Goal: Browse casually

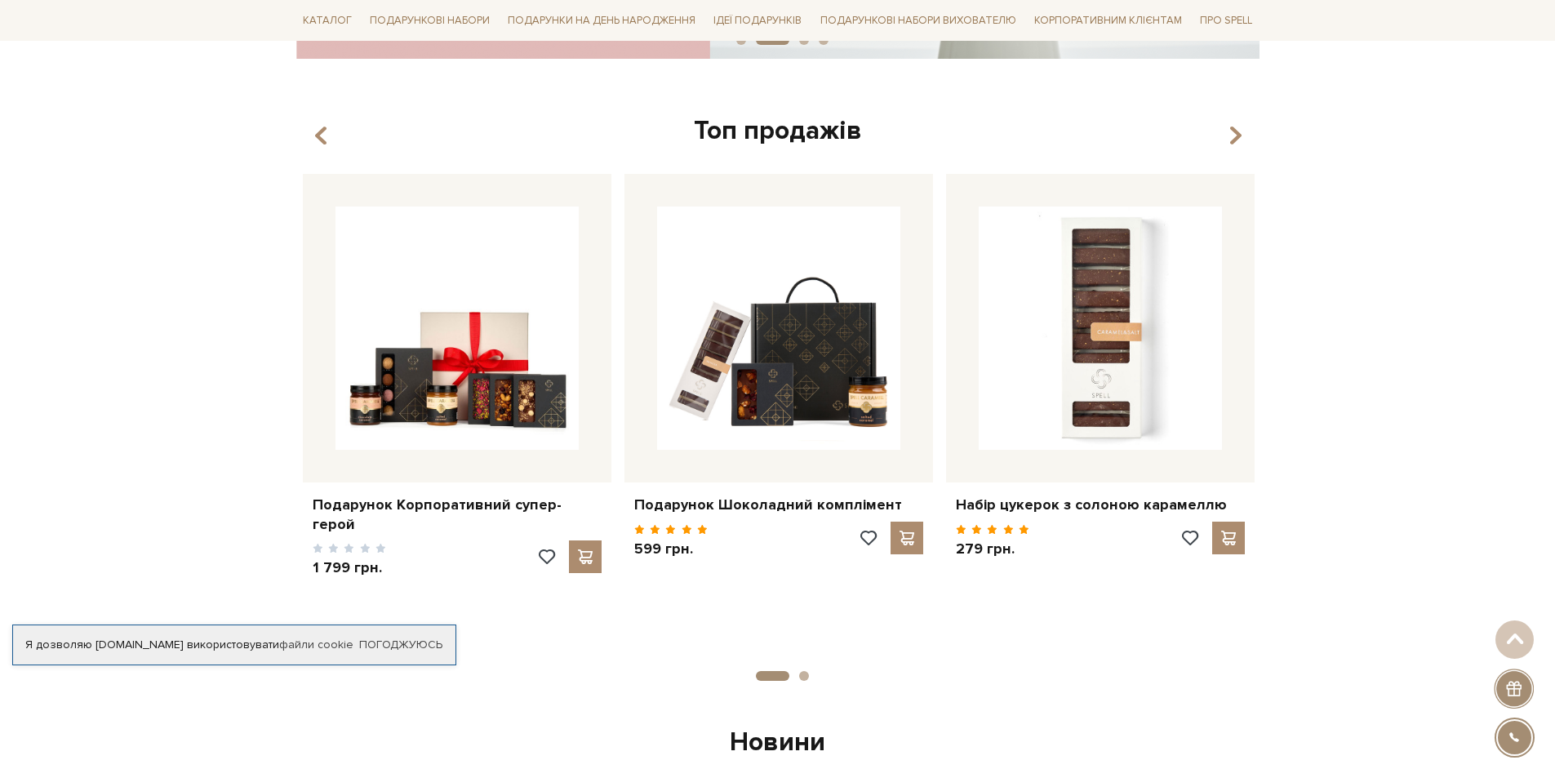
scroll to position [653, 0]
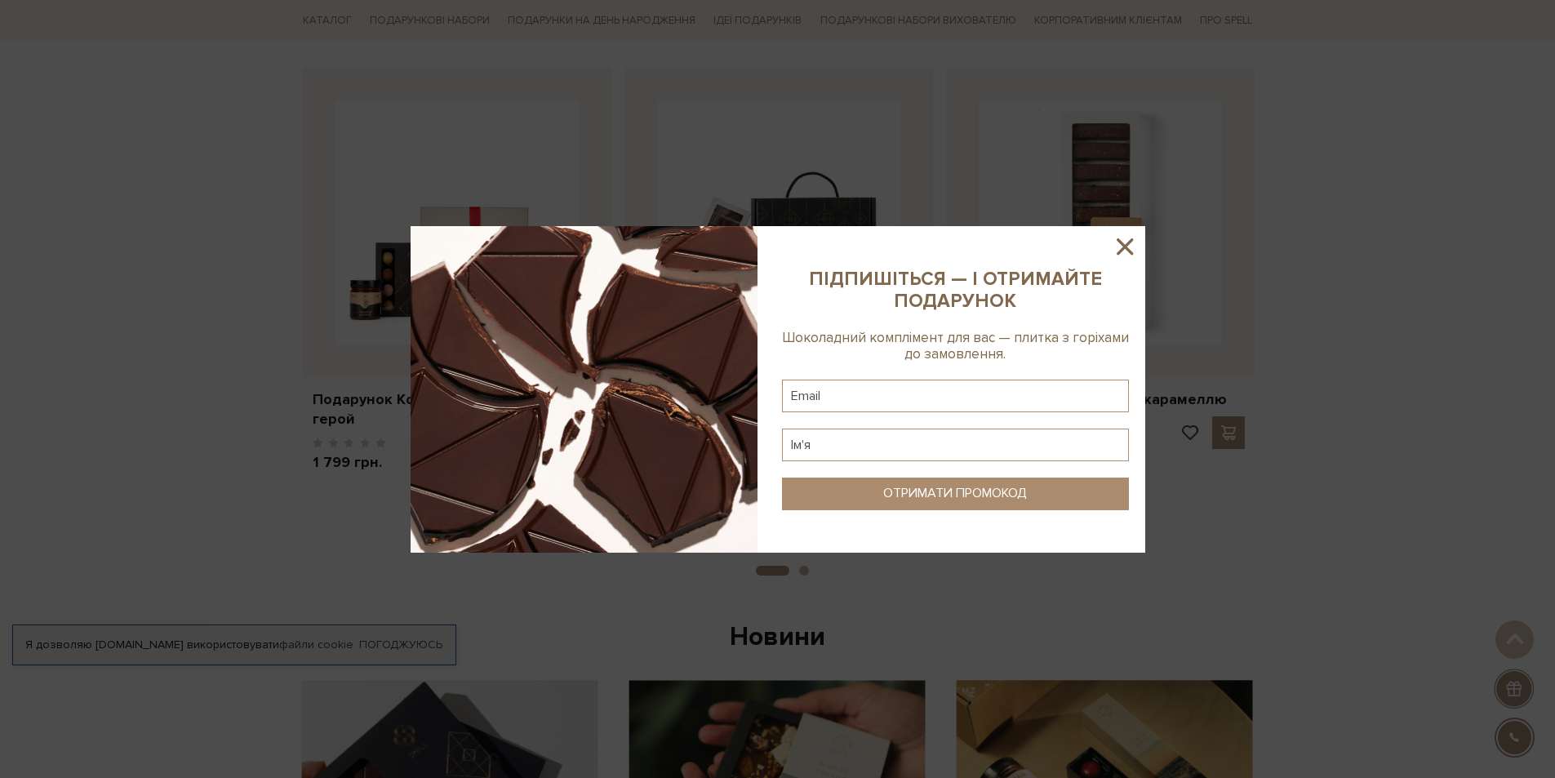
click at [1142, 248] on sys-column-static at bounding box center [956, 389] width 380 height 327
click at [1121, 245] on icon at bounding box center [1125, 247] width 28 height 28
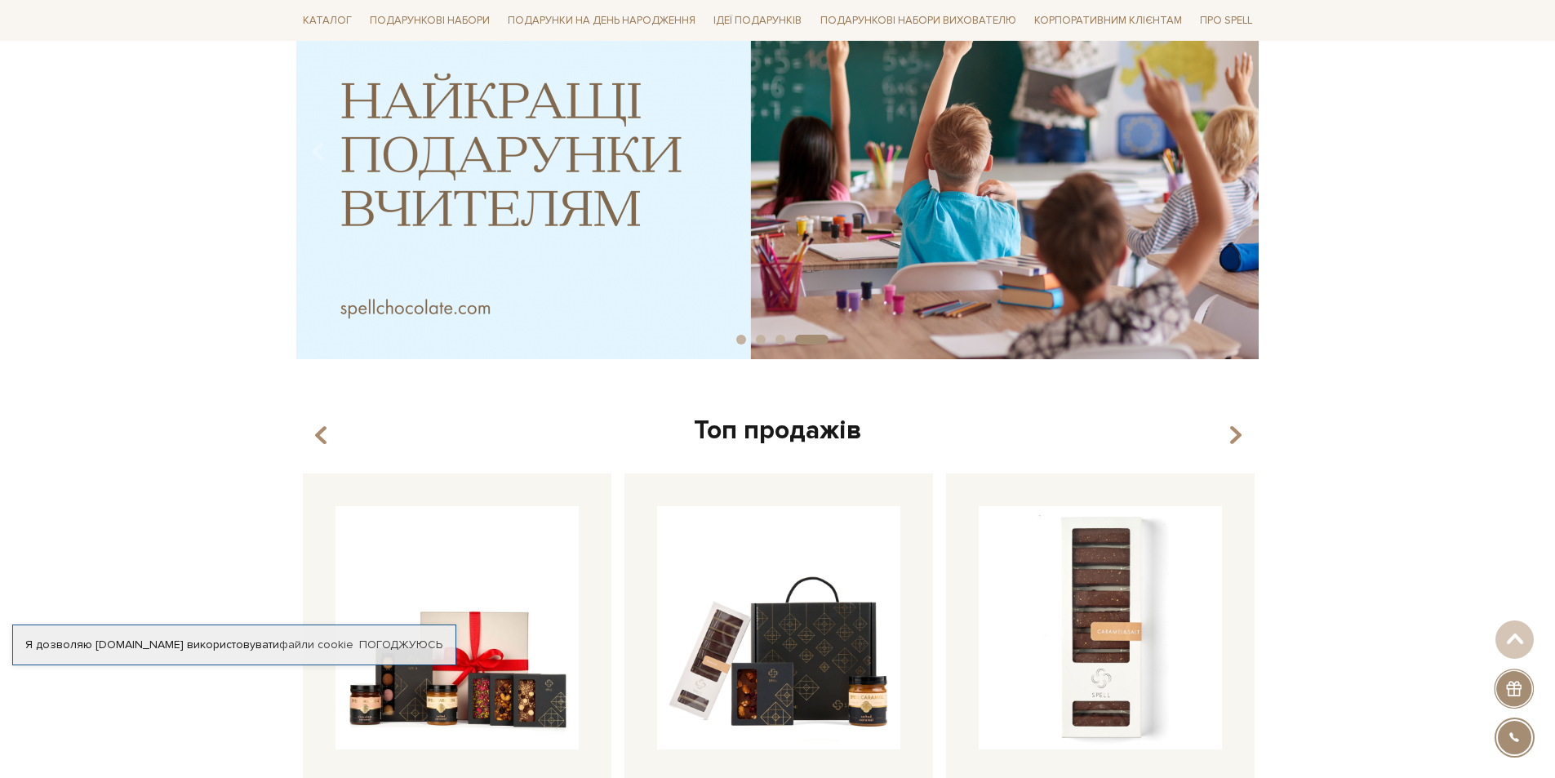
scroll to position [245, 0]
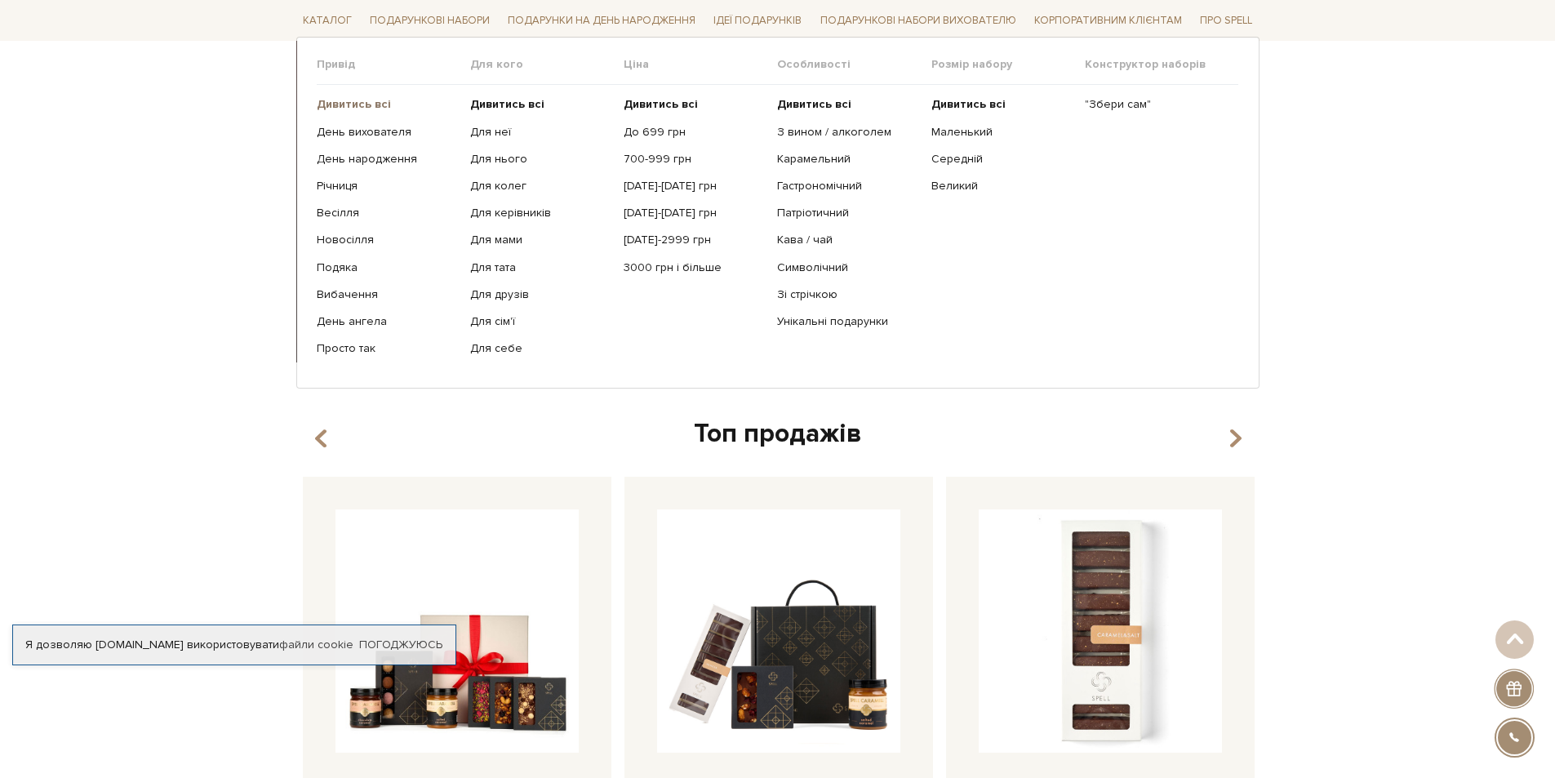
click at [372, 107] on b "Дивитись всі" at bounding box center [354, 104] width 74 height 14
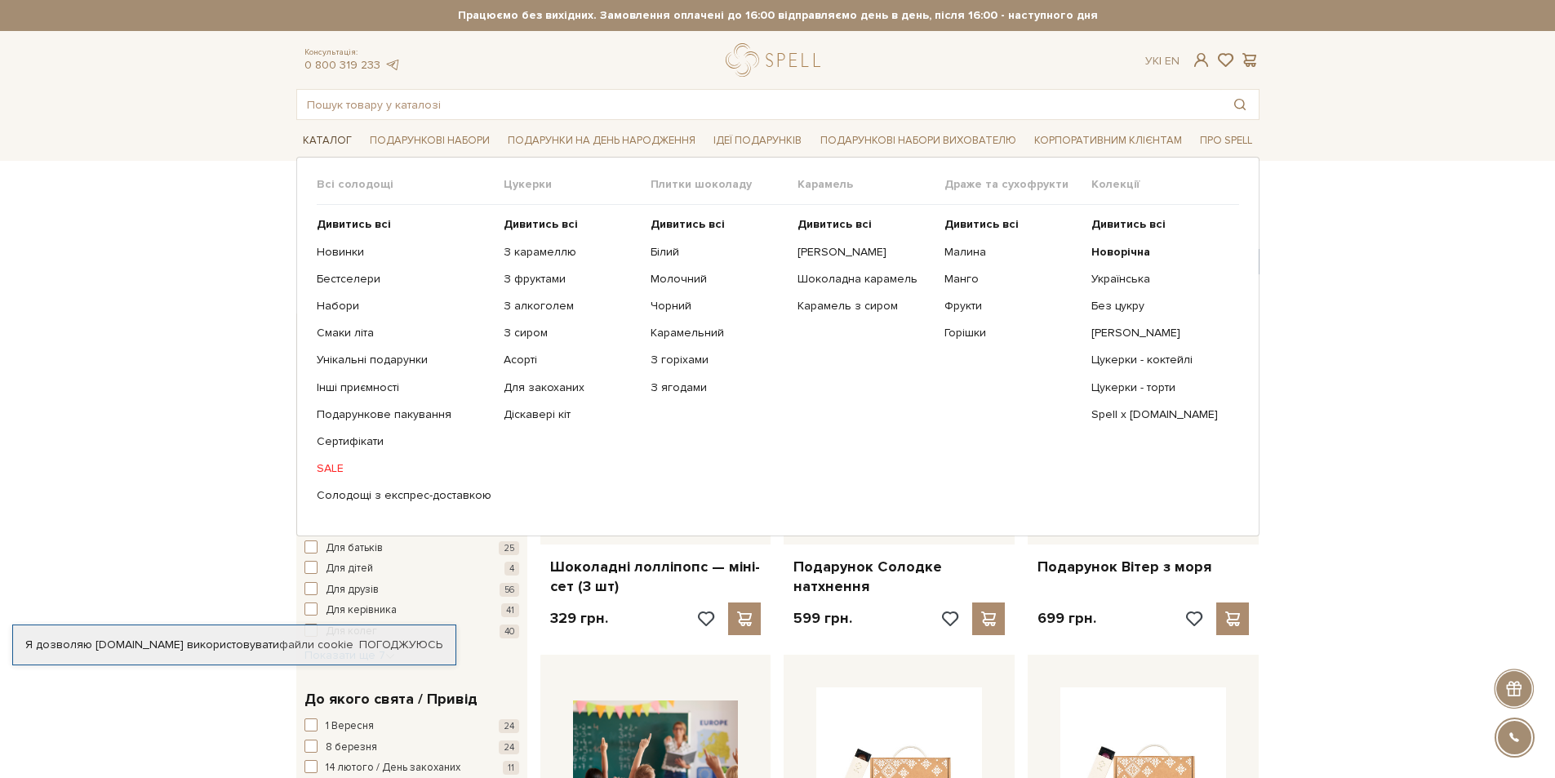
click at [332, 142] on link "Каталог" at bounding box center [327, 140] width 62 height 25
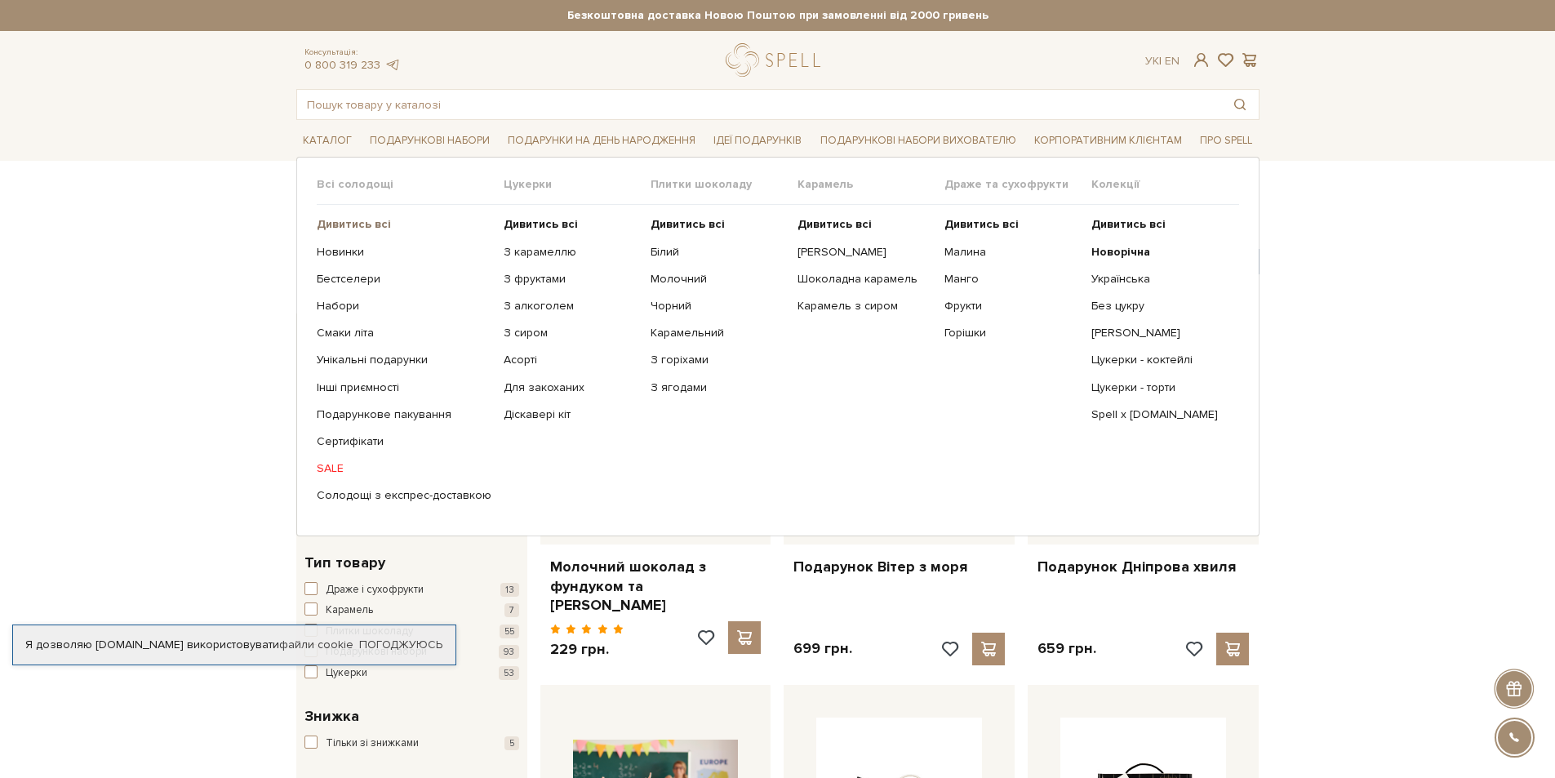
click at [340, 220] on b "Дивитись всі" at bounding box center [354, 224] width 74 height 14
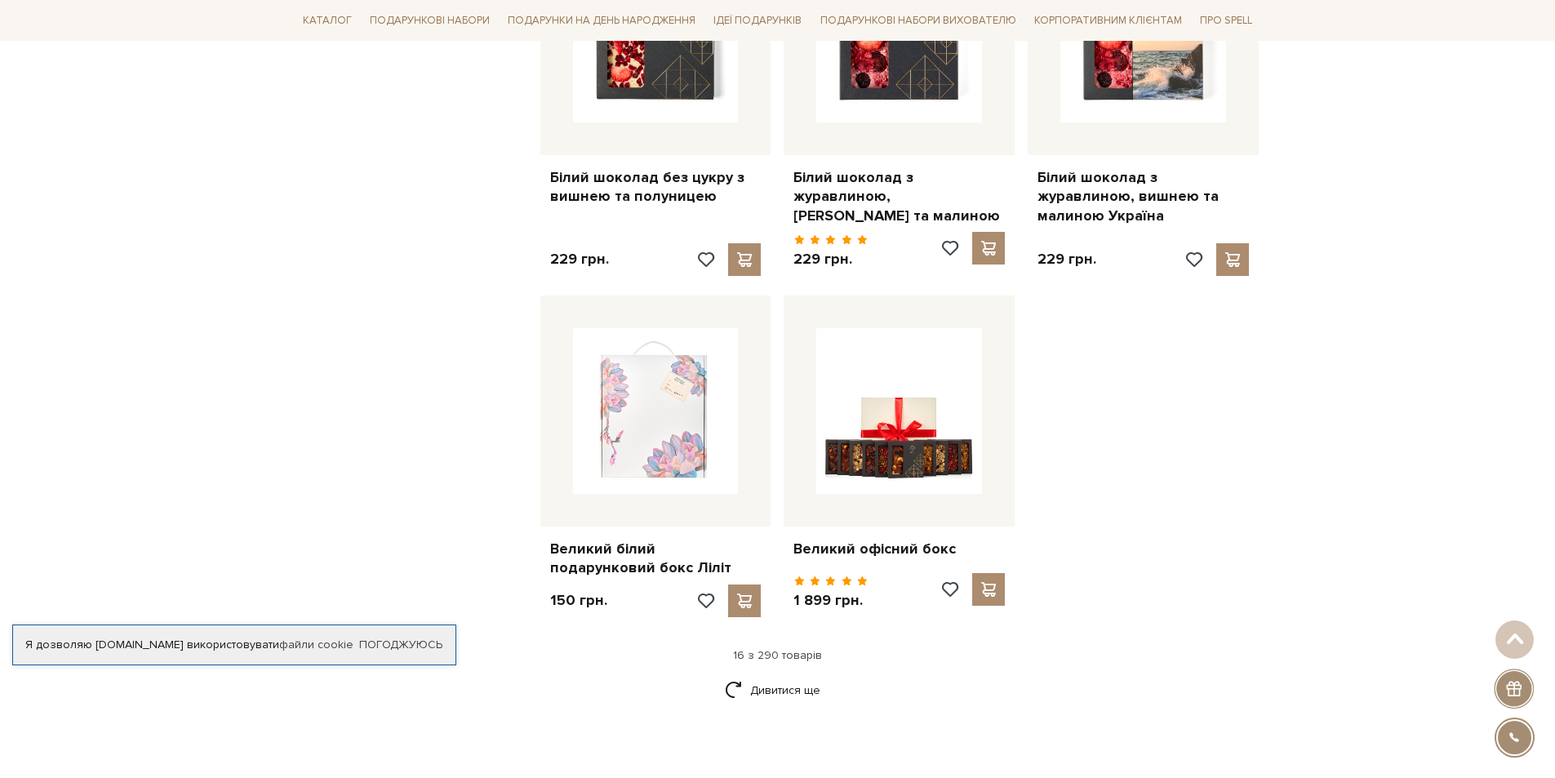
scroll to position [1796, 0]
click at [801, 675] on link "Дивитися ще" at bounding box center [778, 689] width 106 height 29
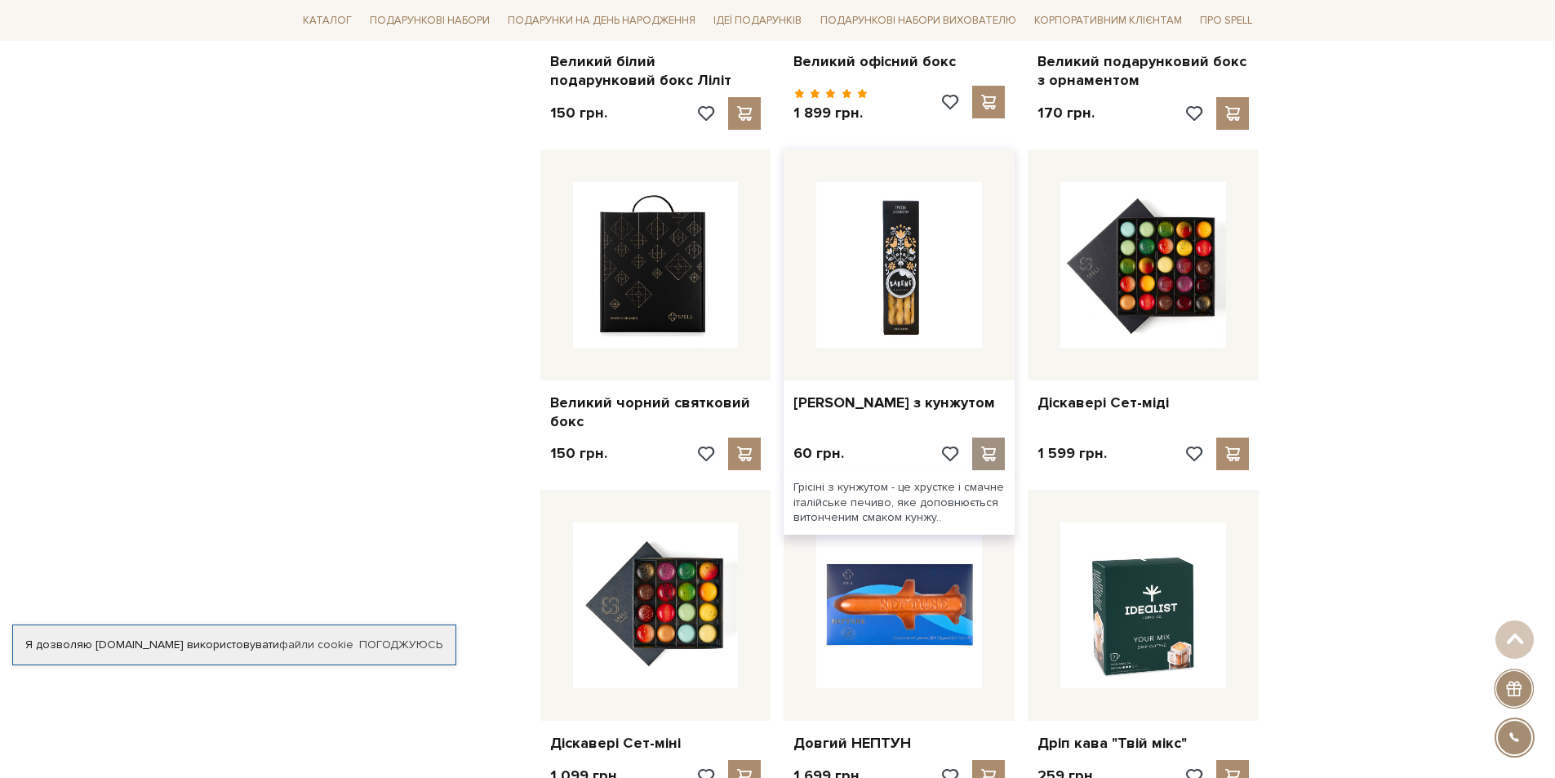
scroll to position [2286, 0]
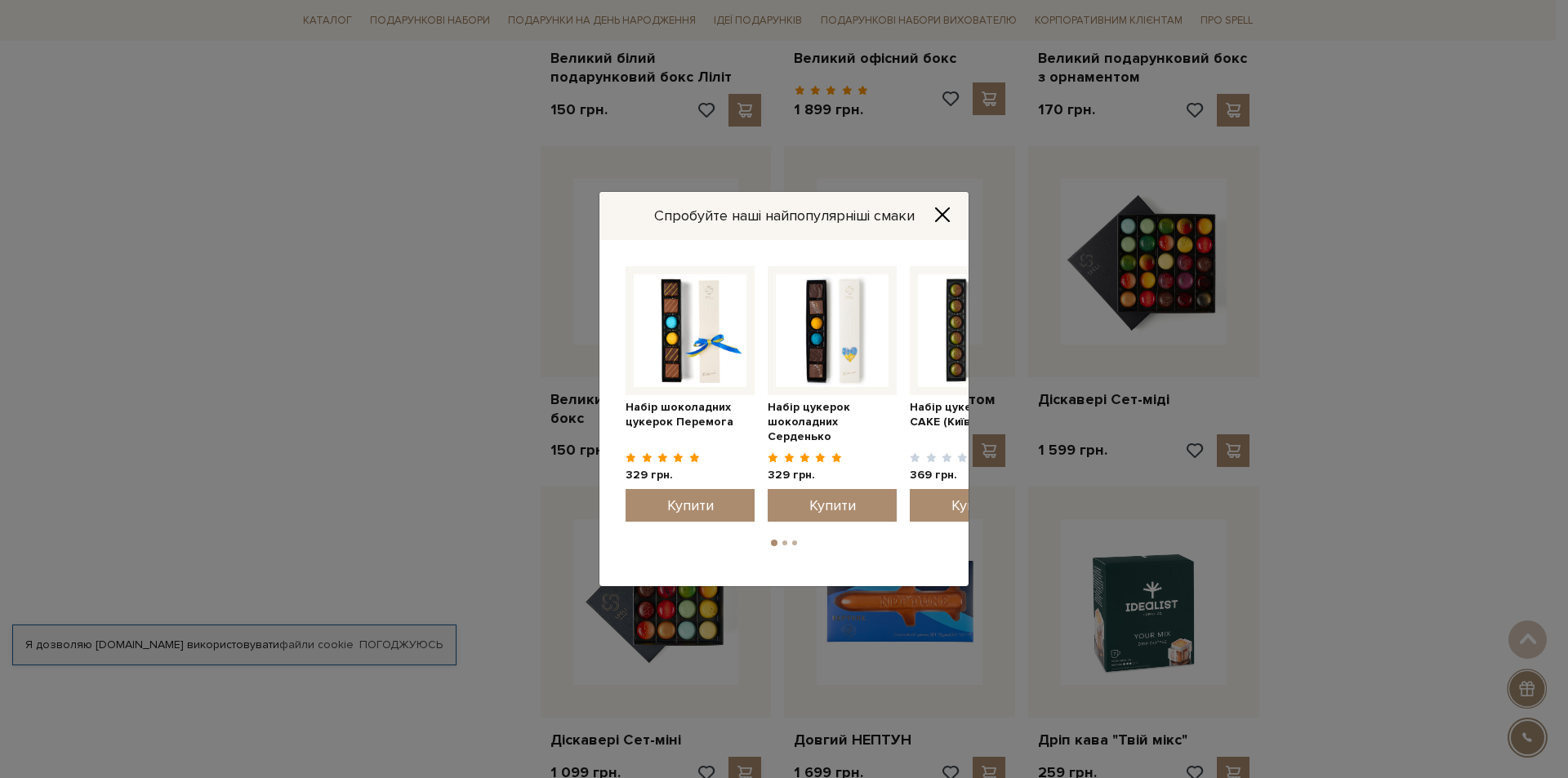
click at [945, 209] on icon "Close" at bounding box center [942, 215] width 16 height 16
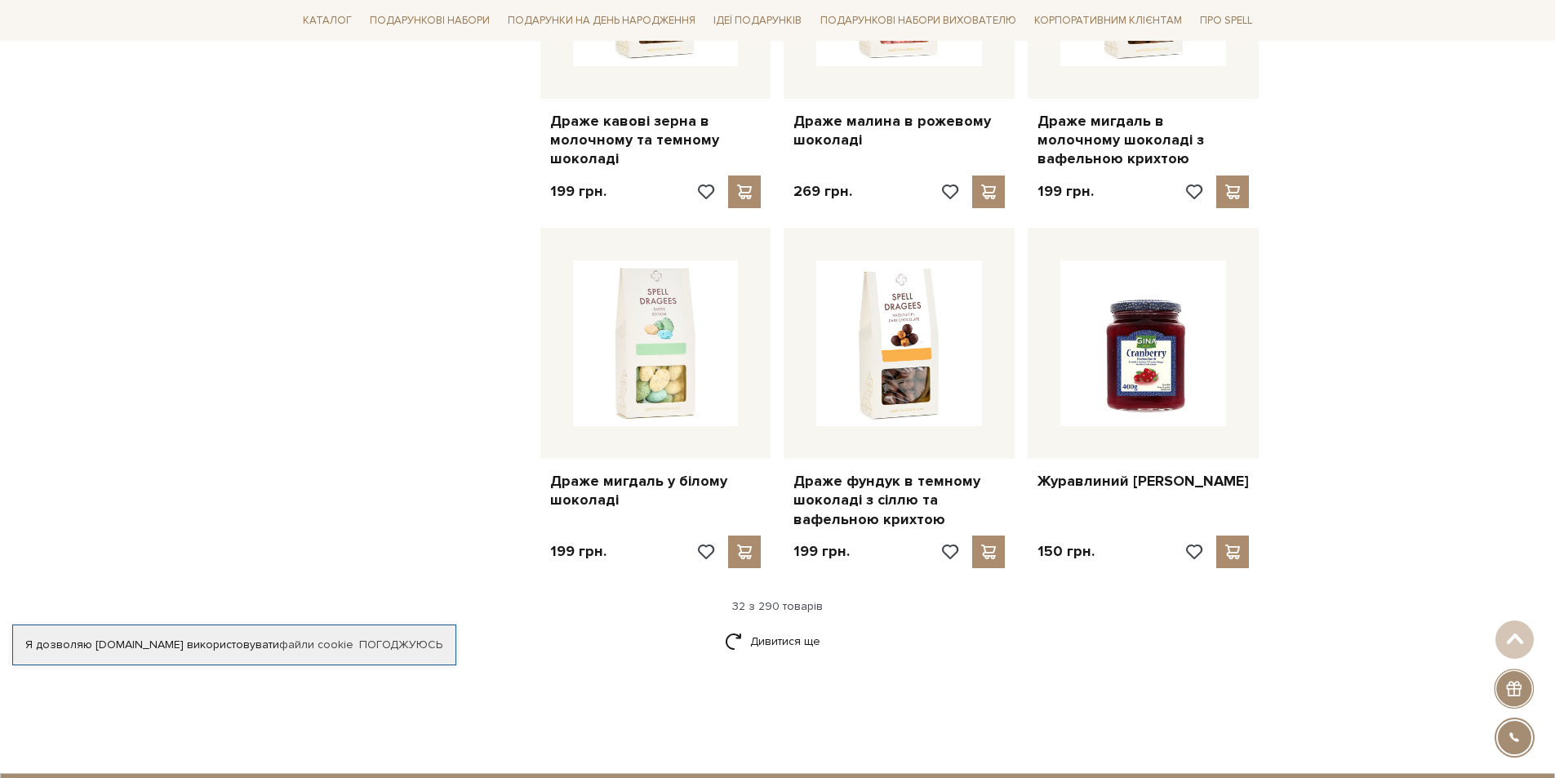
scroll to position [3674, 0]
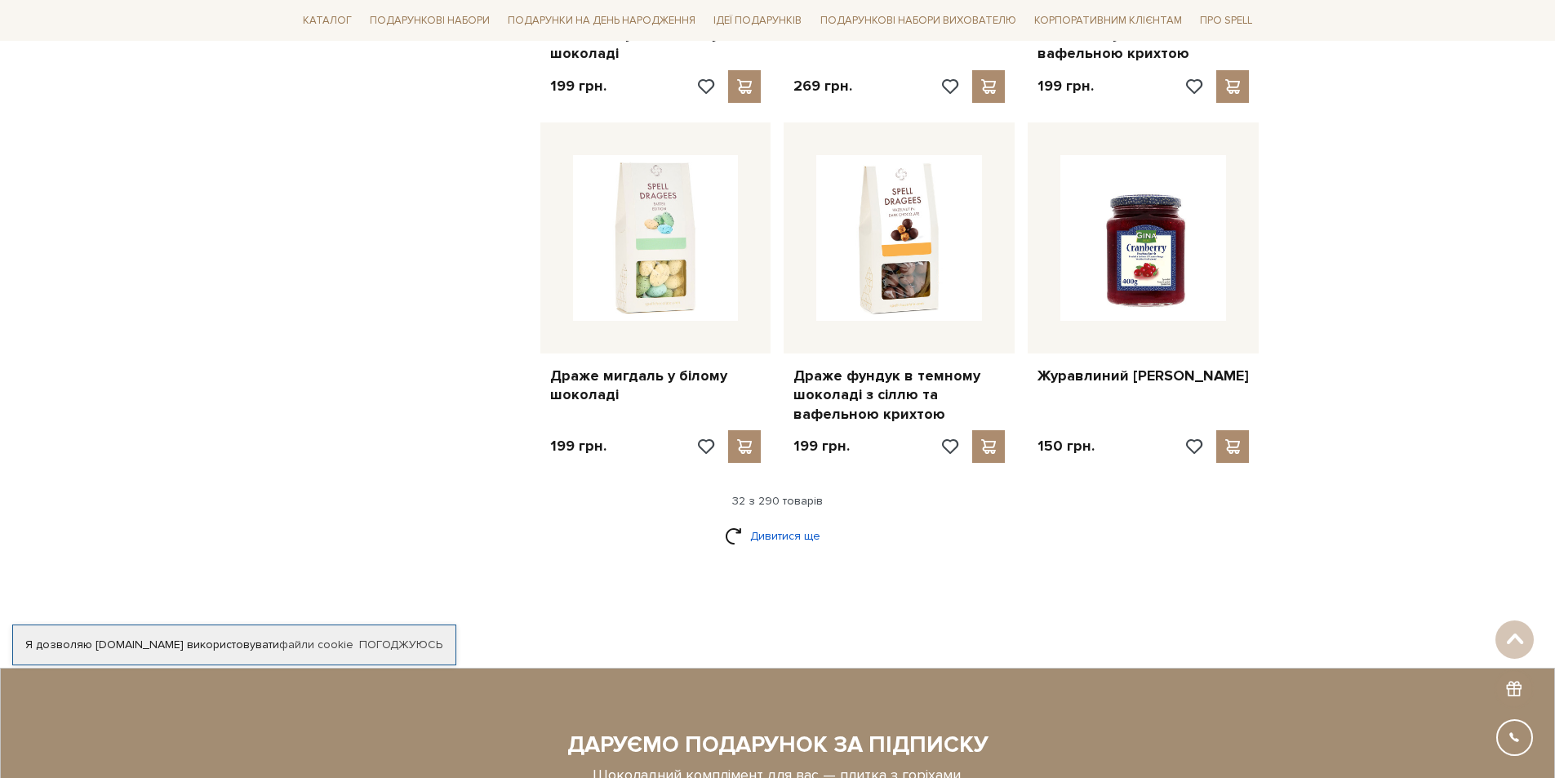
click at [774, 522] on link "Дивитися ще" at bounding box center [778, 536] width 106 height 29
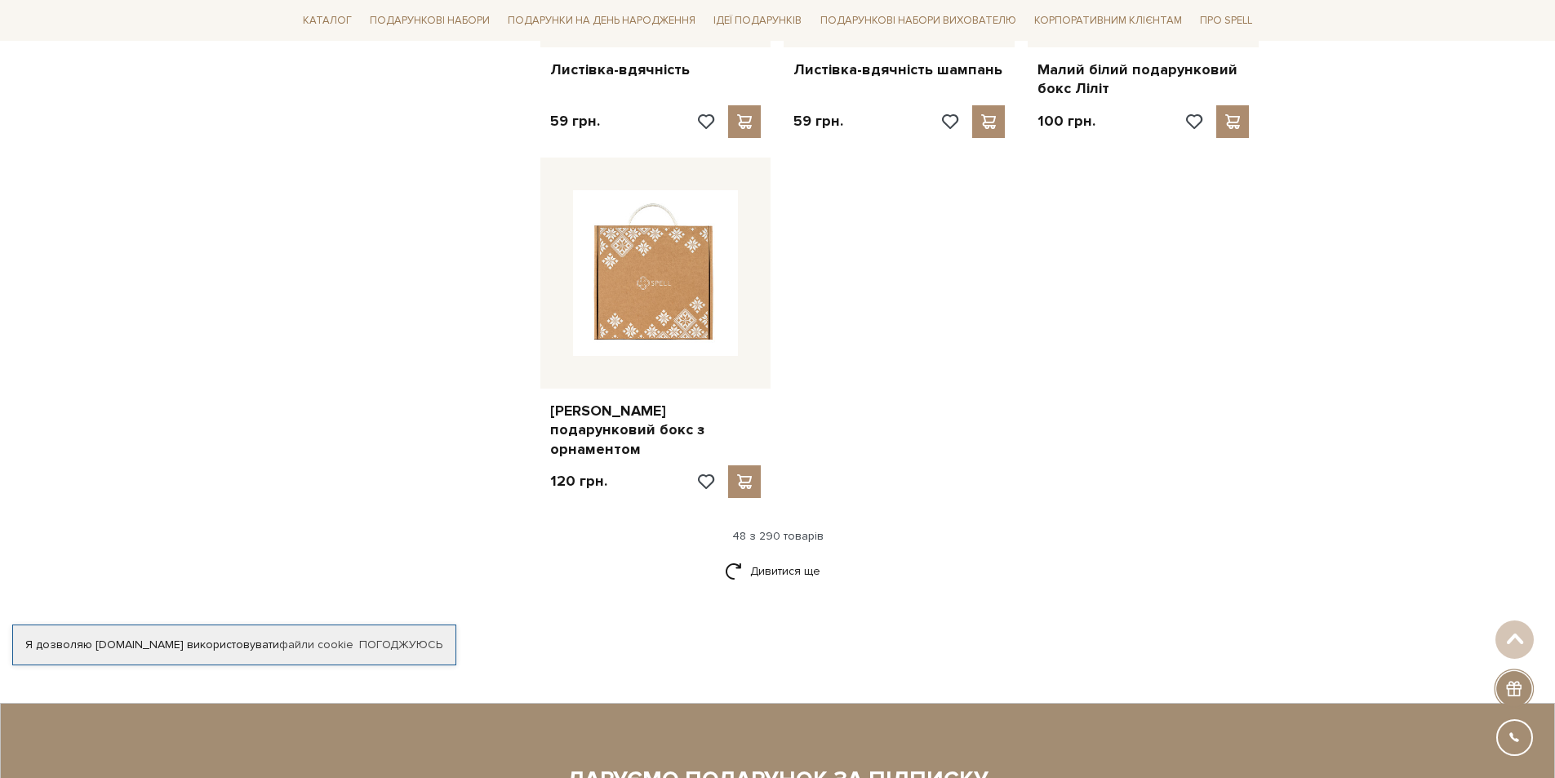
scroll to position [5715, 0]
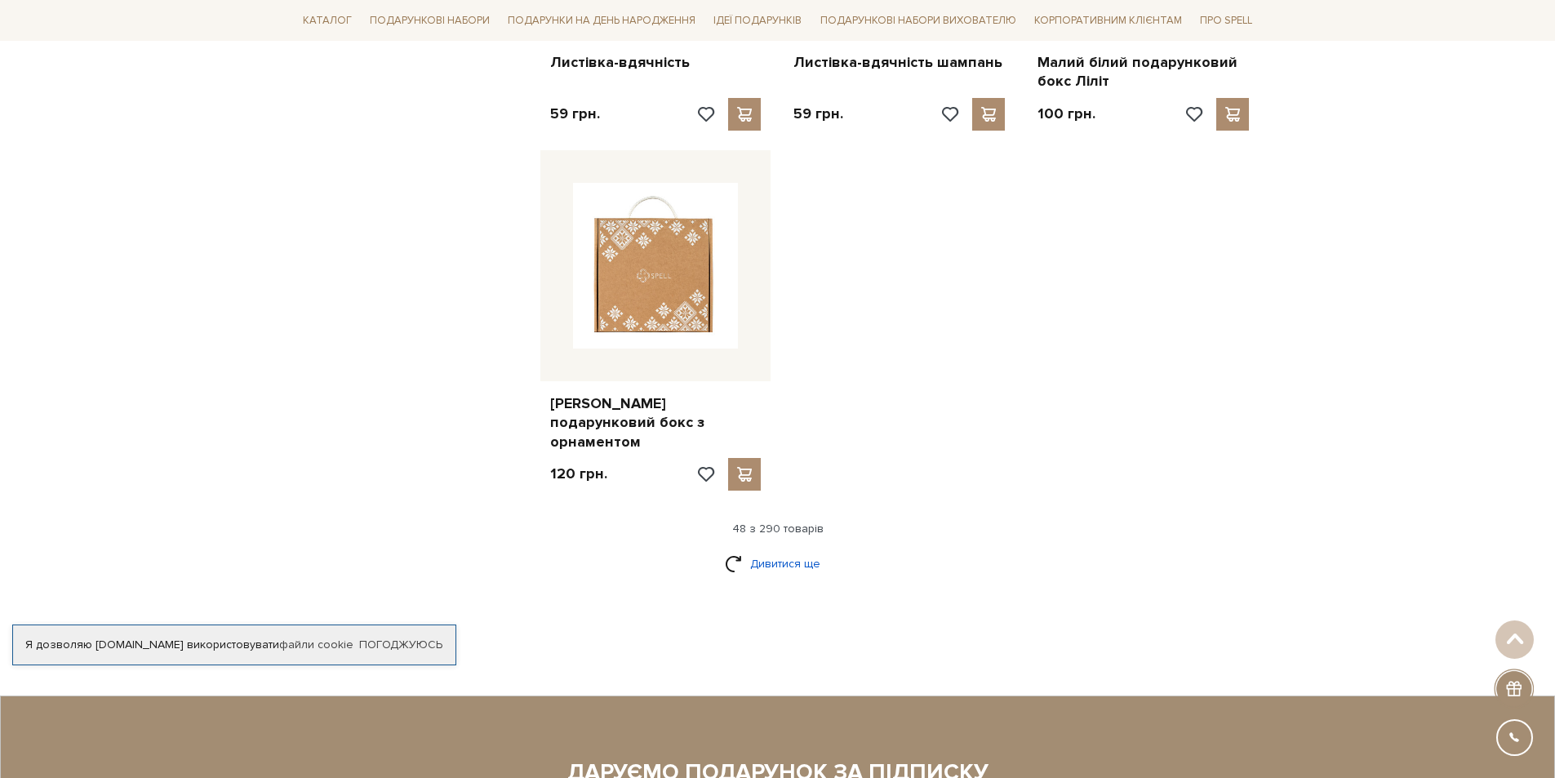
click at [791, 549] on link "Дивитися ще" at bounding box center [778, 563] width 106 height 29
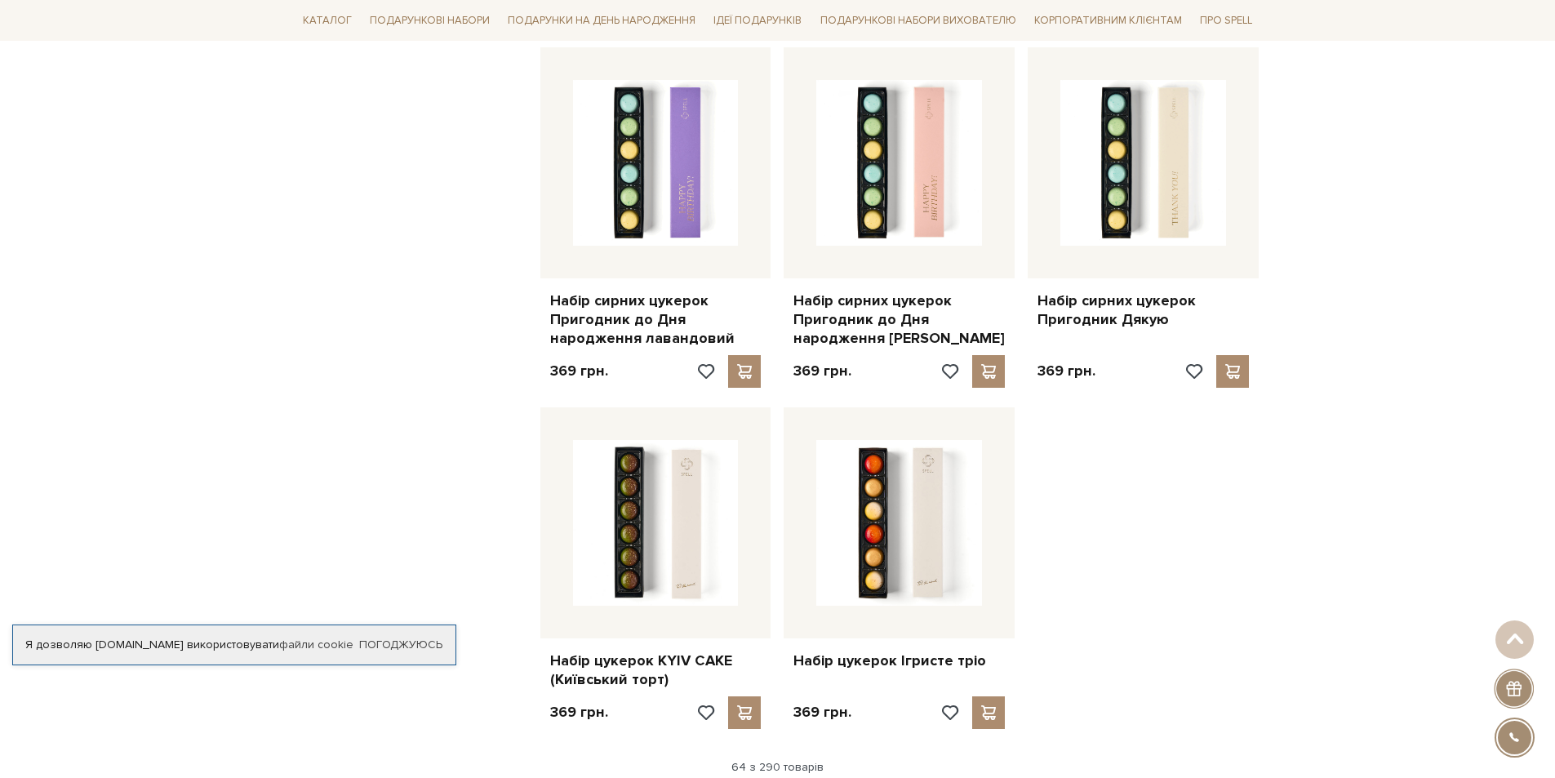
scroll to position [7348, 0]
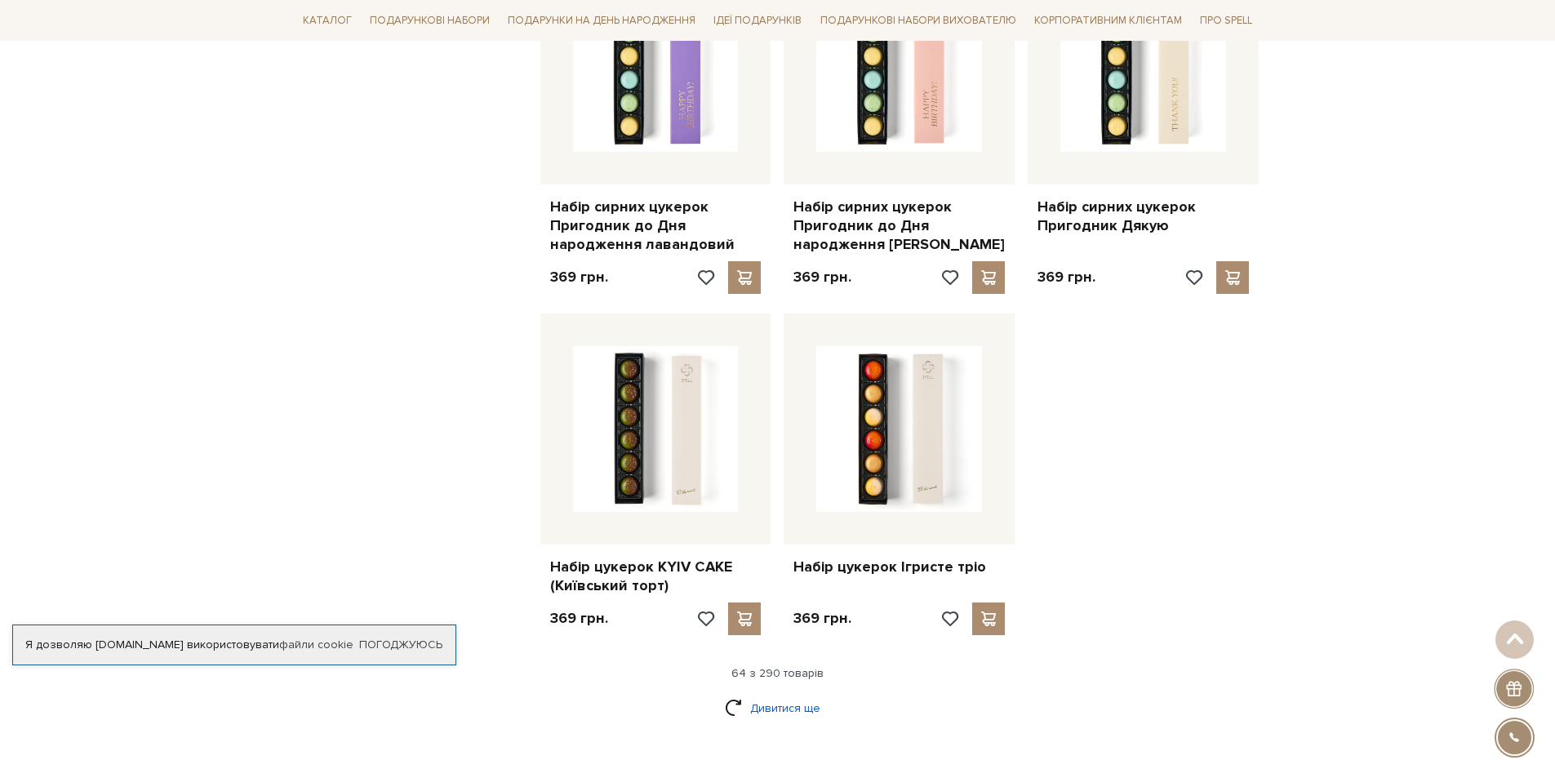
click at [768, 694] on link "Дивитися ще" at bounding box center [778, 708] width 106 height 29
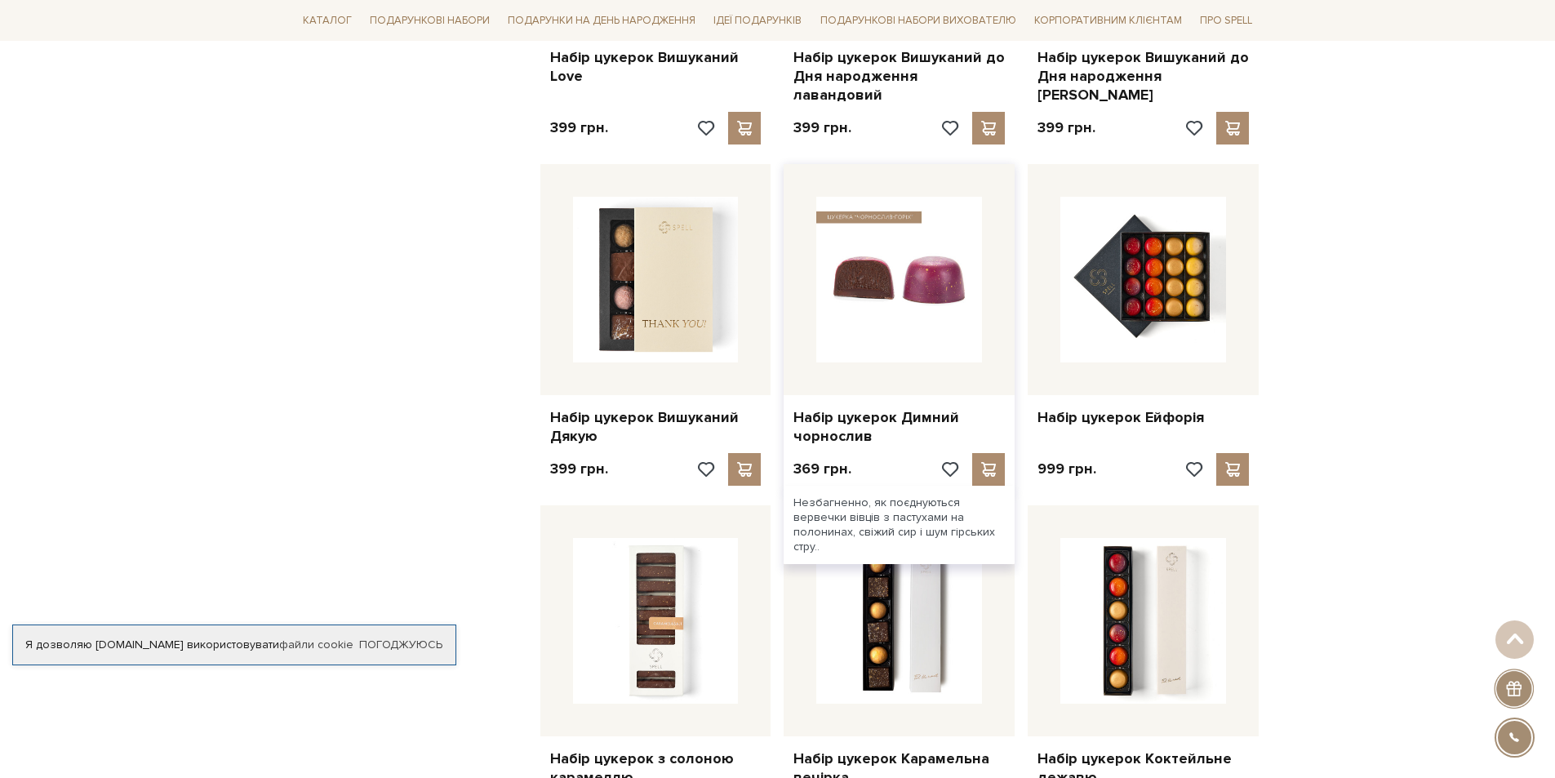
scroll to position [8899, 0]
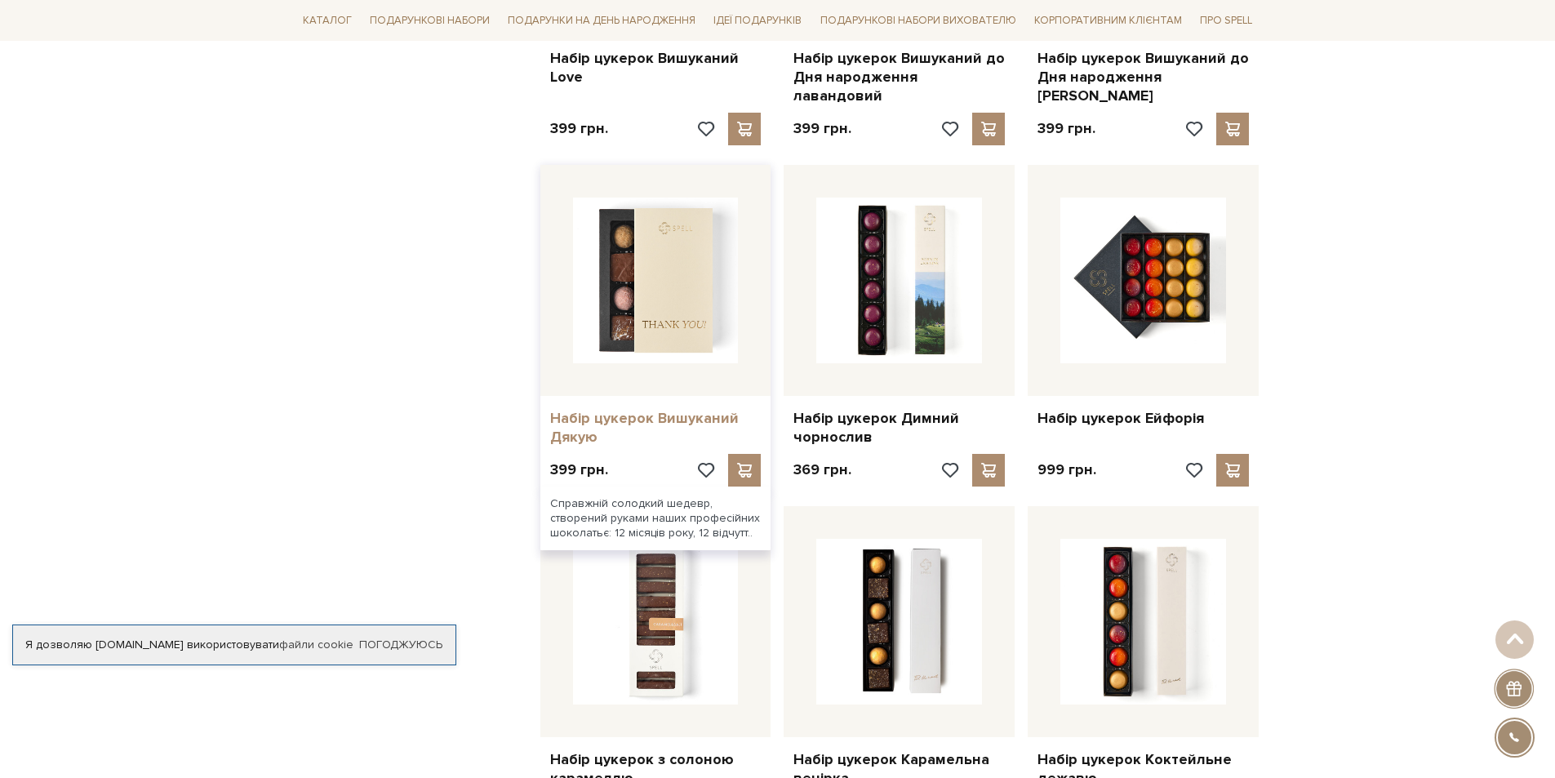
click at [579, 409] on link "Набір цукерок Вишуканий Дякую" at bounding box center [655, 428] width 211 height 38
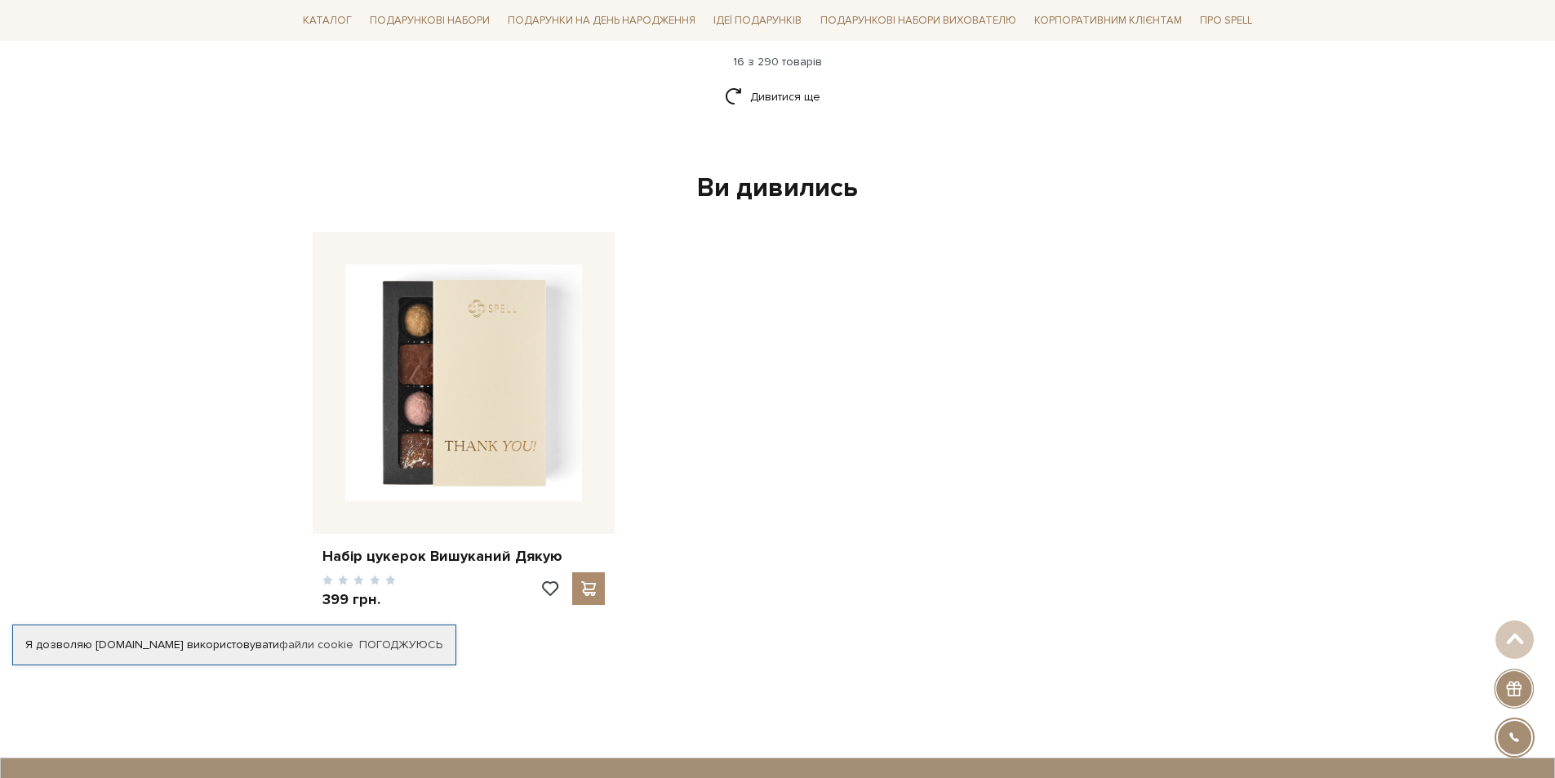
scroll to position [2360, 0]
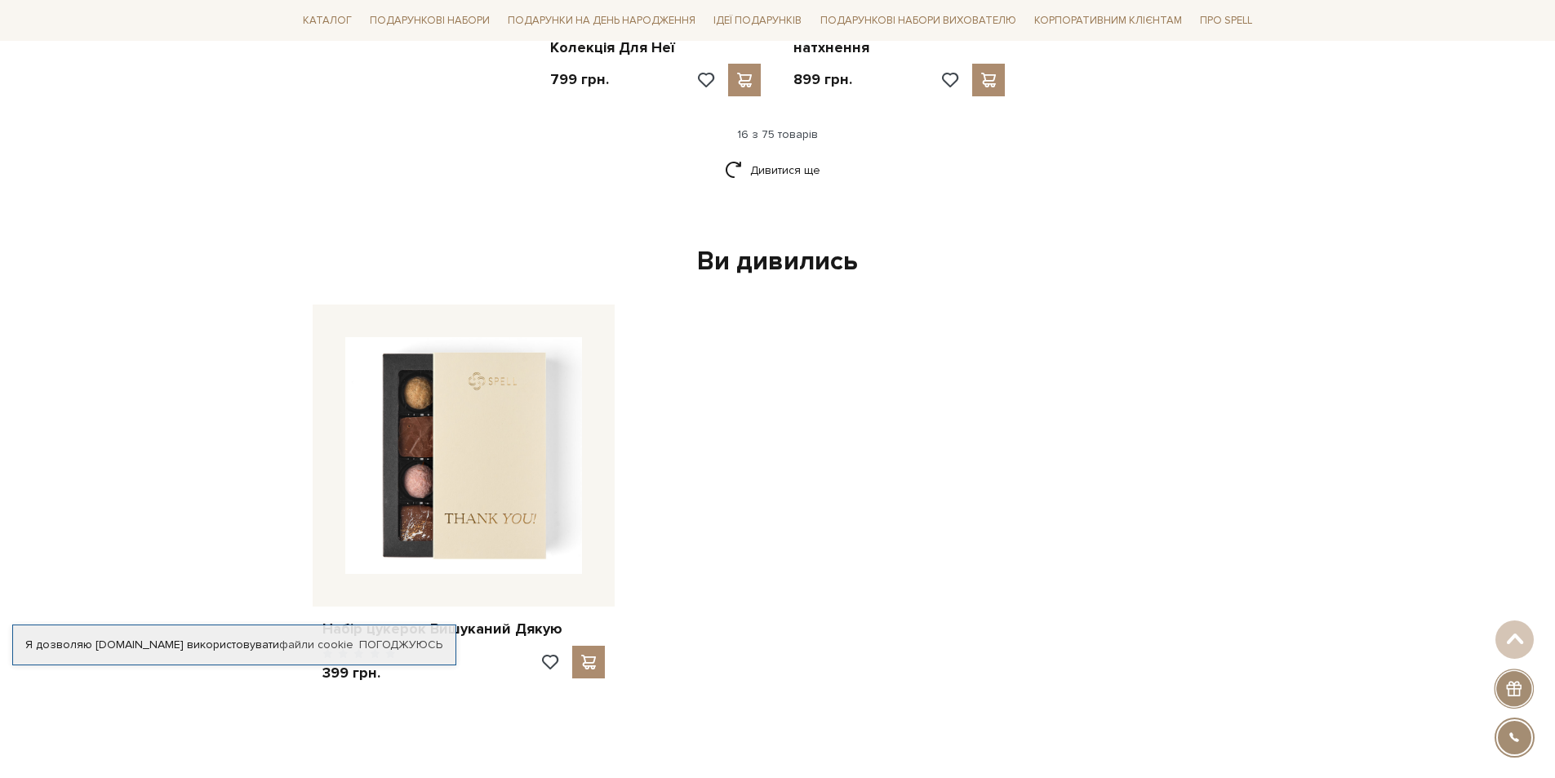
scroll to position [2204, 0]
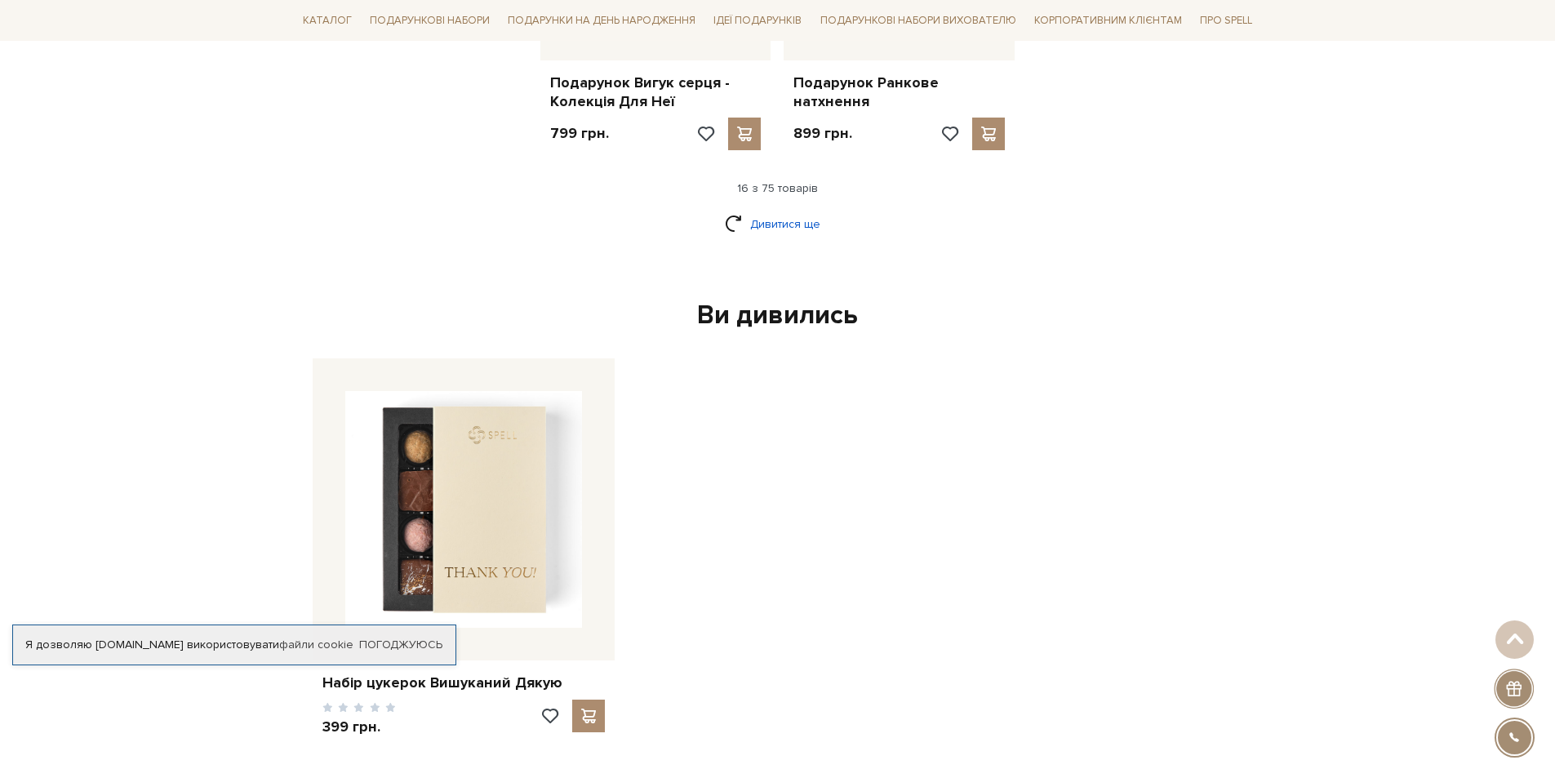
click at [775, 210] on link "Дивитися ще" at bounding box center [778, 224] width 106 height 29
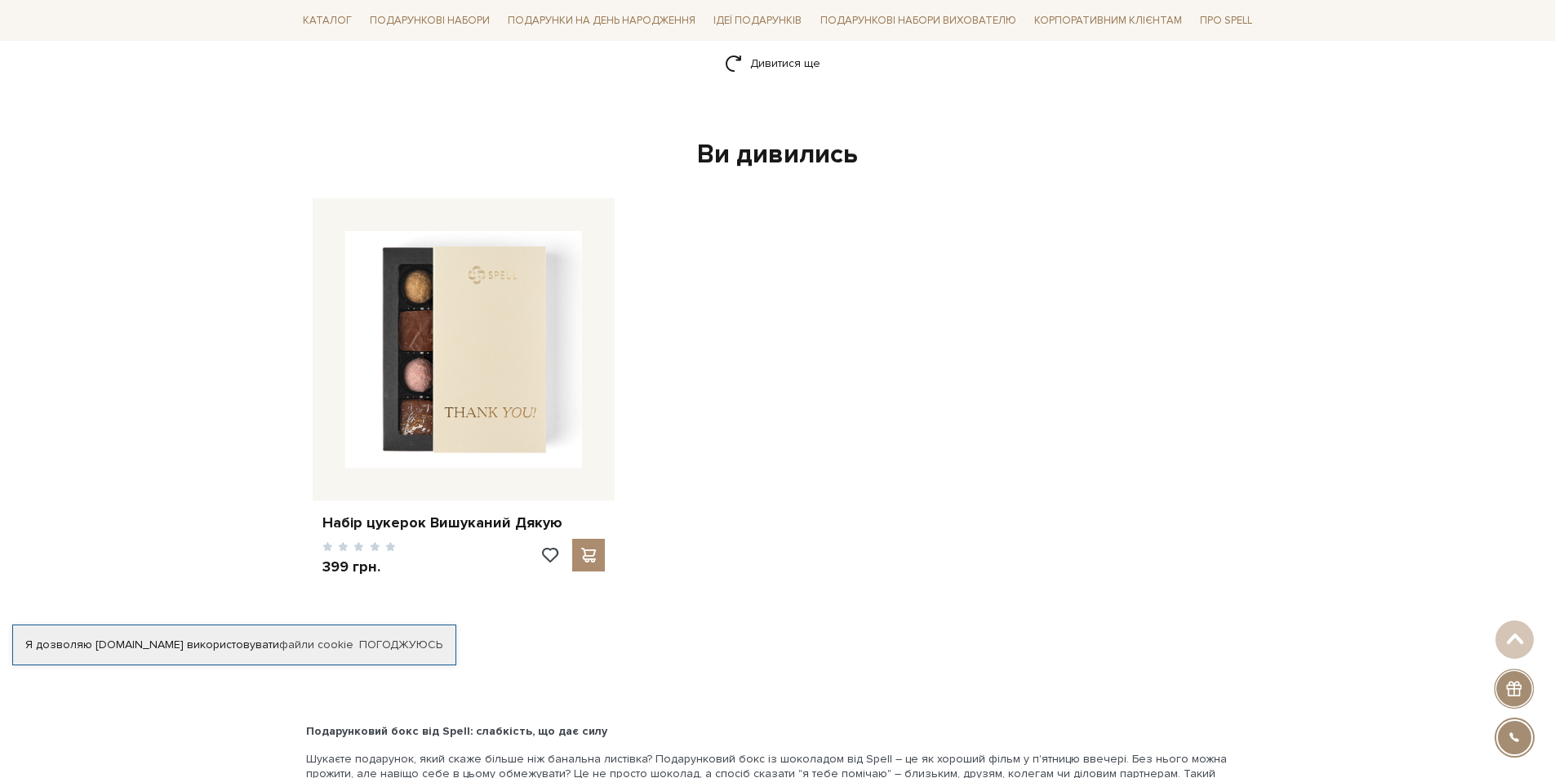
scroll to position [3756, 0]
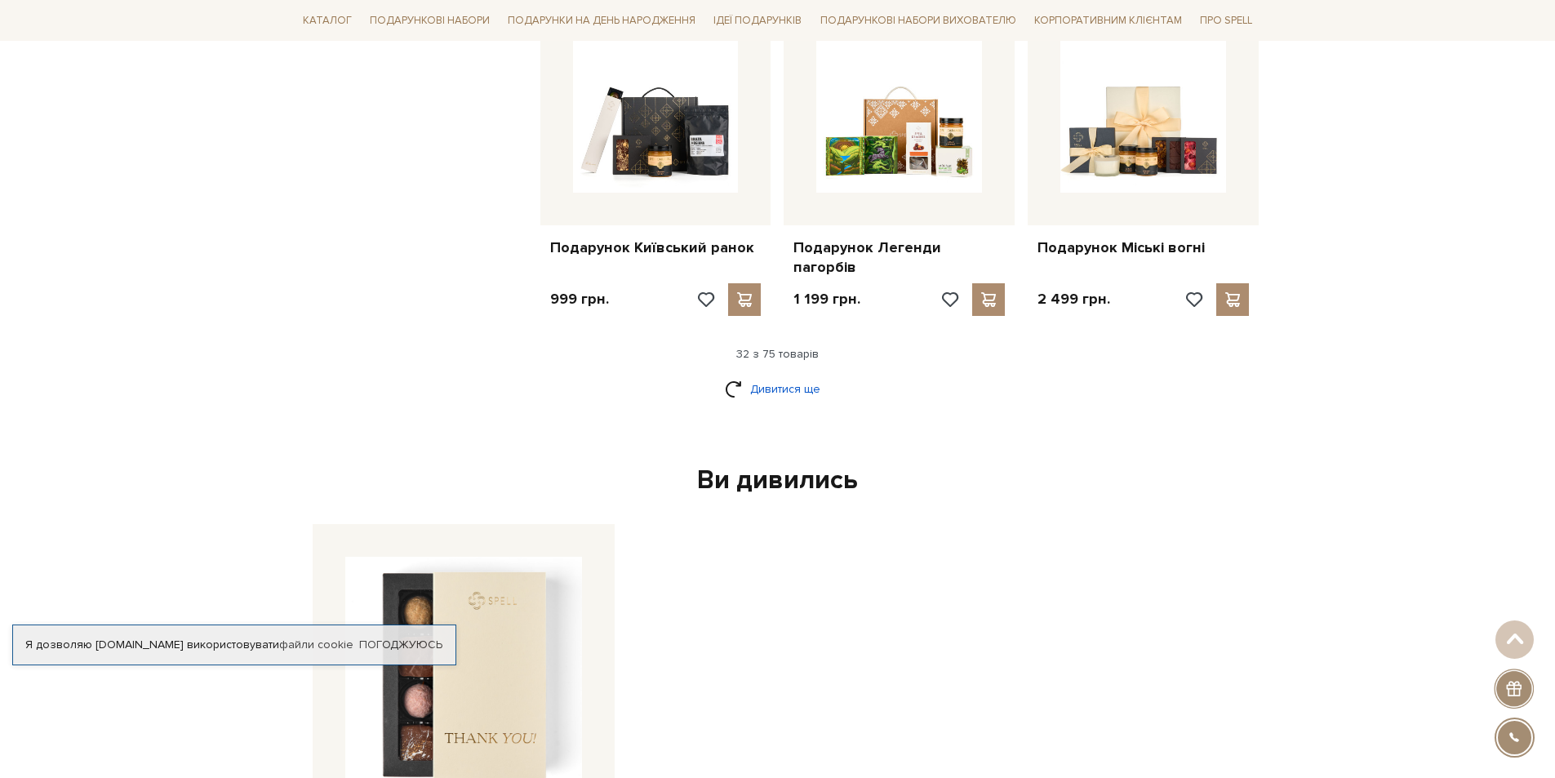
click at [767, 375] on link "Дивитися ще" at bounding box center [778, 389] width 106 height 29
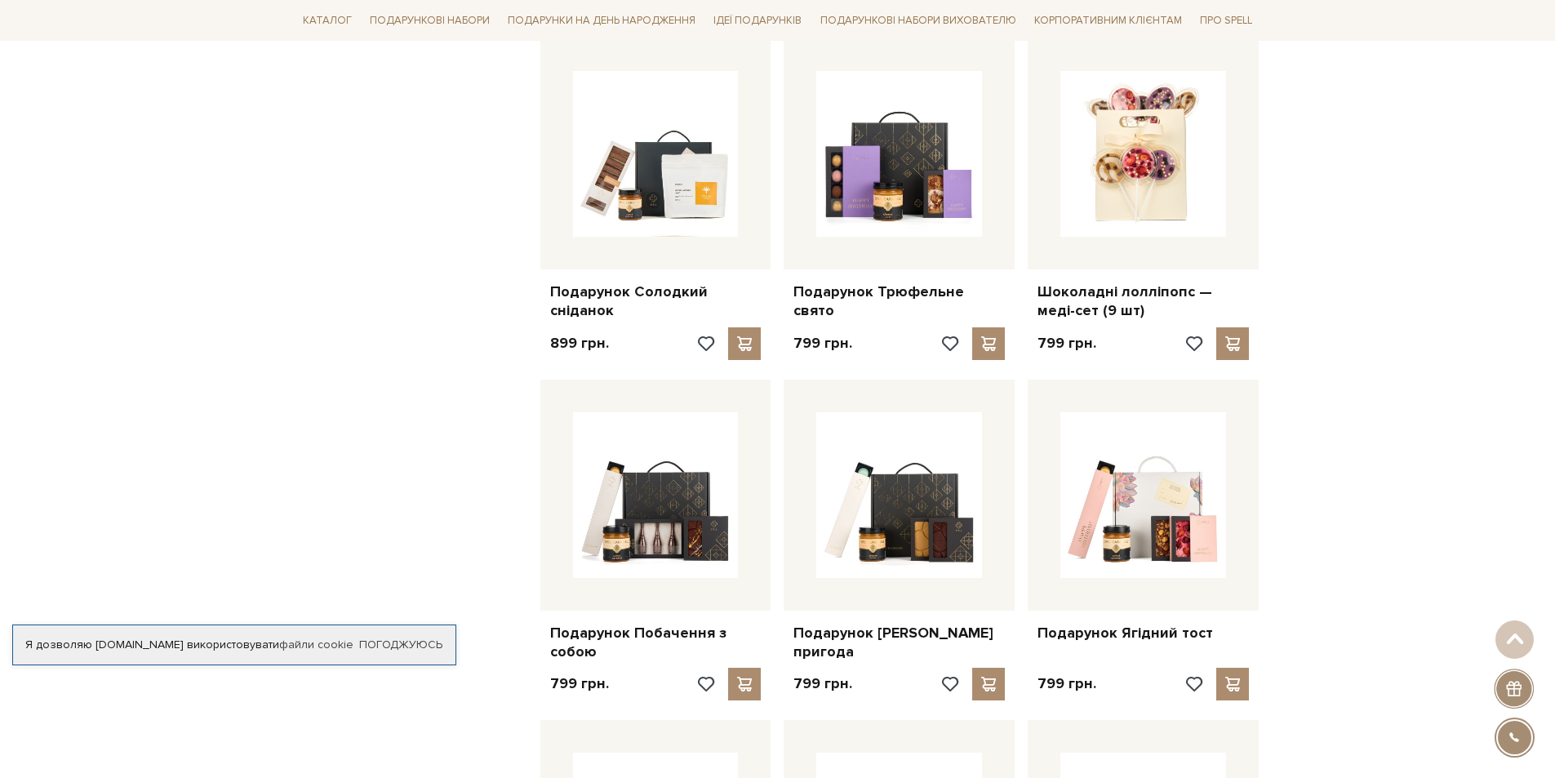
scroll to position [2531, 0]
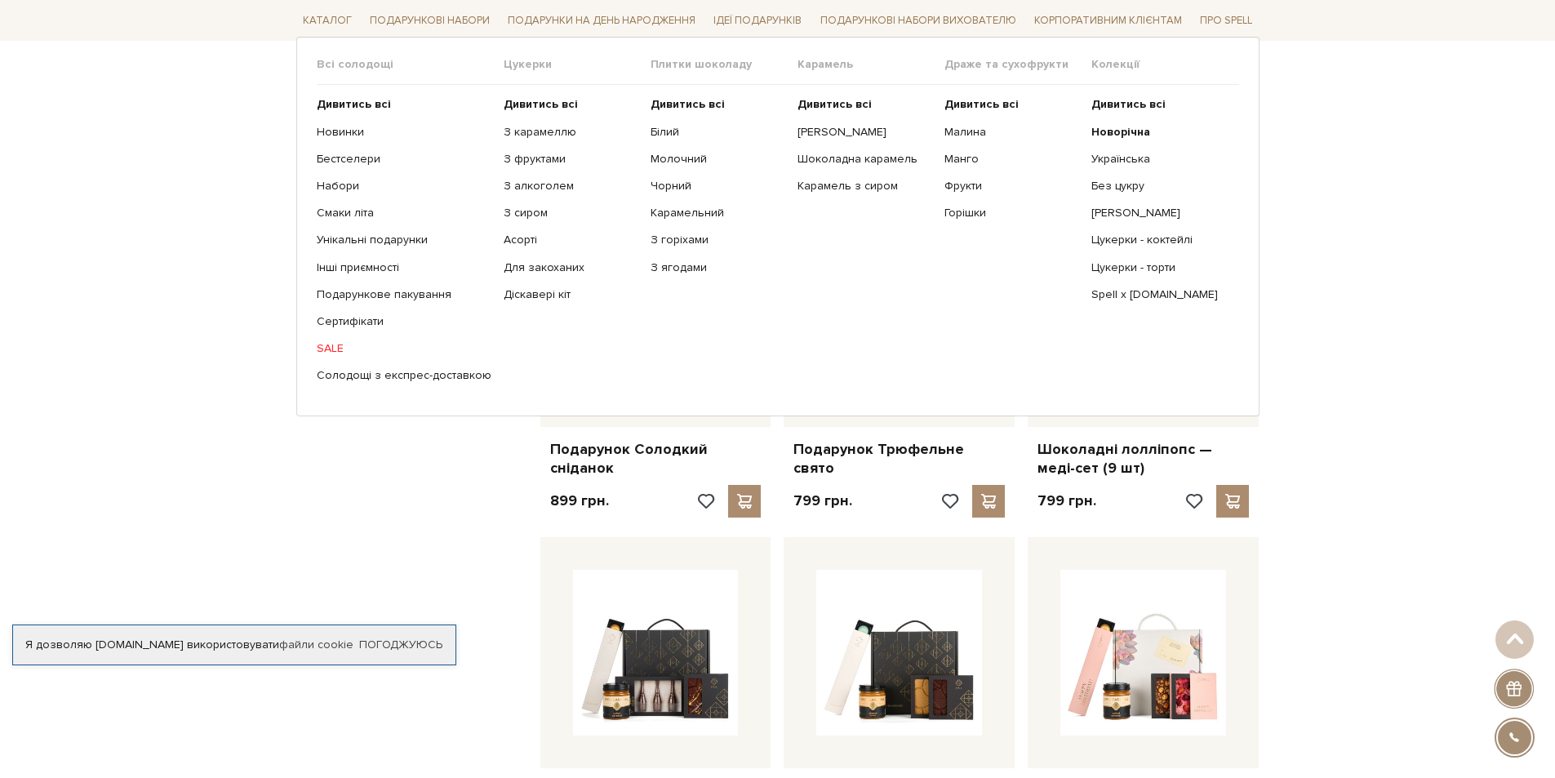
click at [328, 69] on span "Всі солодощі" at bounding box center [410, 64] width 187 height 15
click at [327, 100] on b "Дивитись всі" at bounding box center [354, 104] width 74 height 14
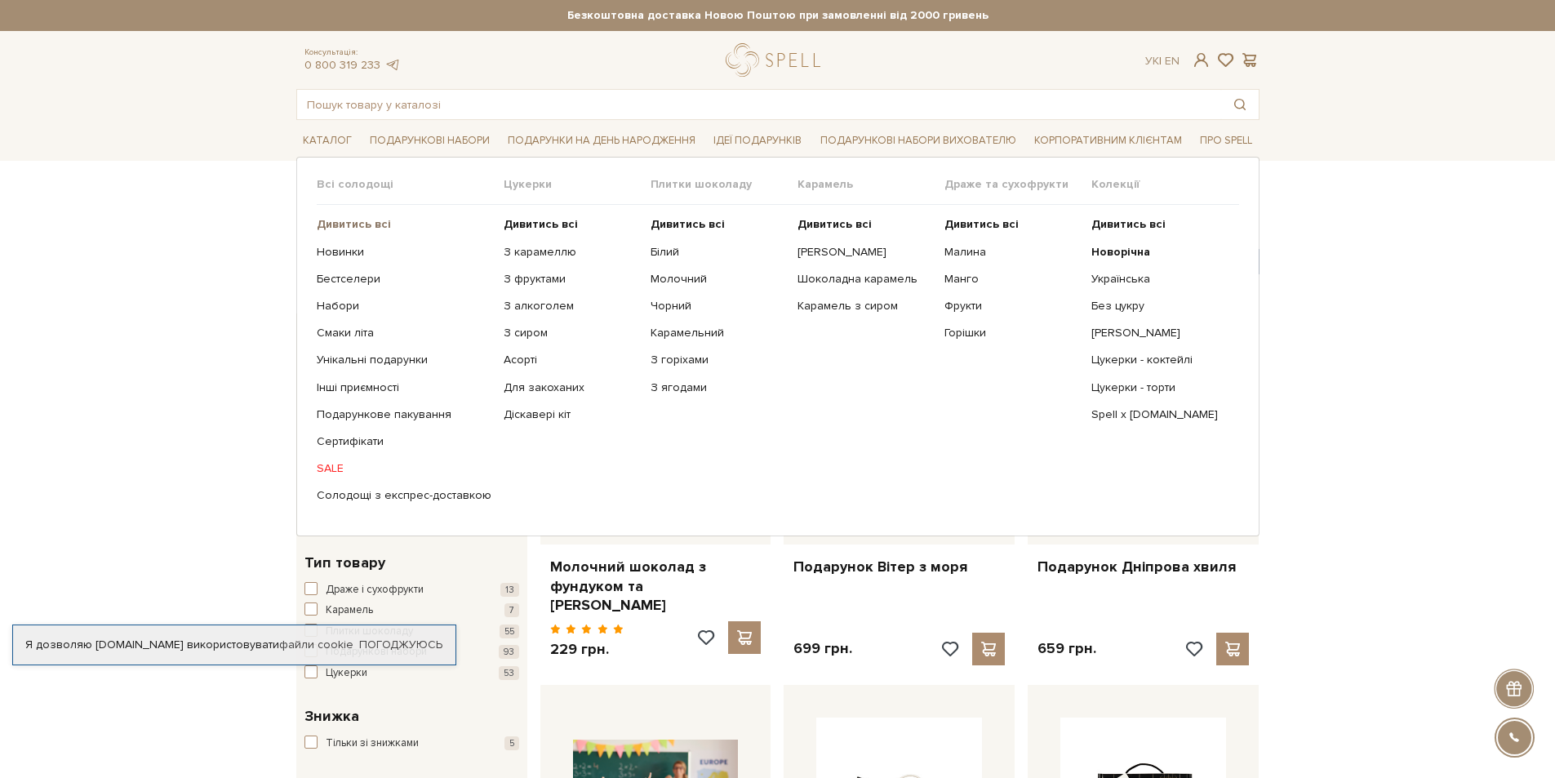
click at [326, 229] on b "Дивитись всі" at bounding box center [354, 224] width 74 height 14
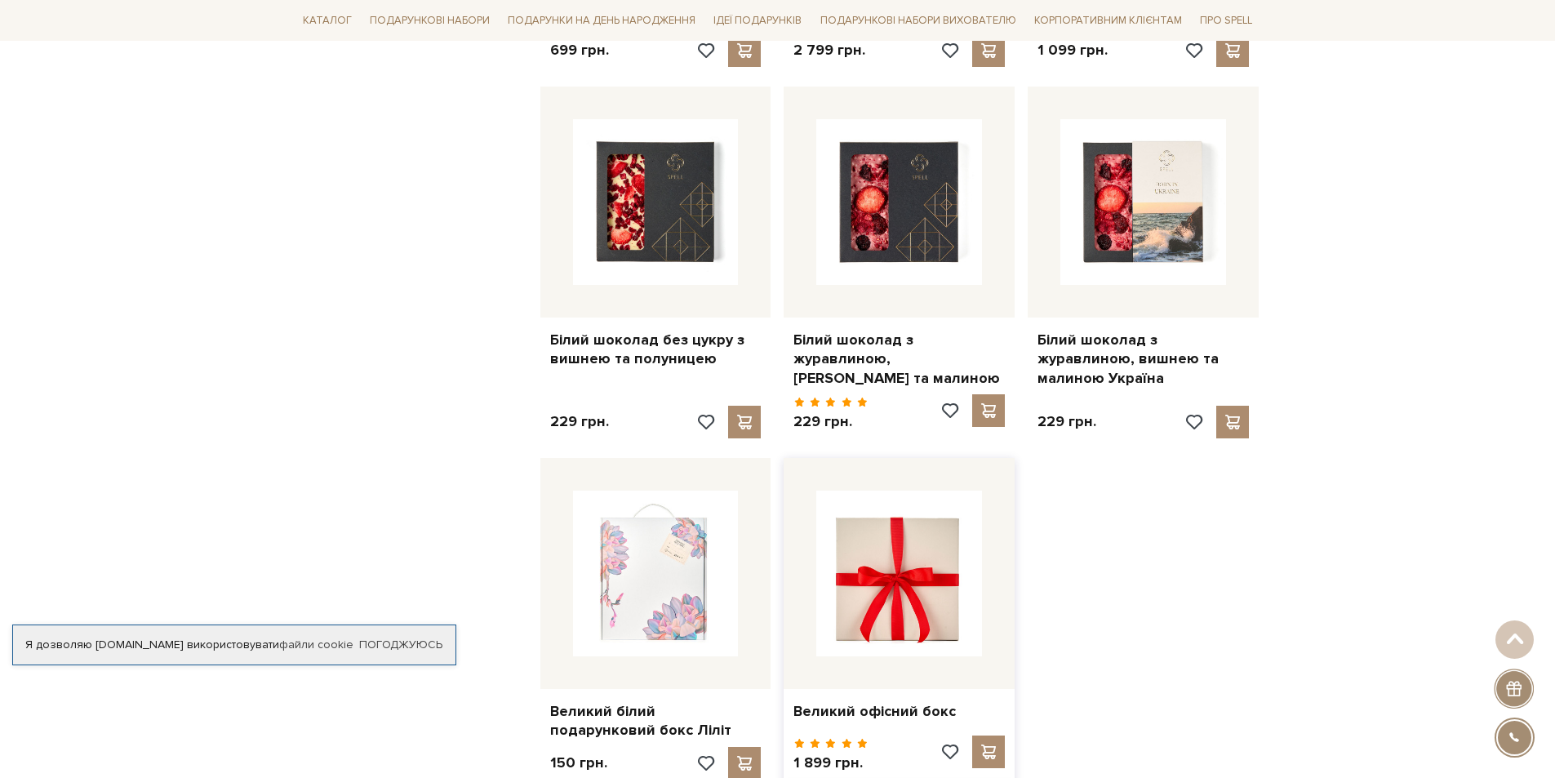
scroll to position [2041, 0]
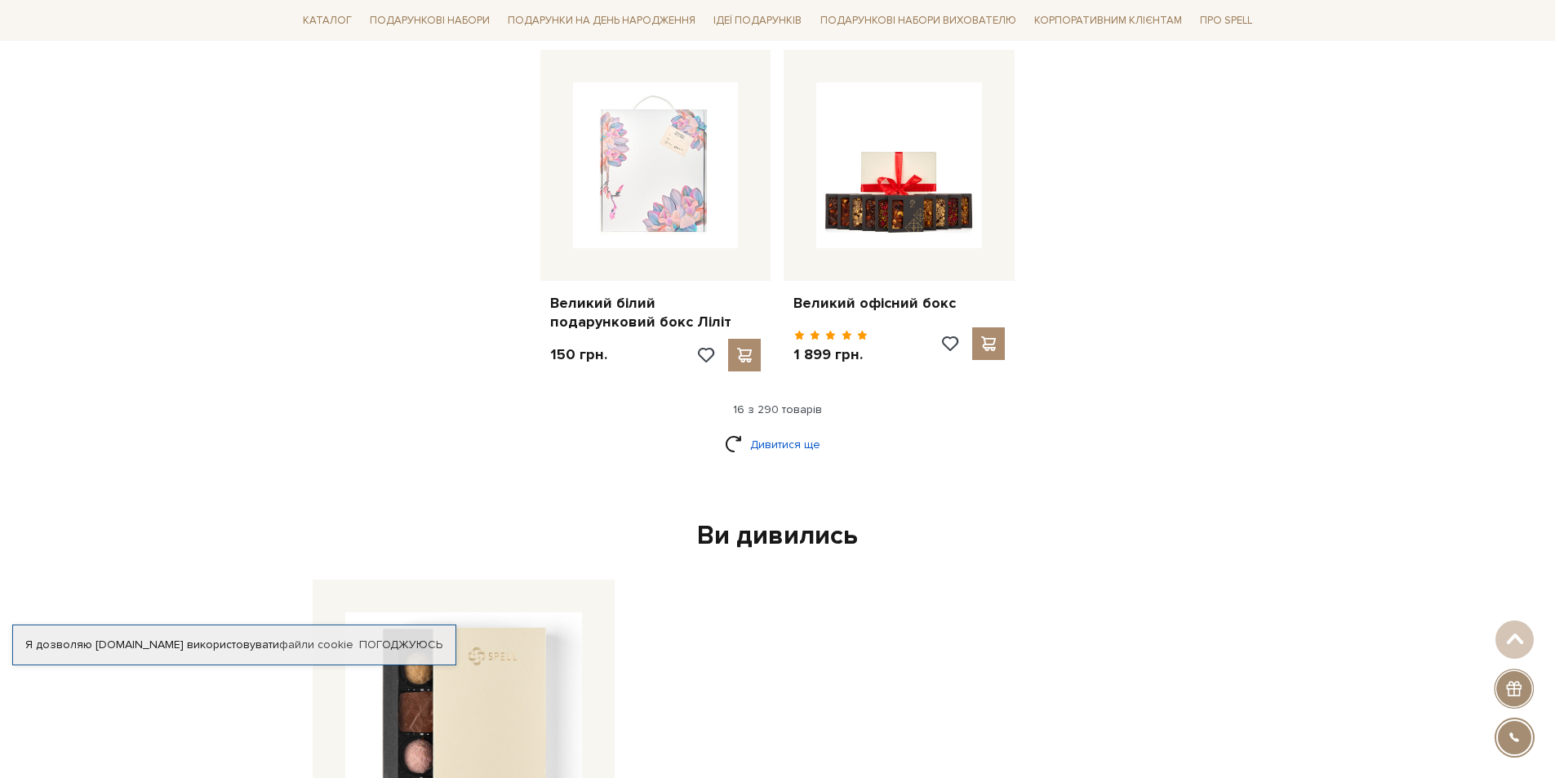
click at [776, 430] on link "Дивитися ще" at bounding box center [778, 444] width 106 height 29
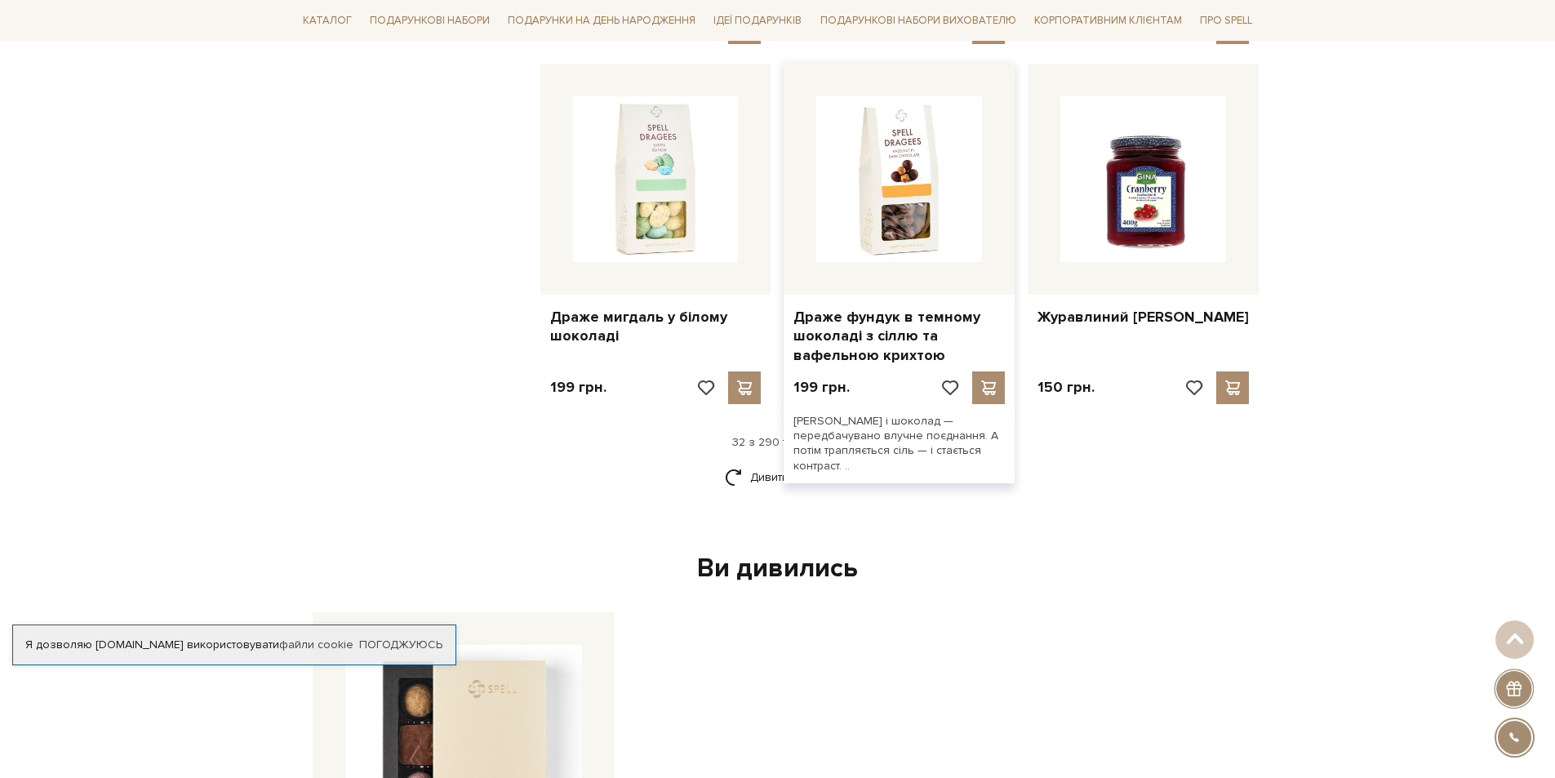
scroll to position [3756, 0]
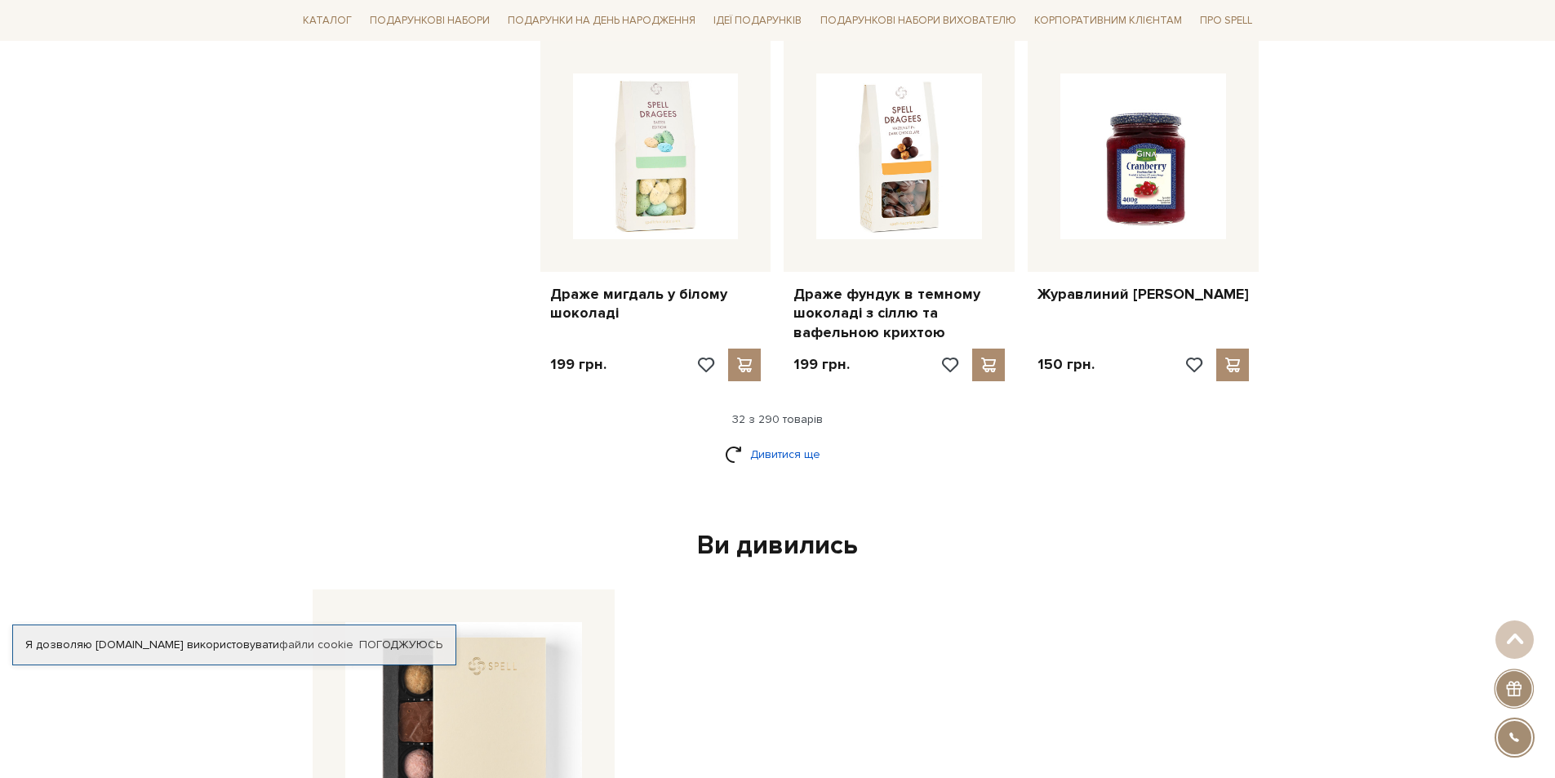
click at [756, 440] on link "Дивитися ще" at bounding box center [778, 454] width 106 height 29
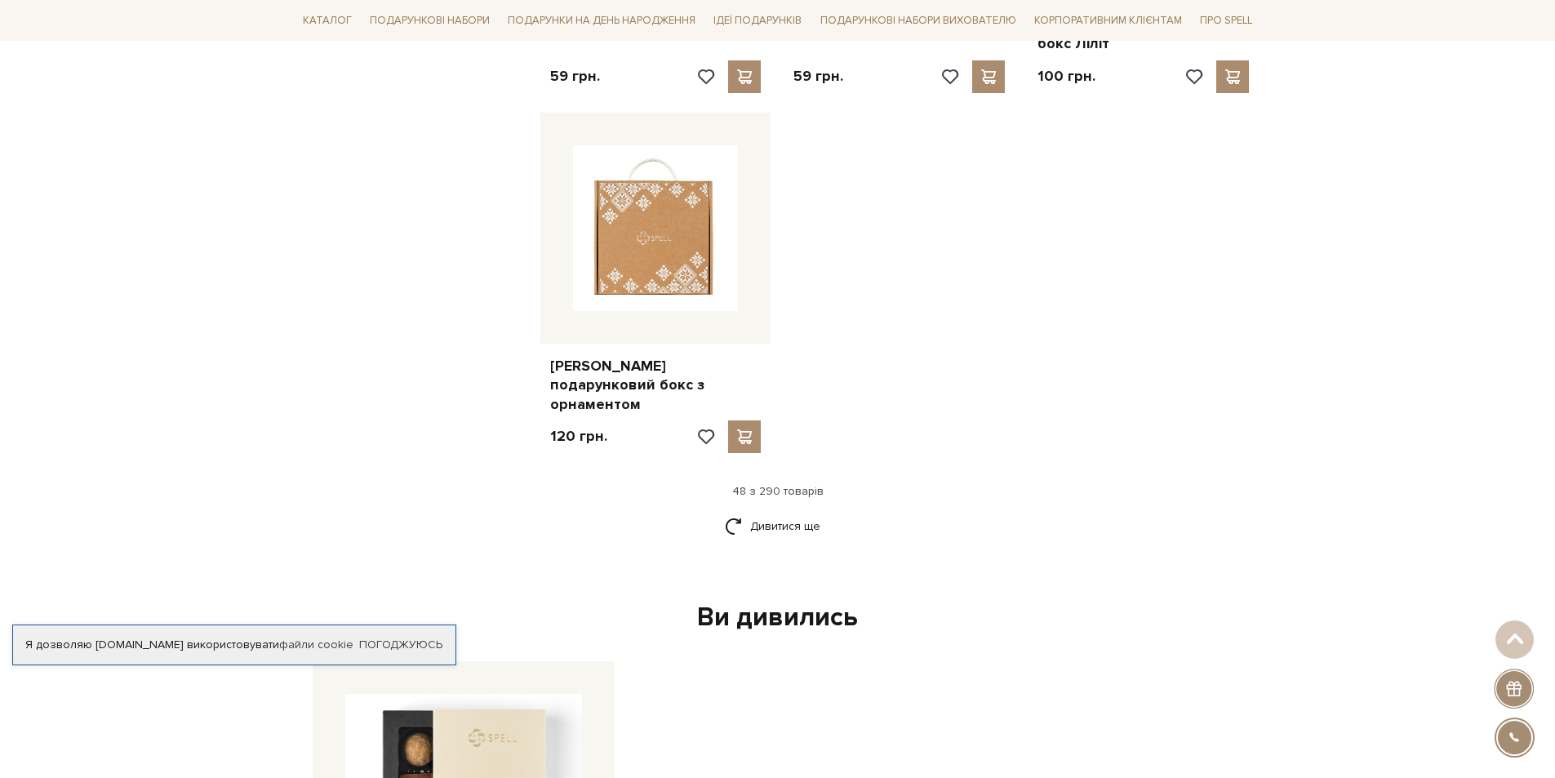
scroll to position [5878, 0]
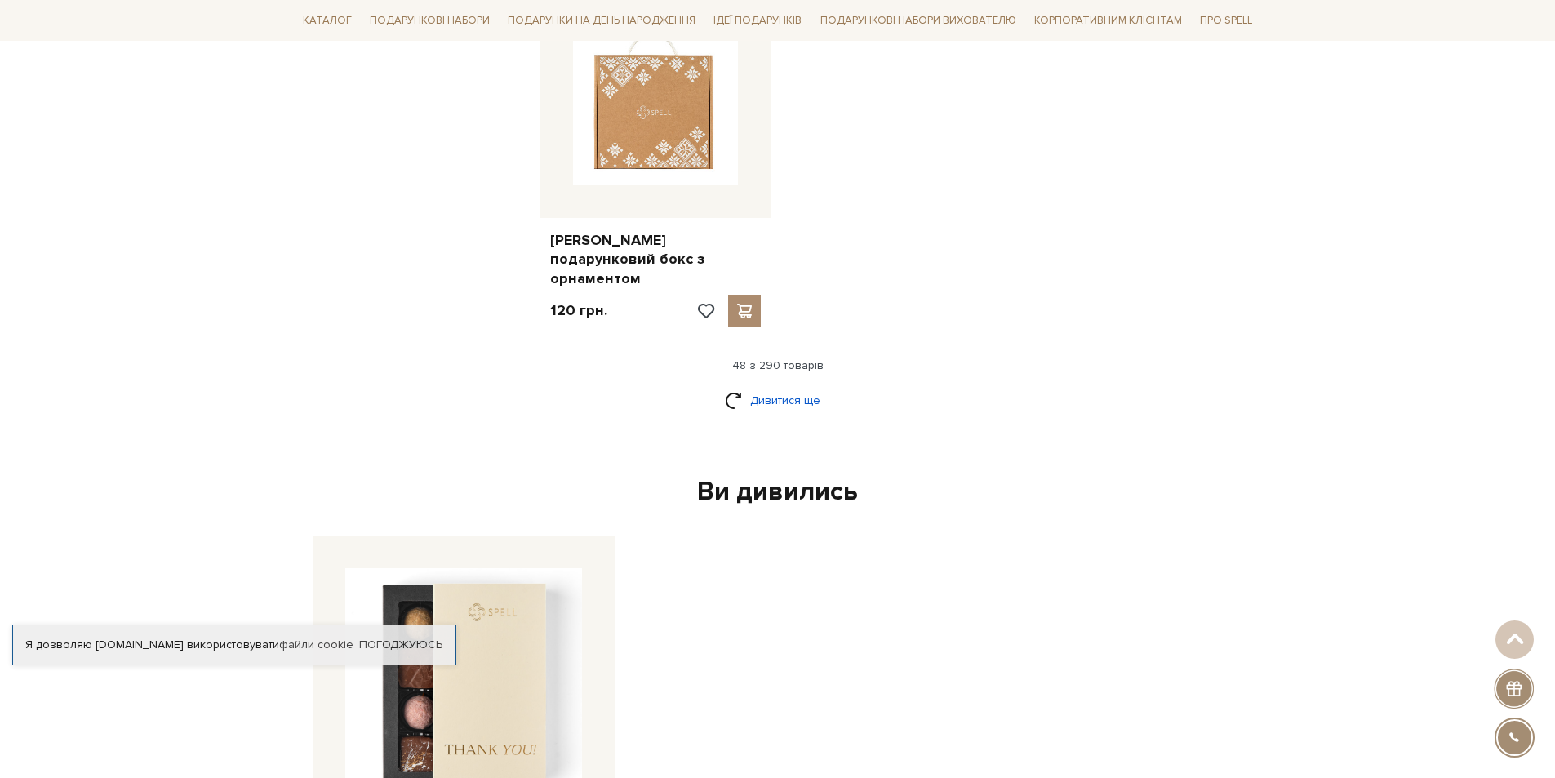
click at [788, 386] on link "Дивитися ще" at bounding box center [778, 400] width 106 height 29
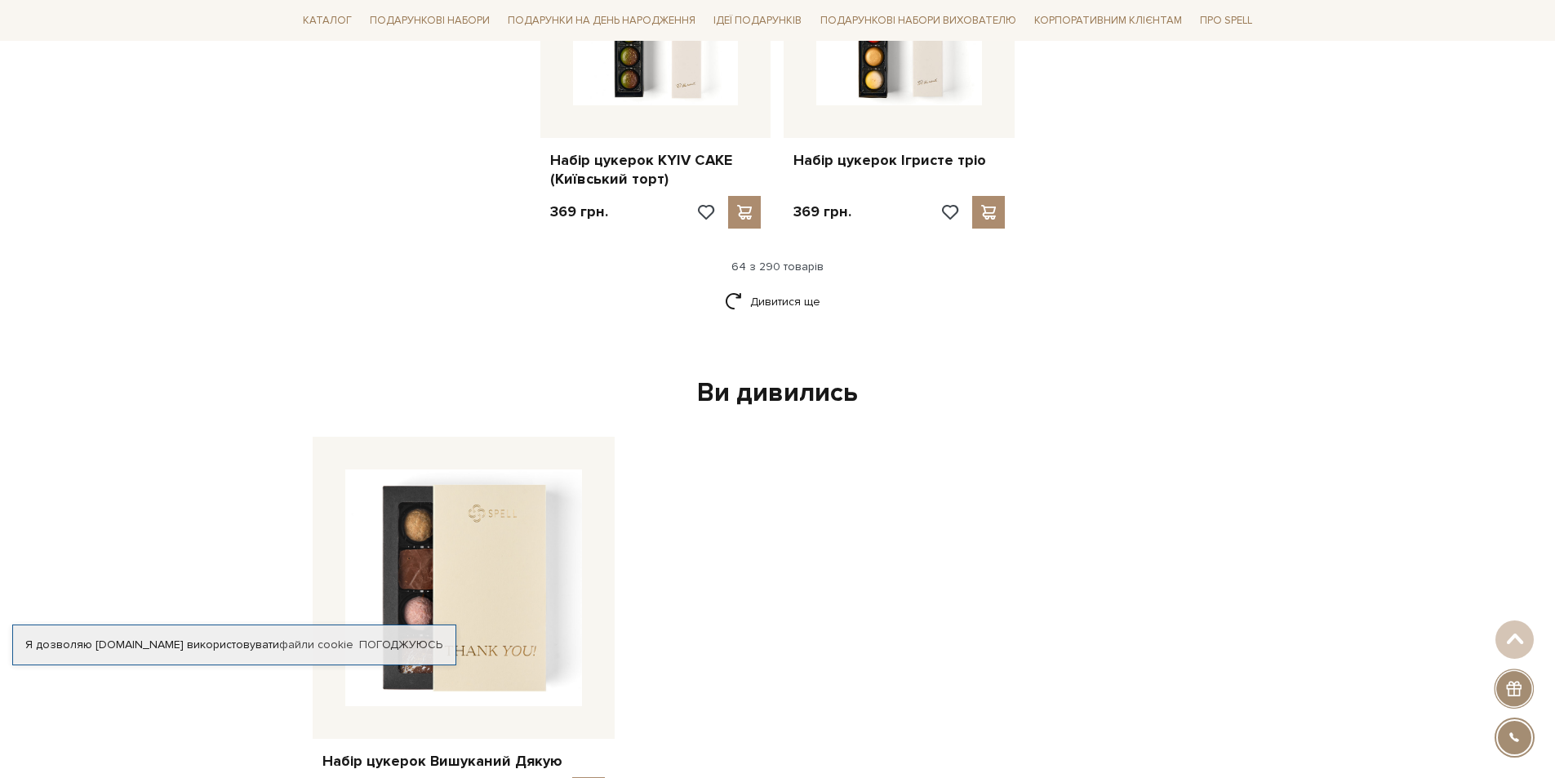
scroll to position [7756, 0]
click at [768, 286] on link "Дивитися ще" at bounding box center [778, 300] width 106 height 29
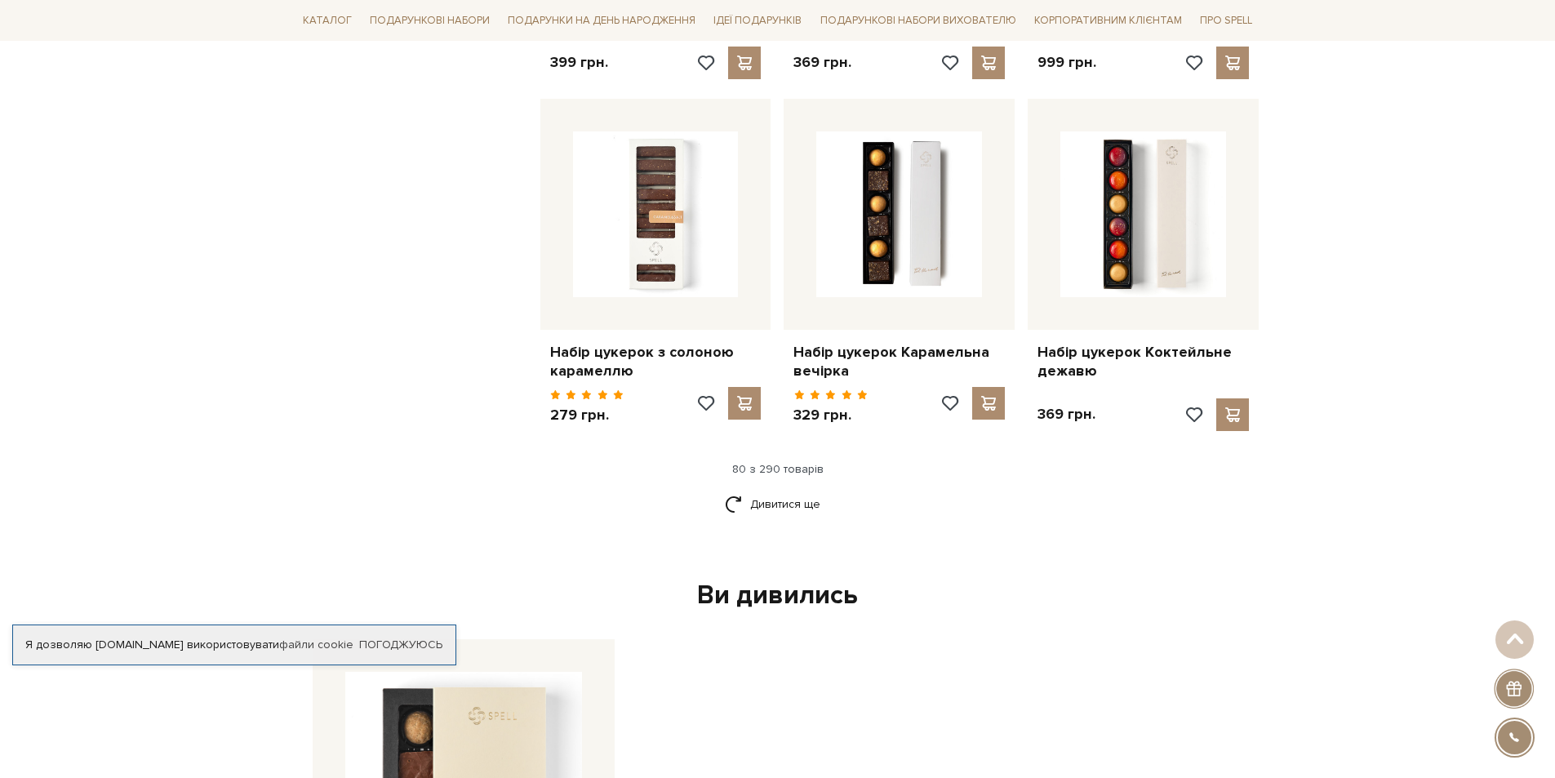
scroll to position [9307, 0]
click at [767, 489] on link "Дивитися ще" at bounding box center [778, 503] width 106 height 29
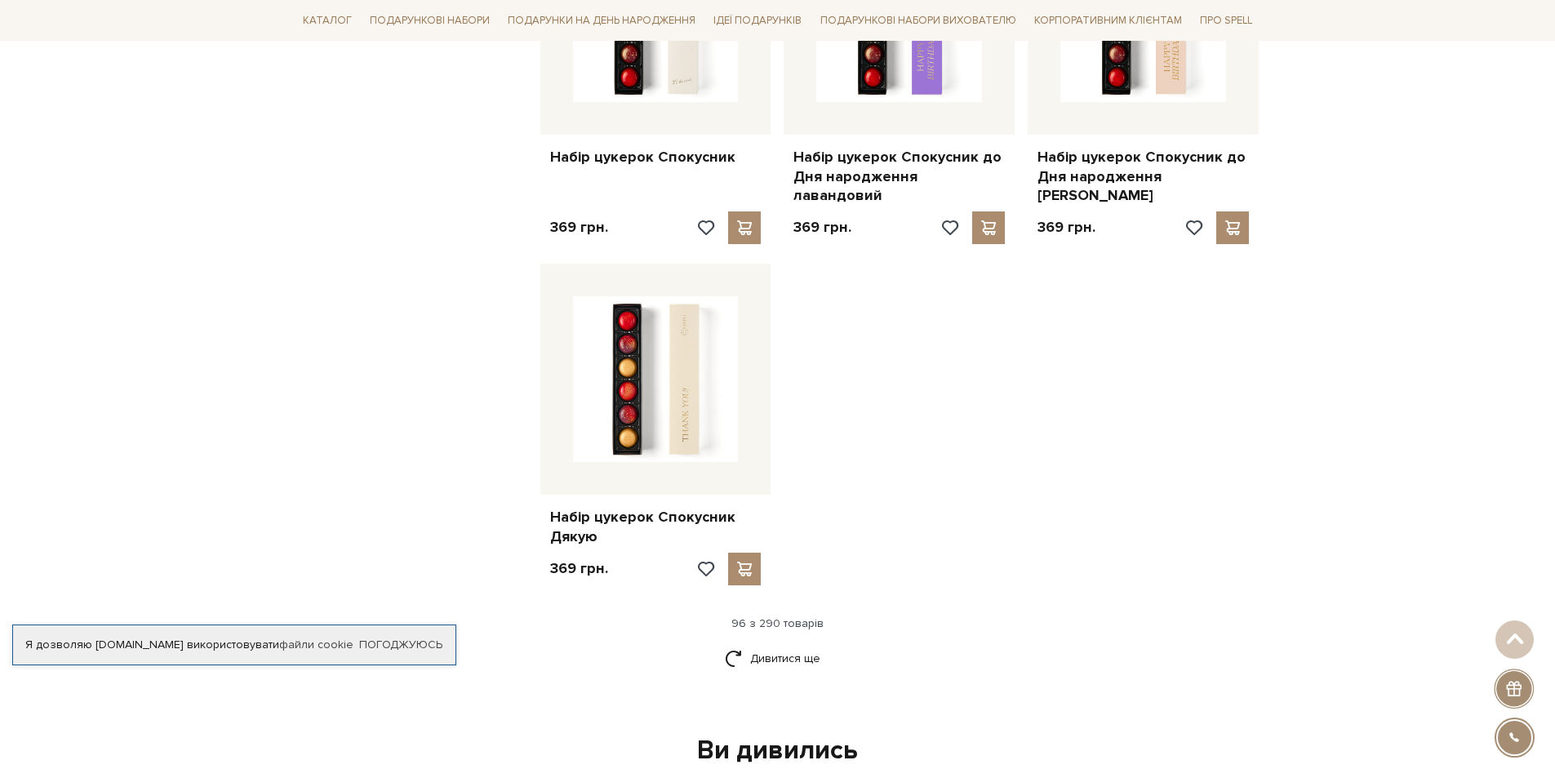
scroll to position [11267, 0]
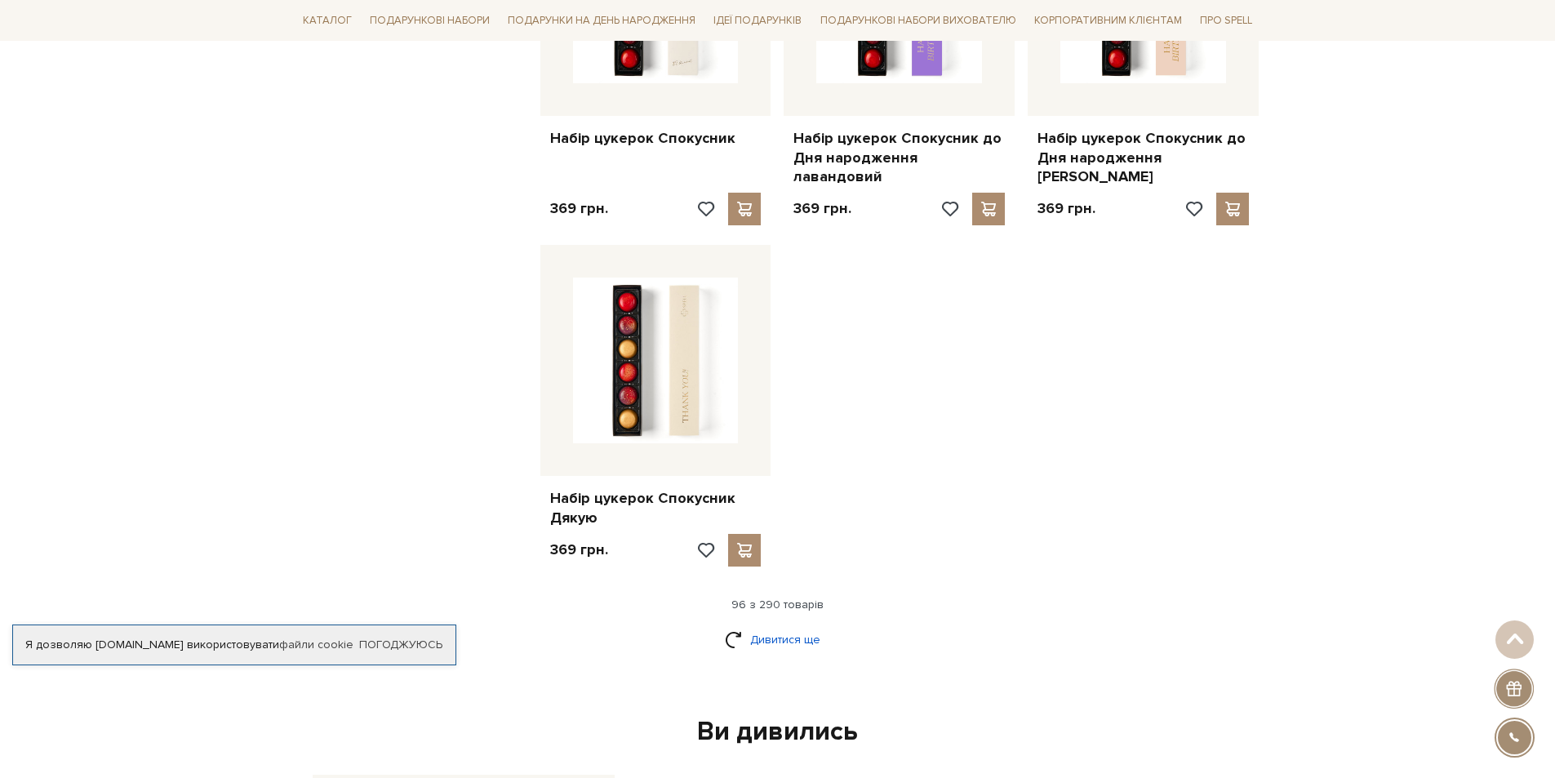
click at [777, 625] on link "Дивитися ще" at bounding box center [778, 639] width 106 height 29
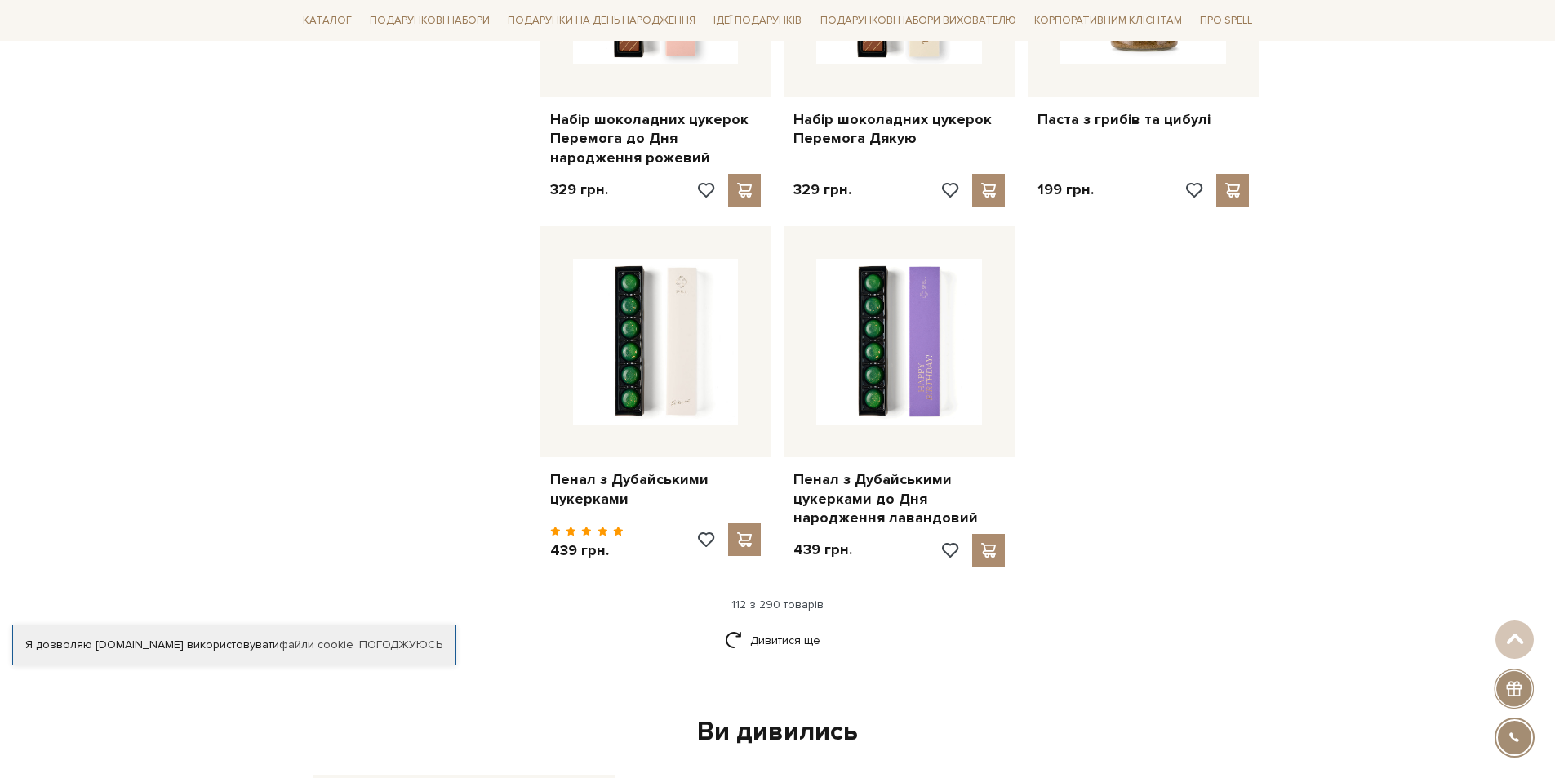
scroll to position [13145, 0]
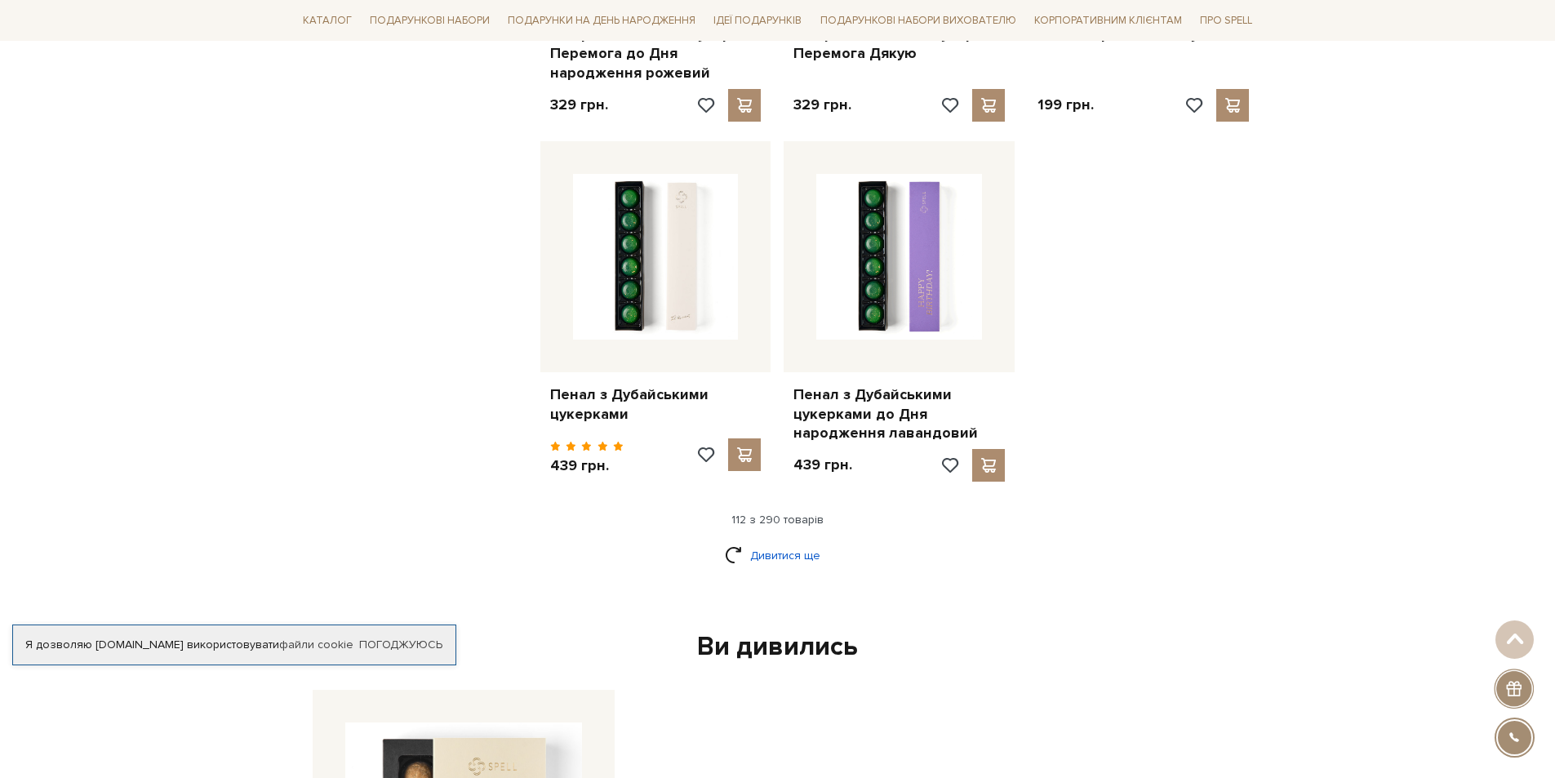
click at [779, 541] on link "Дивитися ще" at bounding box center [778, 555] width 106 height 29
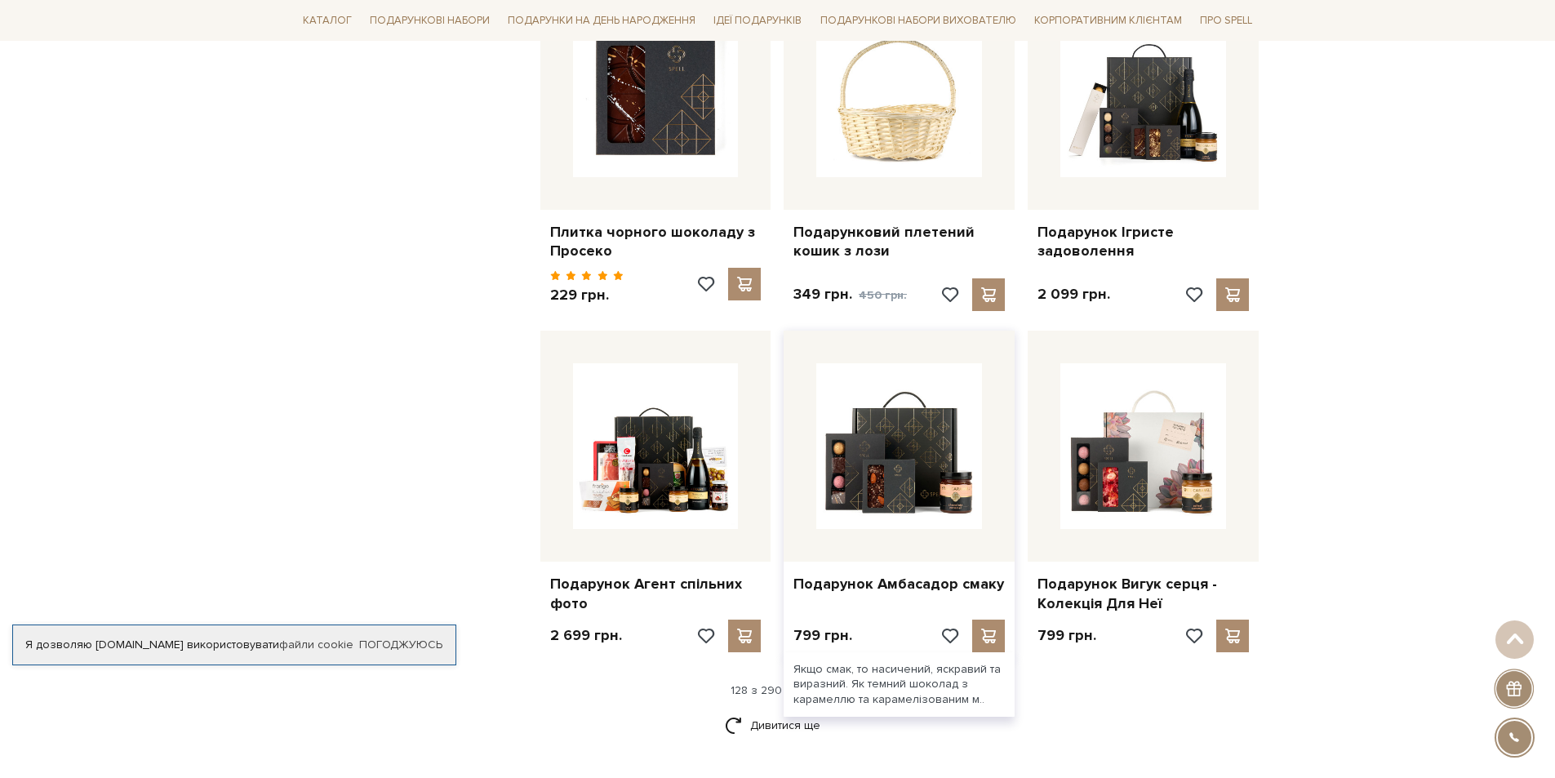
scroll to position [14696, 0]
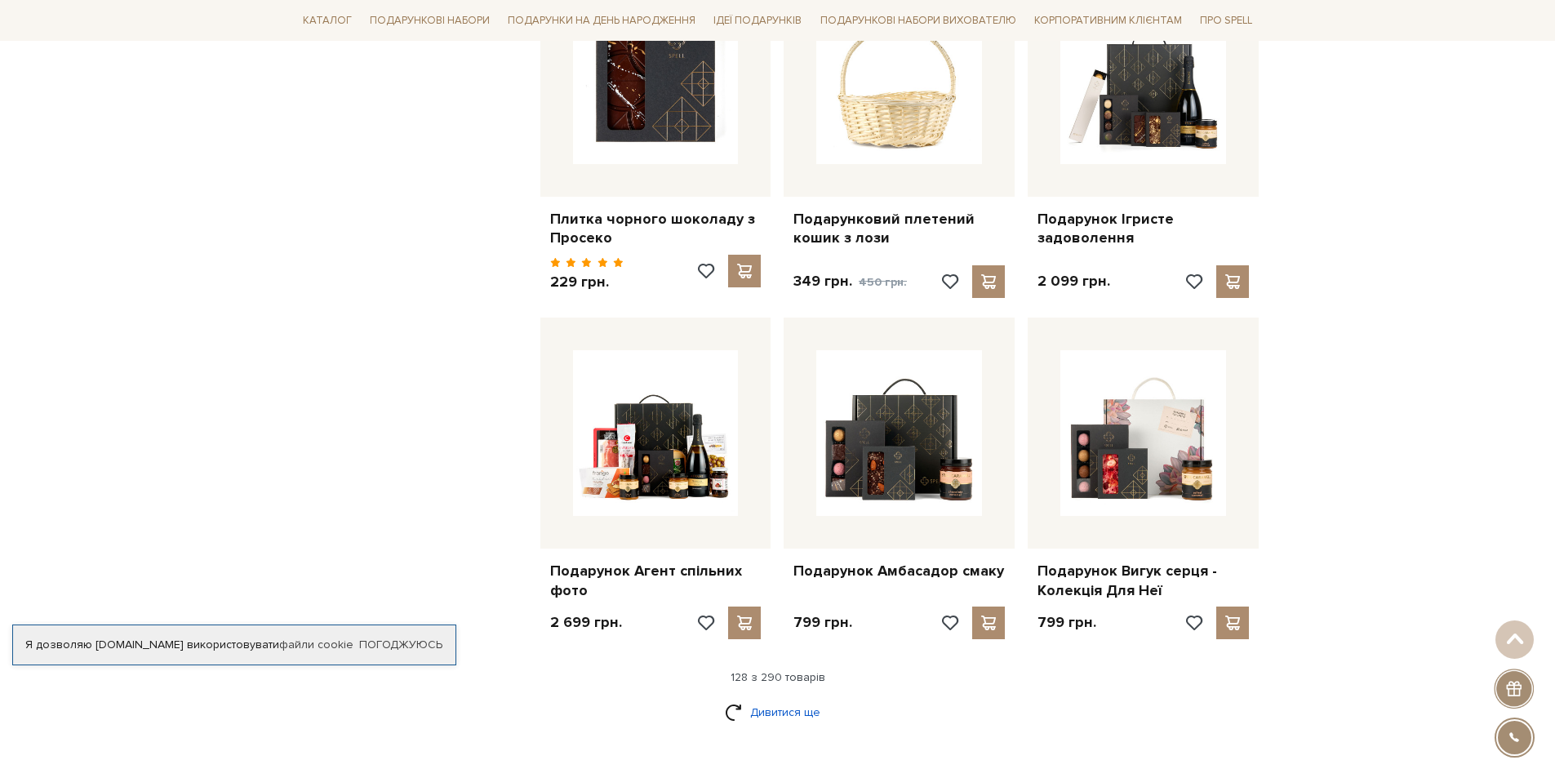
click at [770, 698] on link "Дивитися ще" at bounding box center [778, 712] width 106 height 29
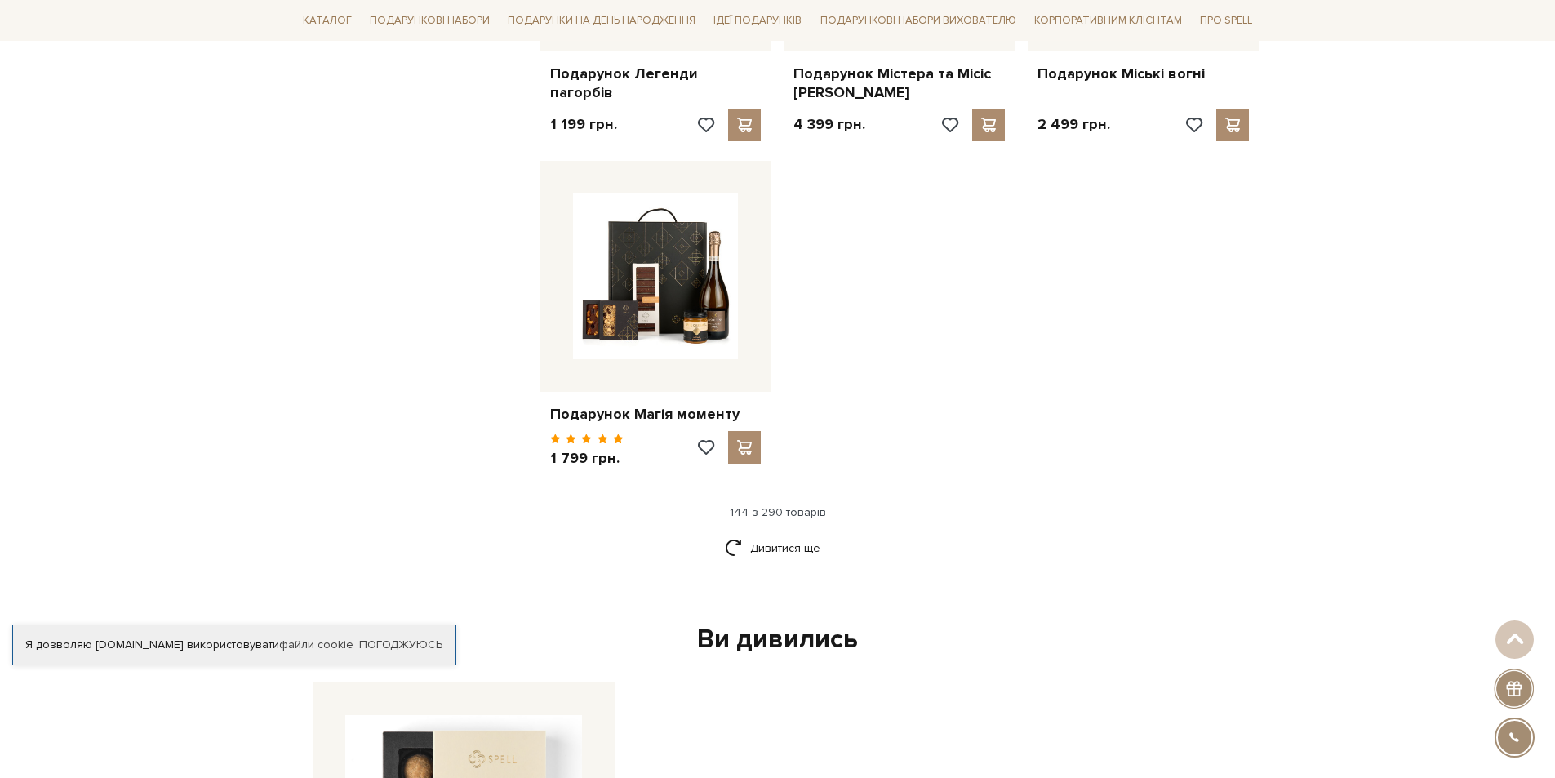
scroll to position [16900, 0]
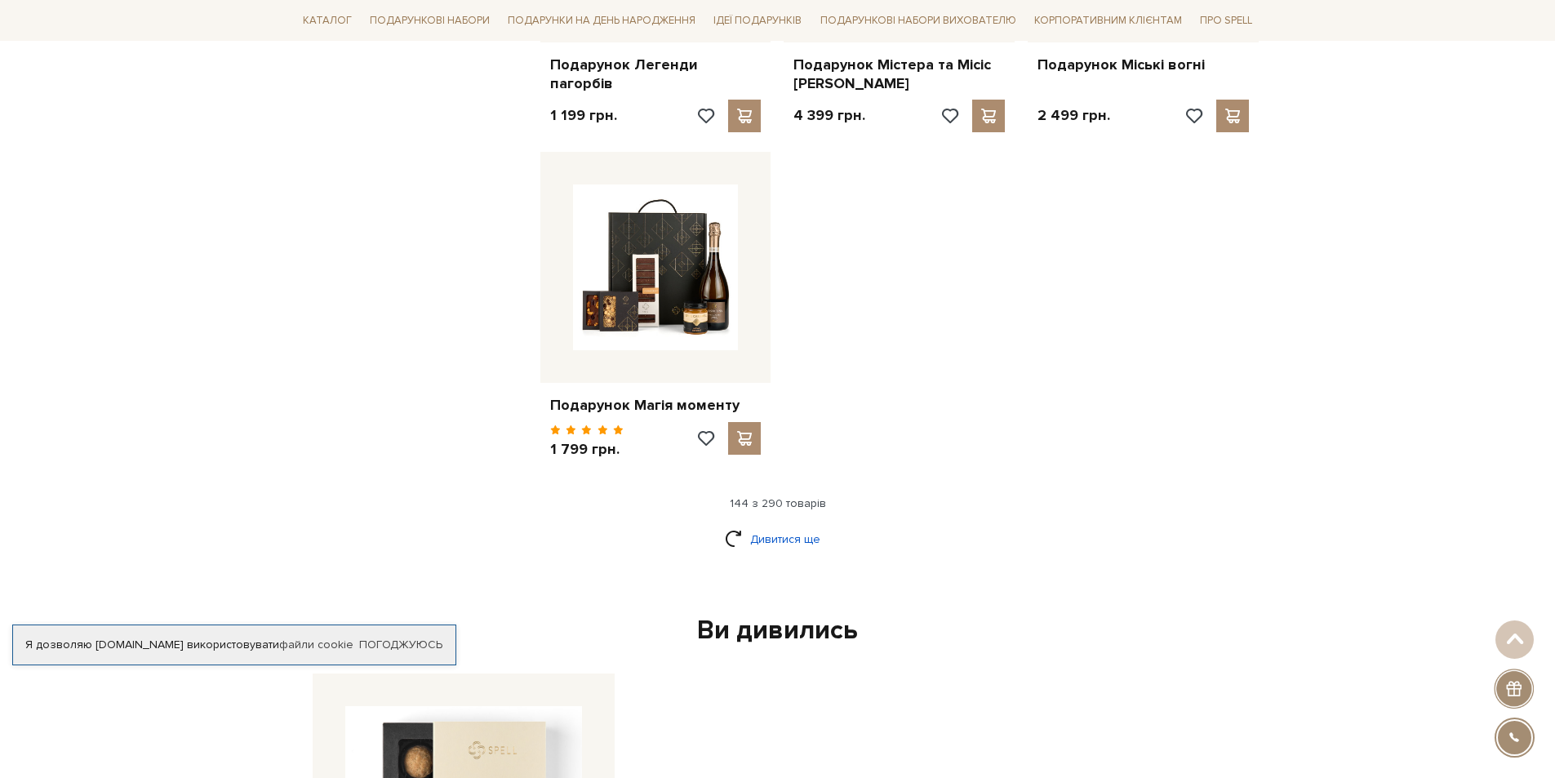
click at [786, 525] on link "Дивитися ще" at bounding box center [778, 539] width 106 height 29
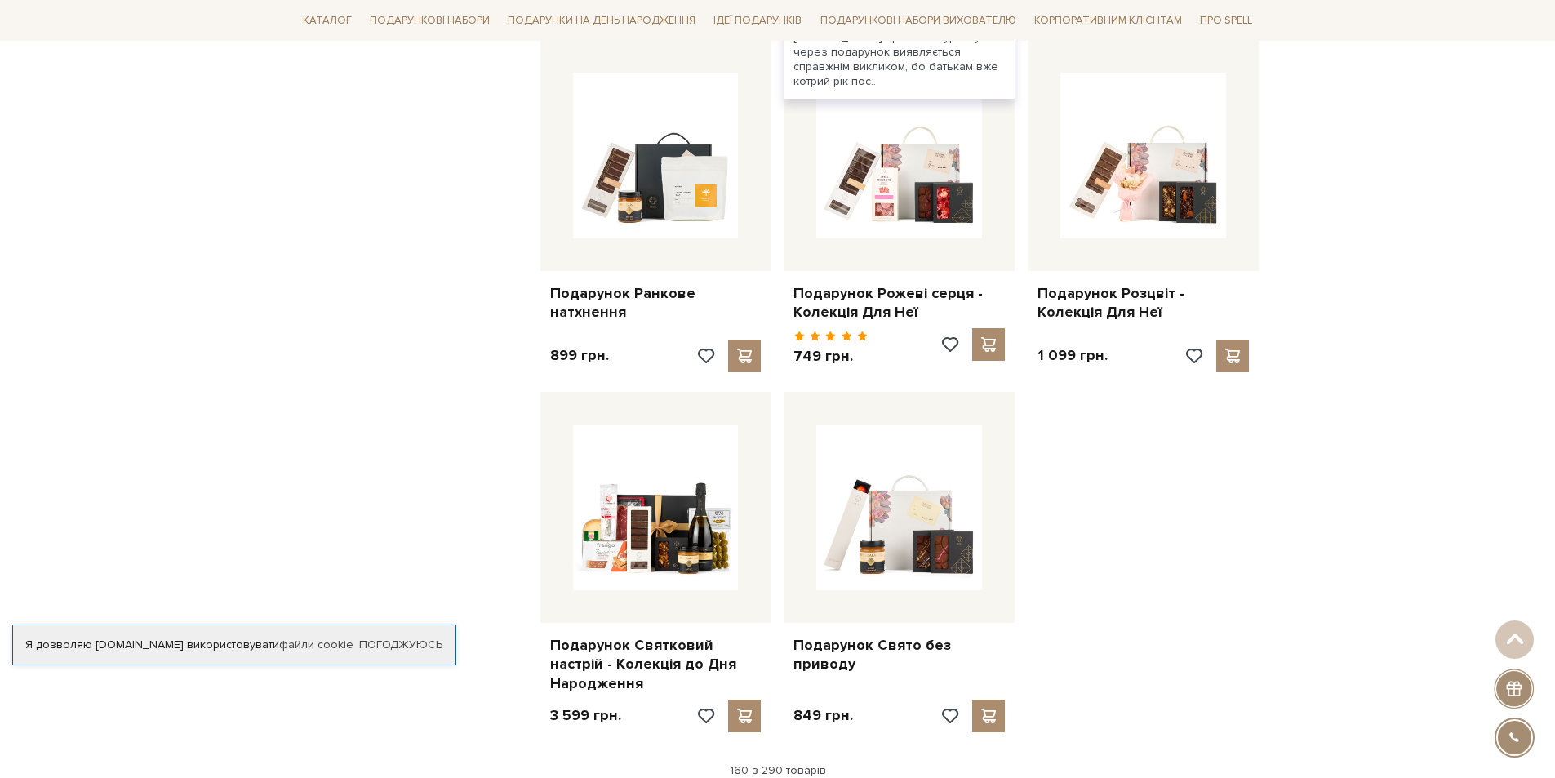
scroll to position [18533, 0]
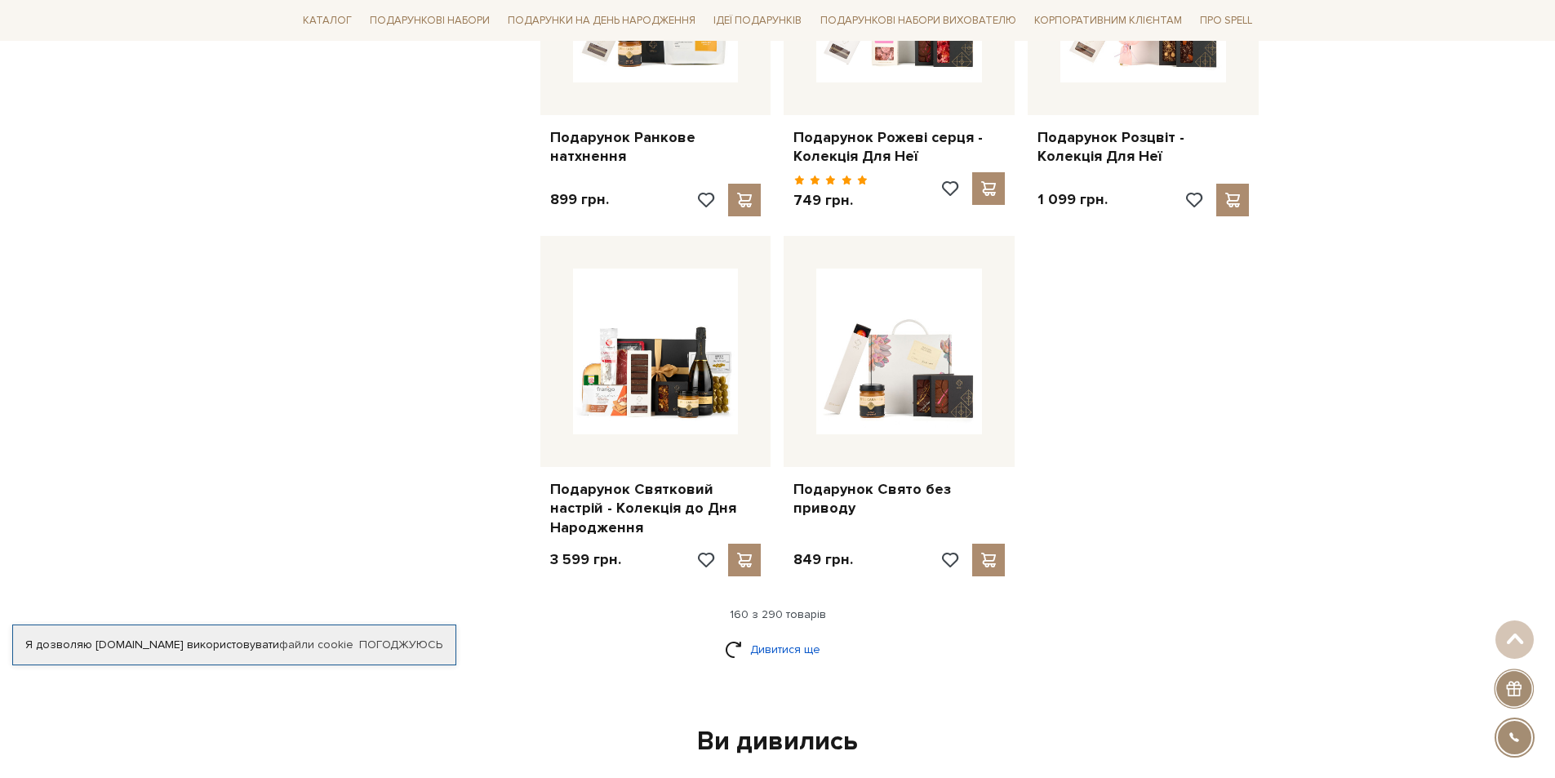
click at [767, 635] on link "Дивитися ще" at bounding box center [778, 649] width 106 height 29
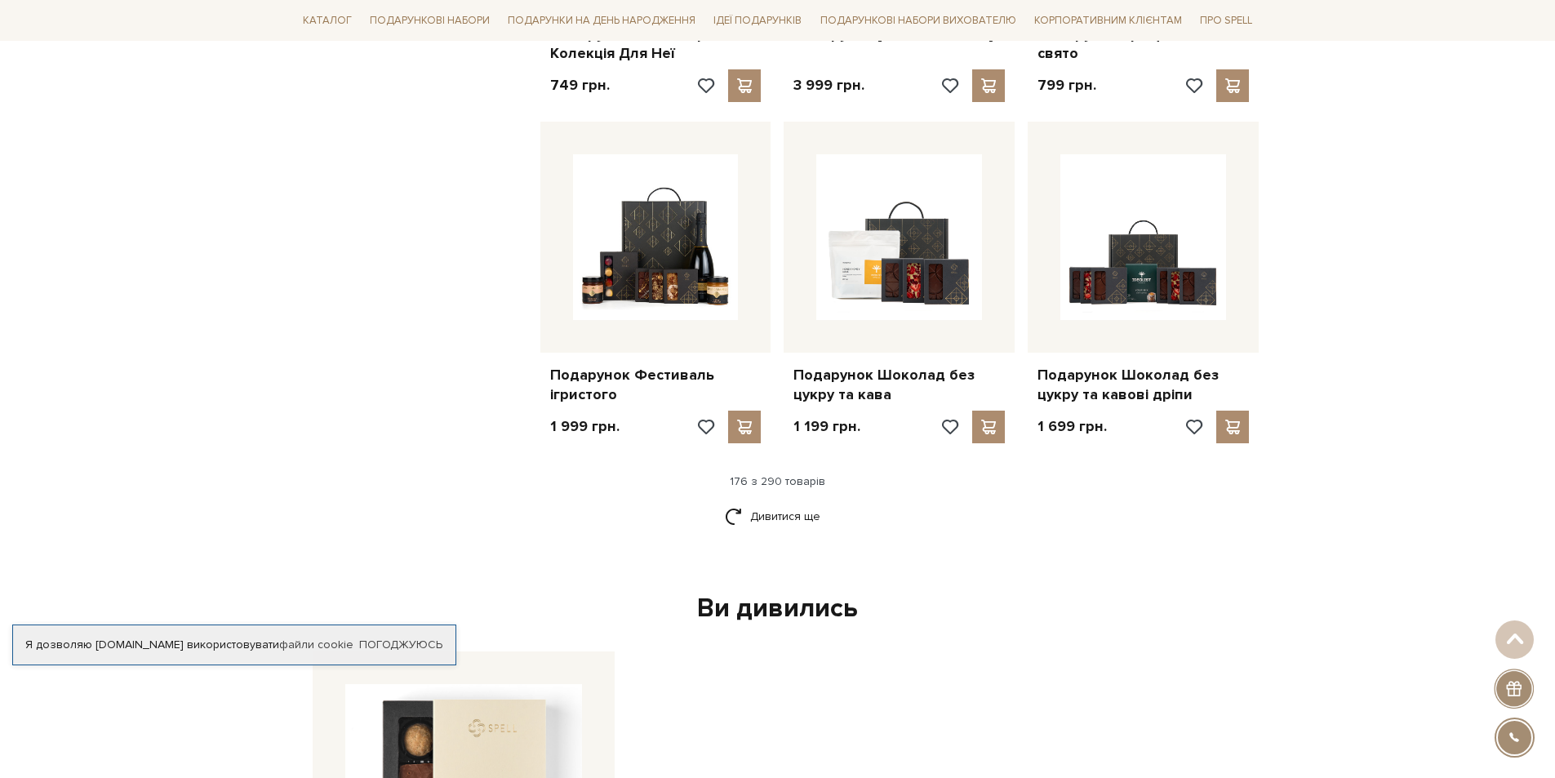
scroll to position [20411, 0]
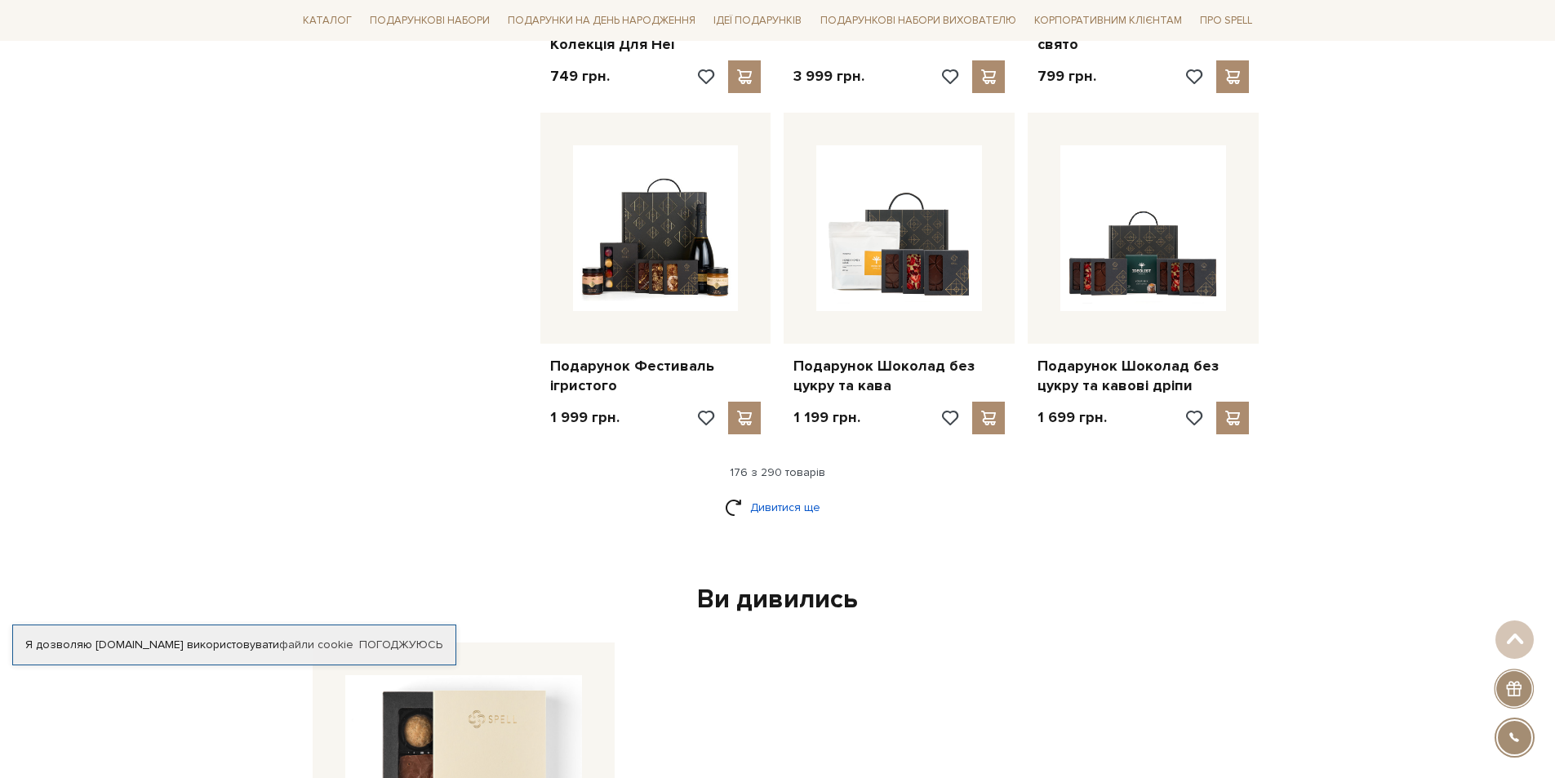
click at [773, 493] on link "Дивитися ще" at bounding box center [778, 507] width 106 height 29
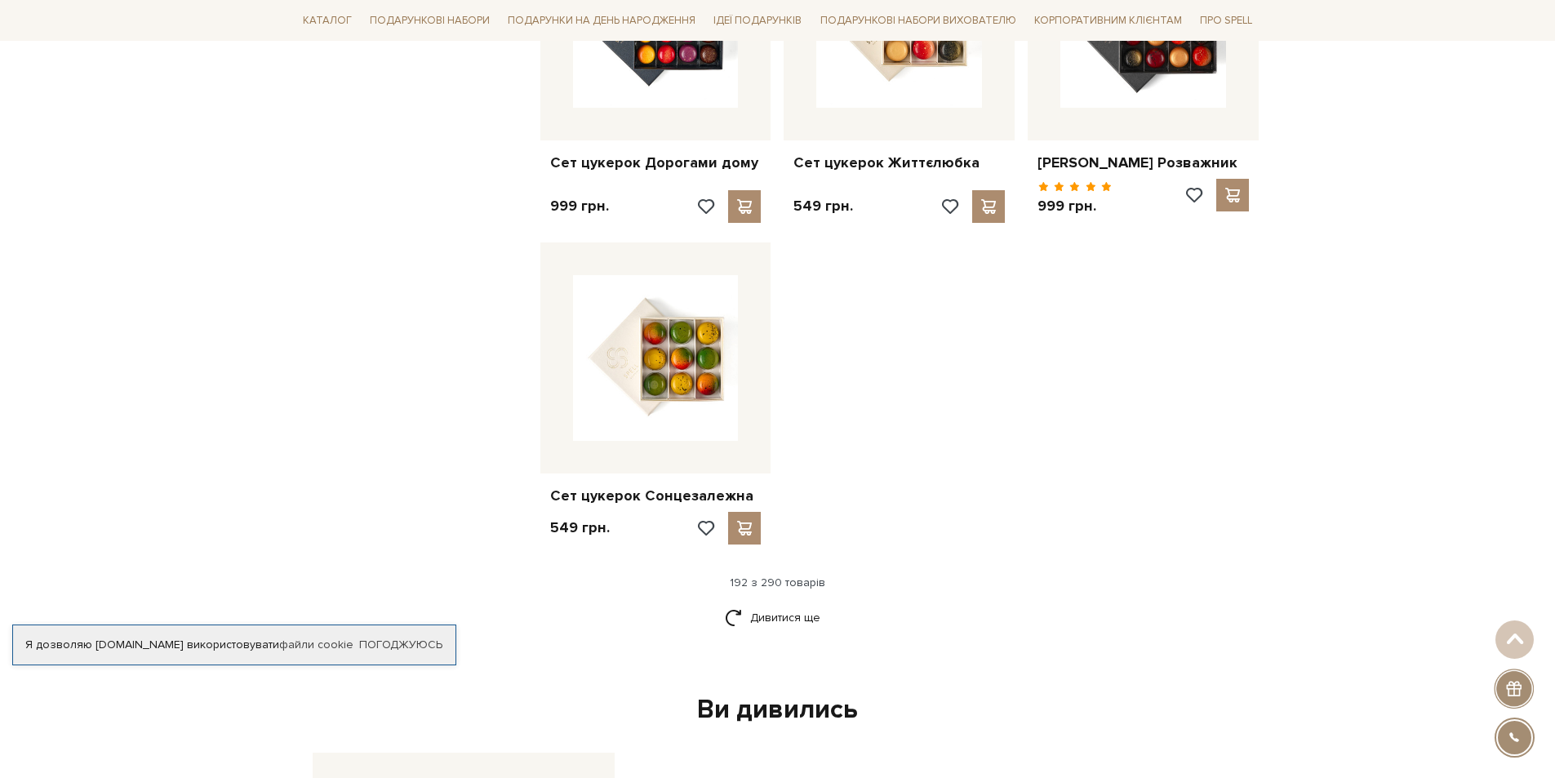
scroll to position [22370, 0]
click at [770, 603] on link "Дивитися ще" at bounding box center [778, 617] width 106 height 29
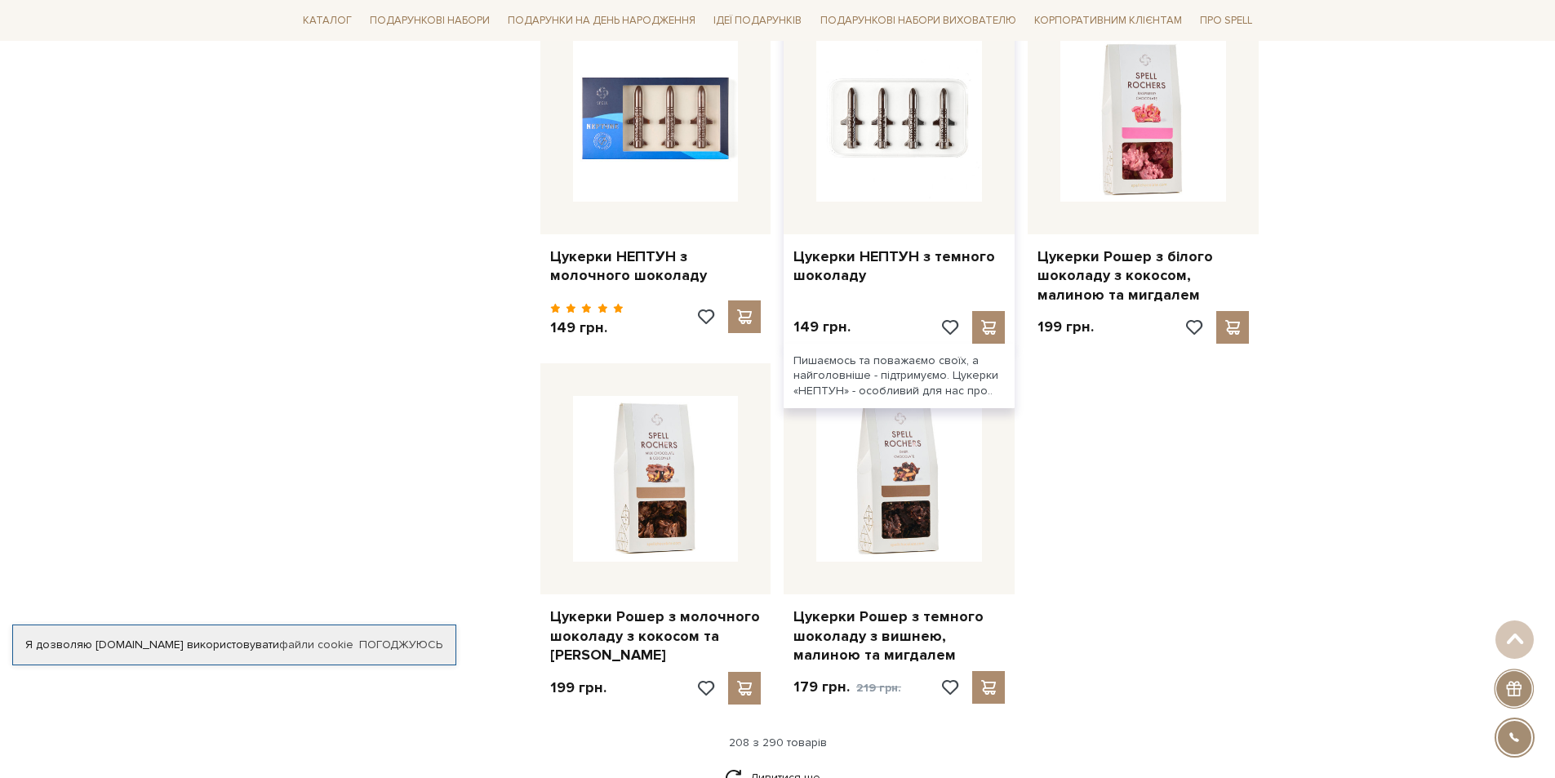
scroll to position [24085, 0]
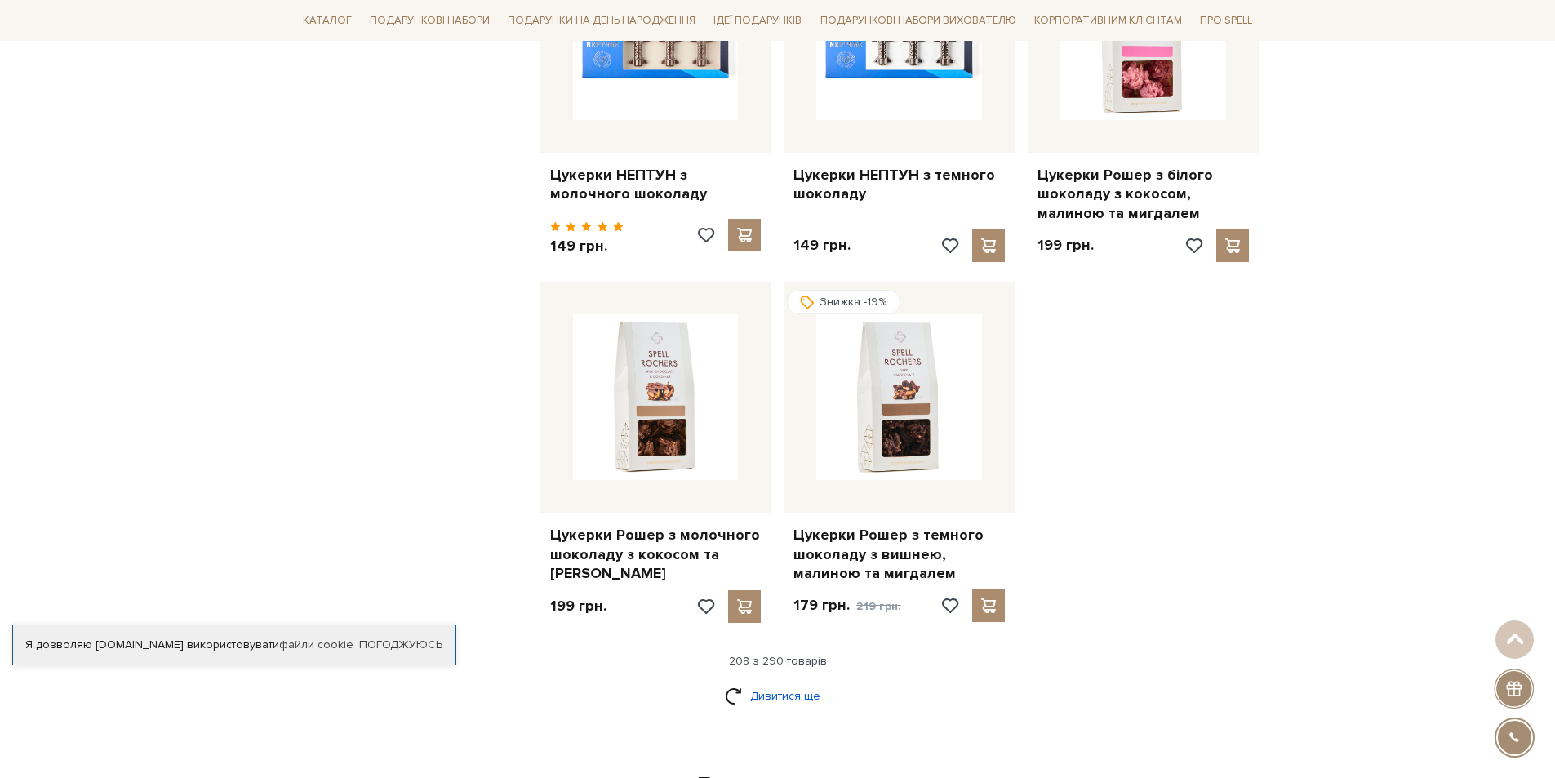
click at [767, 682] on link "Дивитися ще" at bounding box center [778, 696] width 106 height 29
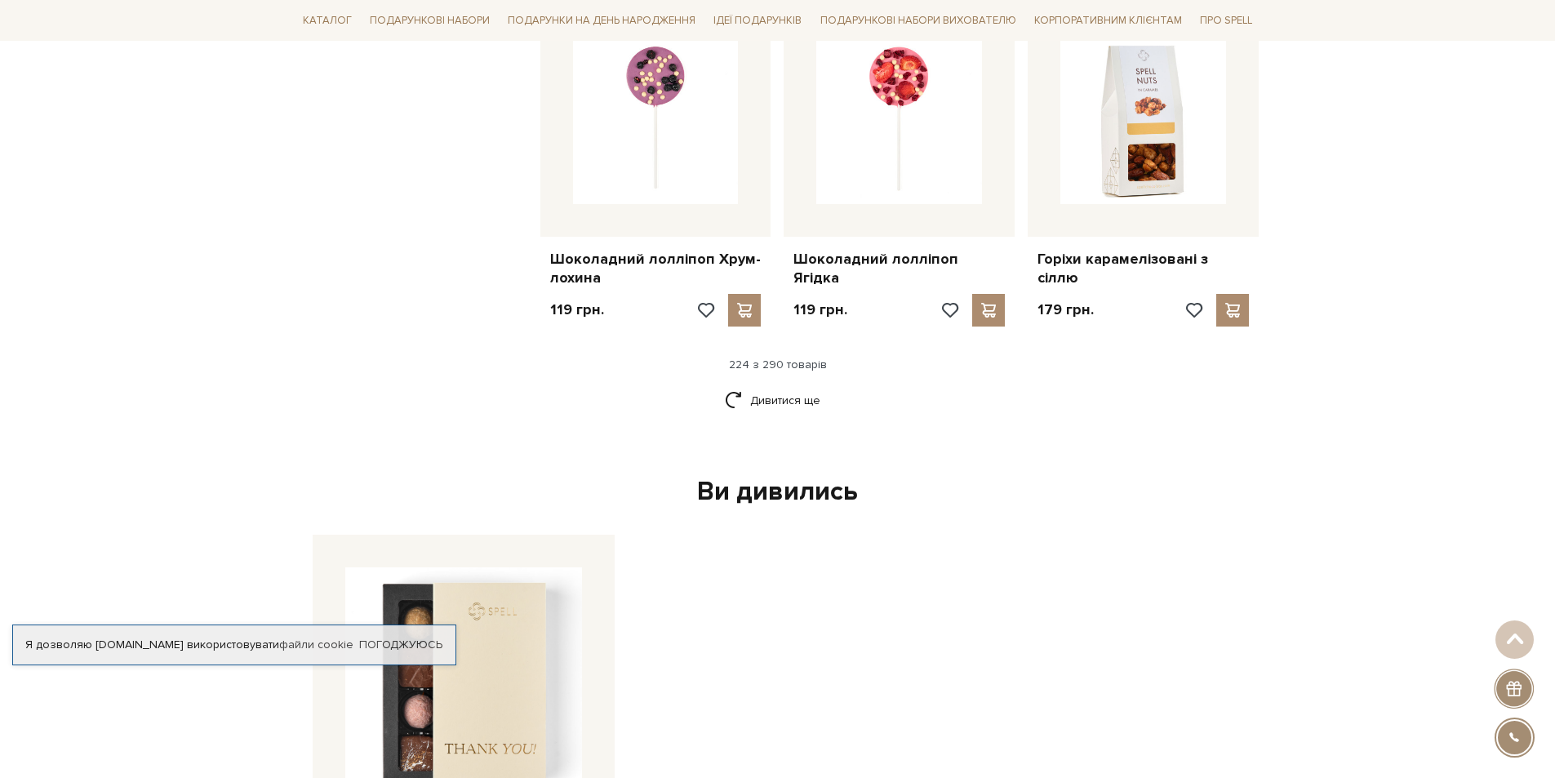
scroll to position [26126, 0]
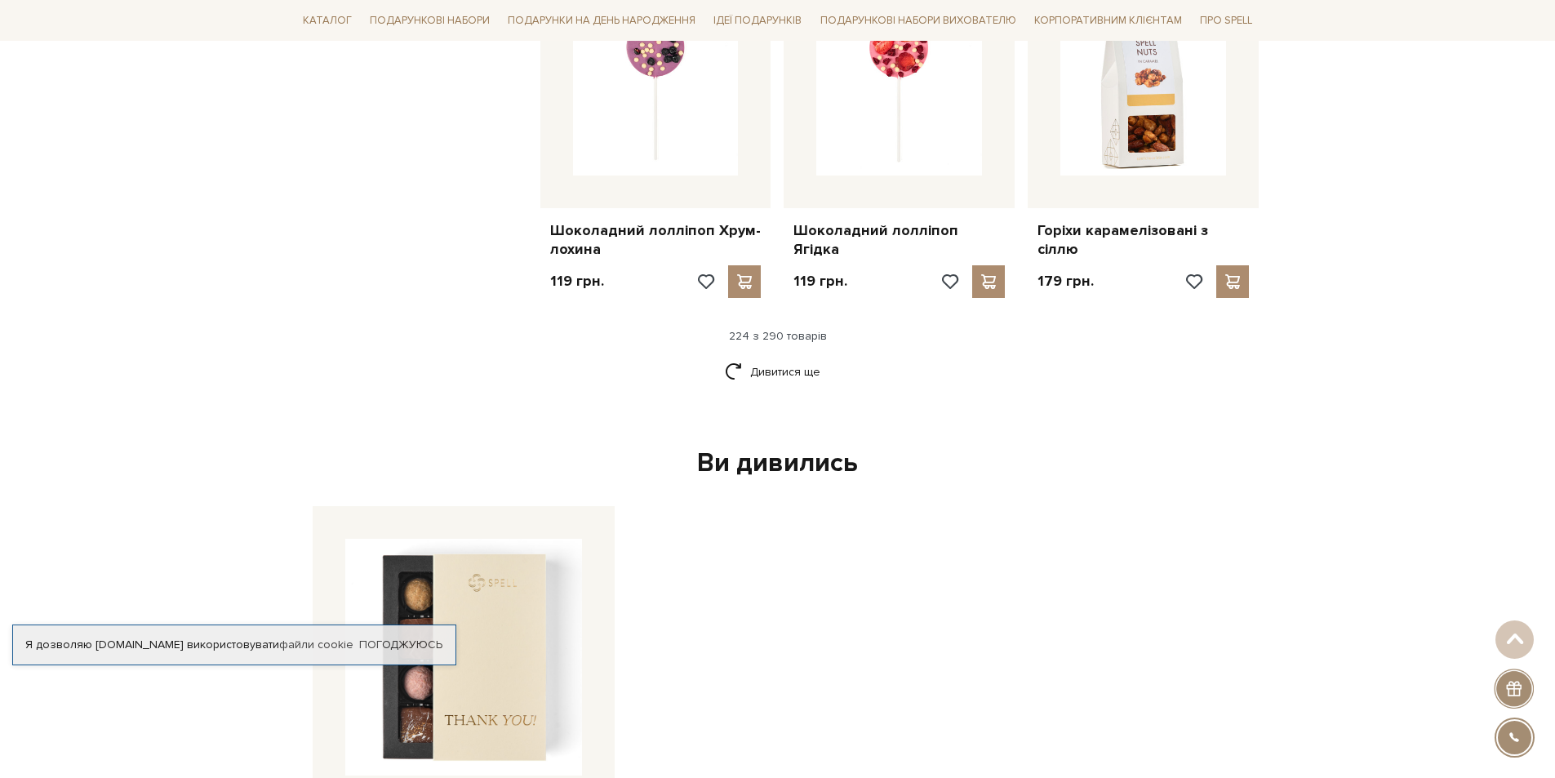
click at [774, 358] on link "Дивитися ще" at bounding box center [778, 372] width 106 height 29
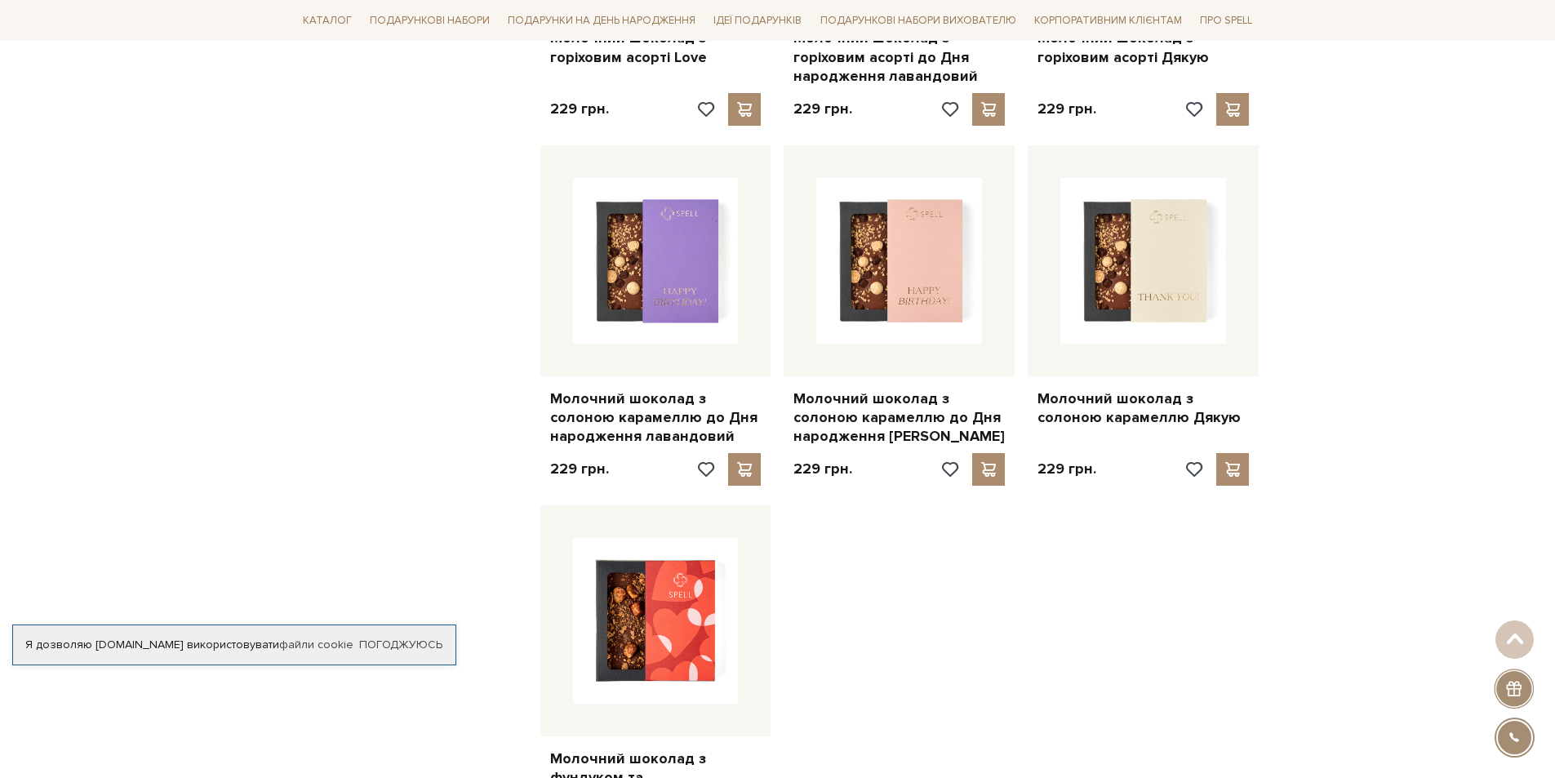
scroll to position [28004, 0]
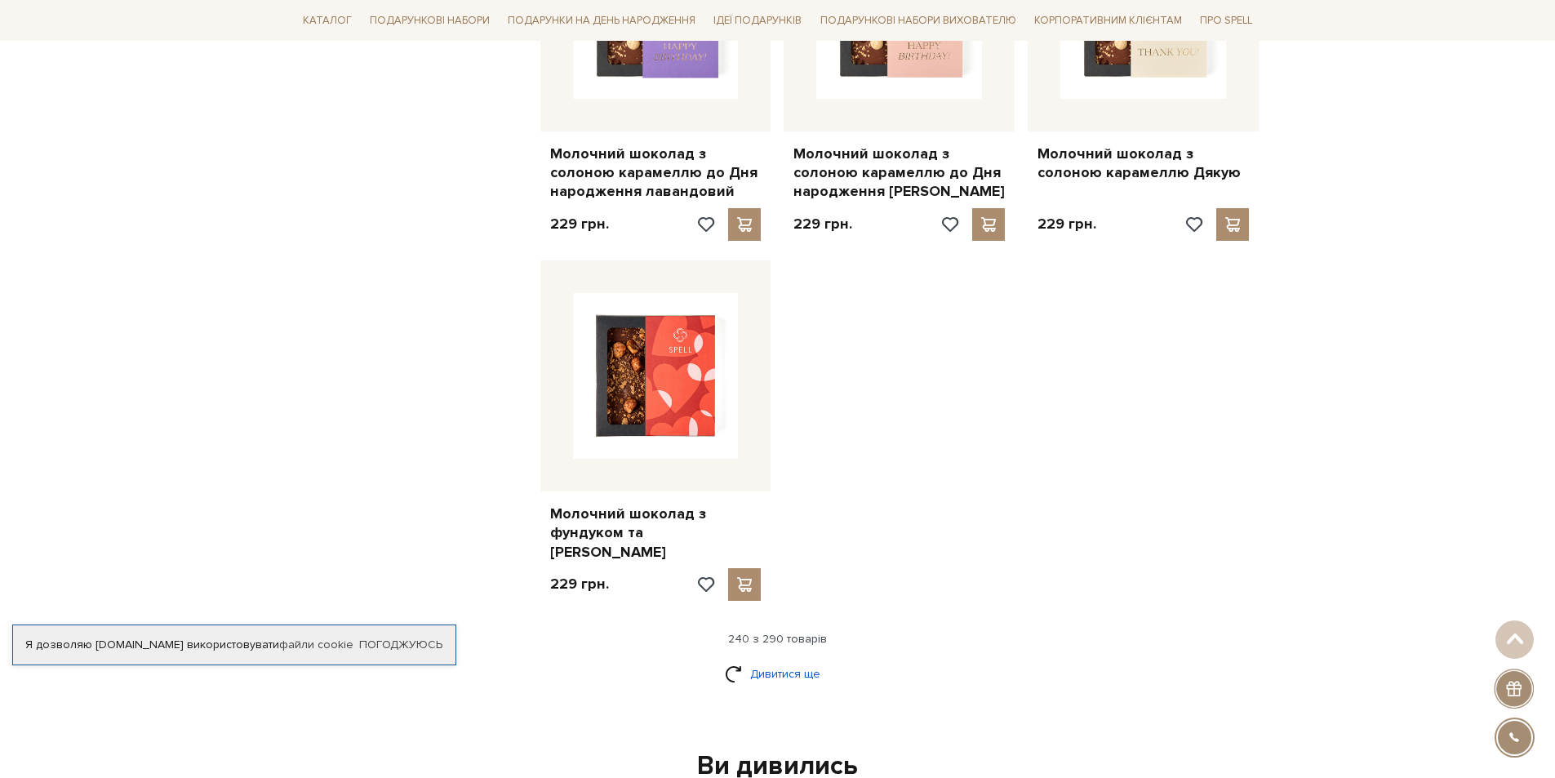
click at [768, 660] on link "Дивитися ще" at bounding box center [778, 674] width 106 height 29
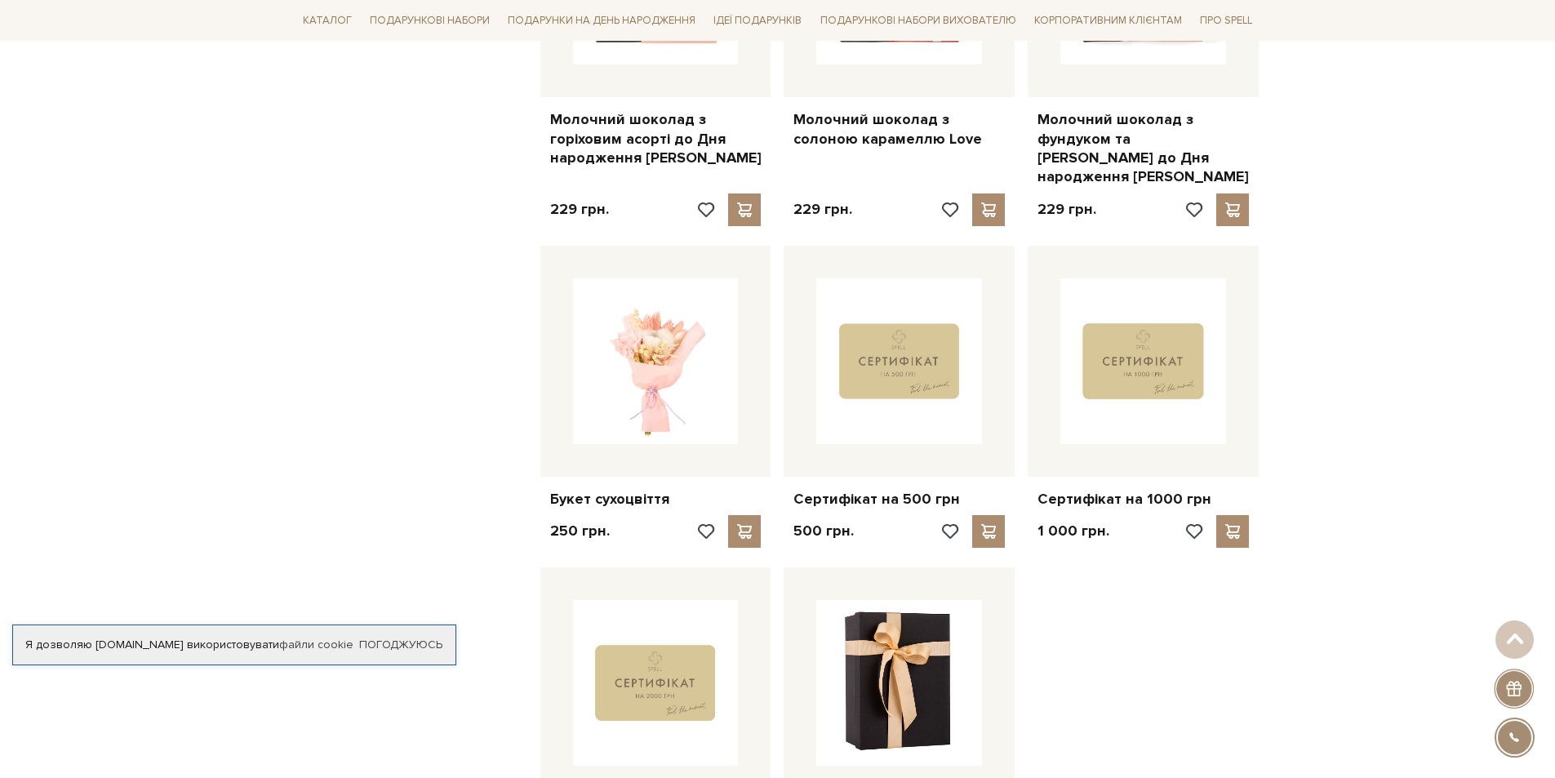
scroll to position [29800, 0]
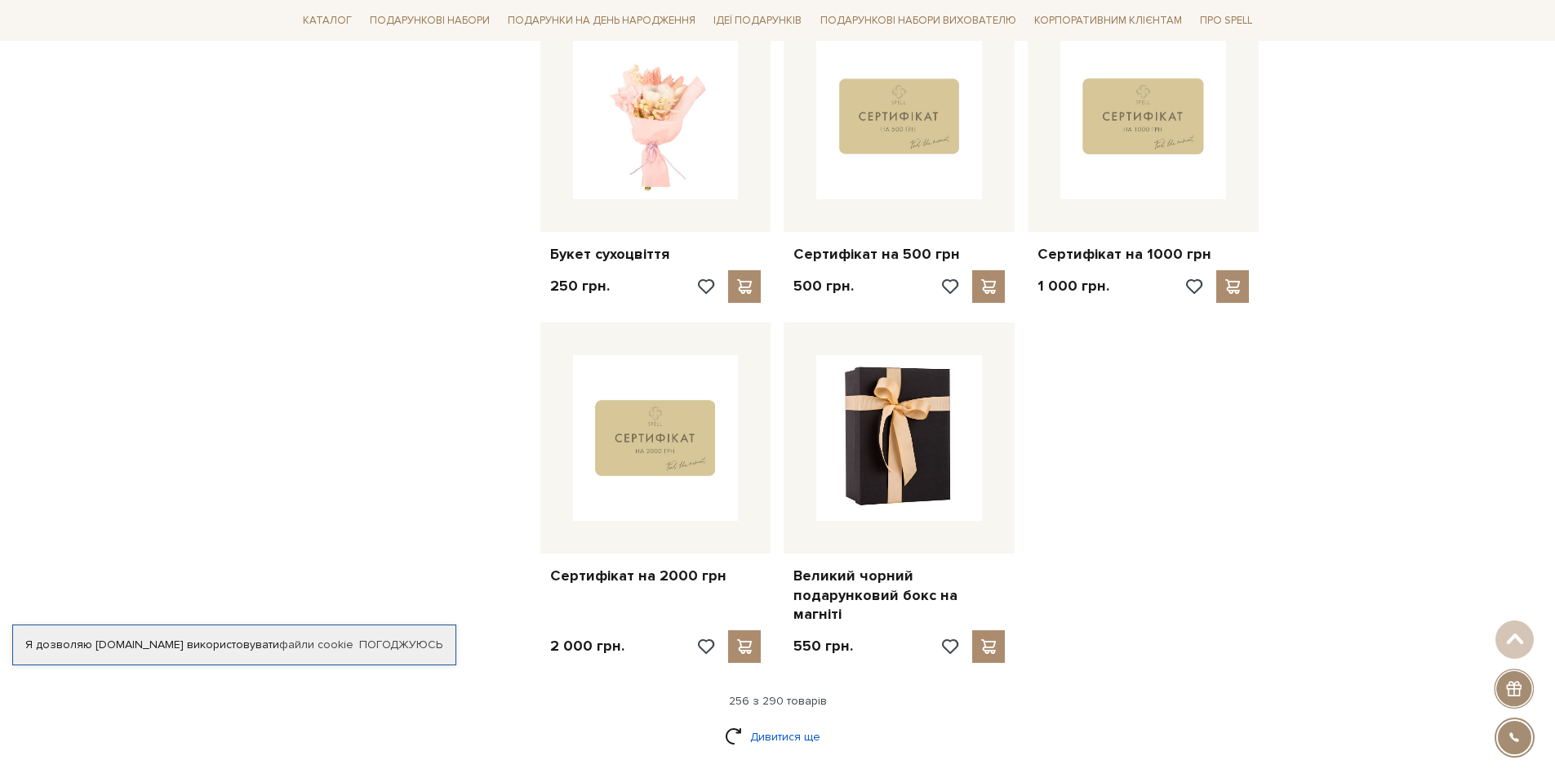
click at [767, 723] on link "Дивитися ще" at bounding box center [778, 737] width 106 height 29
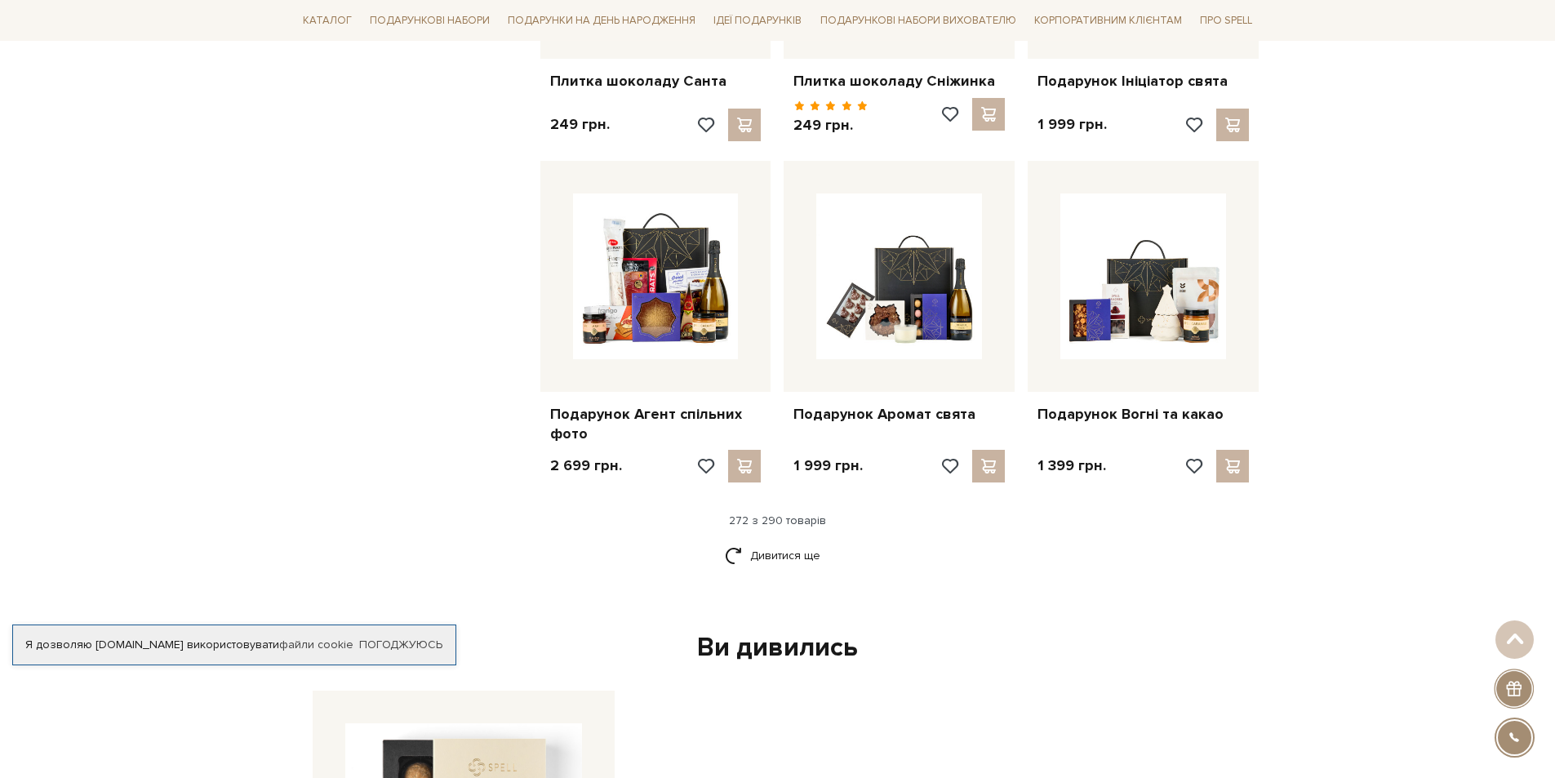
scroll to position [31678, 0]
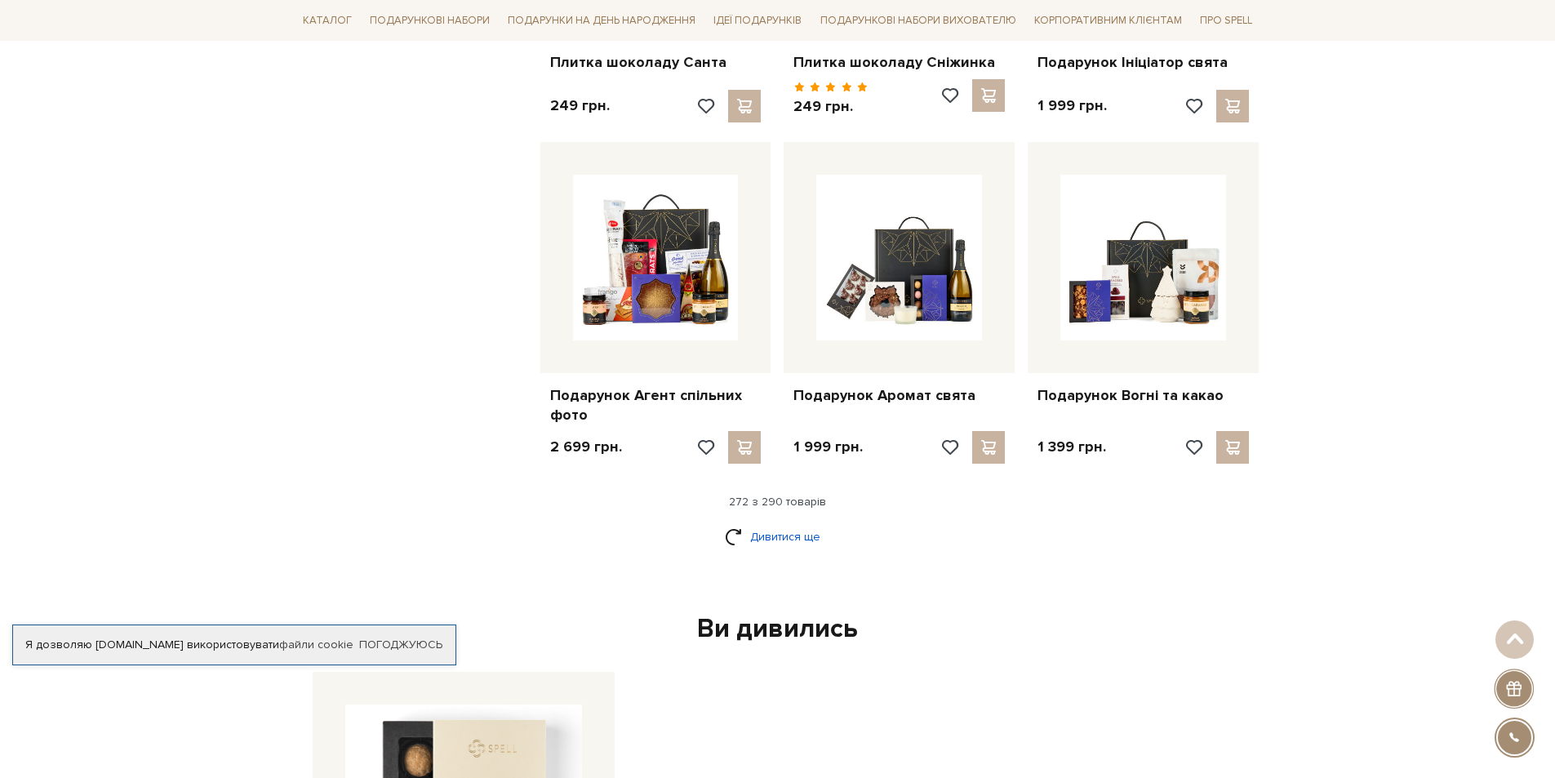
click at [776, 523] on link "Дивитися ще" at bounding box center [778, 537] width 106 height 29
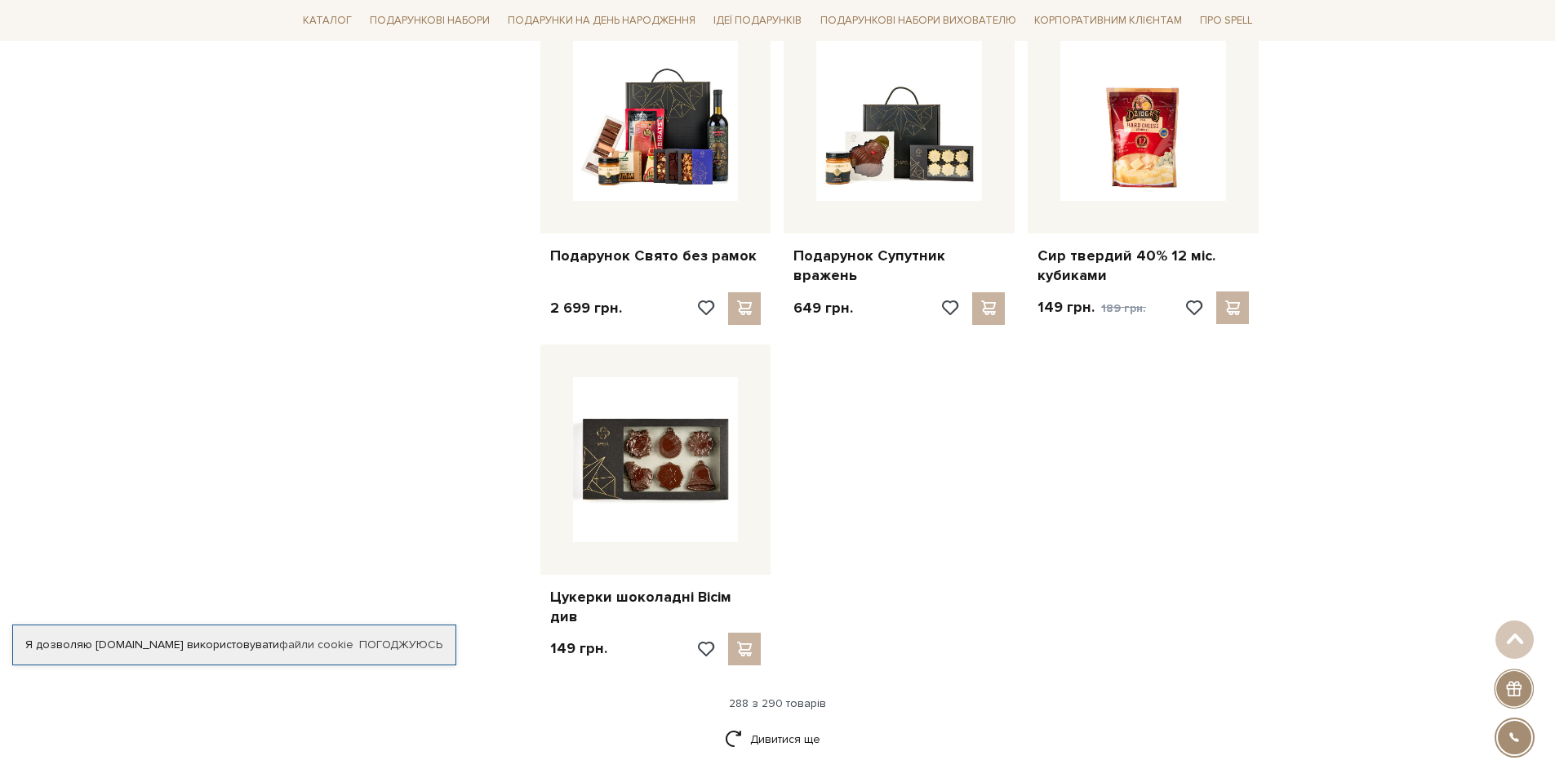
scroll to position [33556, 0]
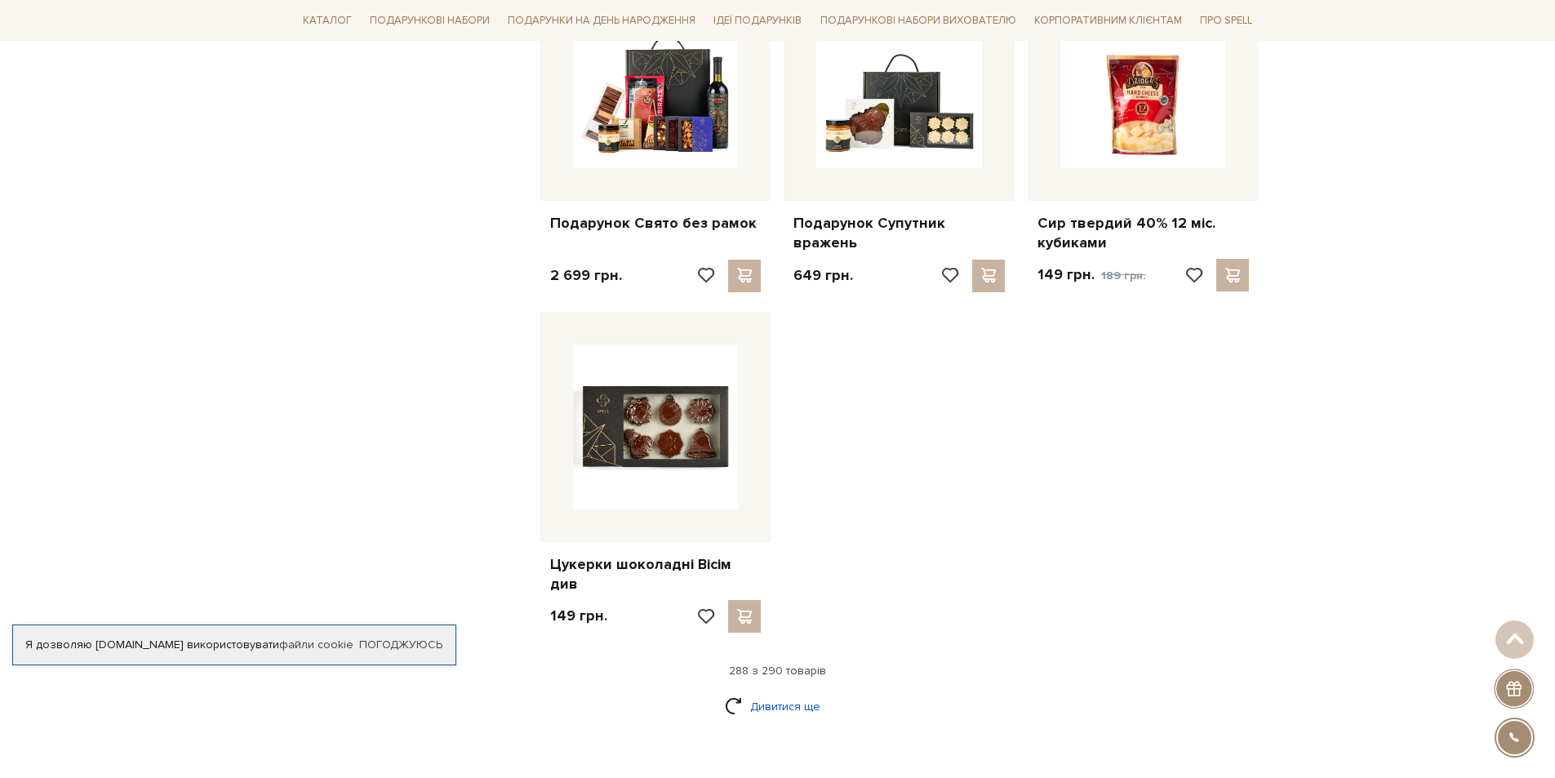
click at [771, 692] on link "Дивитися ще" at bounding box center [778, 706] width 106 height 29
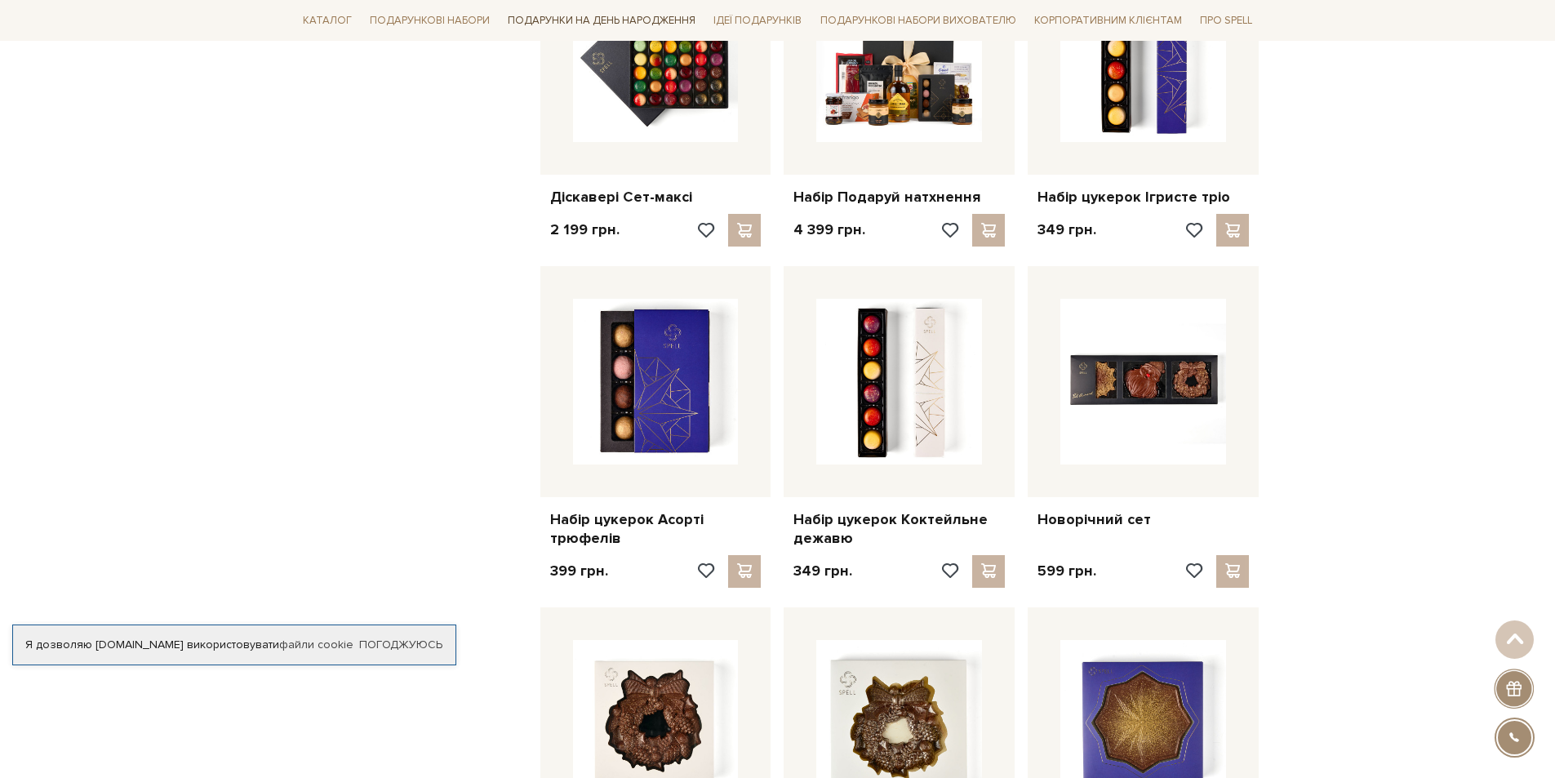
scroll to position [30535, 0]
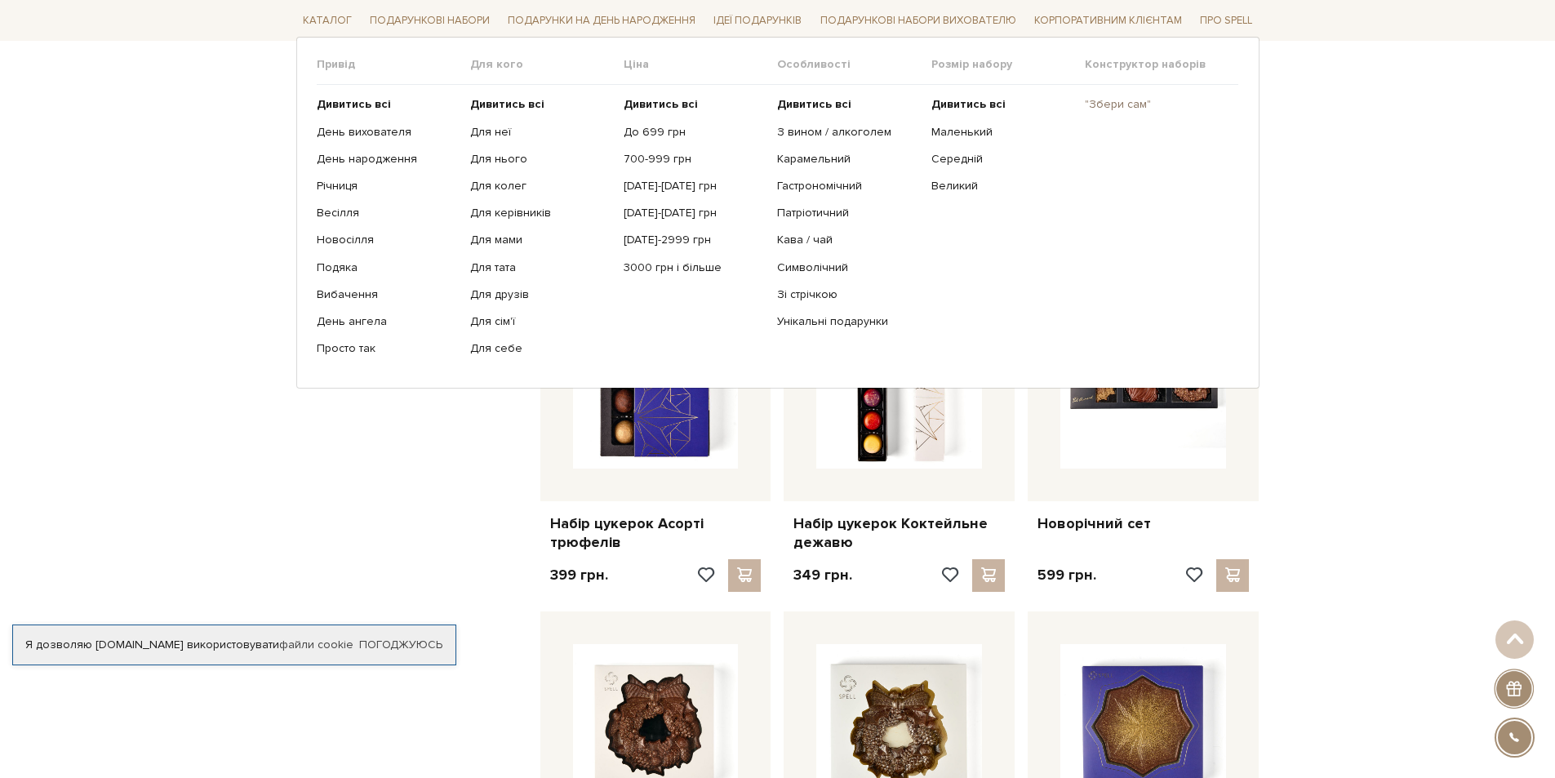
click at [1119, 98] on link ""Збери сам"" at bounding box center [1155, 104] width 141 height 15
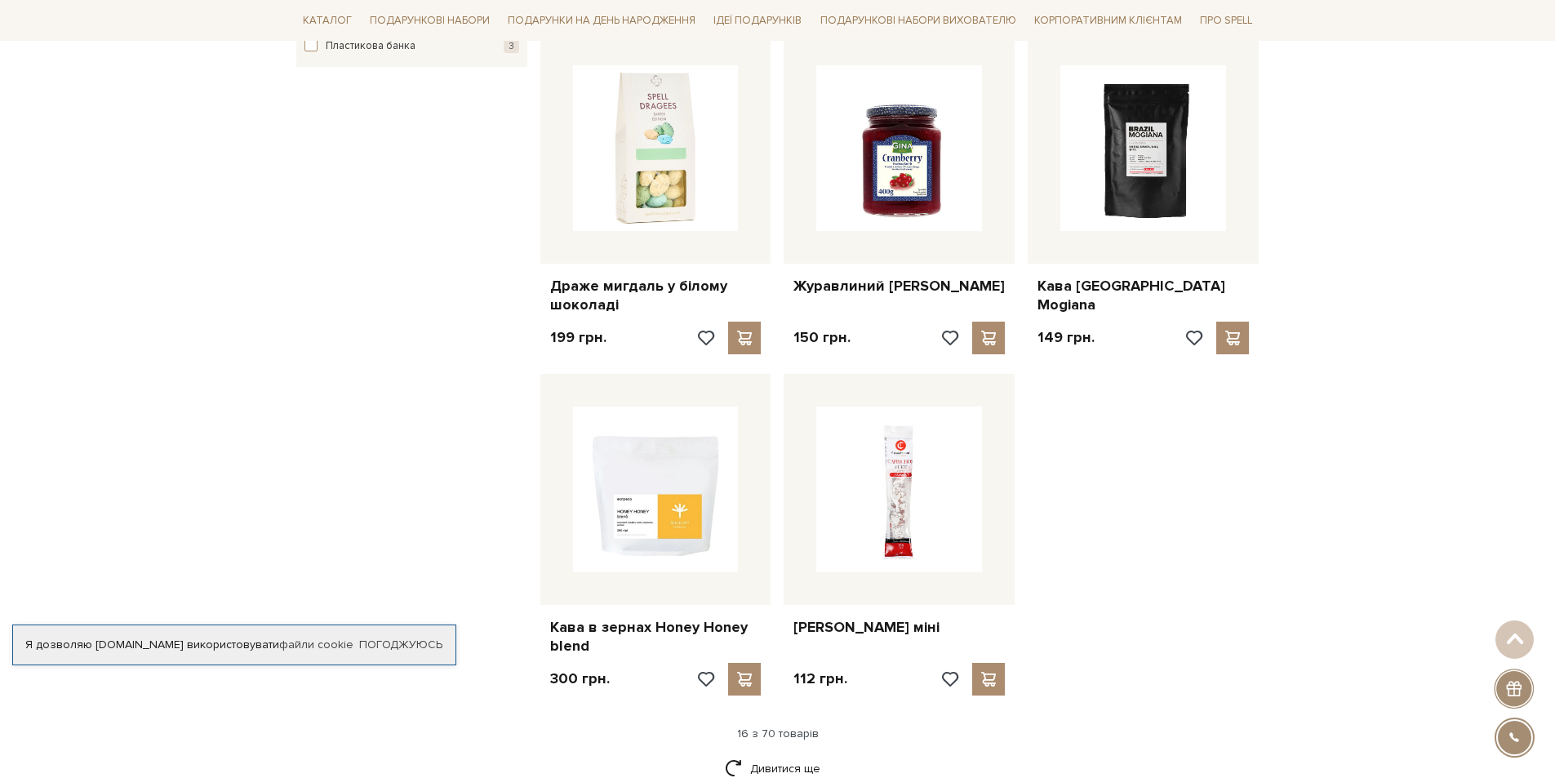
scroll to position [1878, 0]
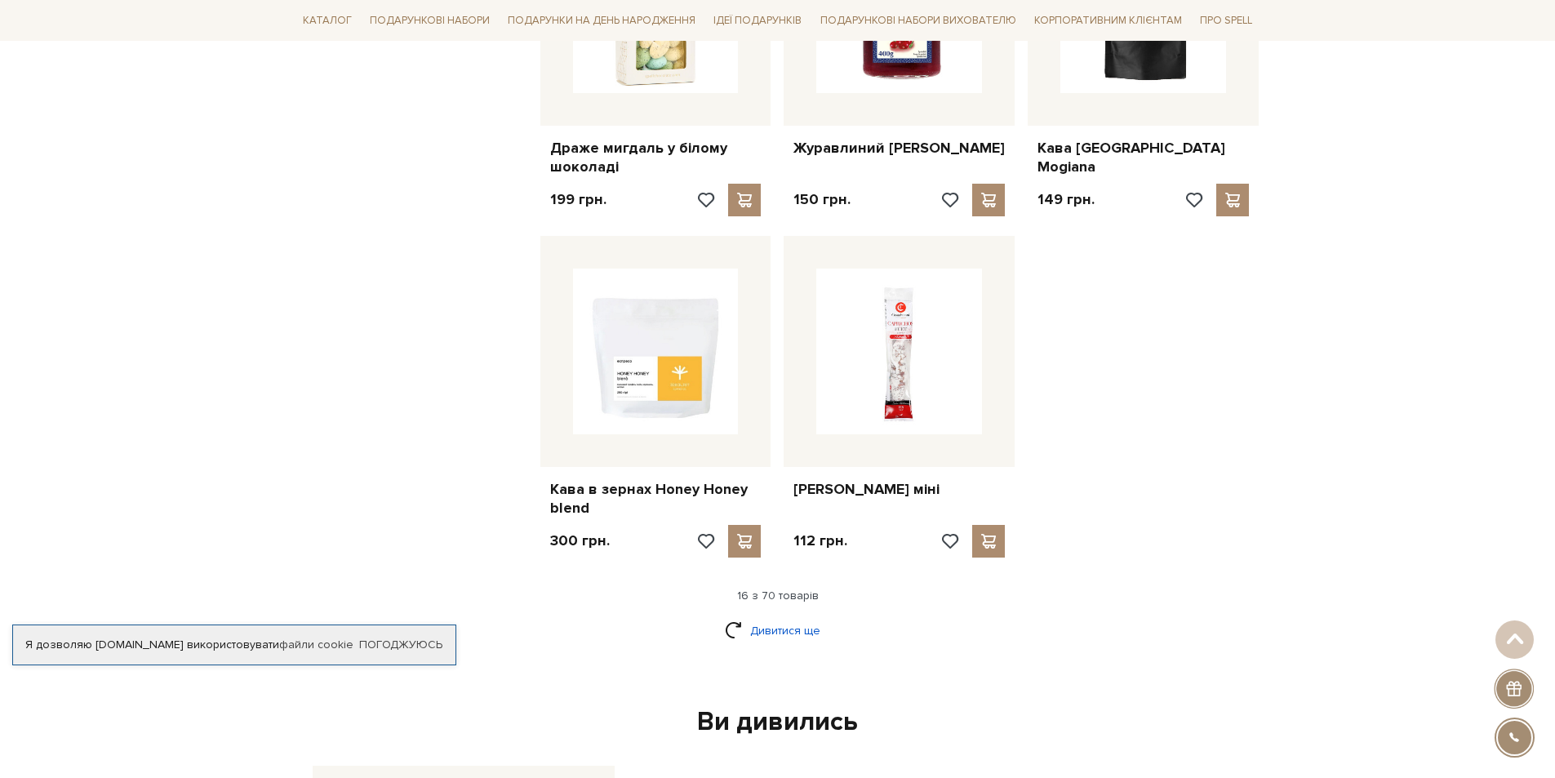
click at [785, 616] on link "Дивитися ще" at bounding box center [778, 630] width 106 height 29
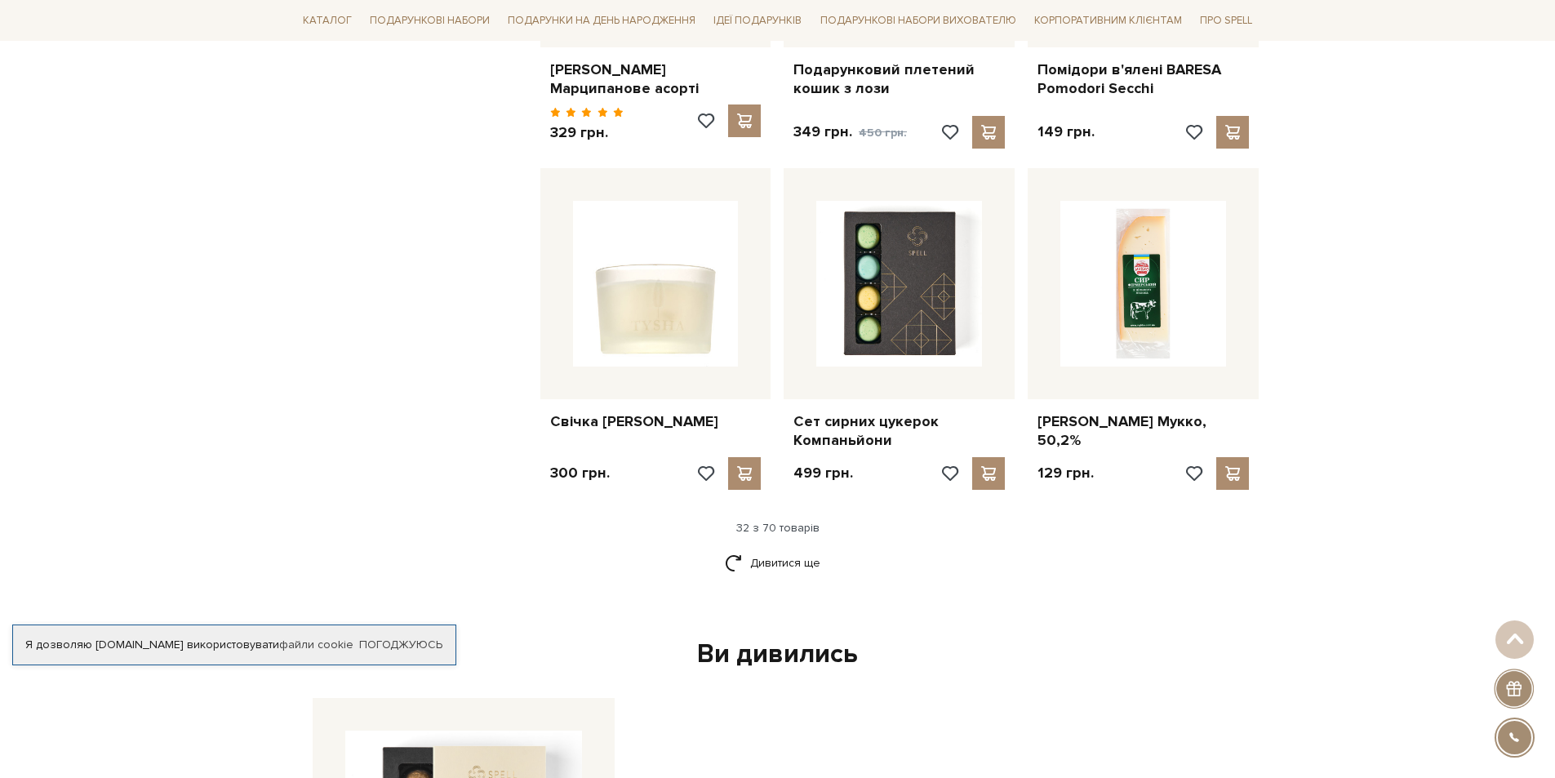
scroll to position [3674, 0]
click at [763, 548] on link "Дивитися ще" at bounding box center [778, 562] width 106 height 29
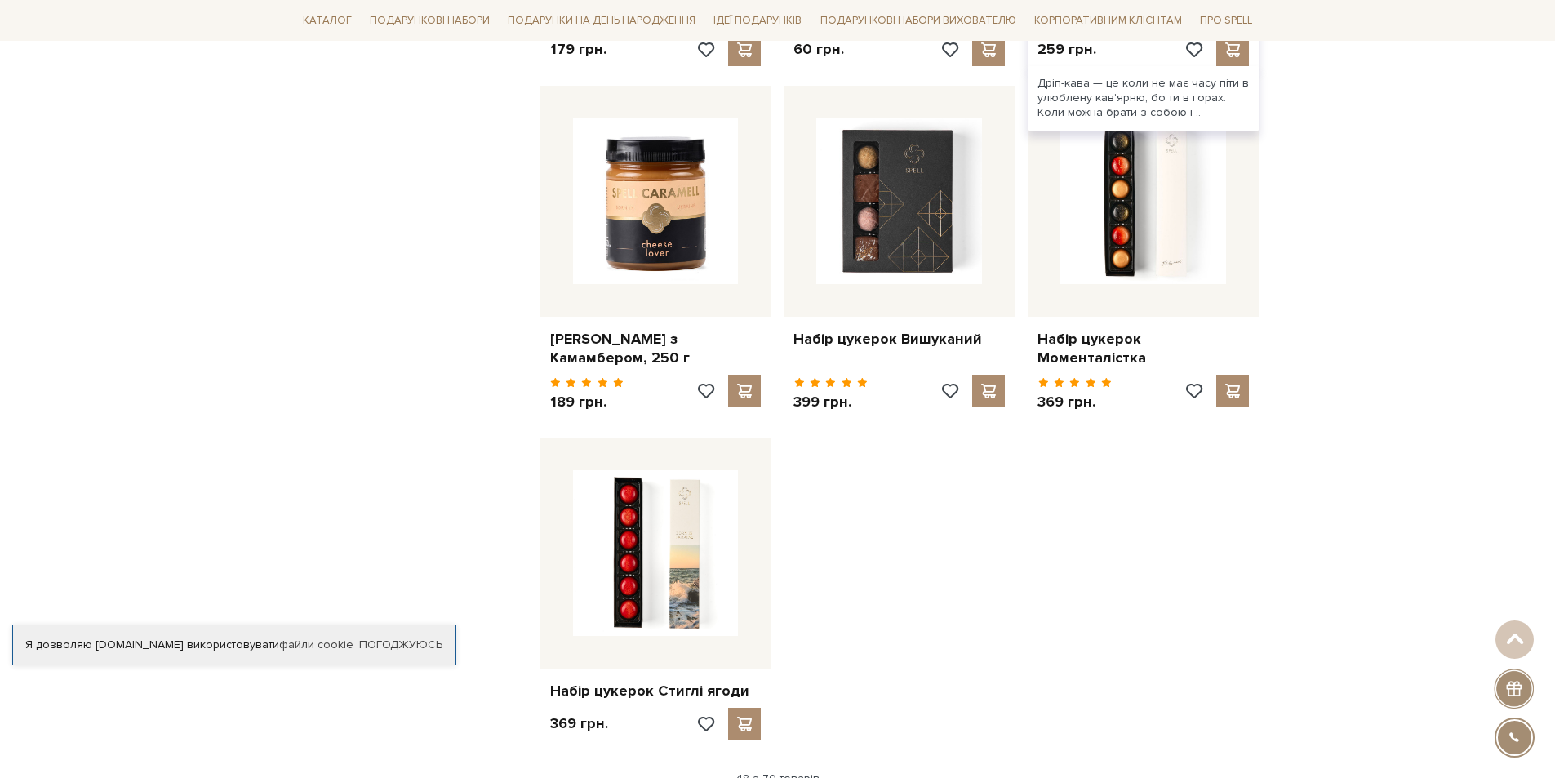
scroll to position [5633, 0]
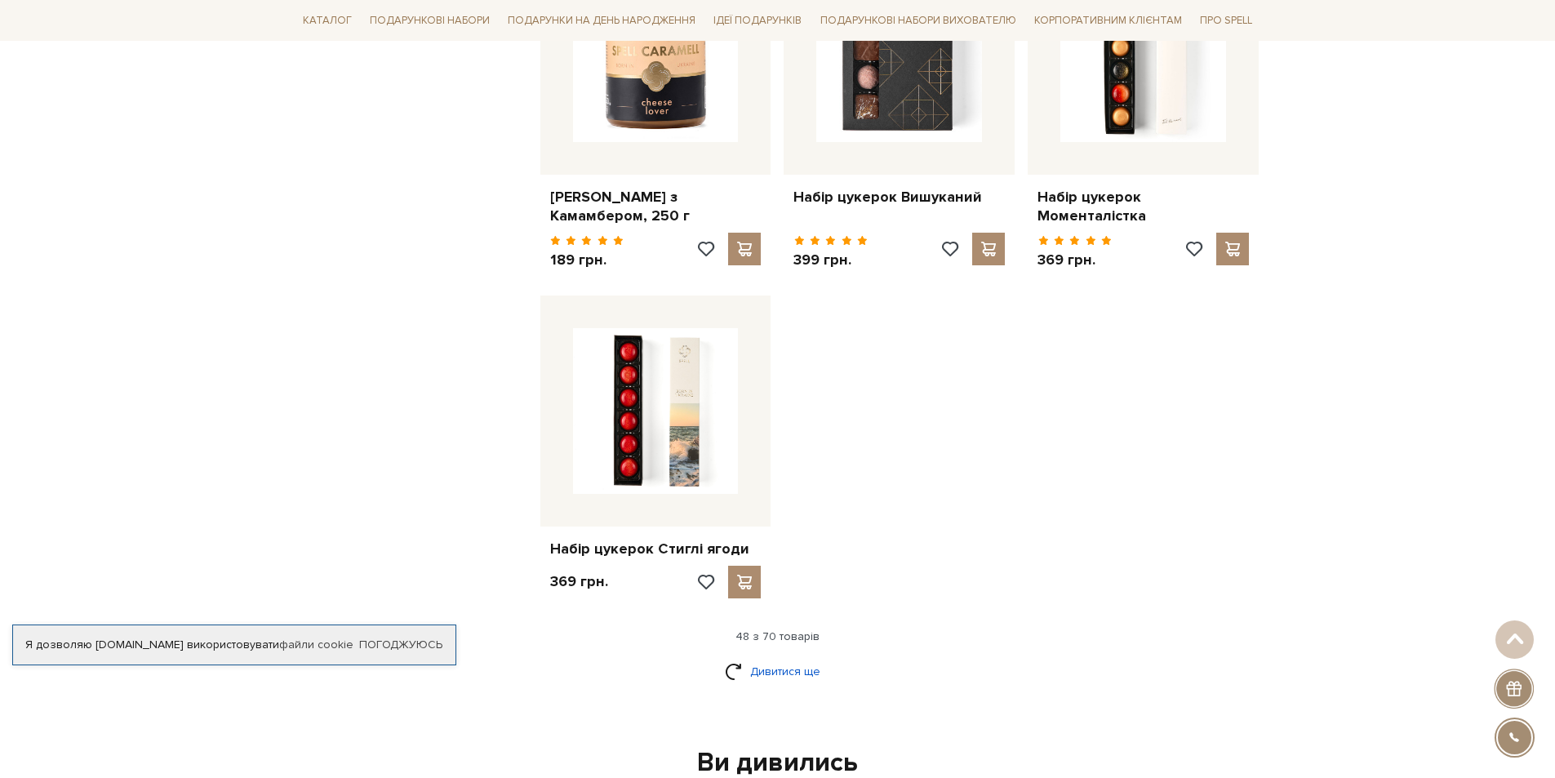
click at [773, 657] on link "Дивитися ще" at bounding box center [778, 671] width 106 height 29
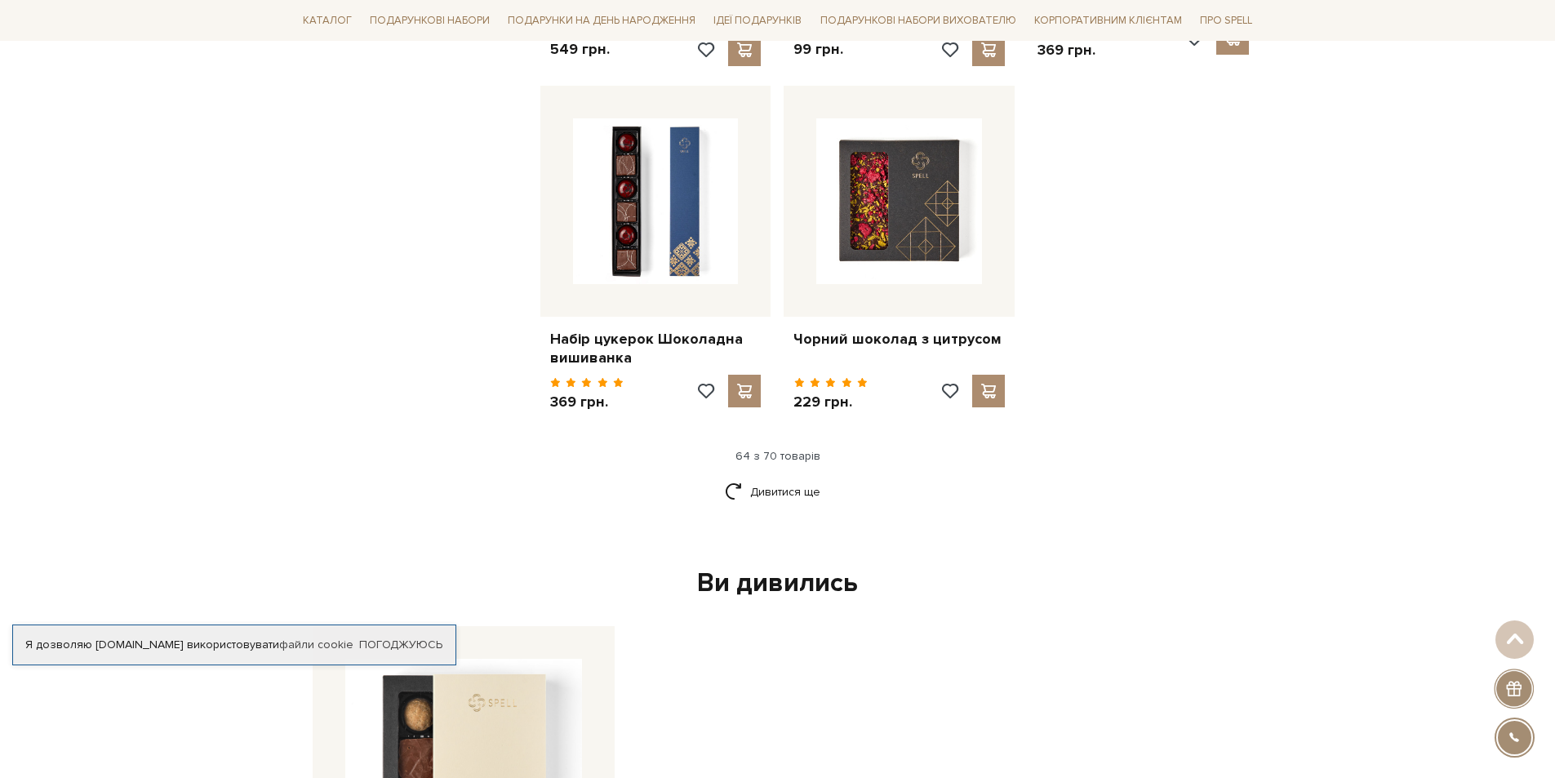
scroll to position [7593, 0]
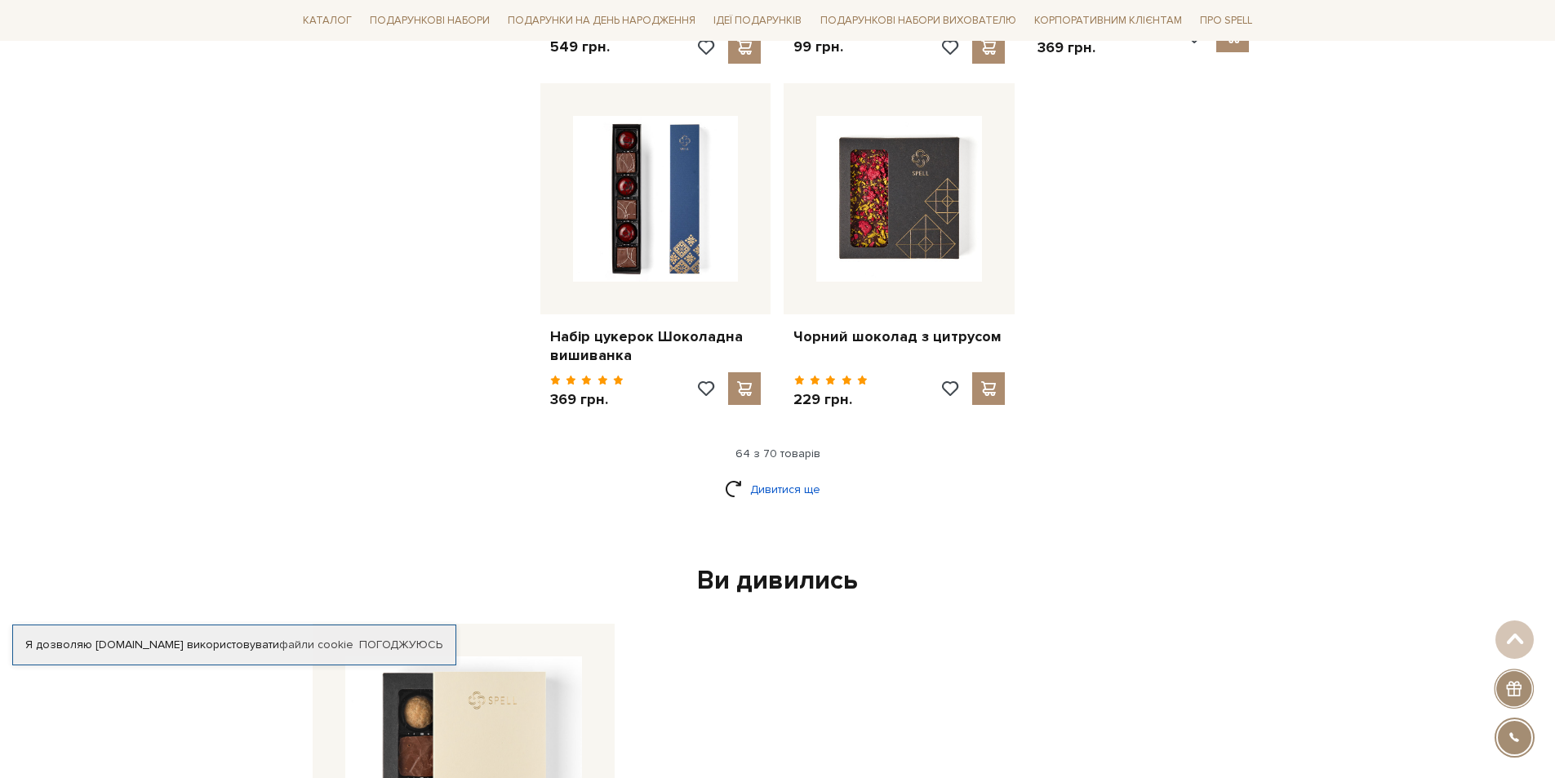
click at [772, 475] on link "Дивитися ще" at bounding box center [778, 489] width 106 height 29
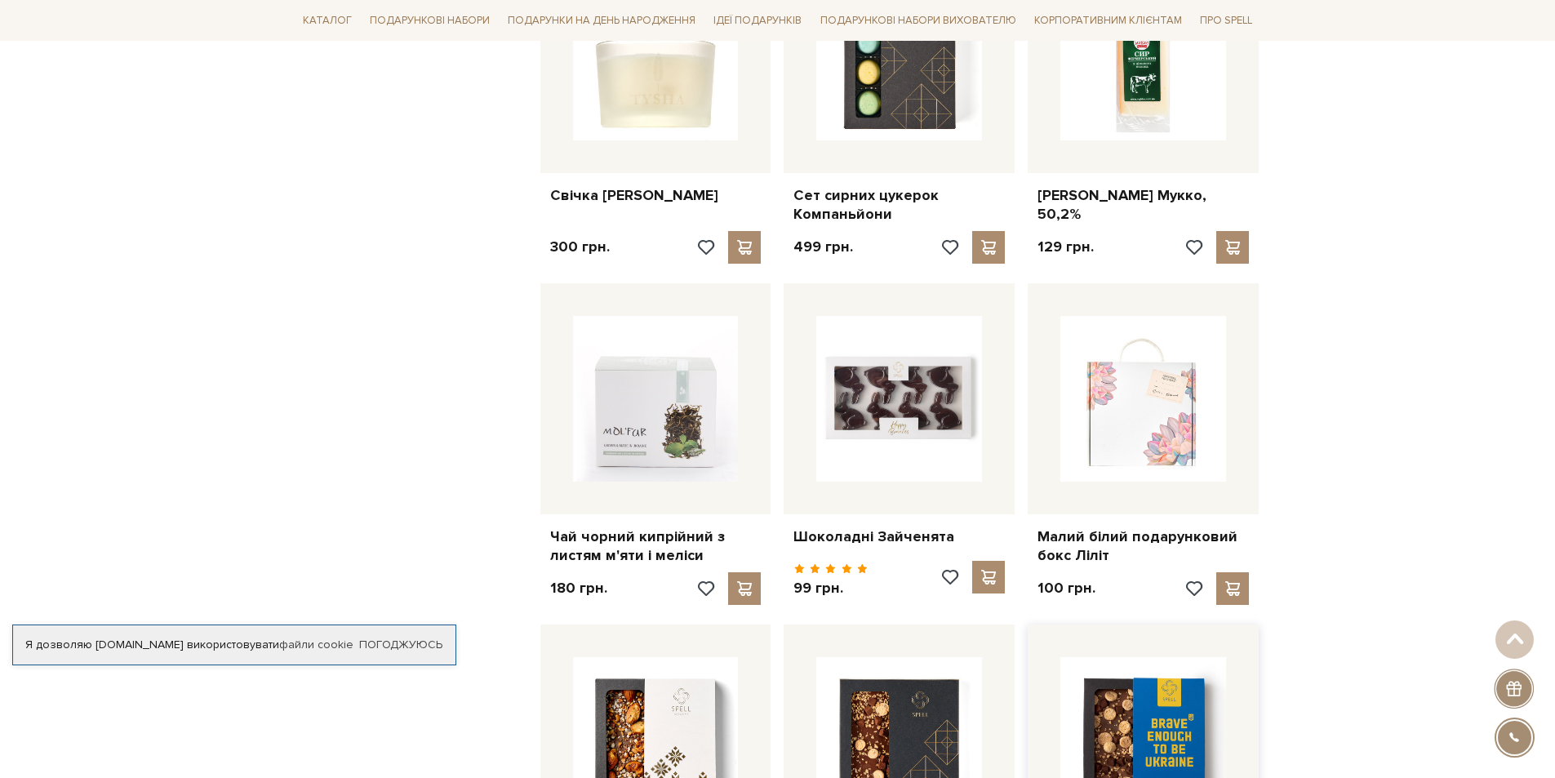
scroll to position [3893, 0]
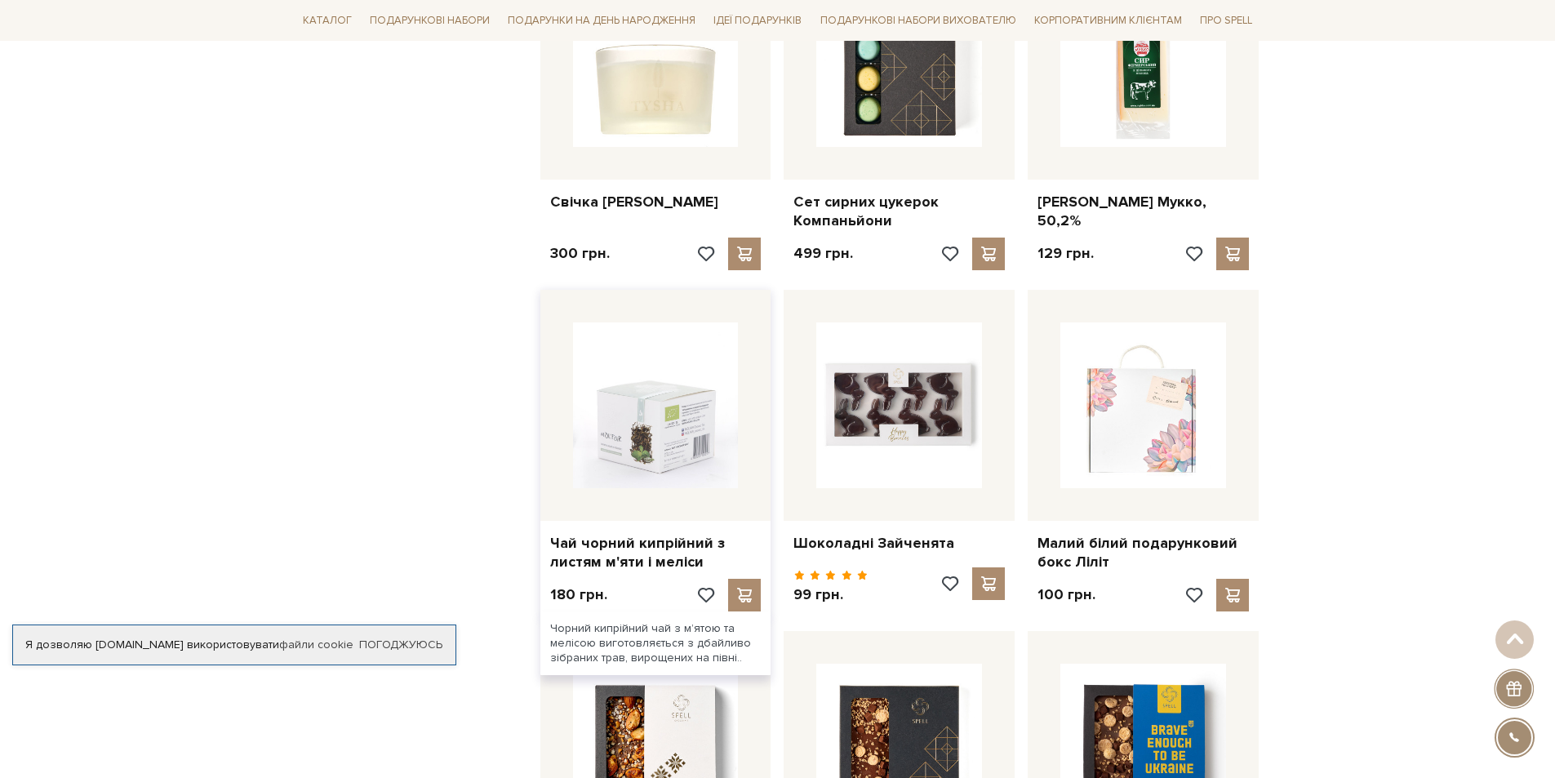
click at [662, 380] on img at bounding box center [656, 405] width 166 height 166
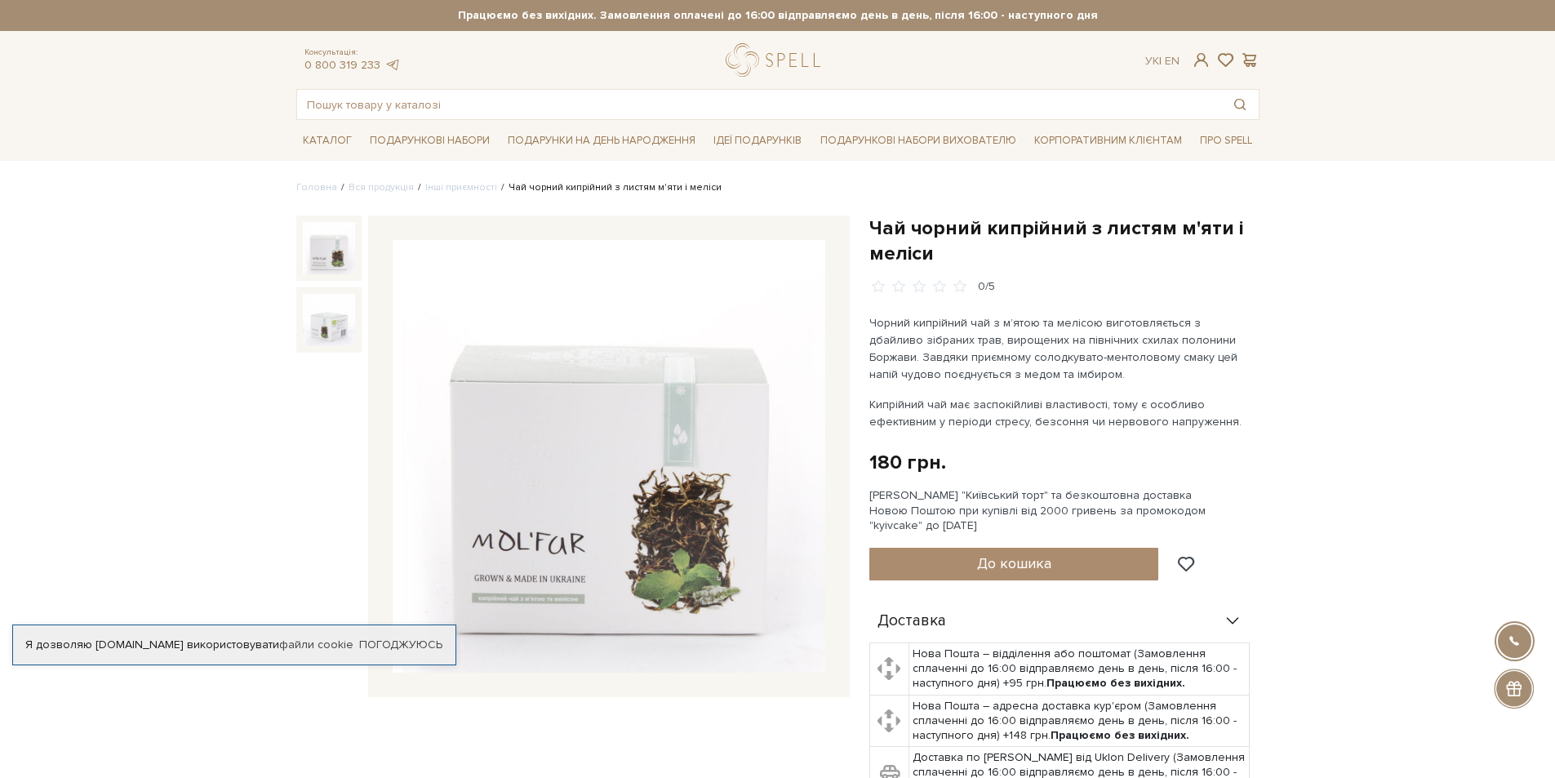
scroll to position [82, 0]
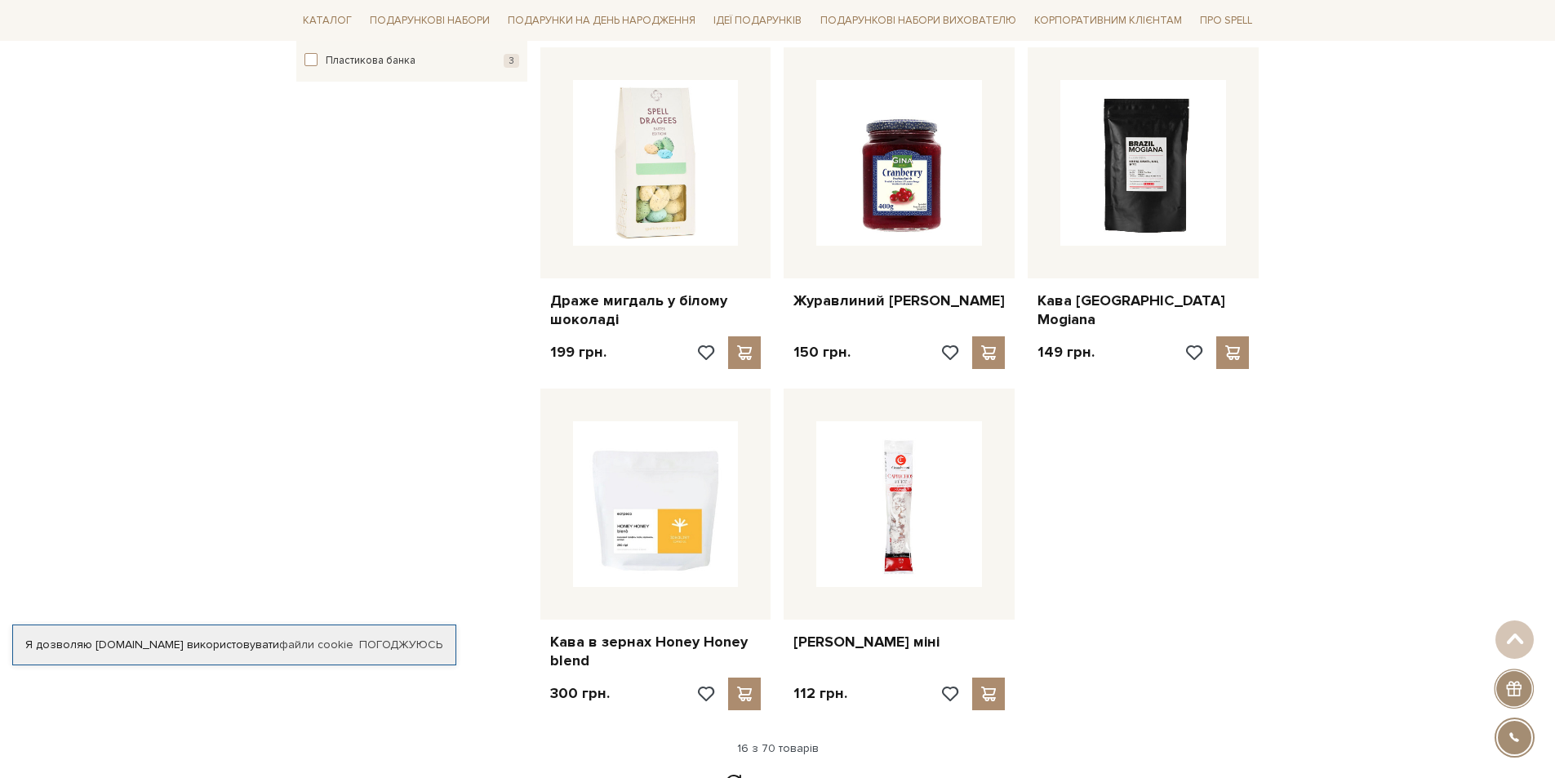
scroll to position [1878, 0]
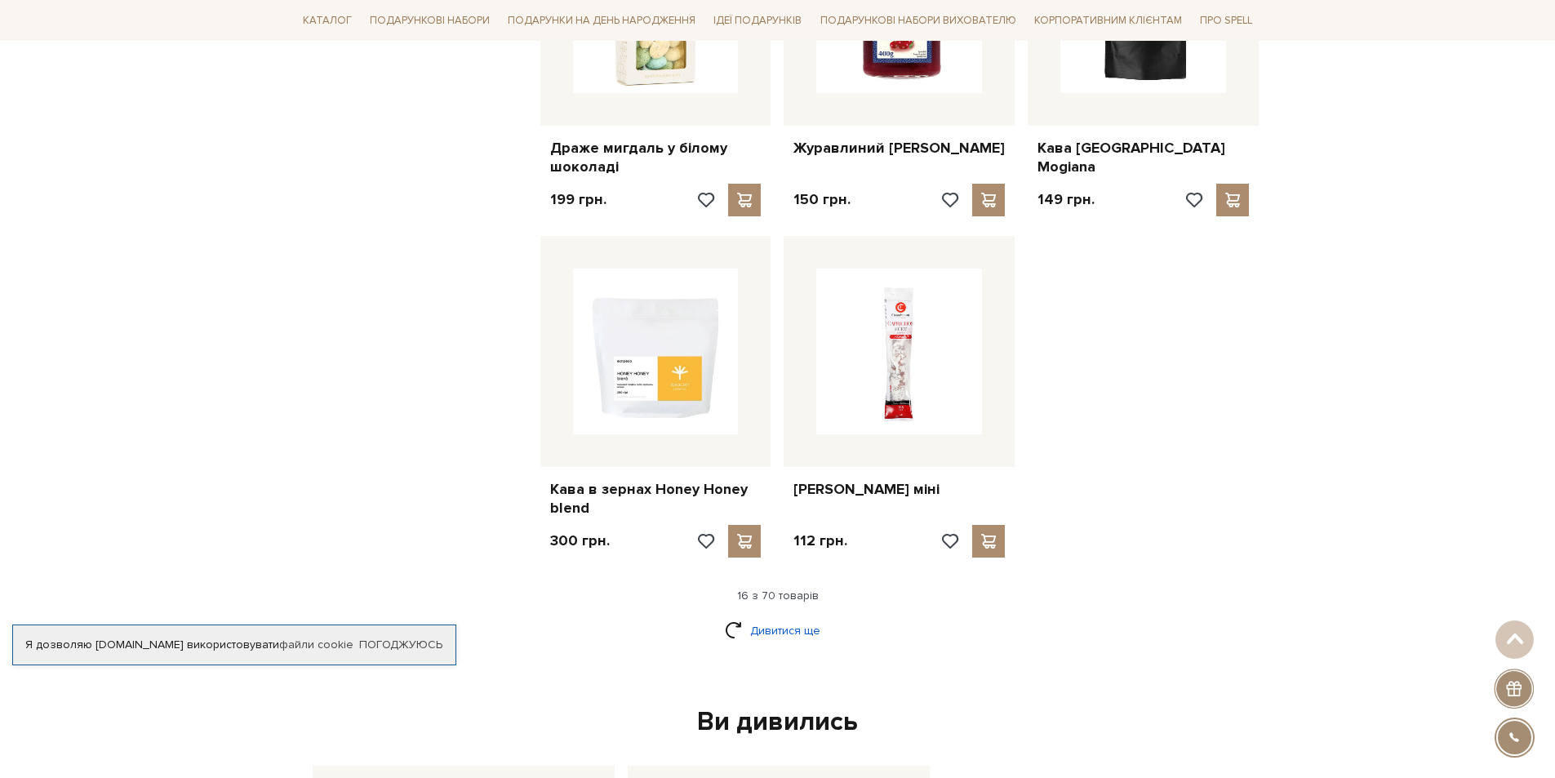
click at [766, 616] on link "Дивитися ще" at bounding box center [778, 630] width 106 height 29
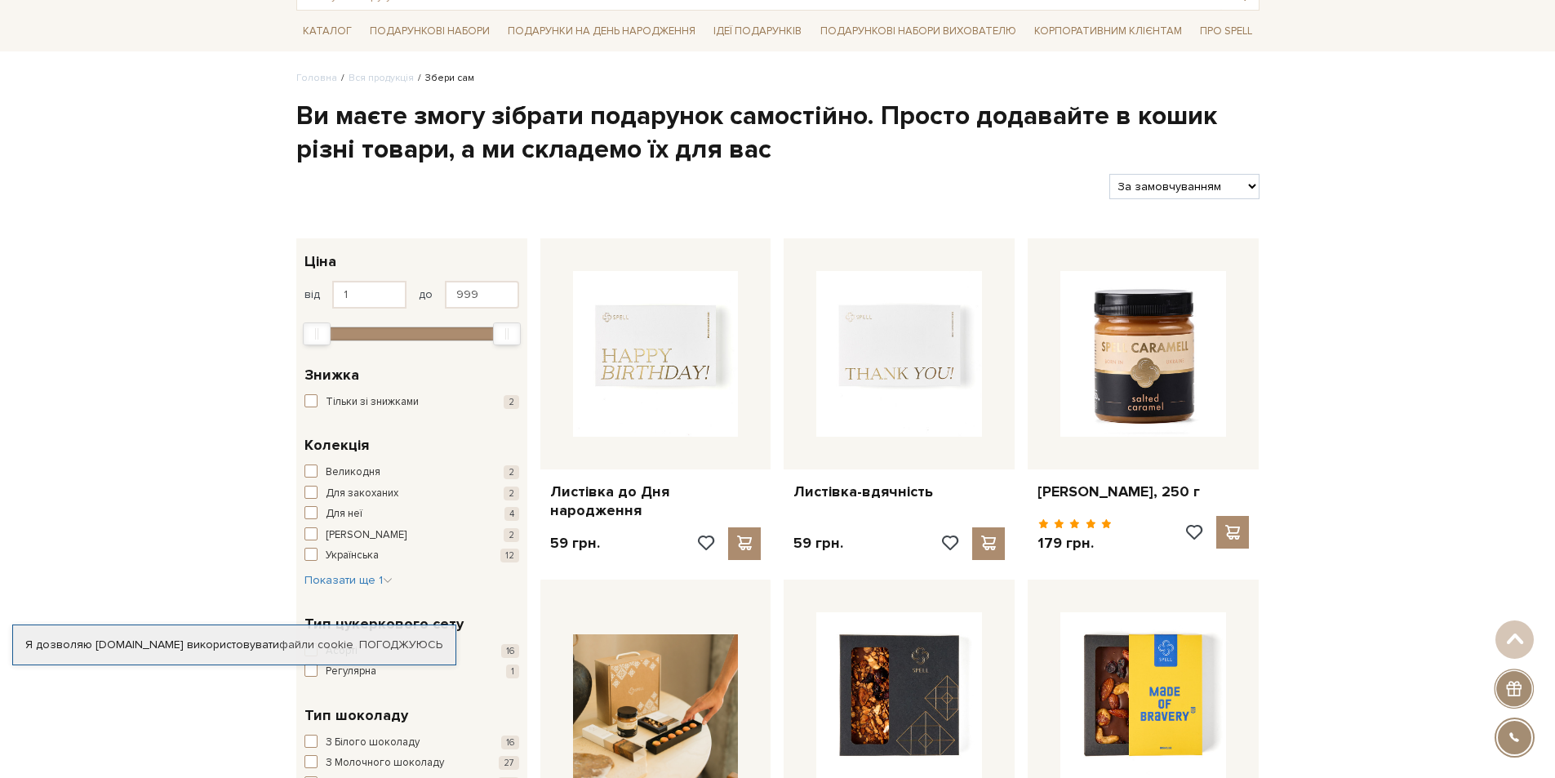
scroll to position [0, 0]
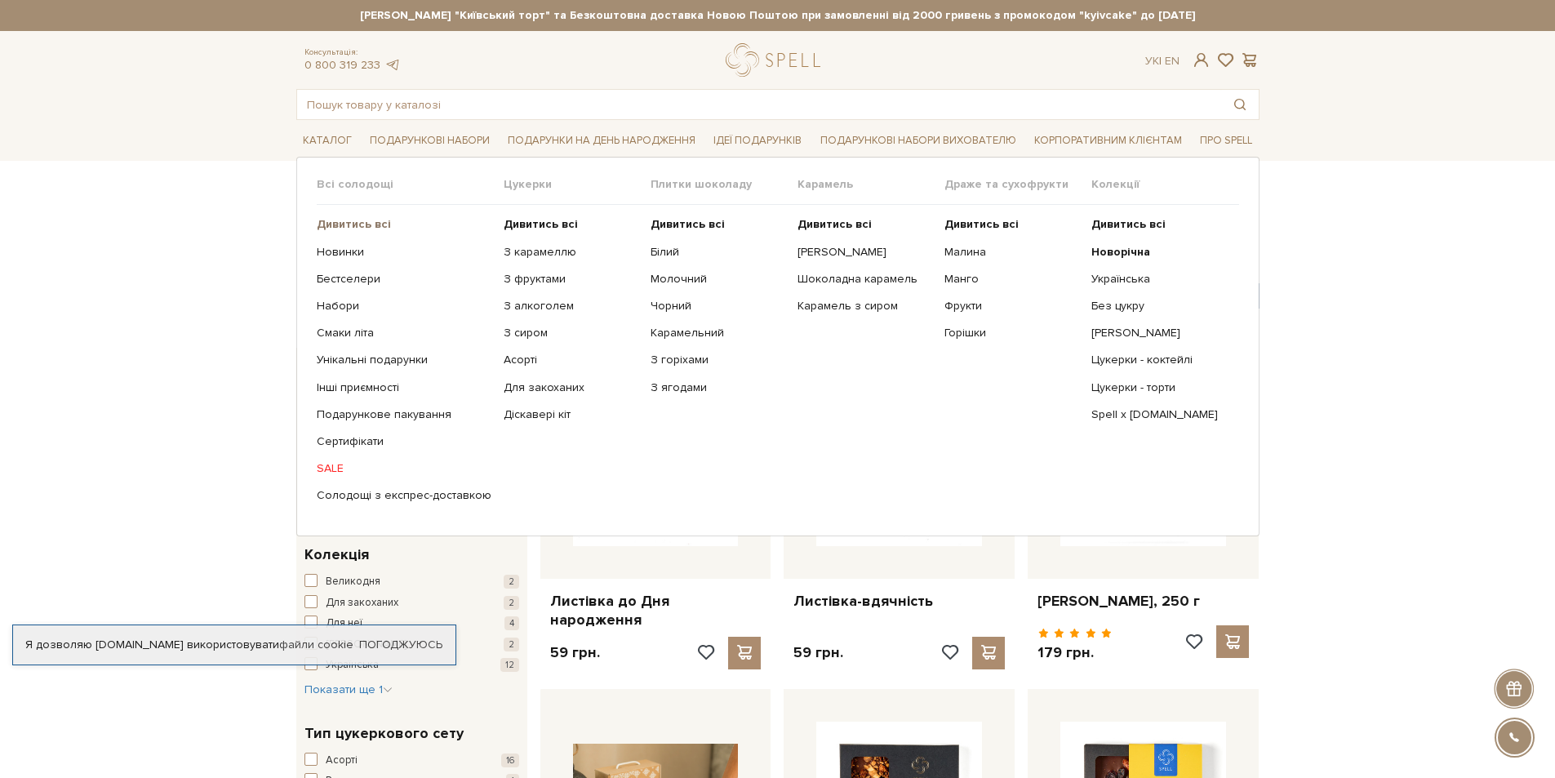
click at [337, 226] on b "Дивитись всі" at bounding box center [354, 224] width 74 height 14
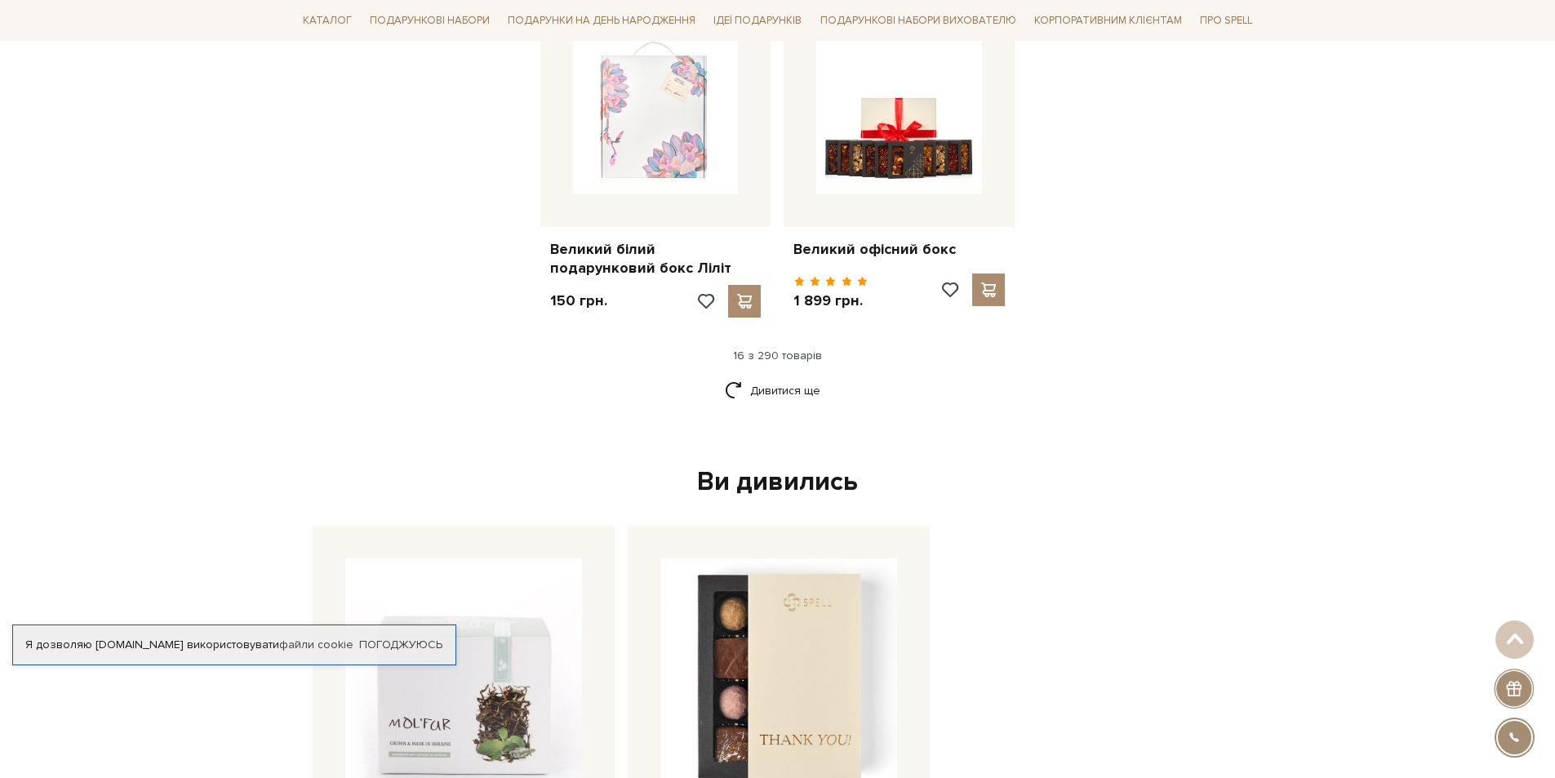
scroll to position [2204, 0]
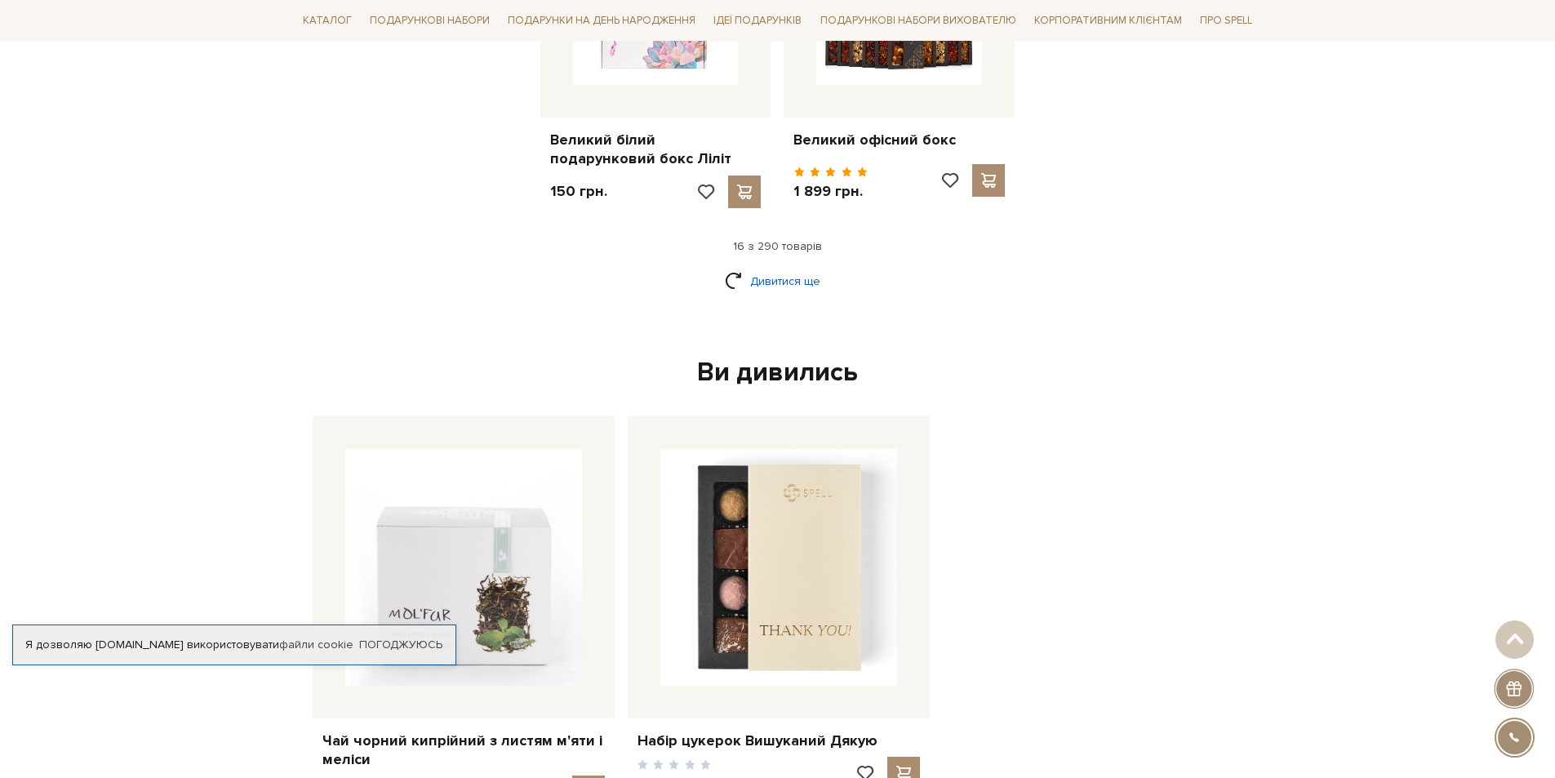
click at [759, 267] on link "Дивитися ще" at bounding box center [778, 281] width 106 height 29
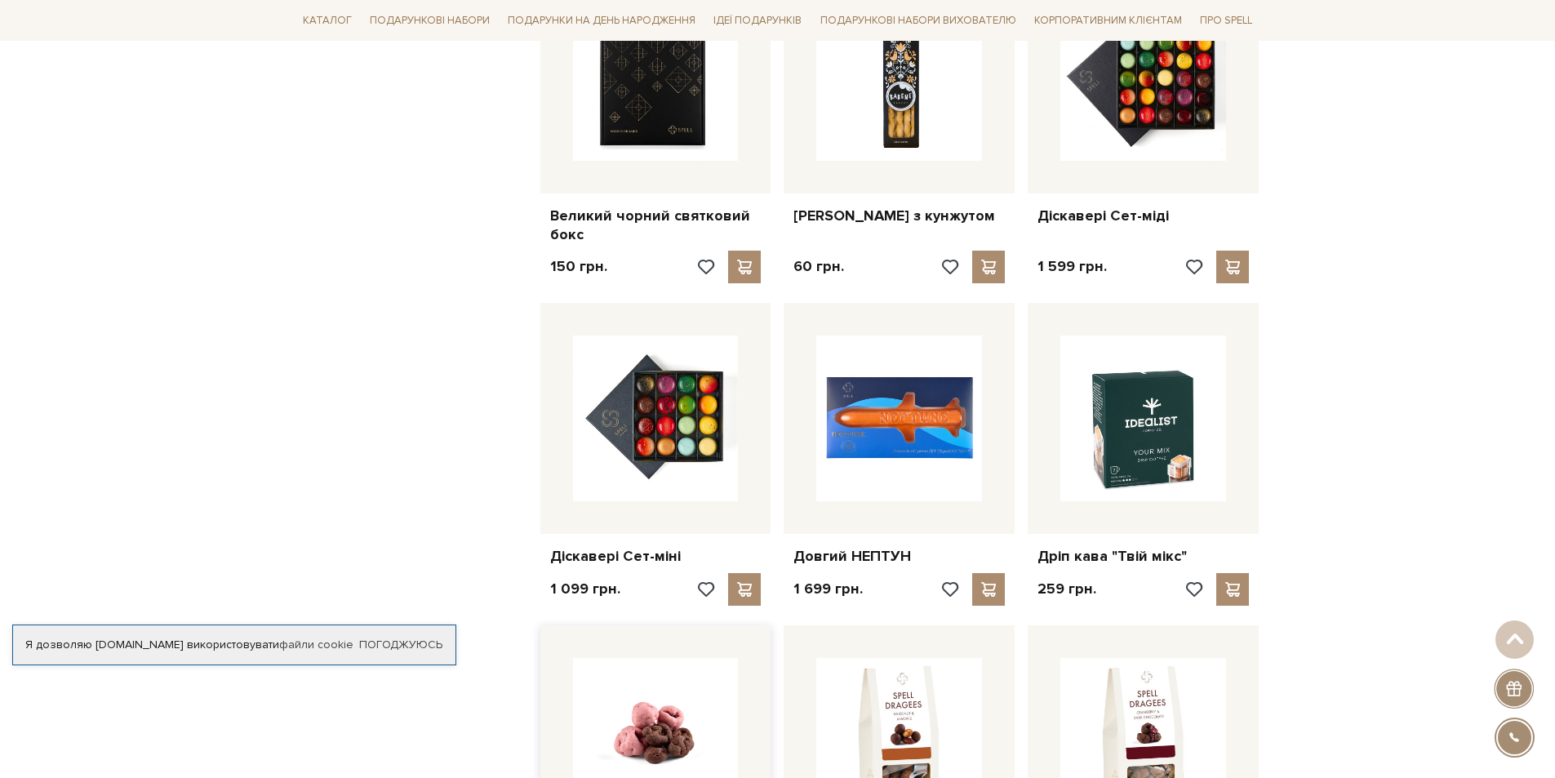
scroll to position [2449, 0]
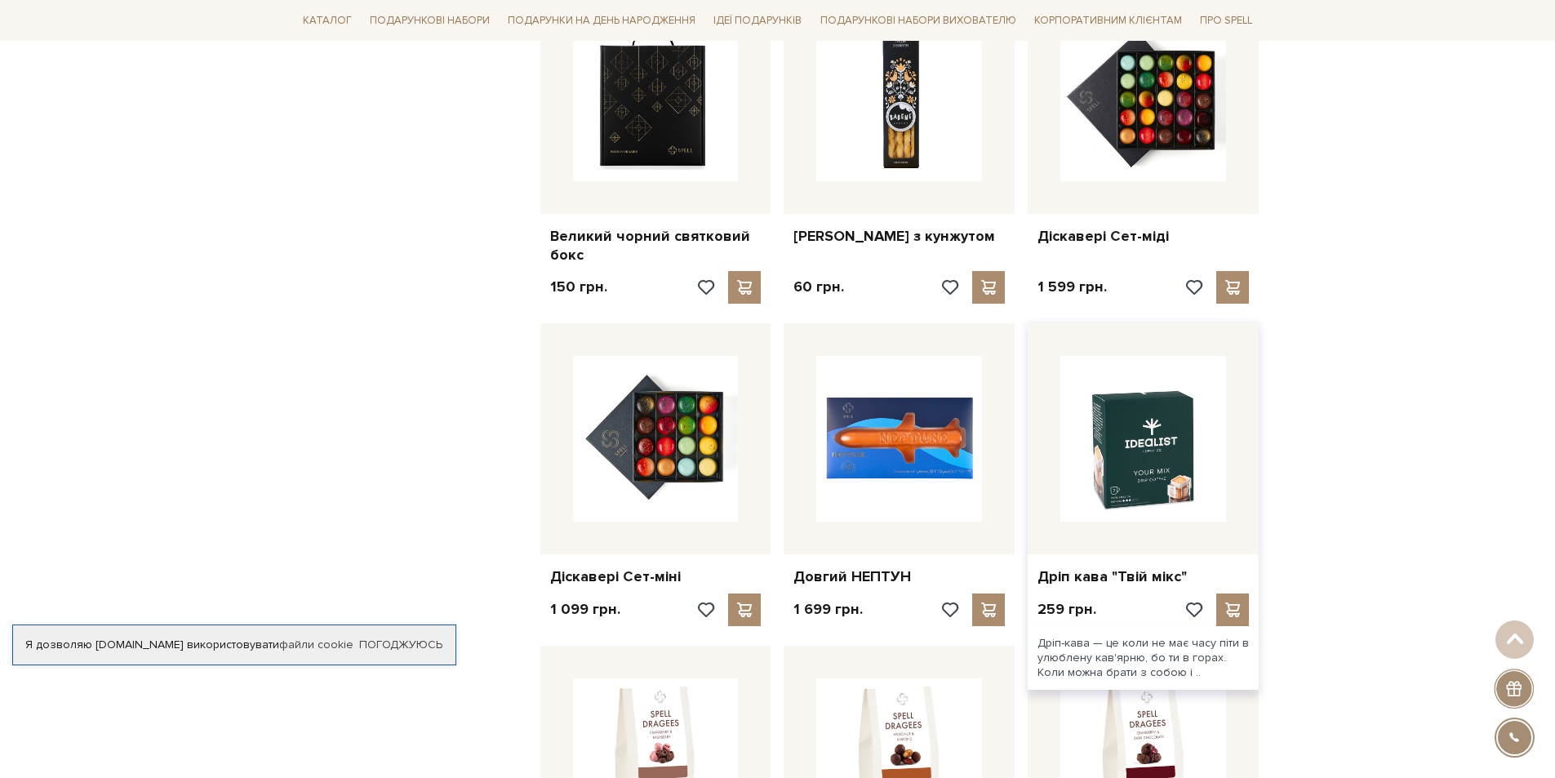
click at [1212, 493] on img at bounding box center [1144, 439] width 166 height 166
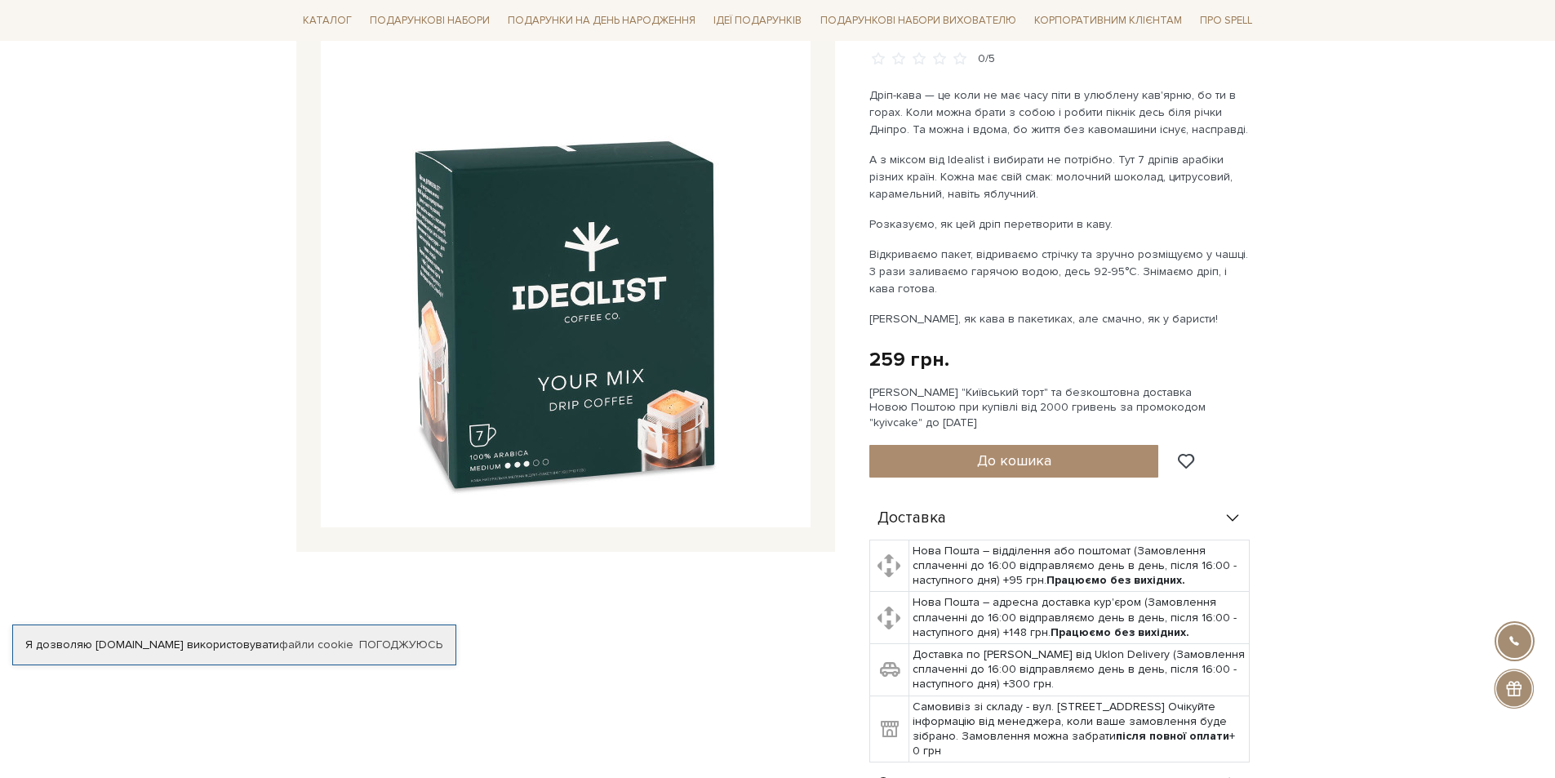
scroll to position [163, 0]
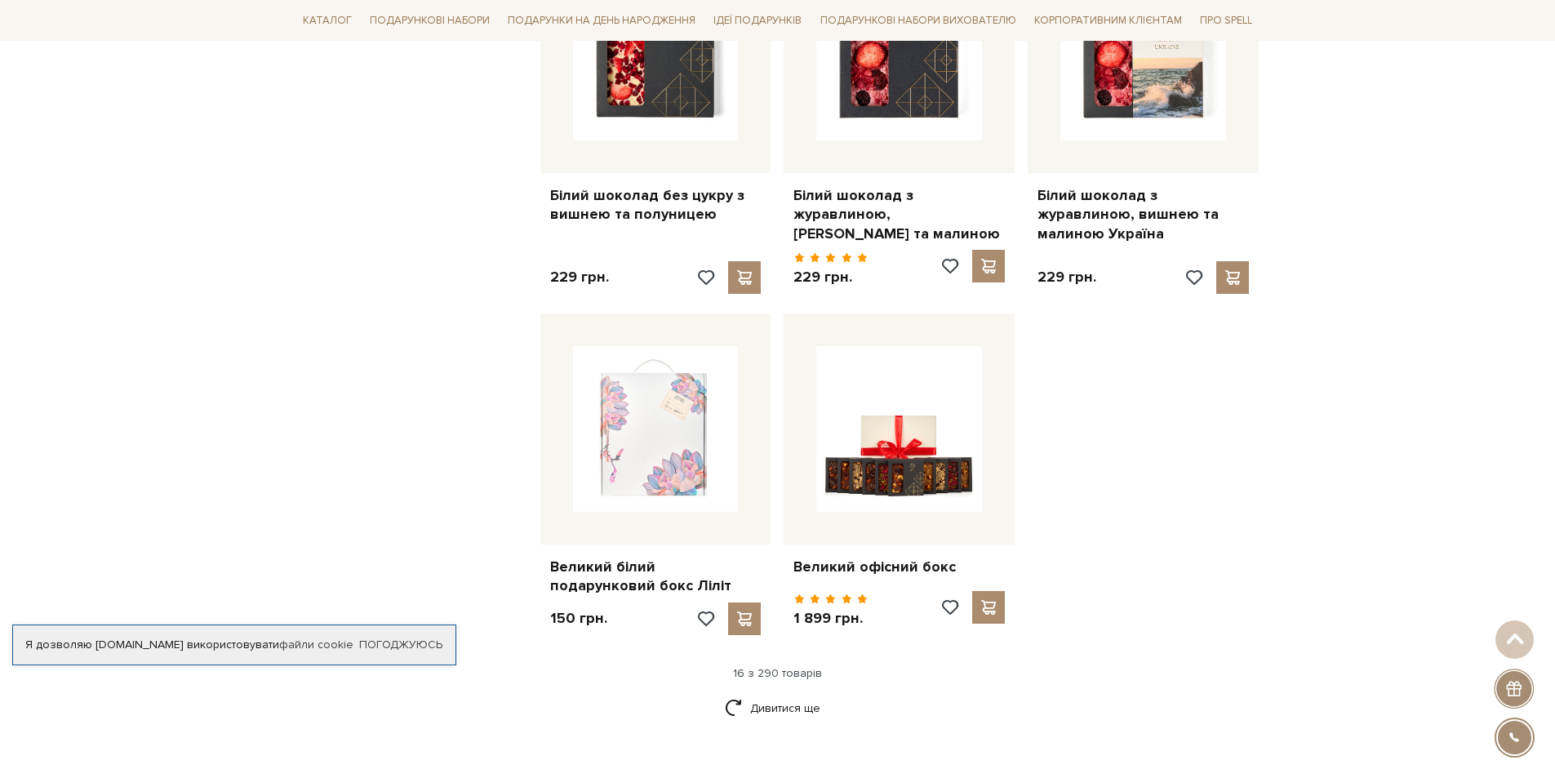
scroll to position [1960, 0]
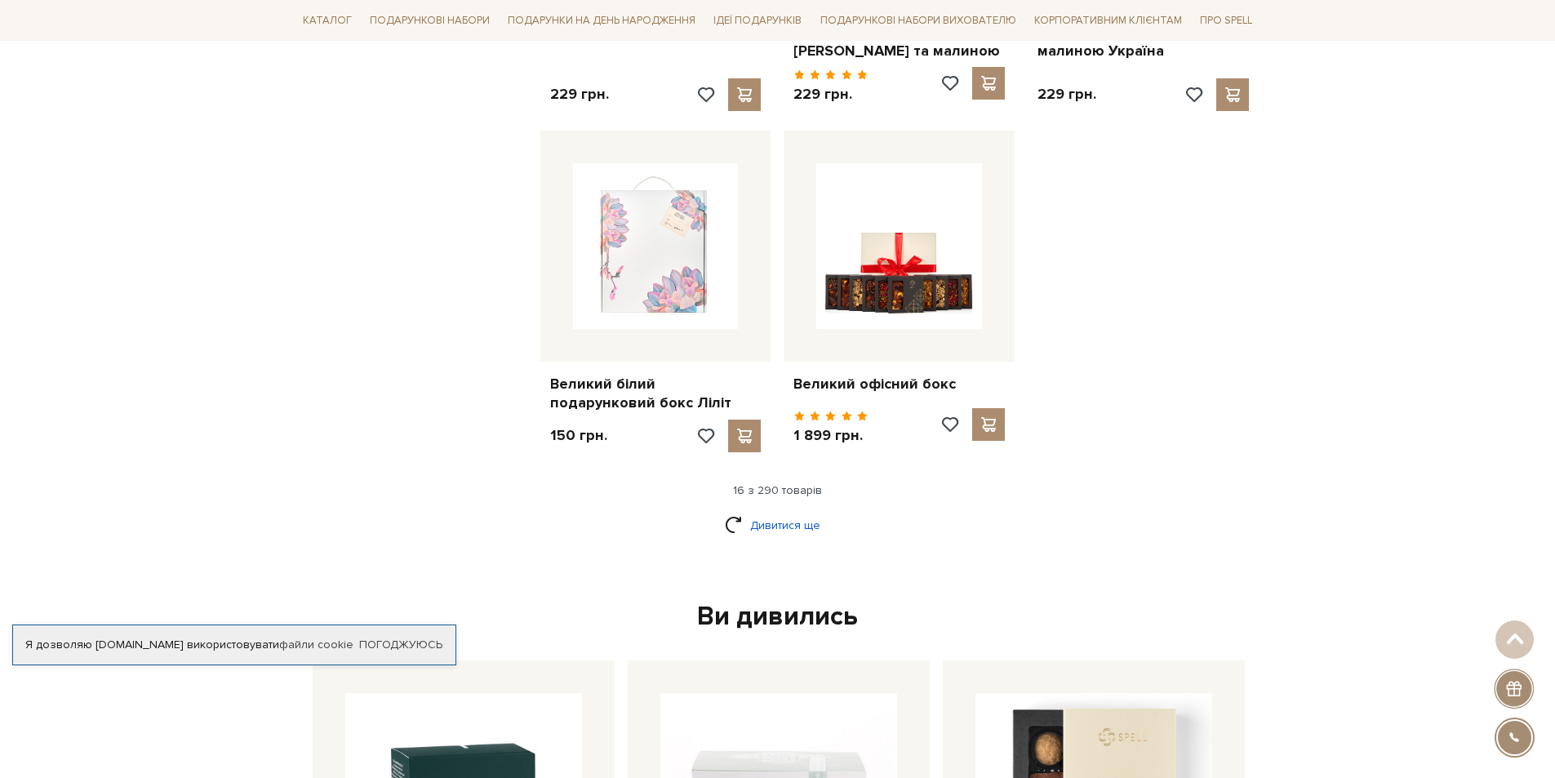
click at [781, 511] on link "Дивитися ще" at bounding box center [778, 525] width 106 height 29
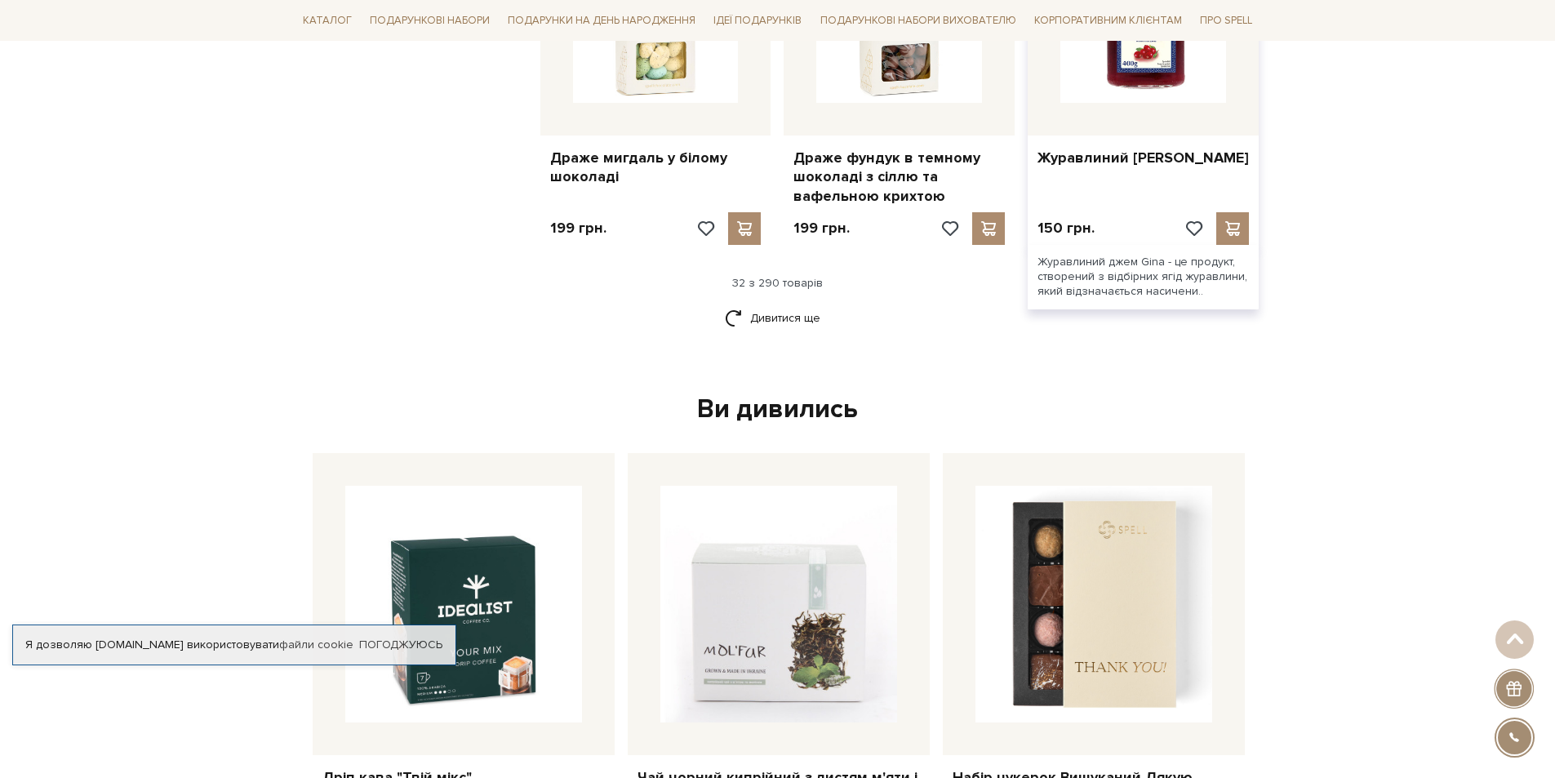
scroll to position [3920, 0]
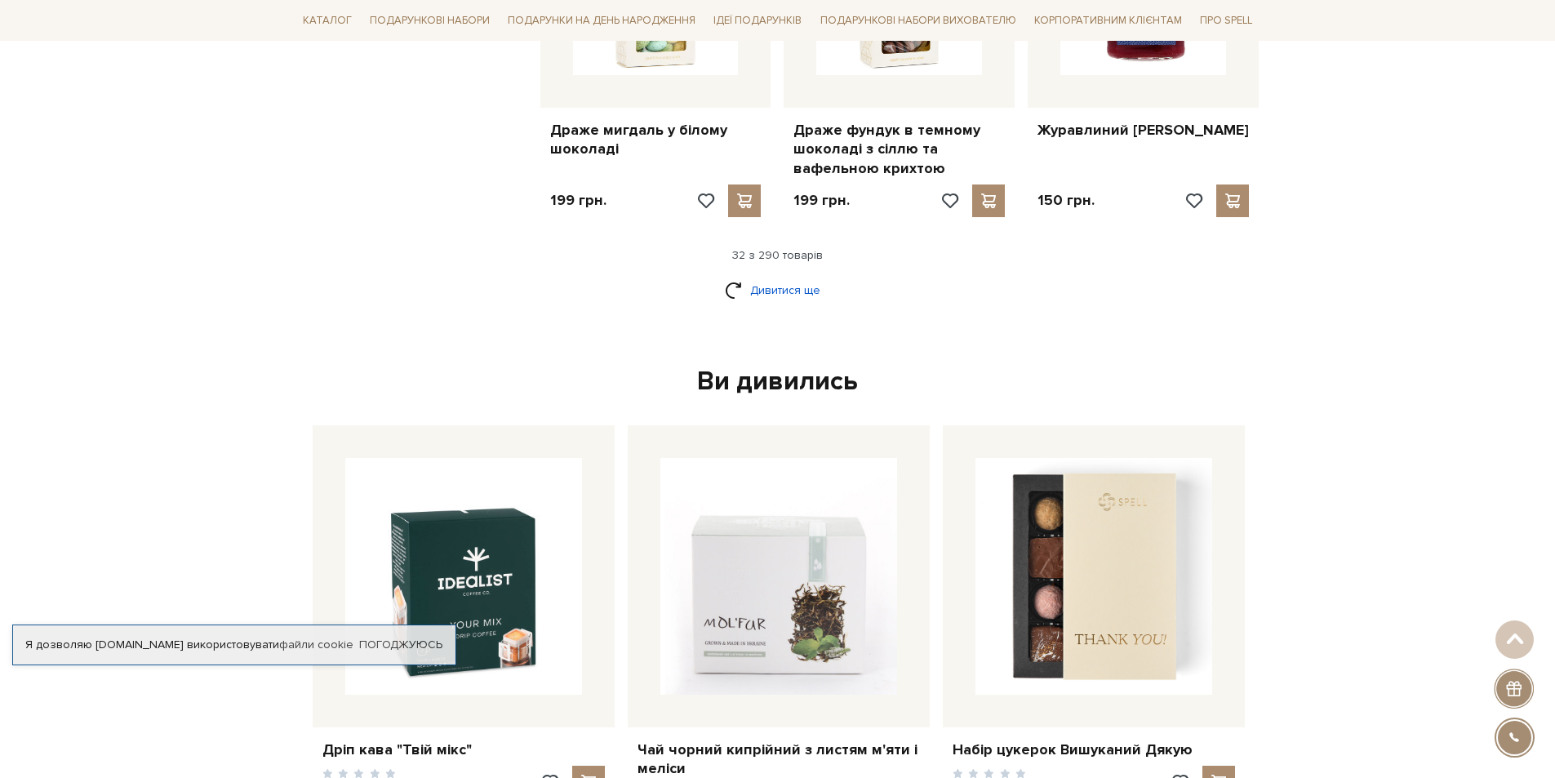
click at [768, 276] on link "Дивитися ще" at bounding box center [778, 290] width 106 height 29
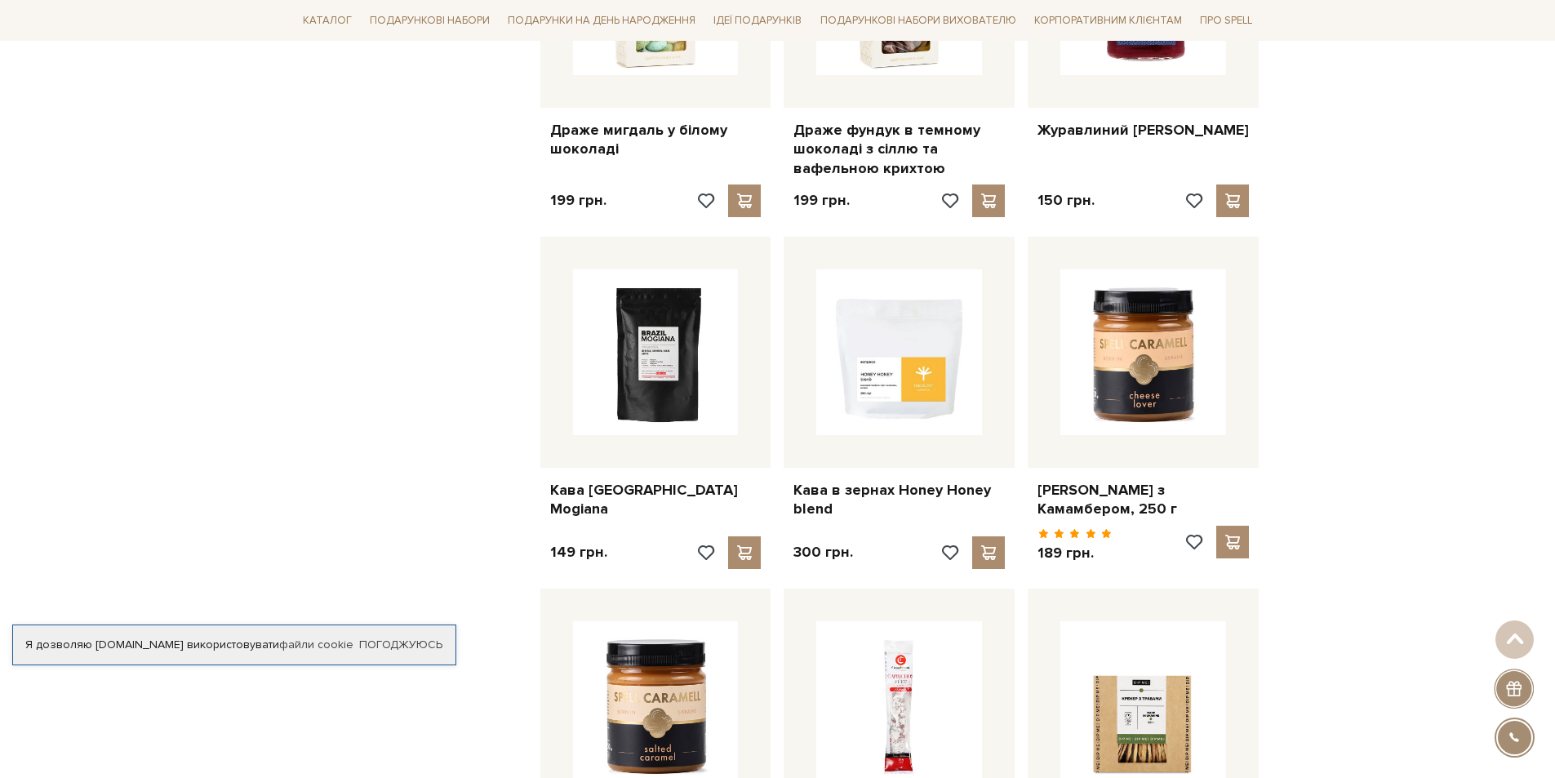
click at [782, 496] on div "Кава в зернах Honey Honey blend 300 грн." at bounding box center [899, 406] width 244 height 339
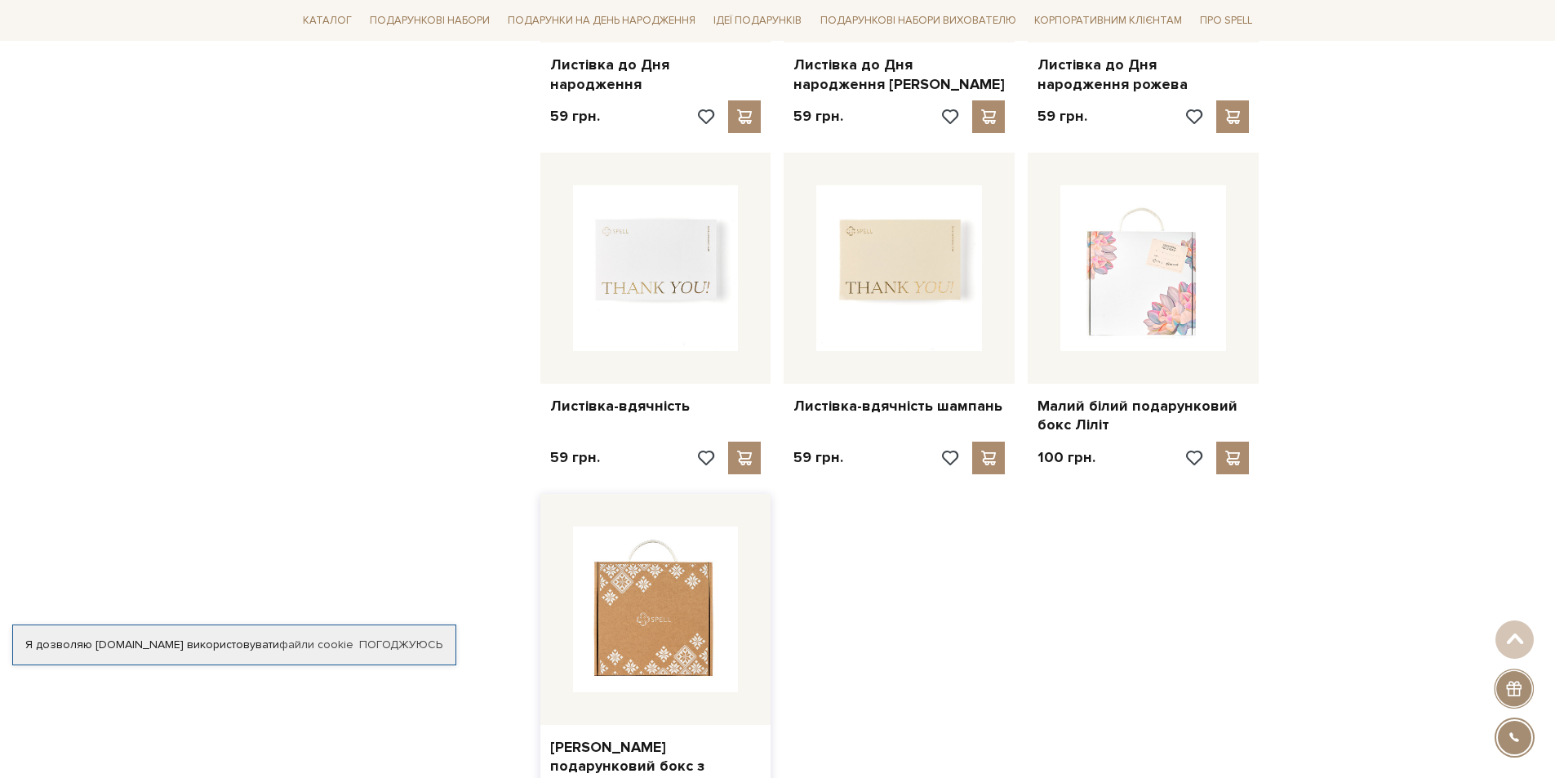
scroll to position [5716, 0]
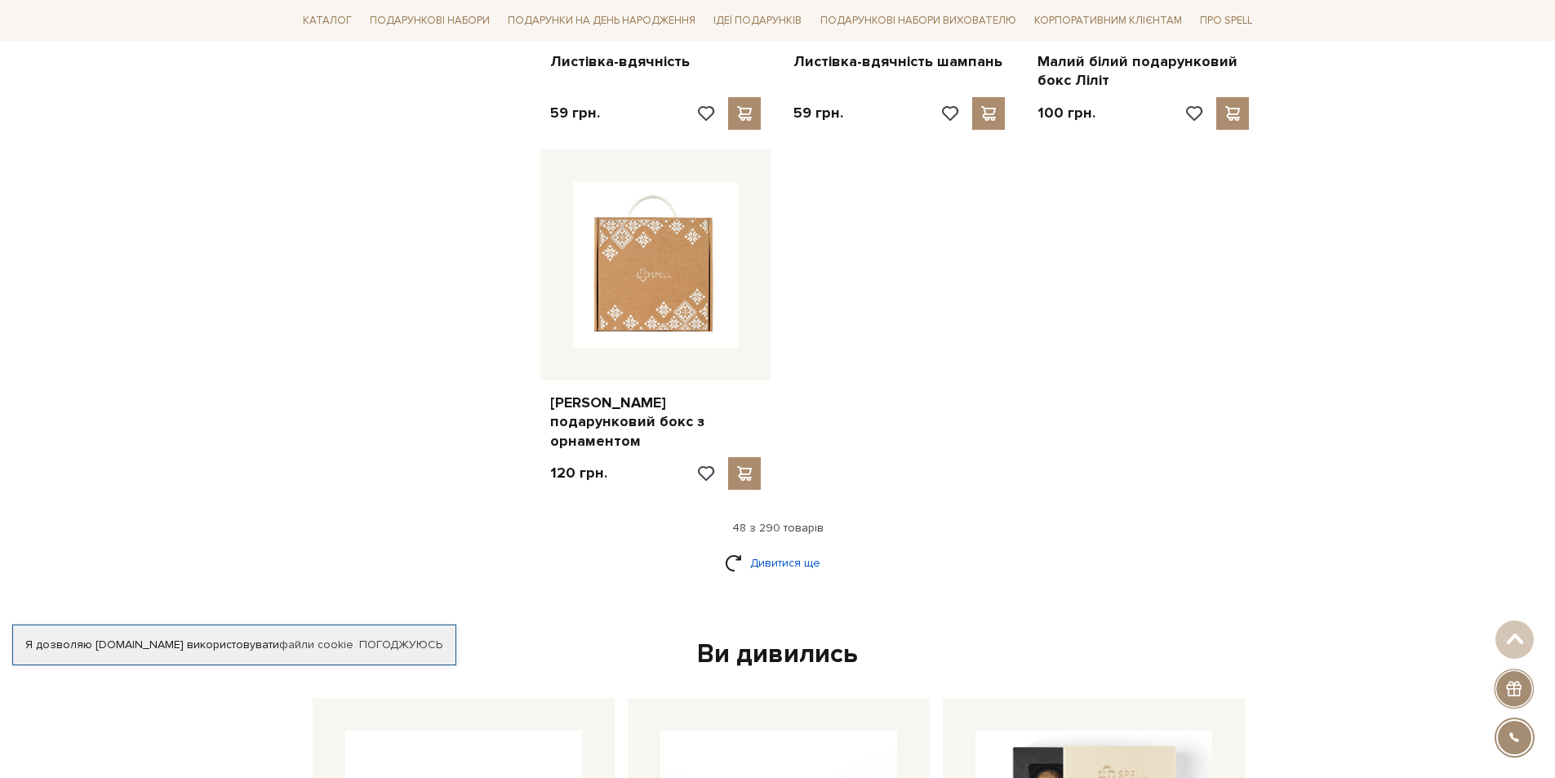
click at [779, 549] on link "Дивитися ще" at bounding box center [778, 563] width 106 height 29
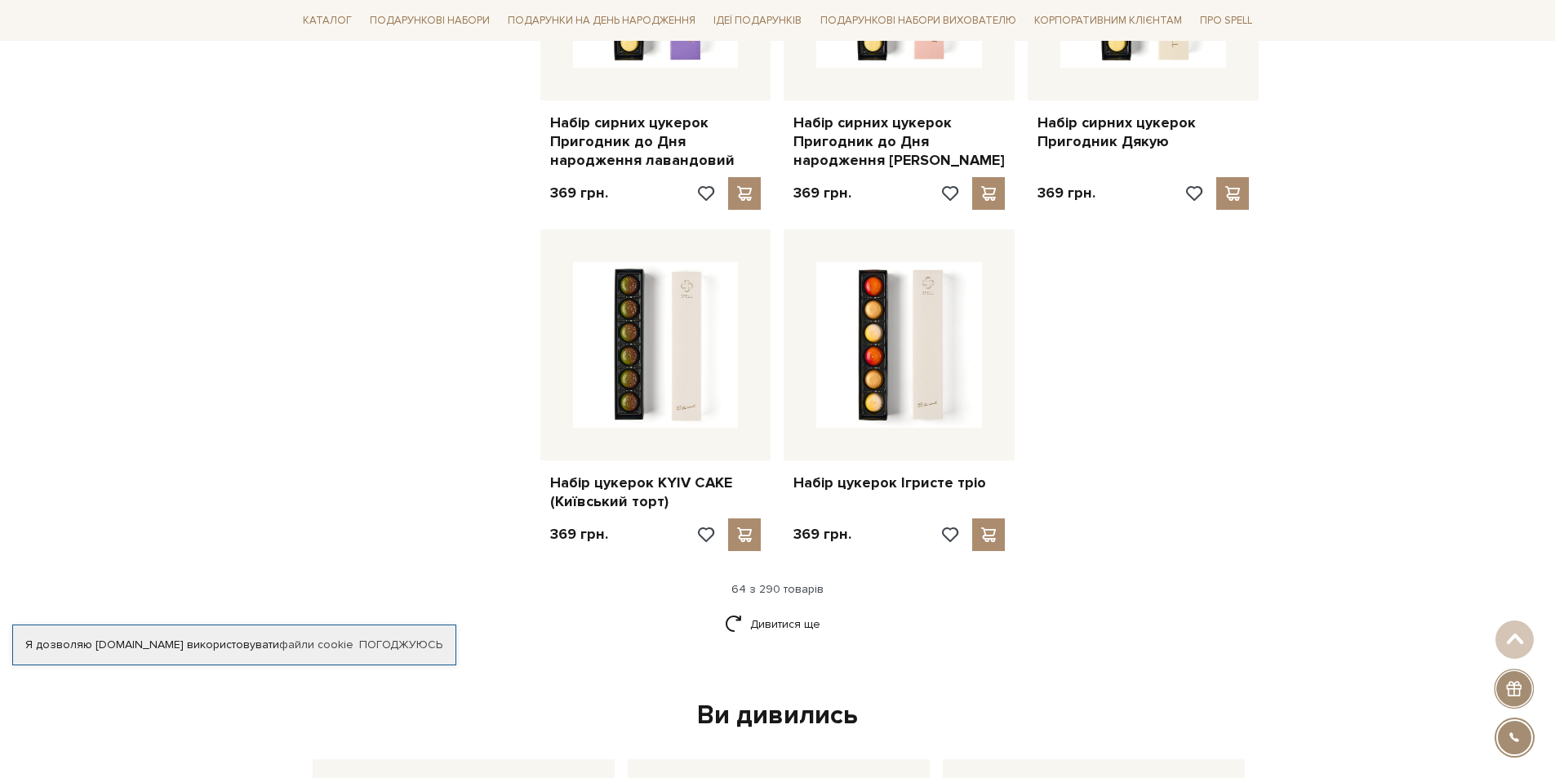
scroll to position [7594, 0]
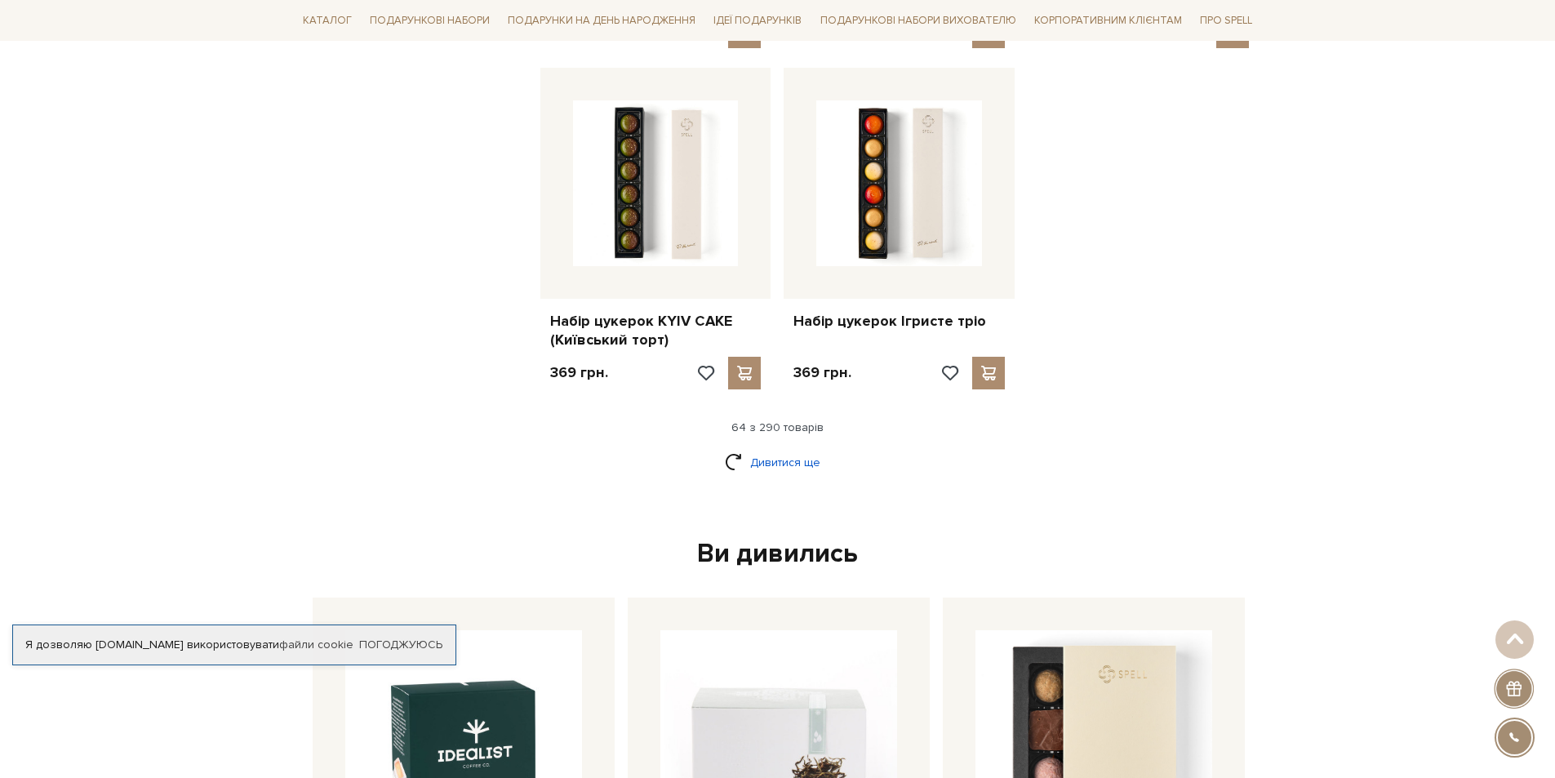
click at [789, 448] on link "Дивитися ще" at bounding box center [778, 462] width 106 height 29
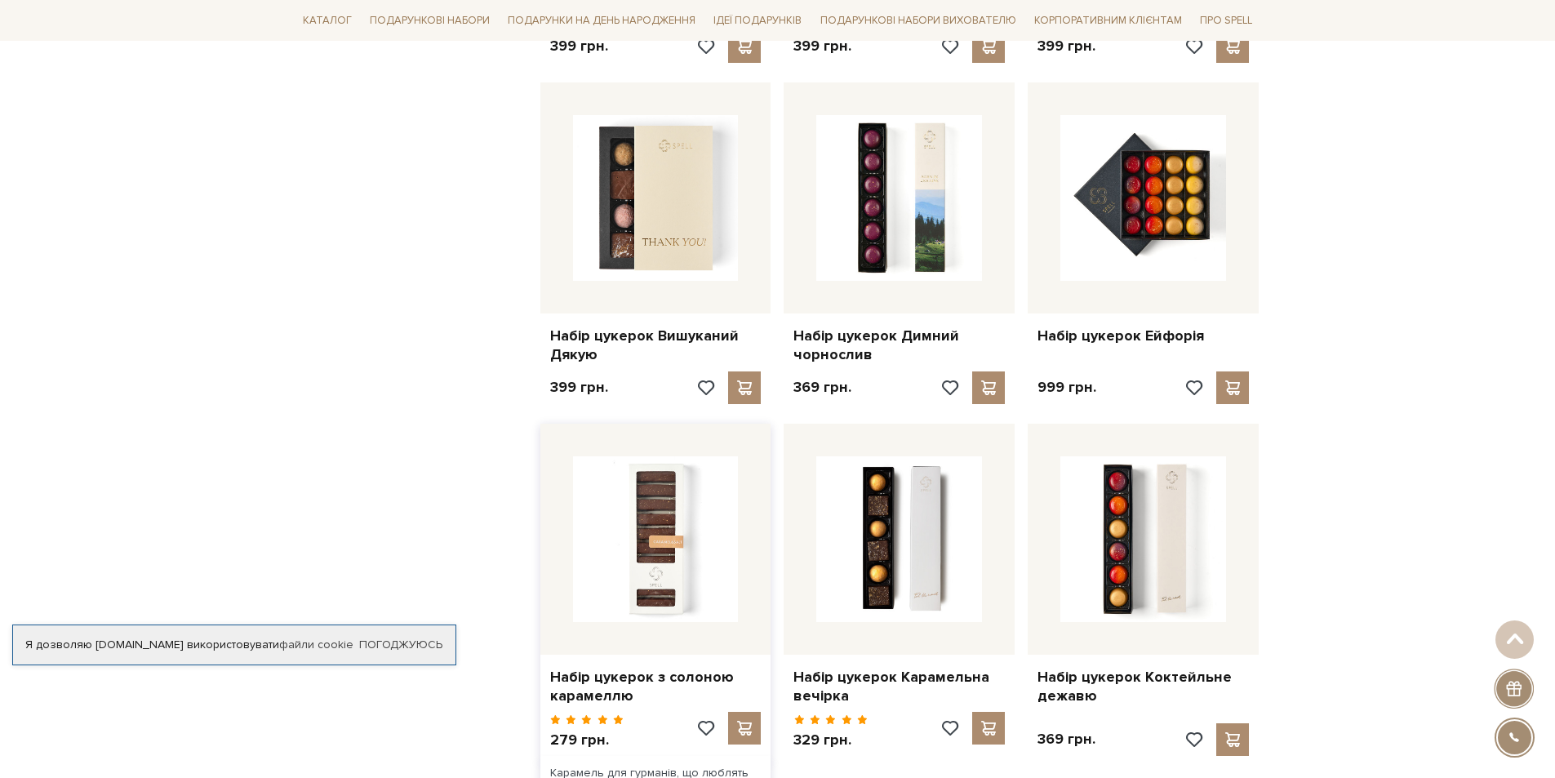
scroll to position [9472, 0]
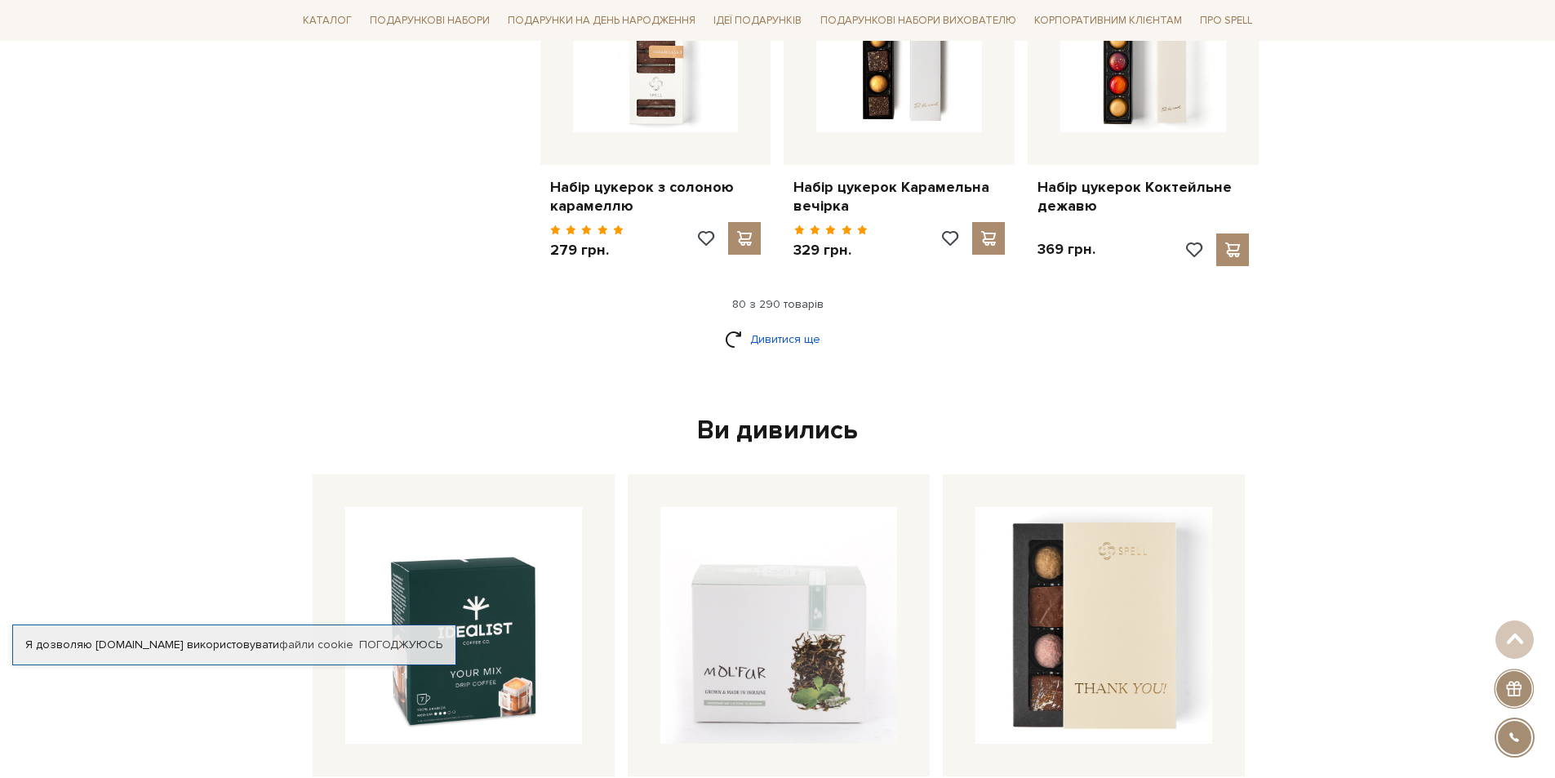
click at [775, 325] on link "Дивитися ще" at bounding box center [778, 339] width 106 height 29
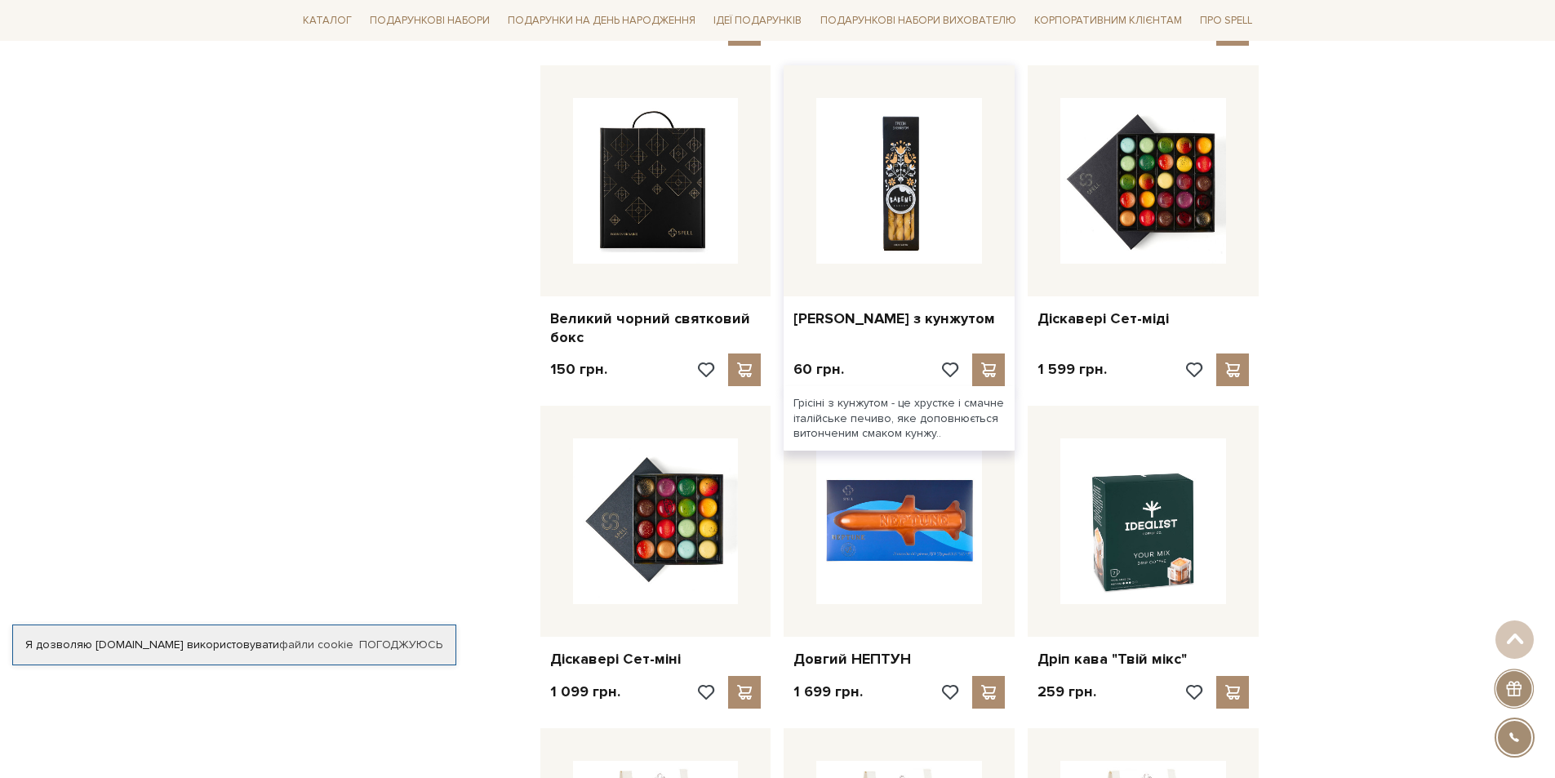
scroll to position [2368, 0]
click at [838, 234] on img at bounding box center [899, 180] width 166 height 166
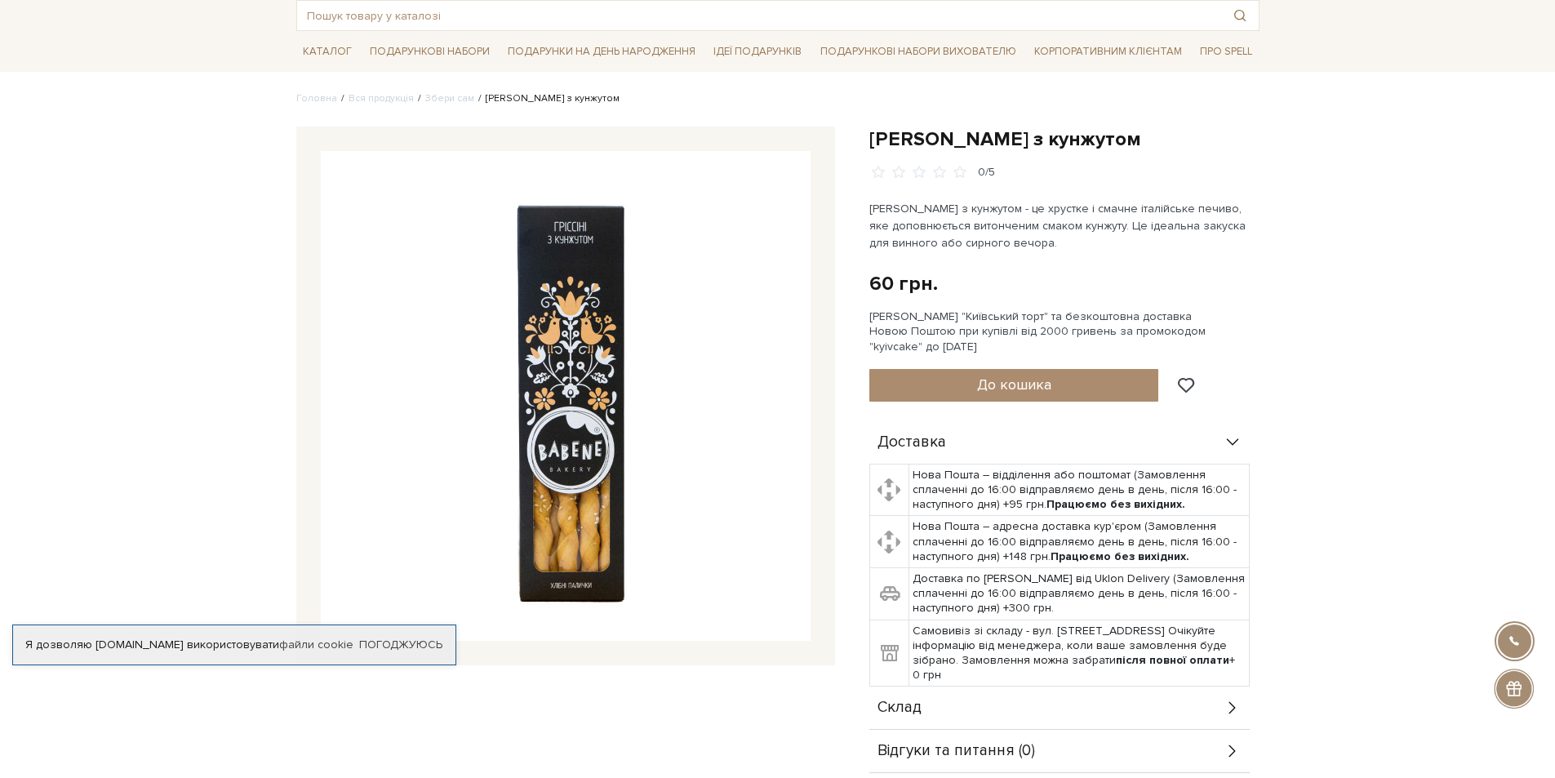
scroll to position [82, 0]
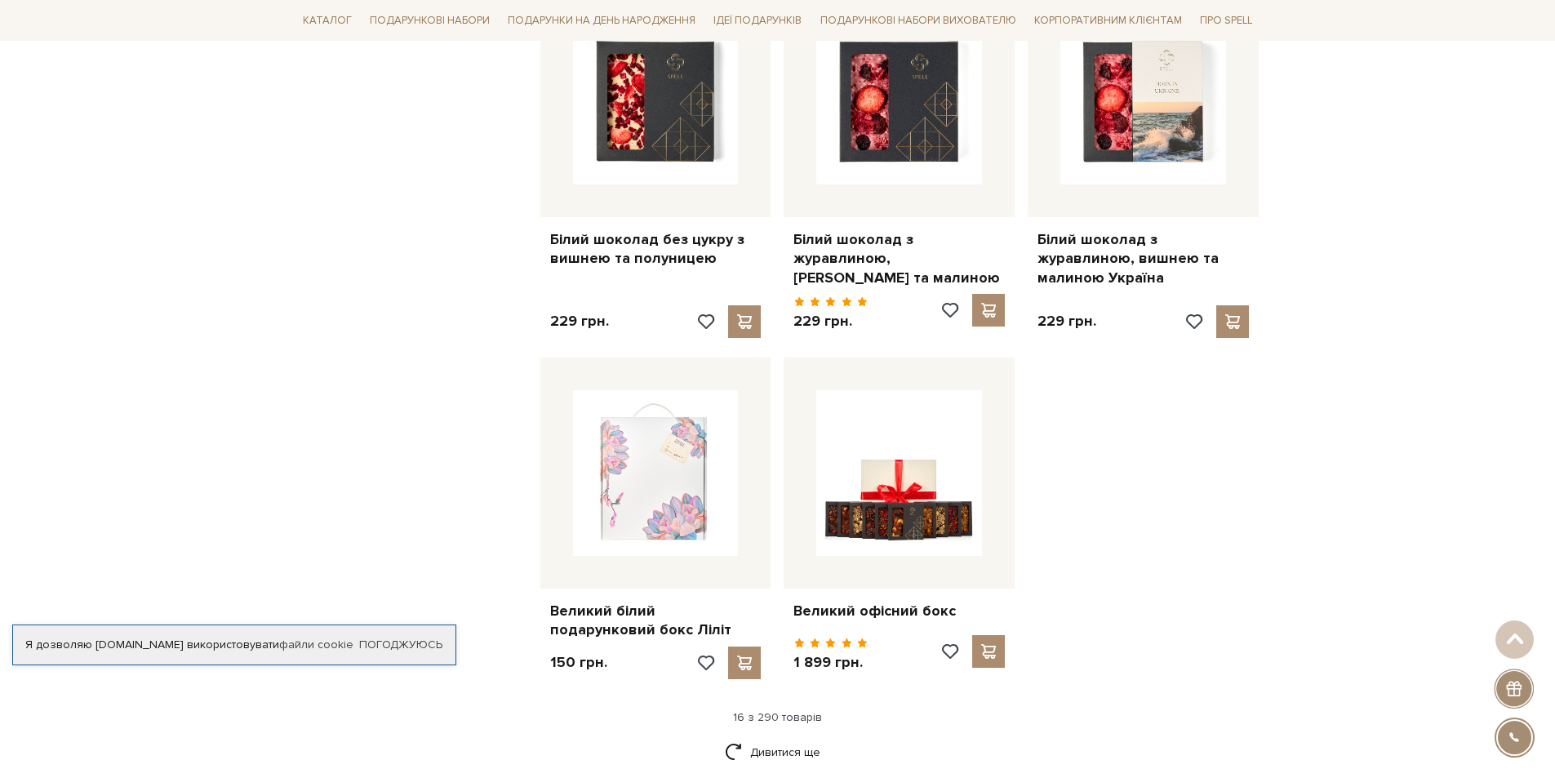
scroll to position [1959, 0]
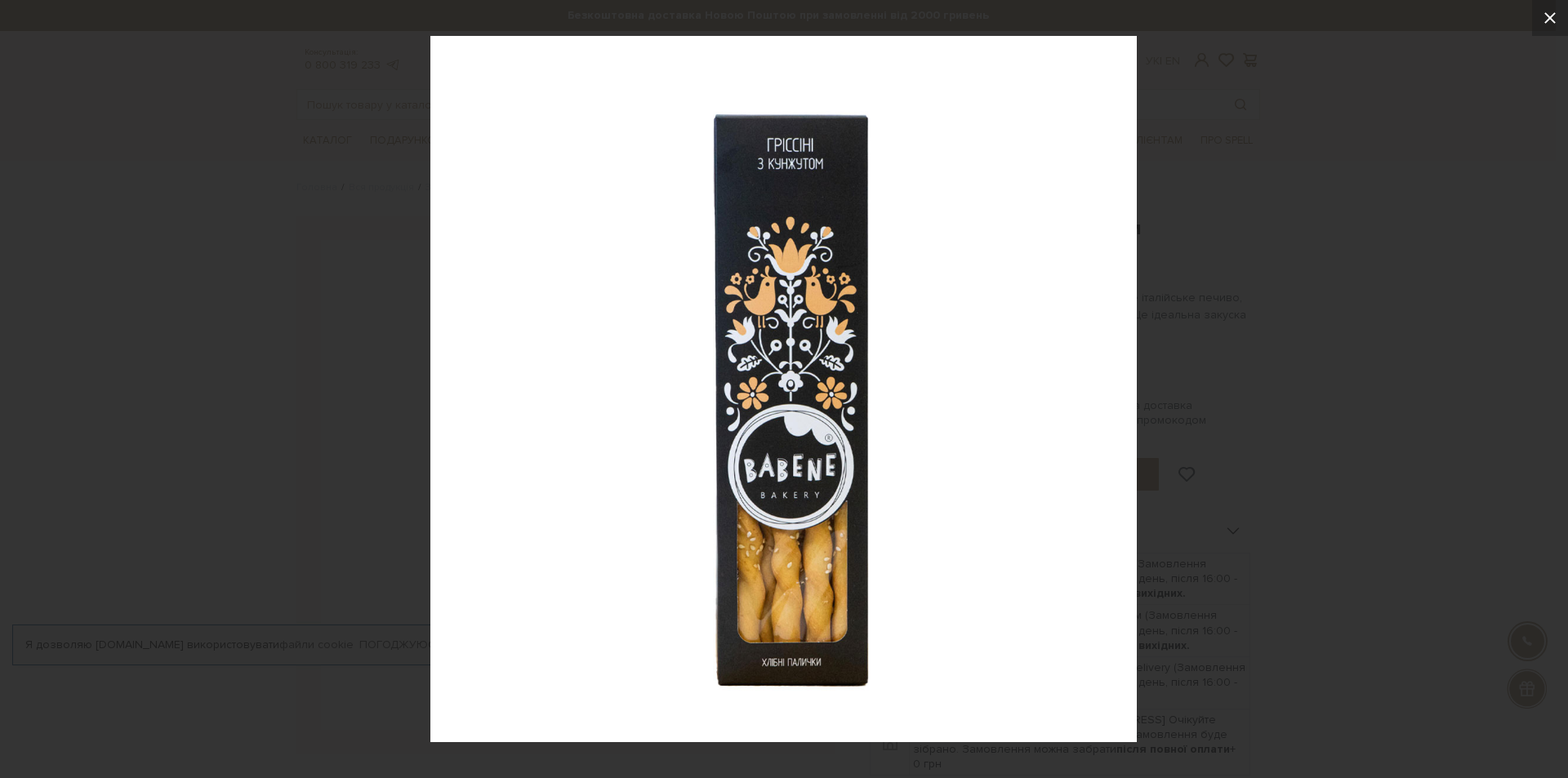
click at [1552, 23] on icon at bounding box center [1550, 18] width 20 height 20
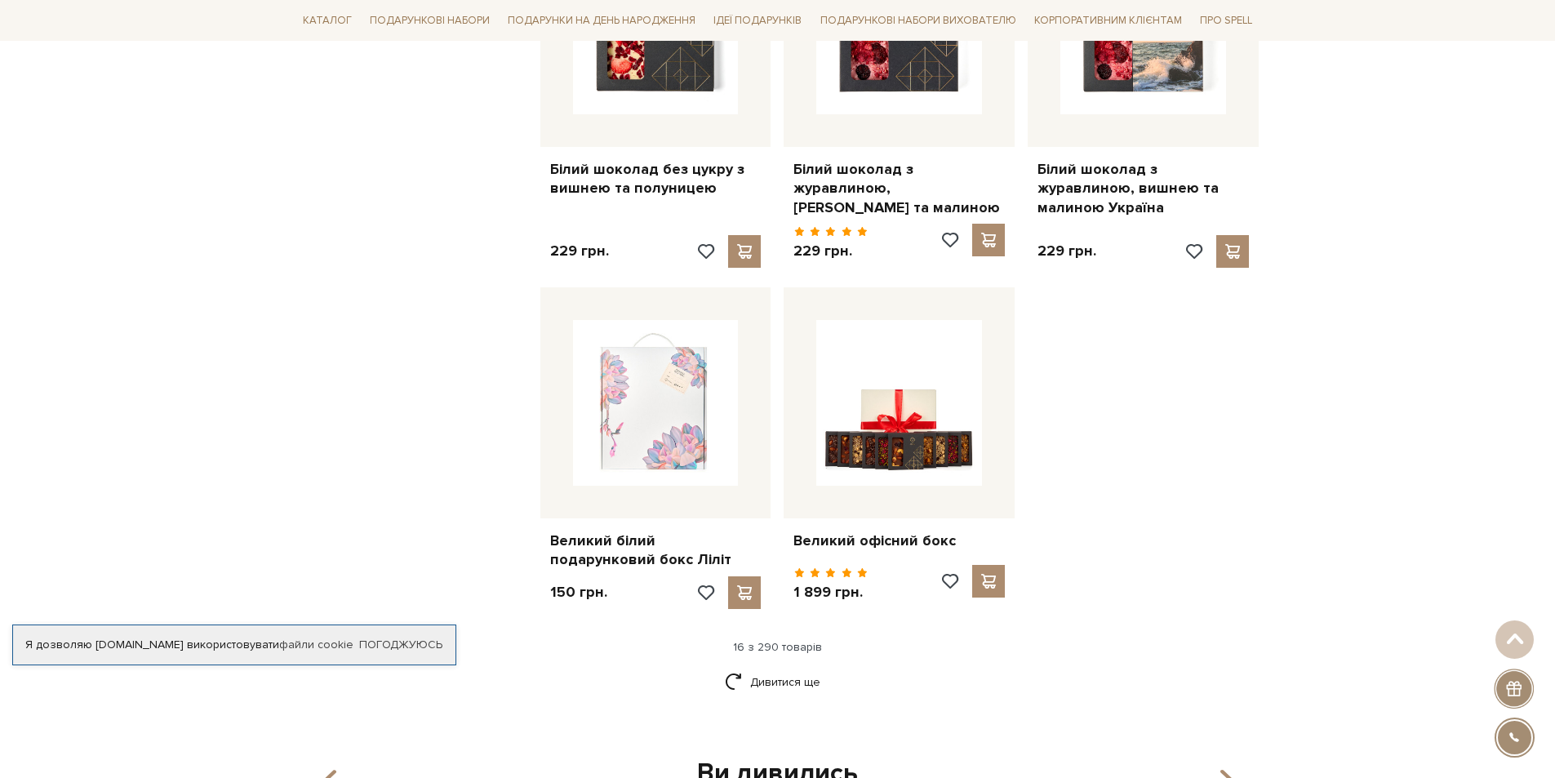
scroll to position [1796, 0]
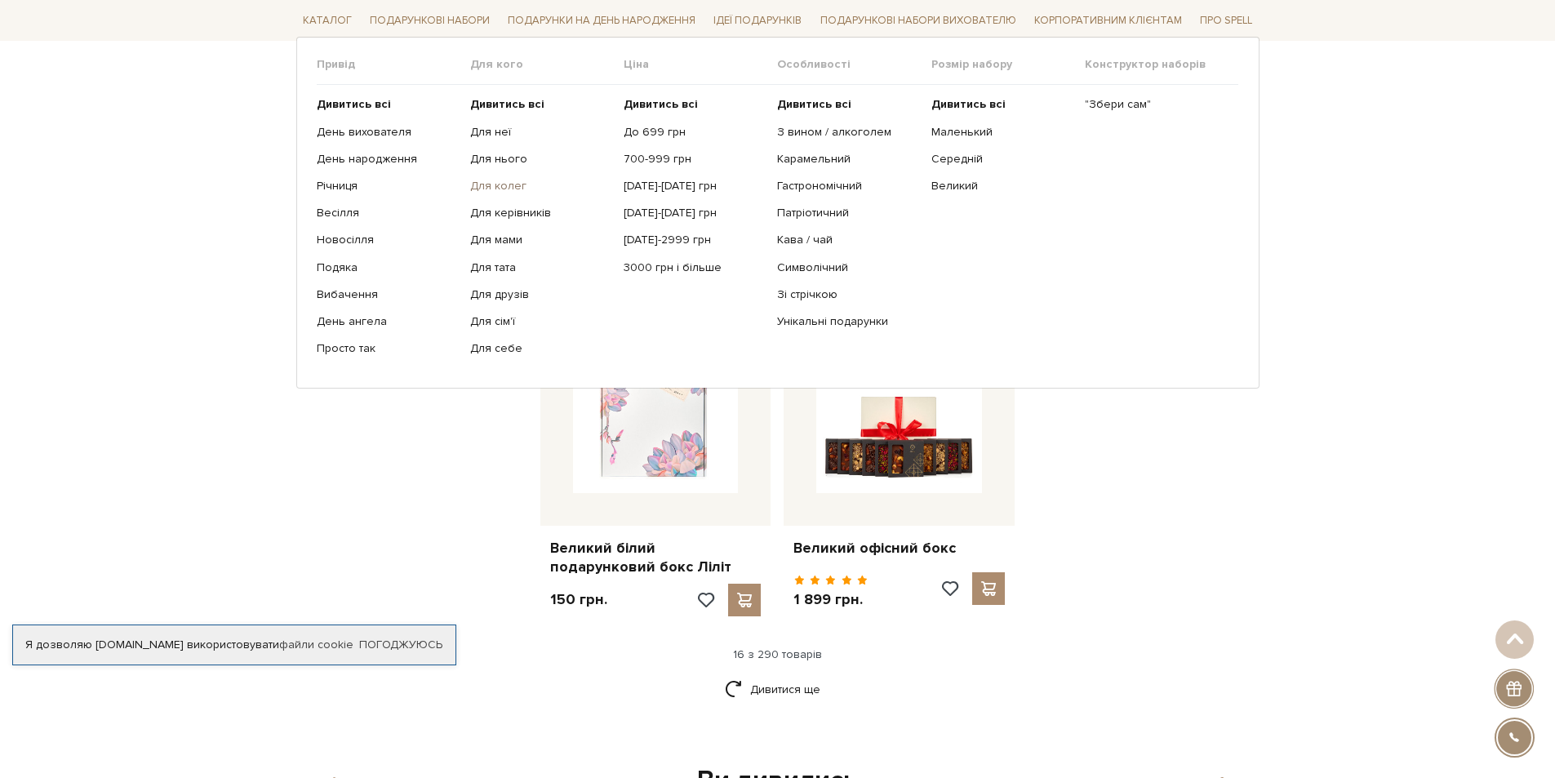
click at [509, 183] on link "Для колег" at bounding box center [540, 186] width 141 height 15
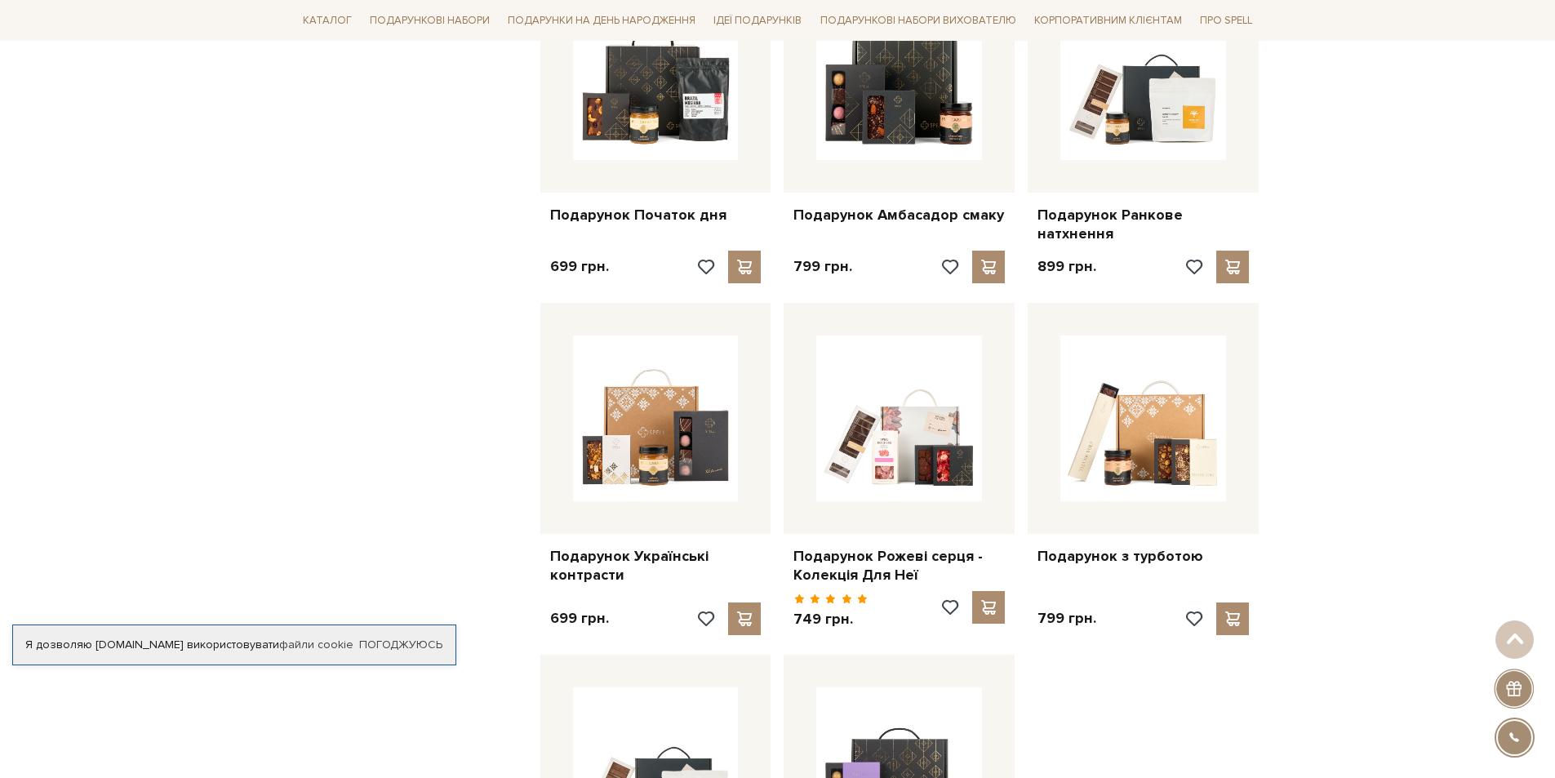
scroll to position [1388, 0]
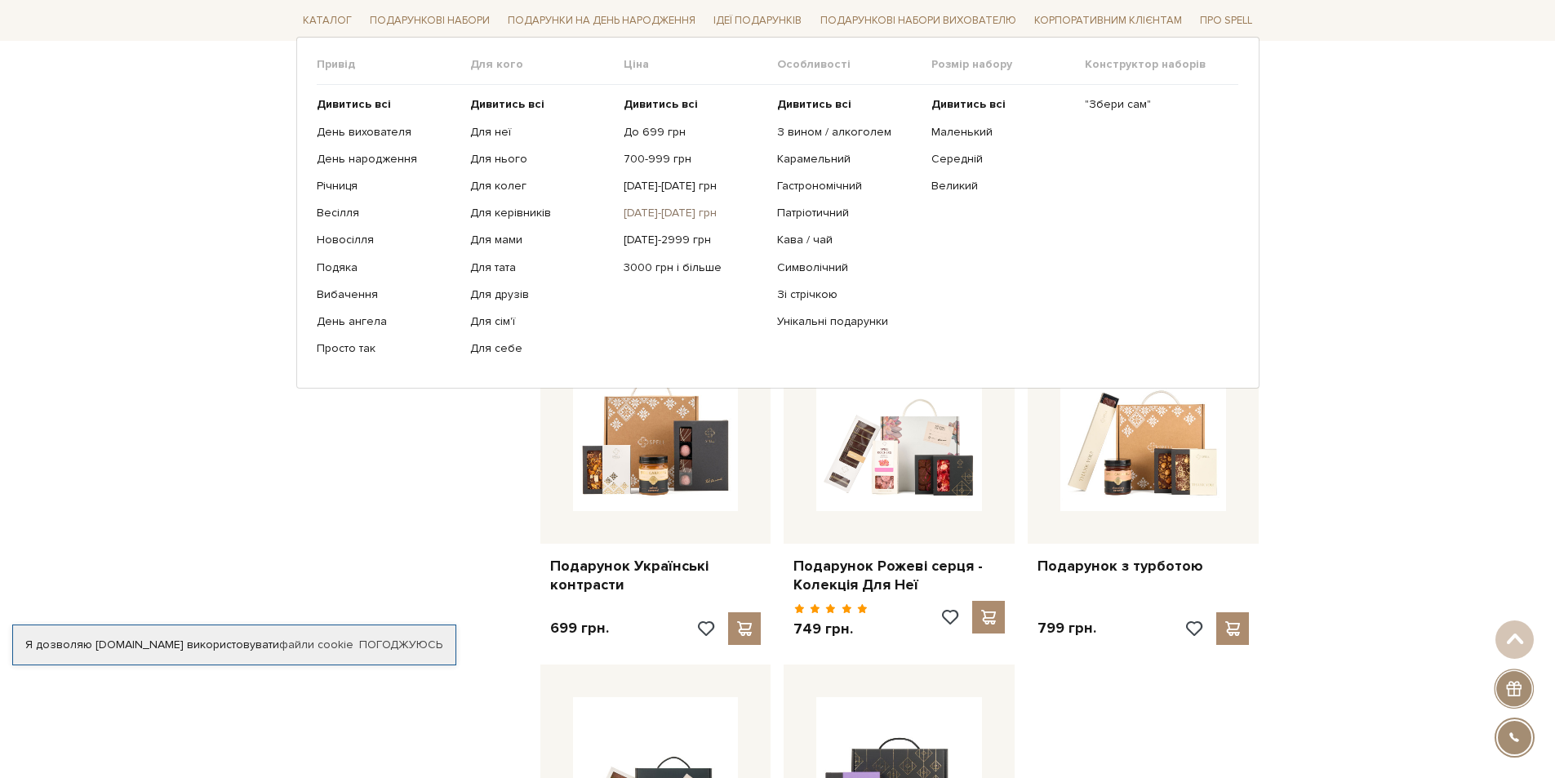
click at [657, 214] on link "[DATE]-[DATE] грн" at bounding box center [694, 213] width 141 height 15
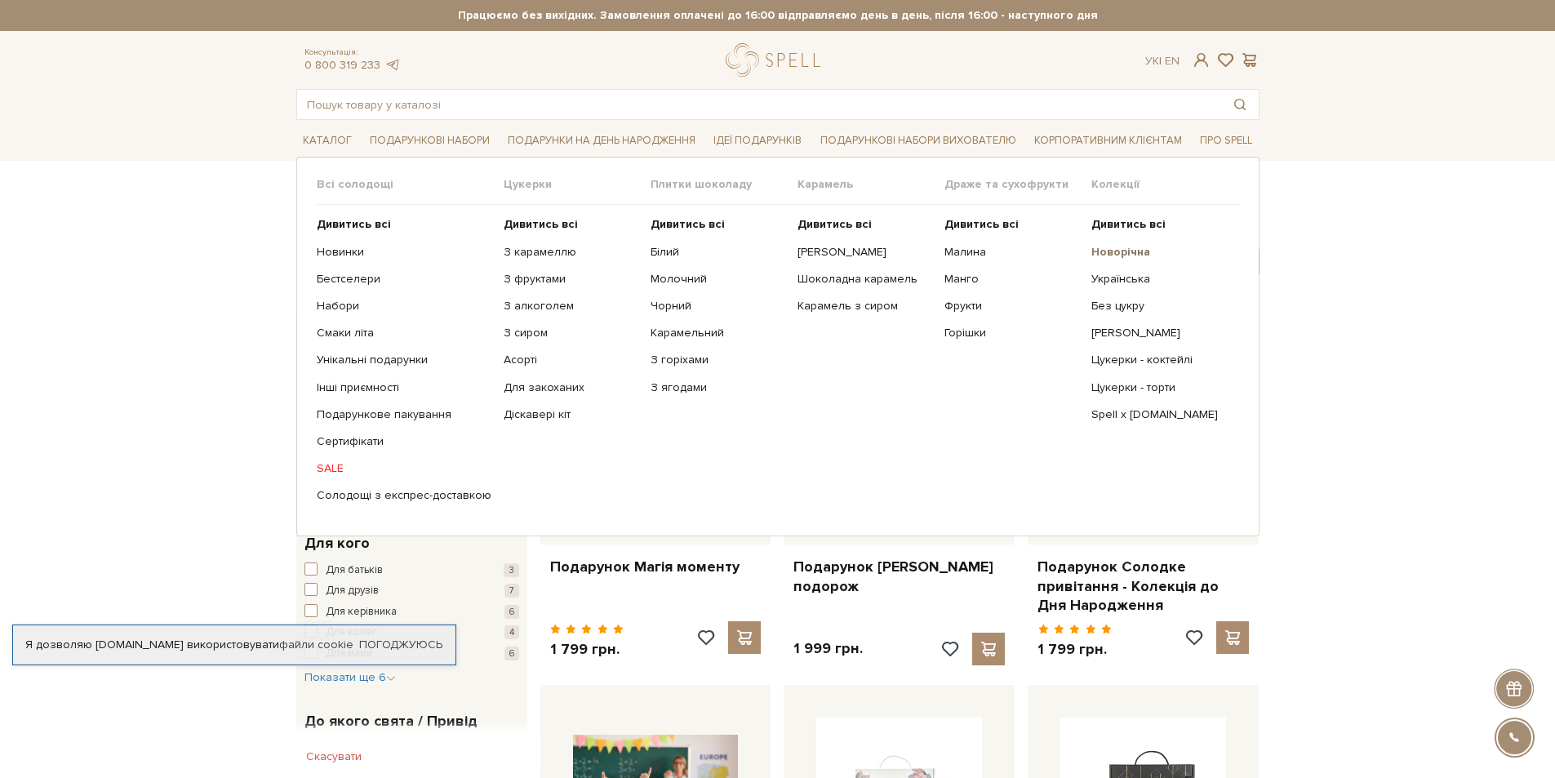
click at [1107, 254] on b "Новорічна" at bounding box center [1121, 252] width 59 height 14
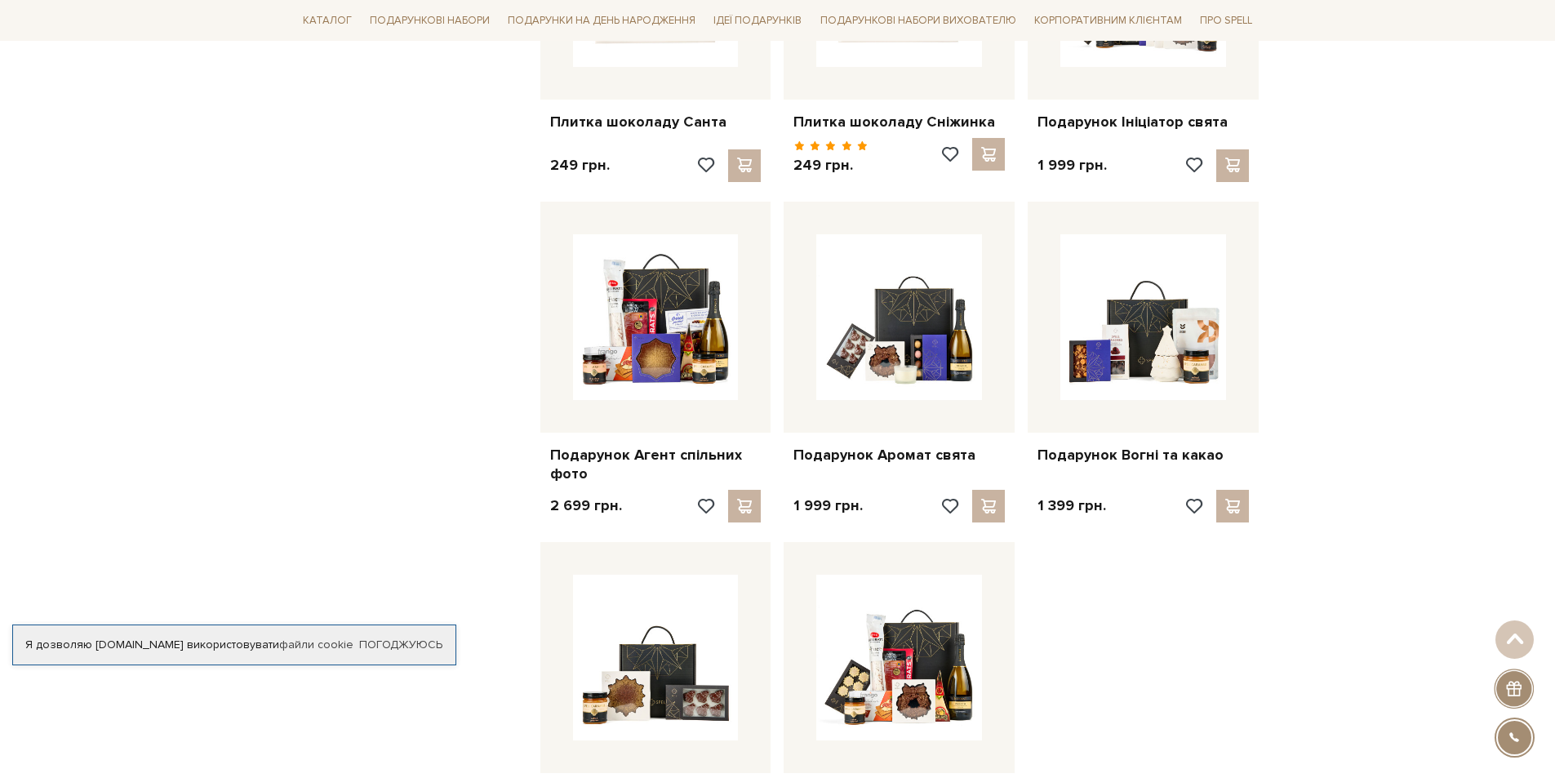
scroll to position [1470, 0]
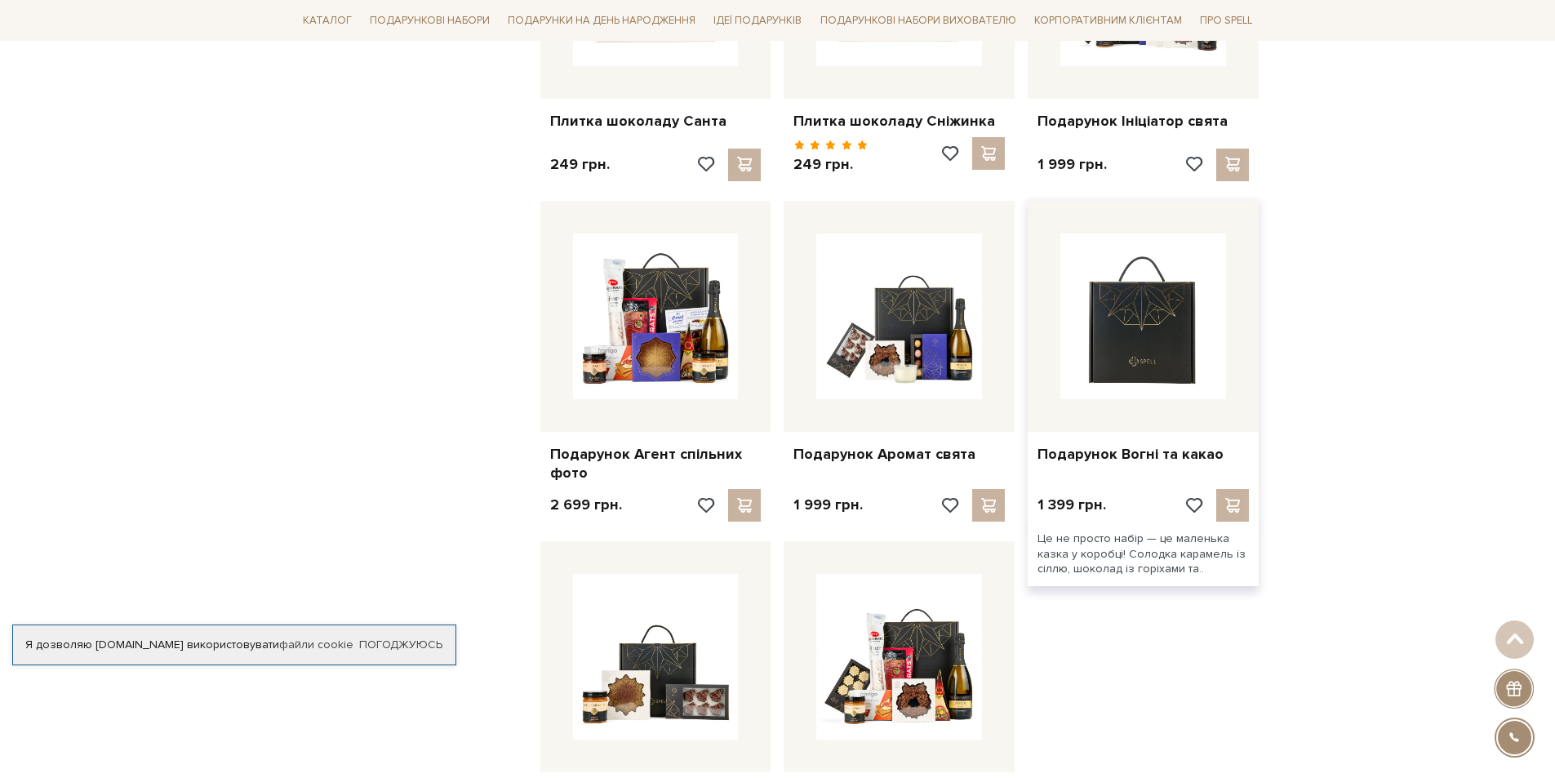
click at [1178, 367] on img at bounding box center [1144, 317] width 166 height 166
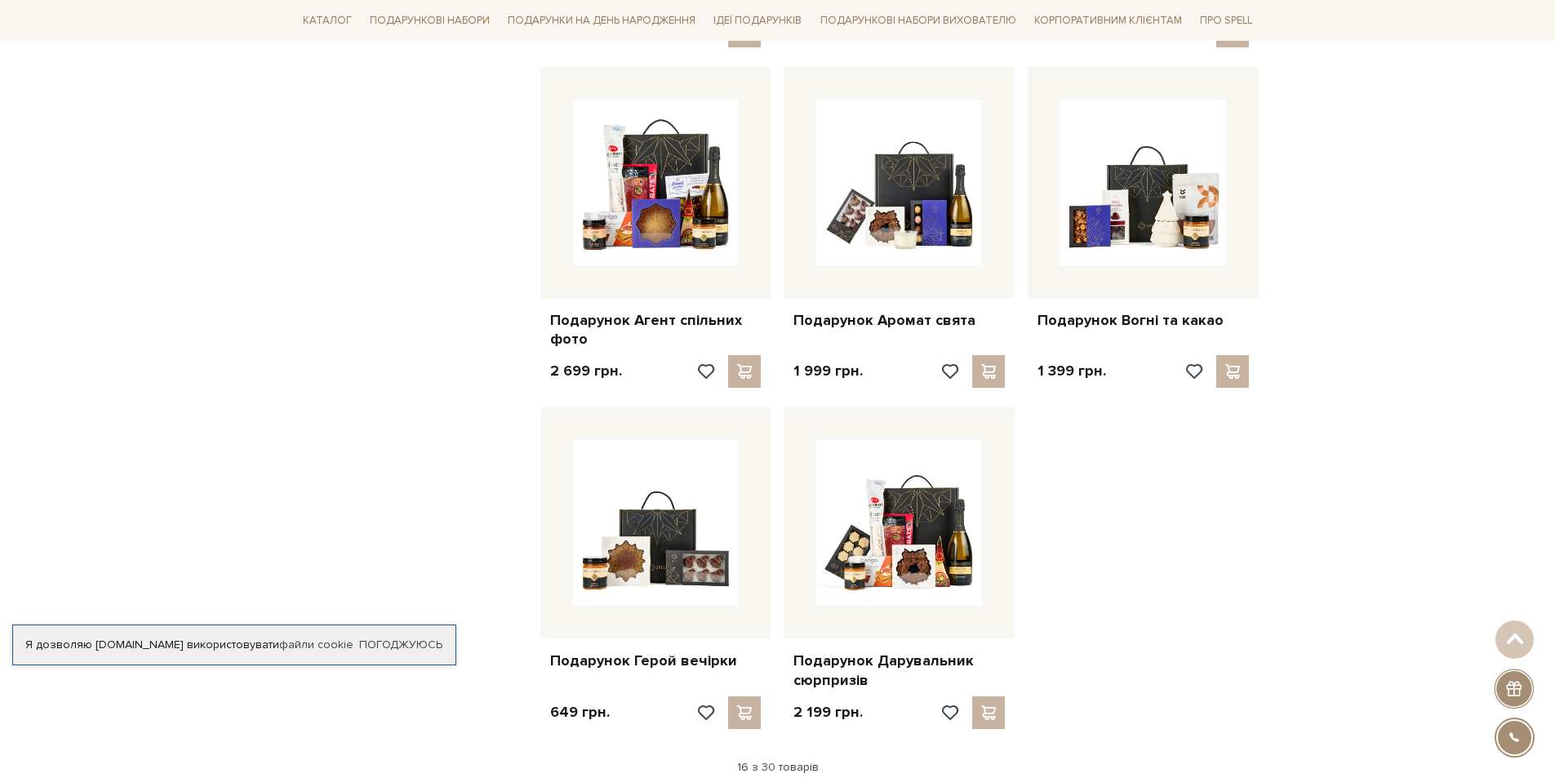
scroll to position [1633, 0]
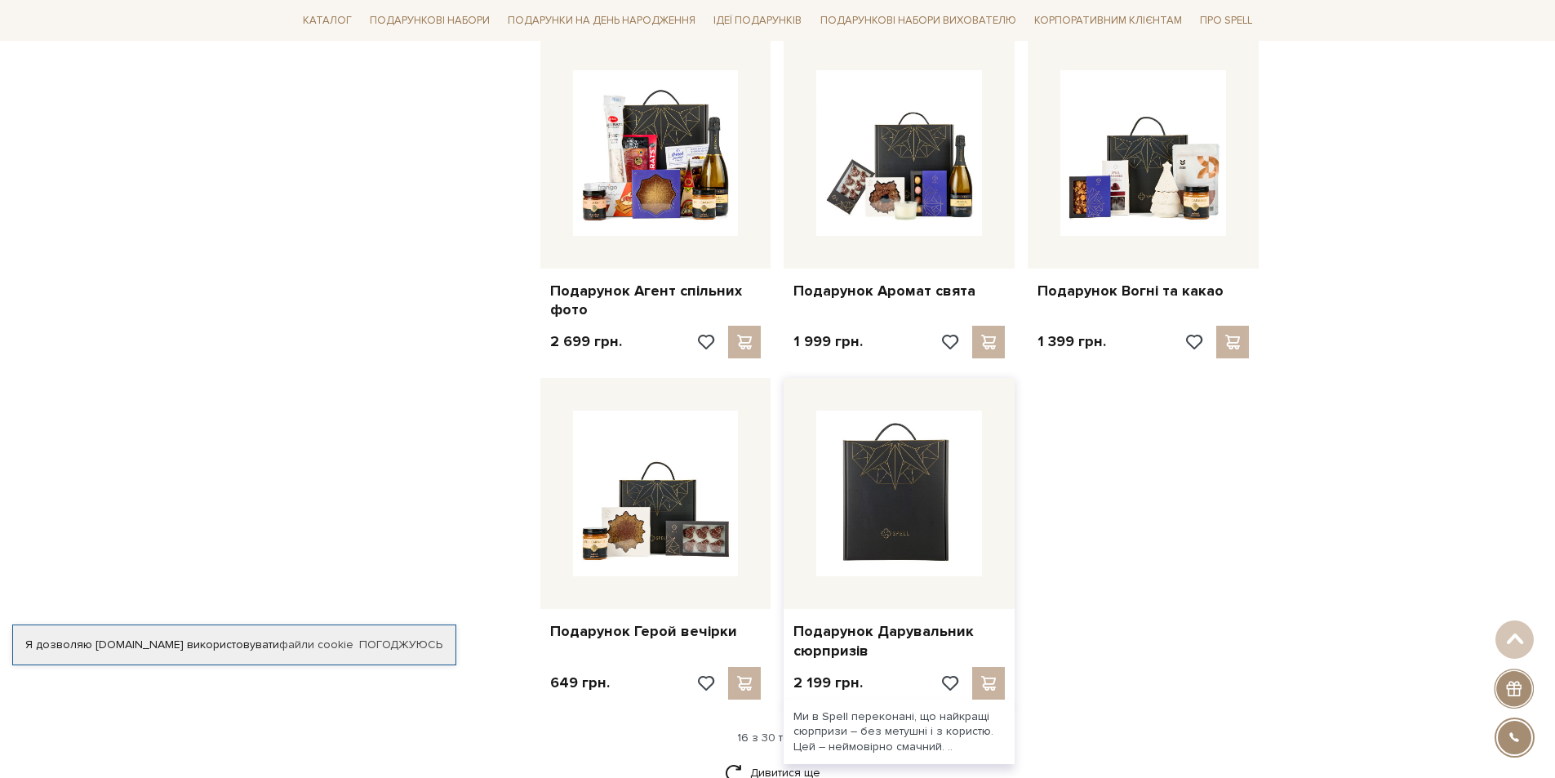
click at [890, 519] on img at bounding box center [899, 494] width 166 height 166
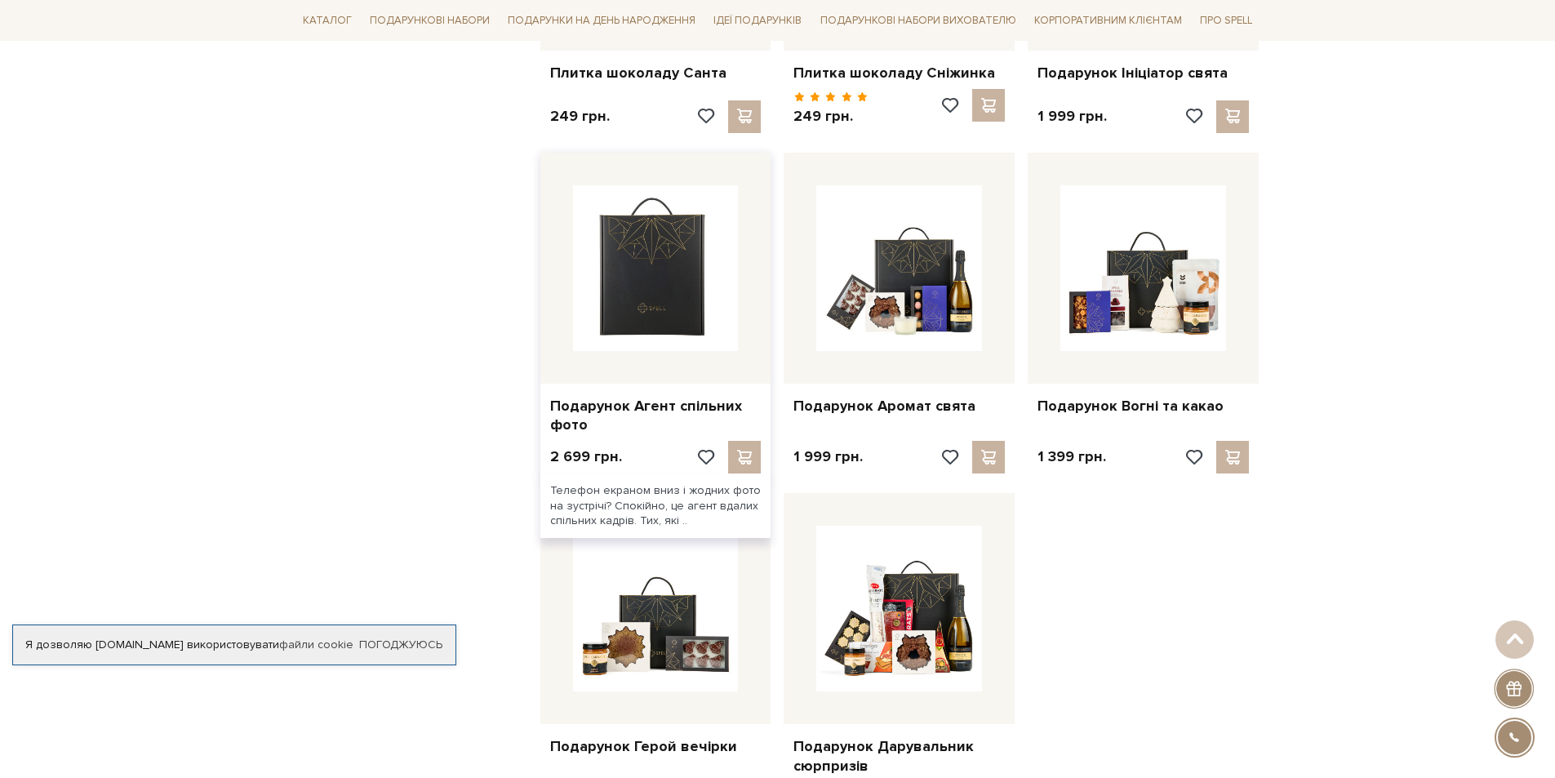
scroll to position [1306, 0]
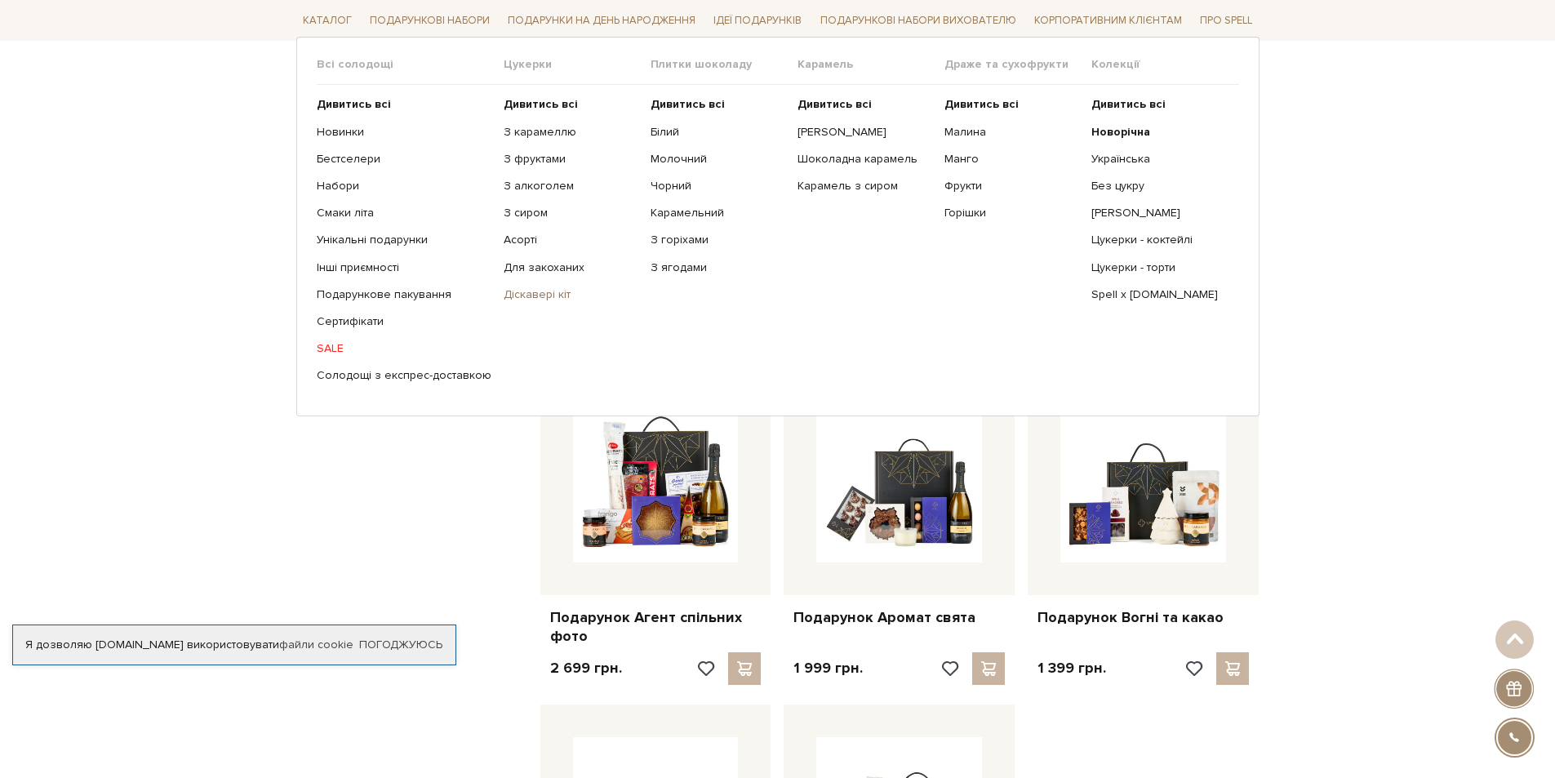
click at [551, 297] on link "Діскавері кіт" at bounding box center [571, 294] width 135 height 15
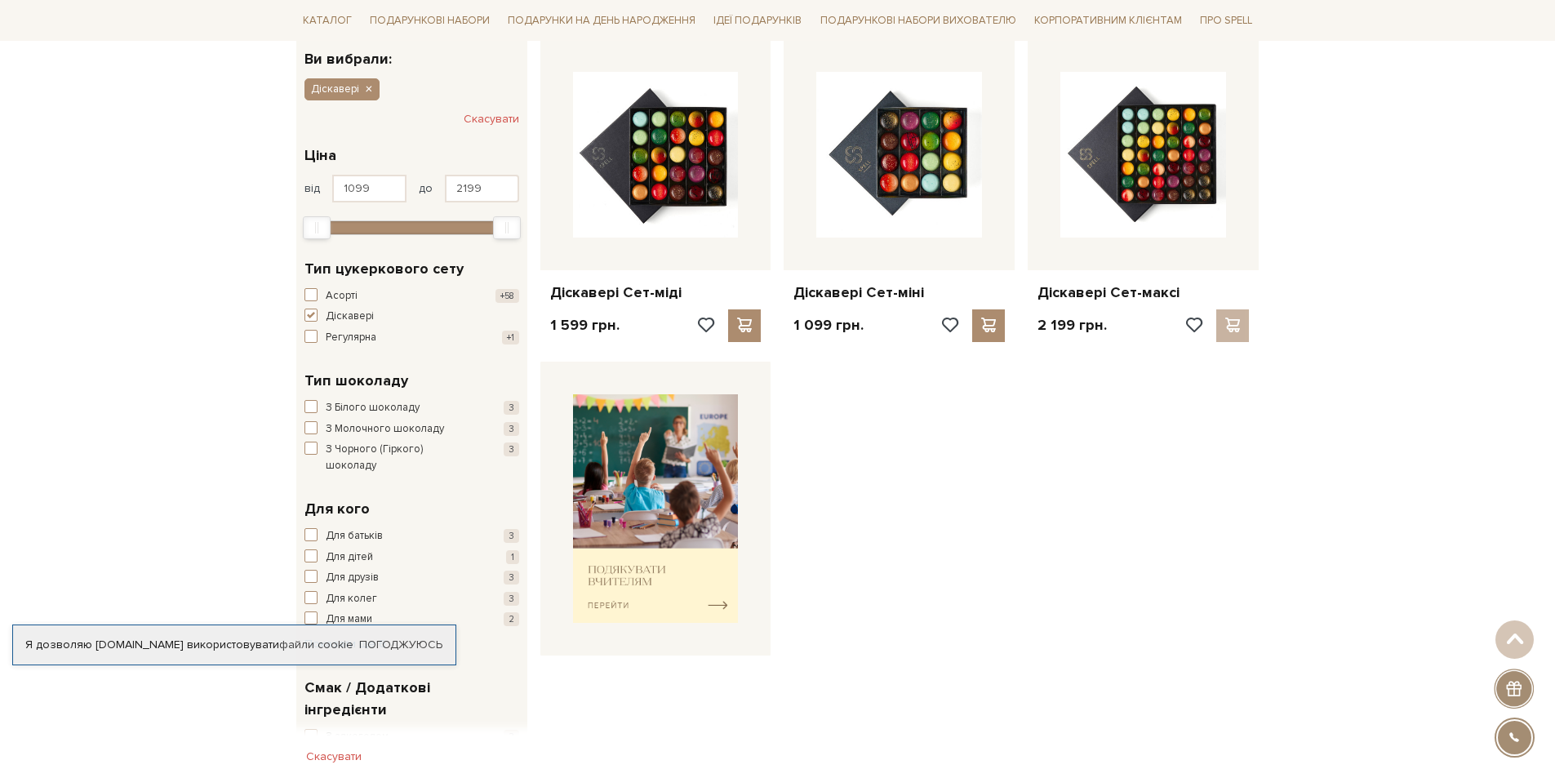
scroll to position [245, 0]
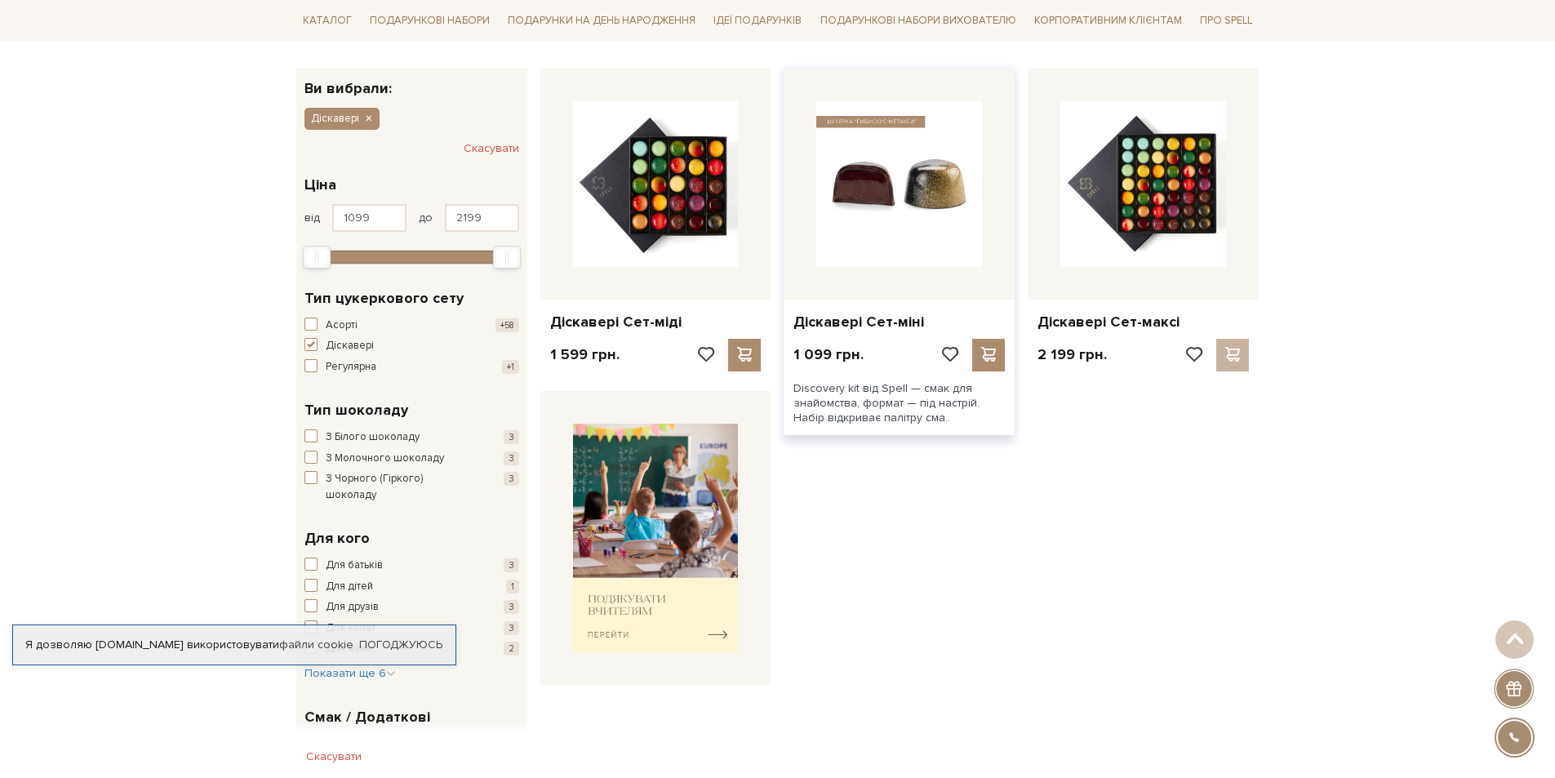
click at [873, 226] on img at bounding box center [899, 184] width 166 height 166
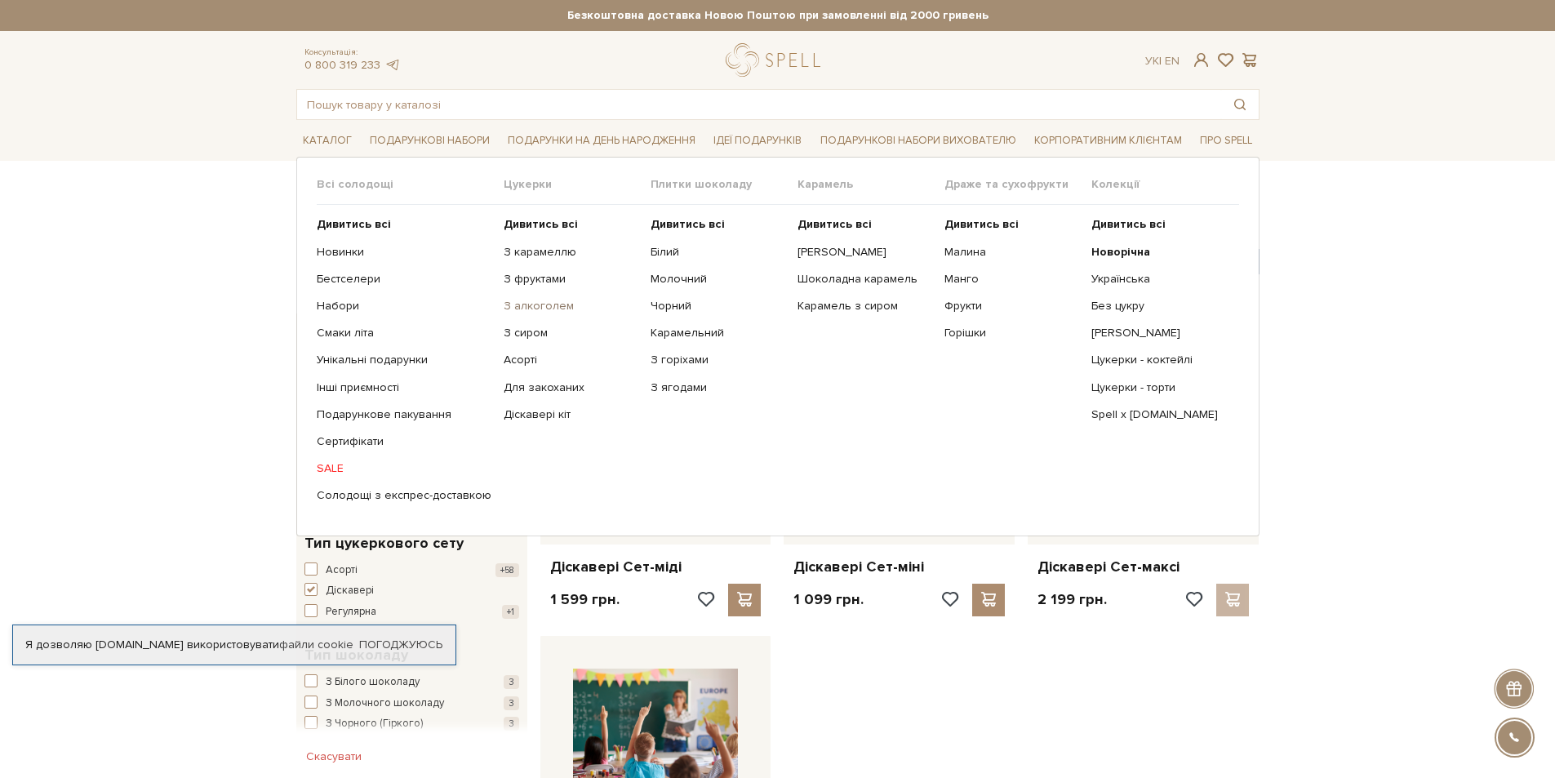
click at [523, 304] on link "З алкоголем" at bounding box center [571, 306] width 135 height 15
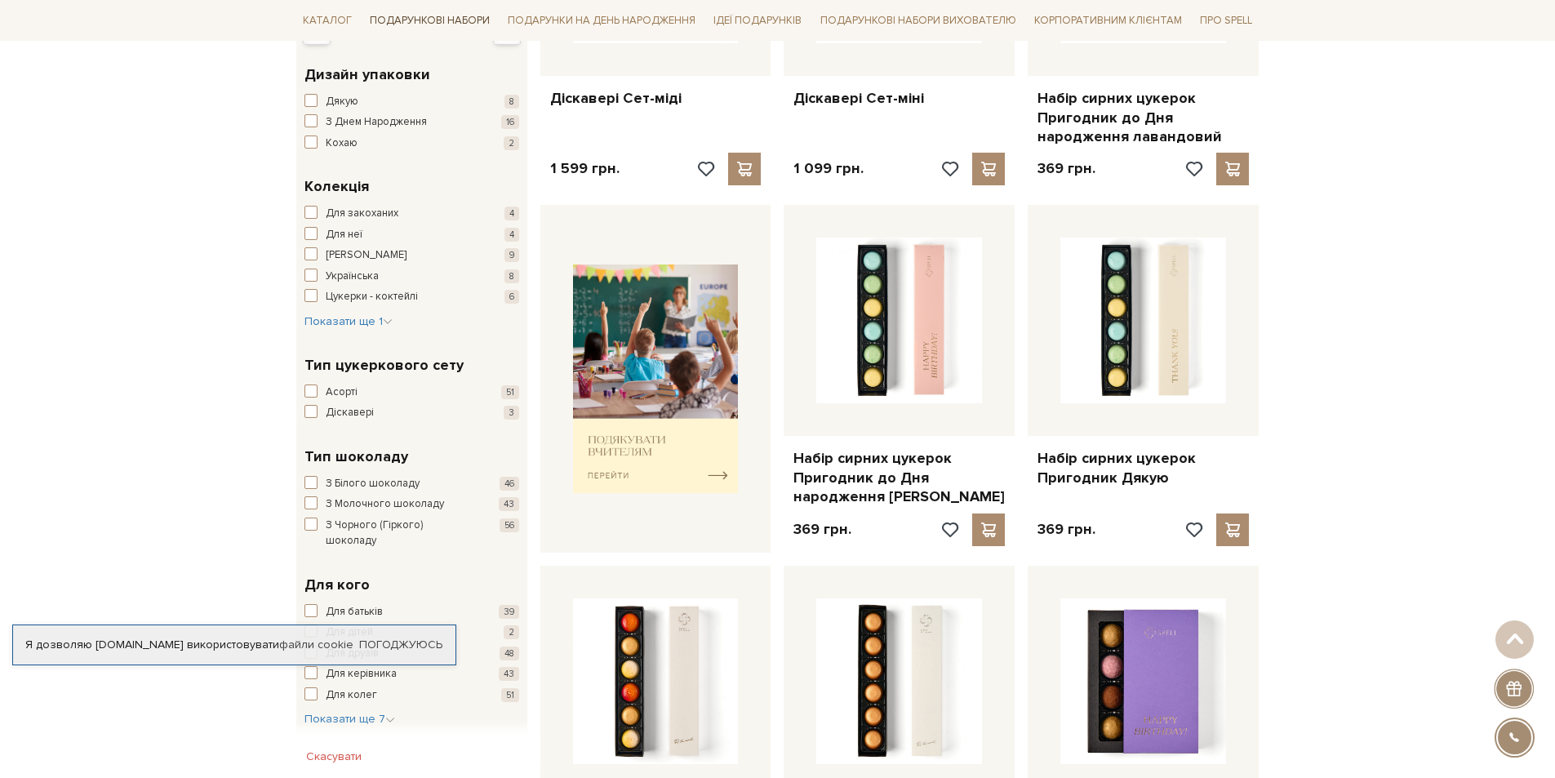
scroll to position [327, 0]
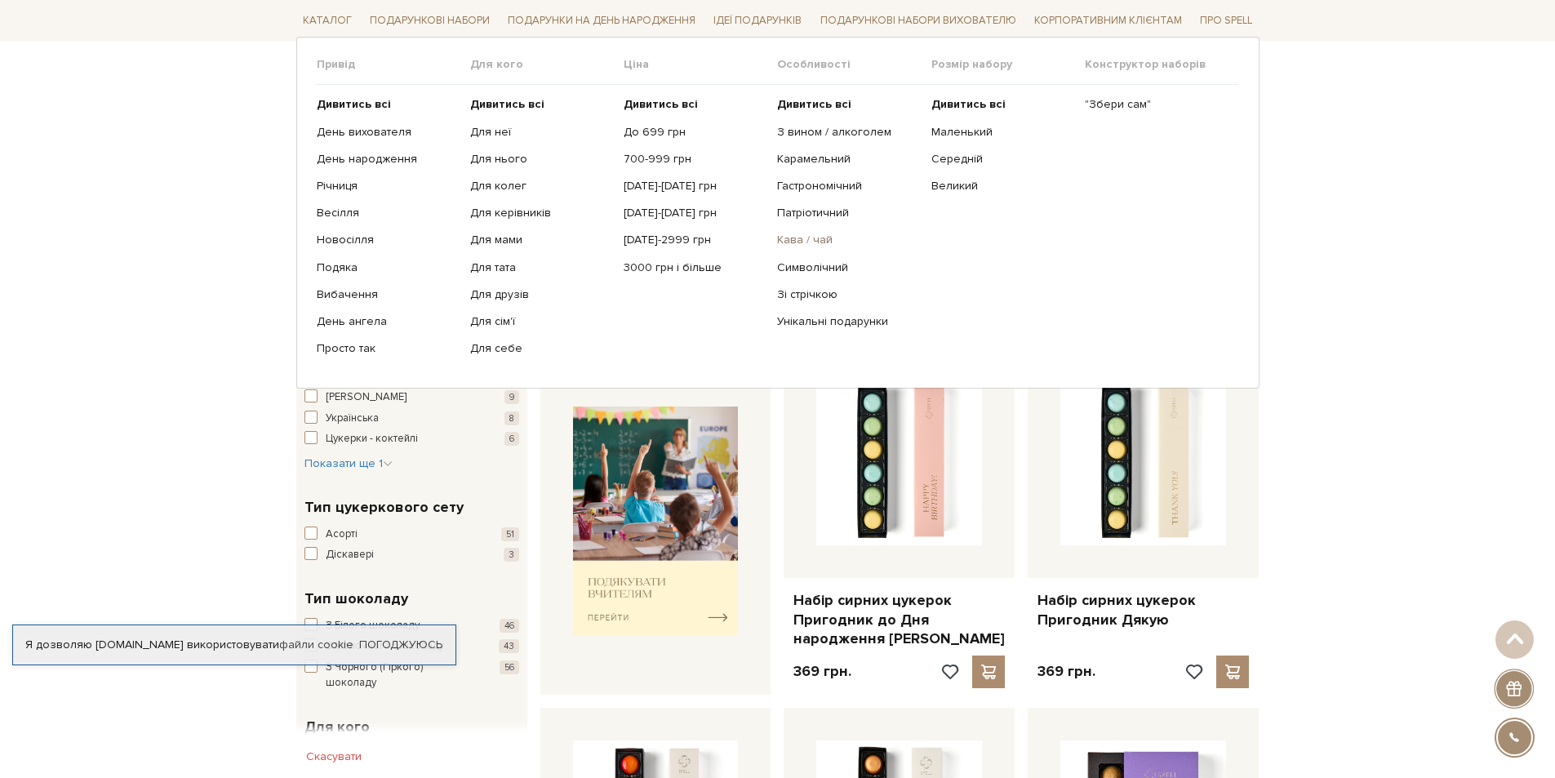
click at [813, 246] on link "Кава / чай" at bounding box center [847, 240] width 141 height 15
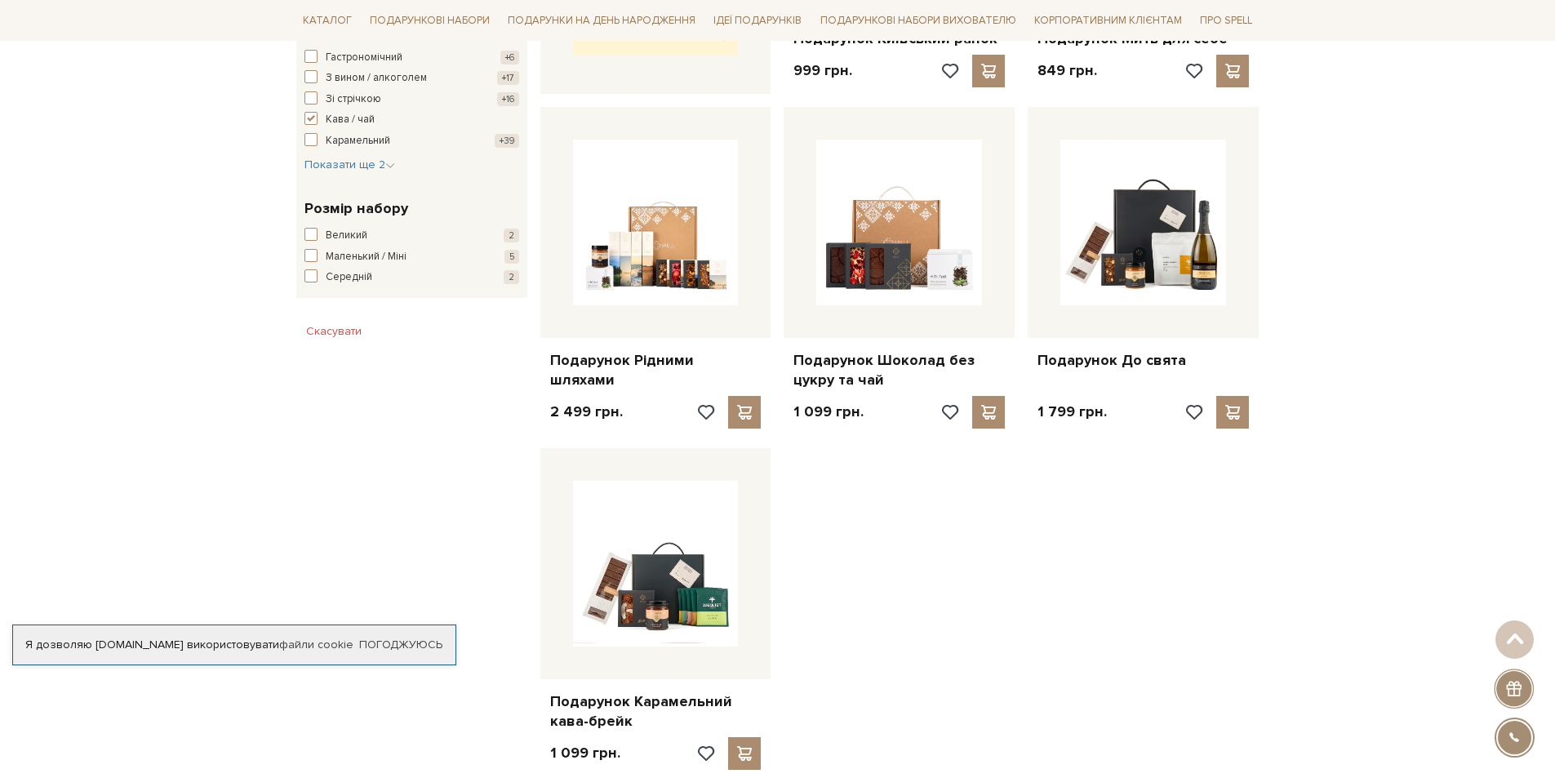
scroll to position [898, 0]
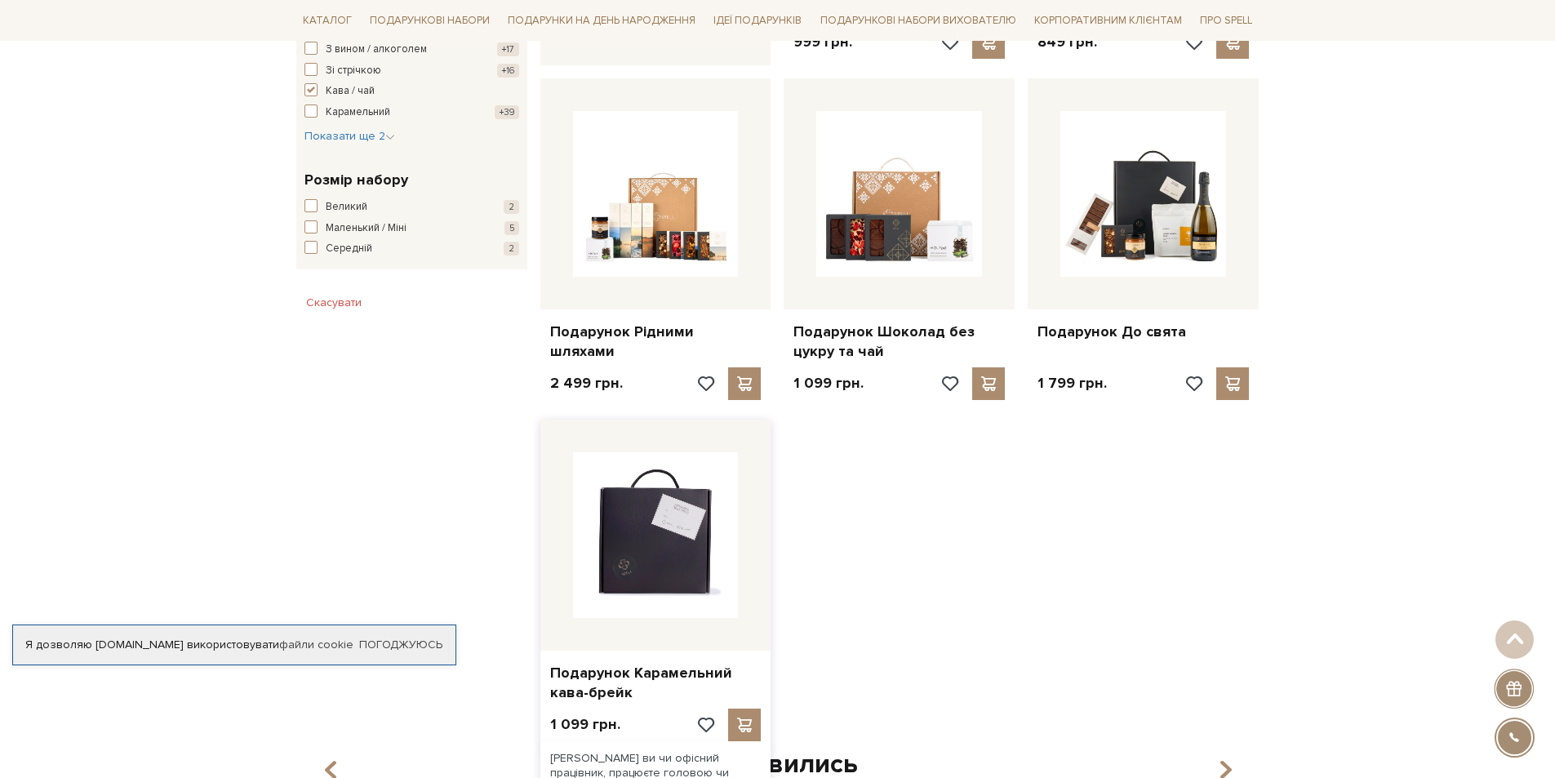
click at [688, 567] on img at bounding box center [656, 535] width 166 height 166
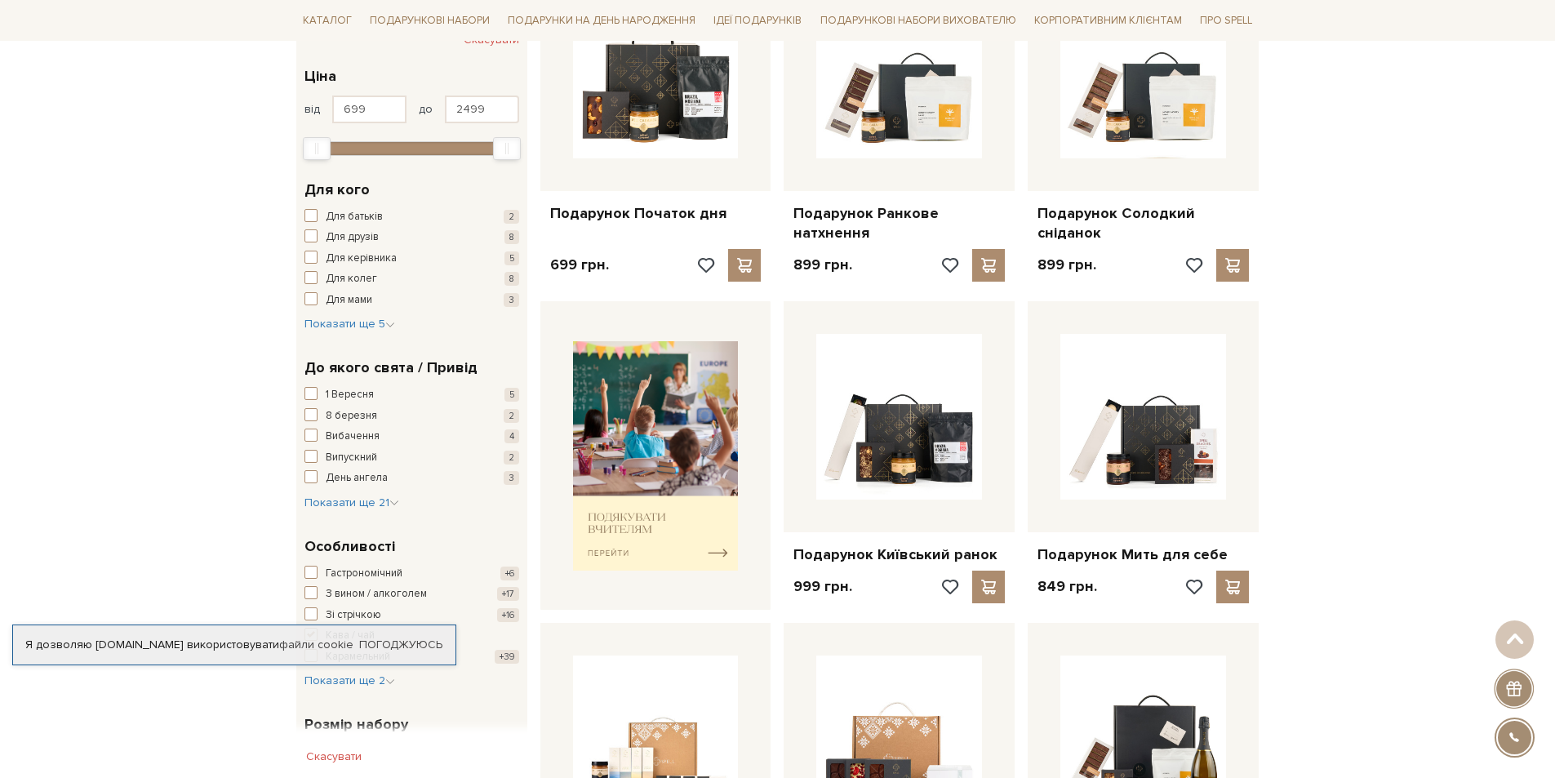
scroll to position [325, 0]
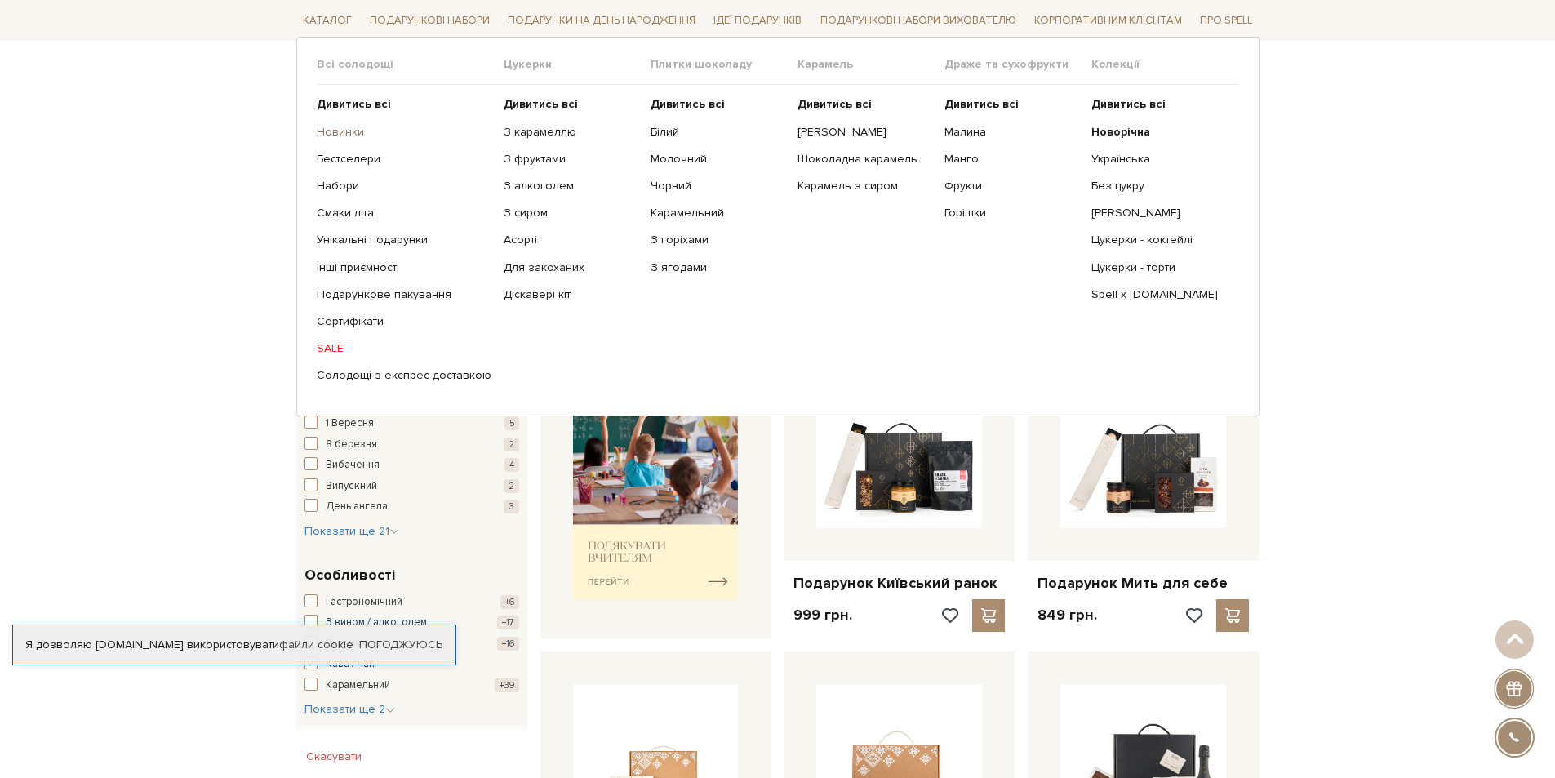
click at [337, 131] on link "Новинки" at bounding box center [404, 131] width 175 height 15
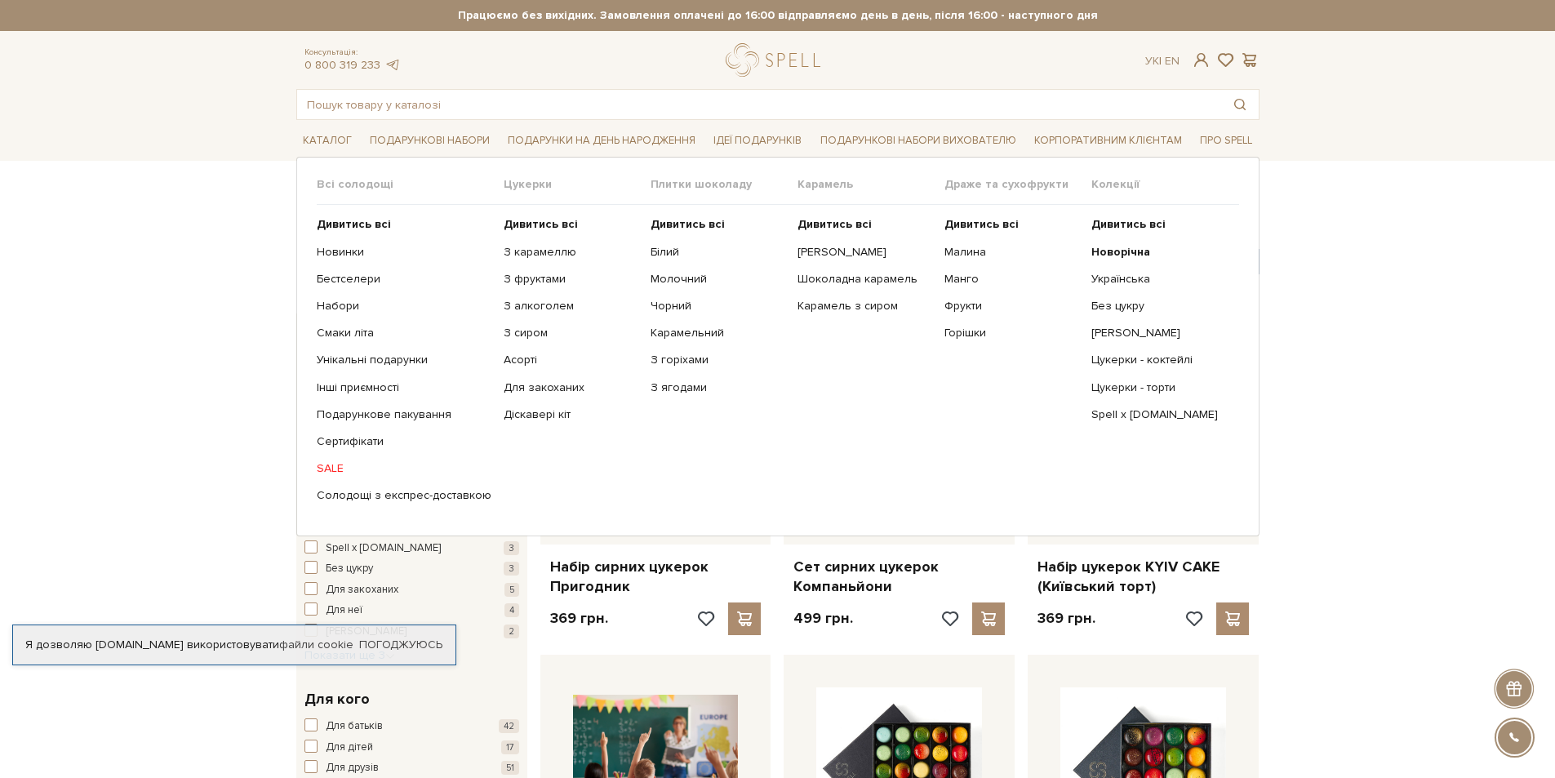
click at [328, 268] on ul "Дивитись всі Новинки Бестселери Набори Смаки літа Інші приємності" at bounding box center [410, 360] width 187 height 310
click at [331, 281] on link "Бестселери" at bounding box center [404, 279] width 175 height 15
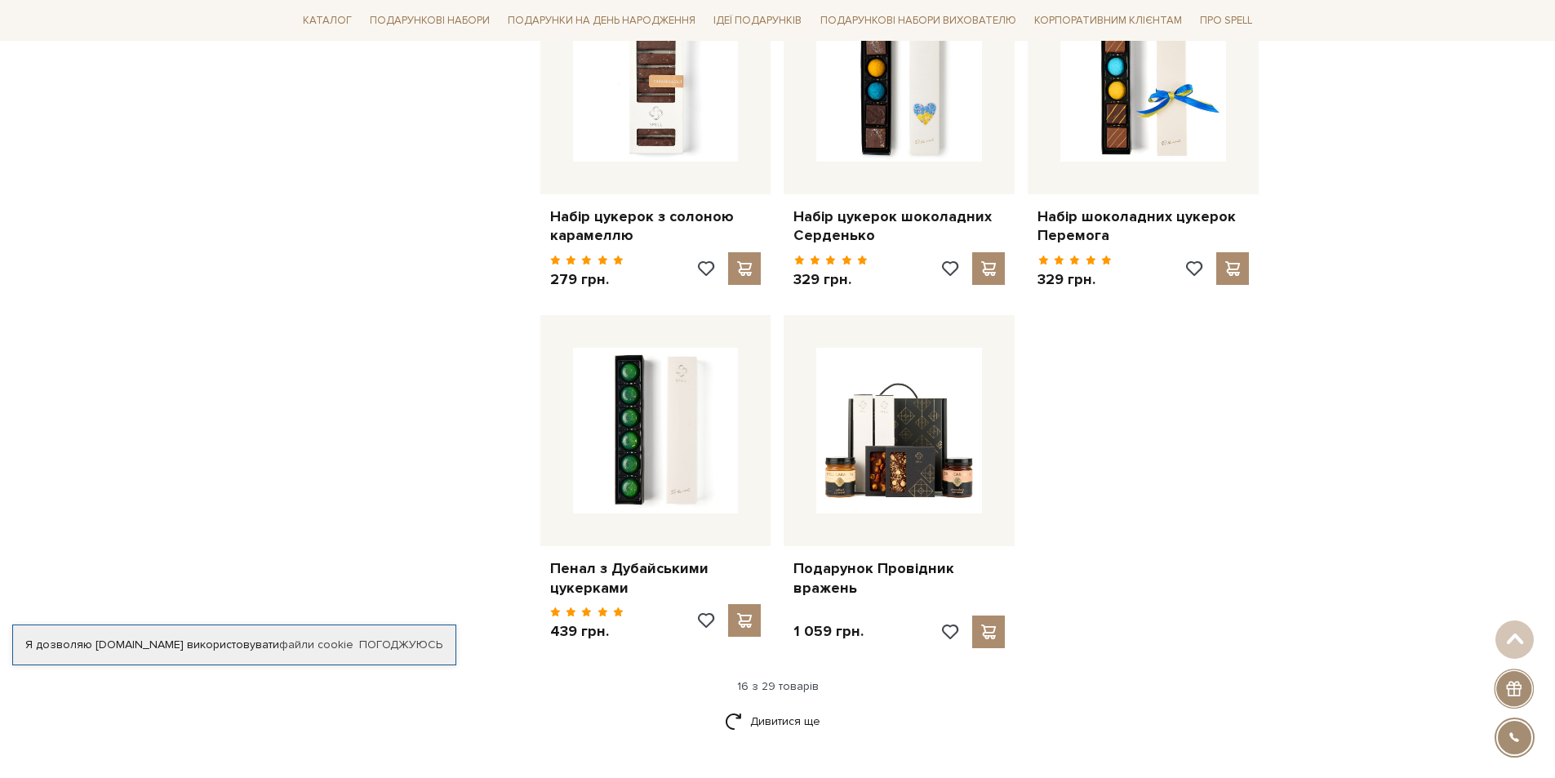
scroll to position [1796, 0]
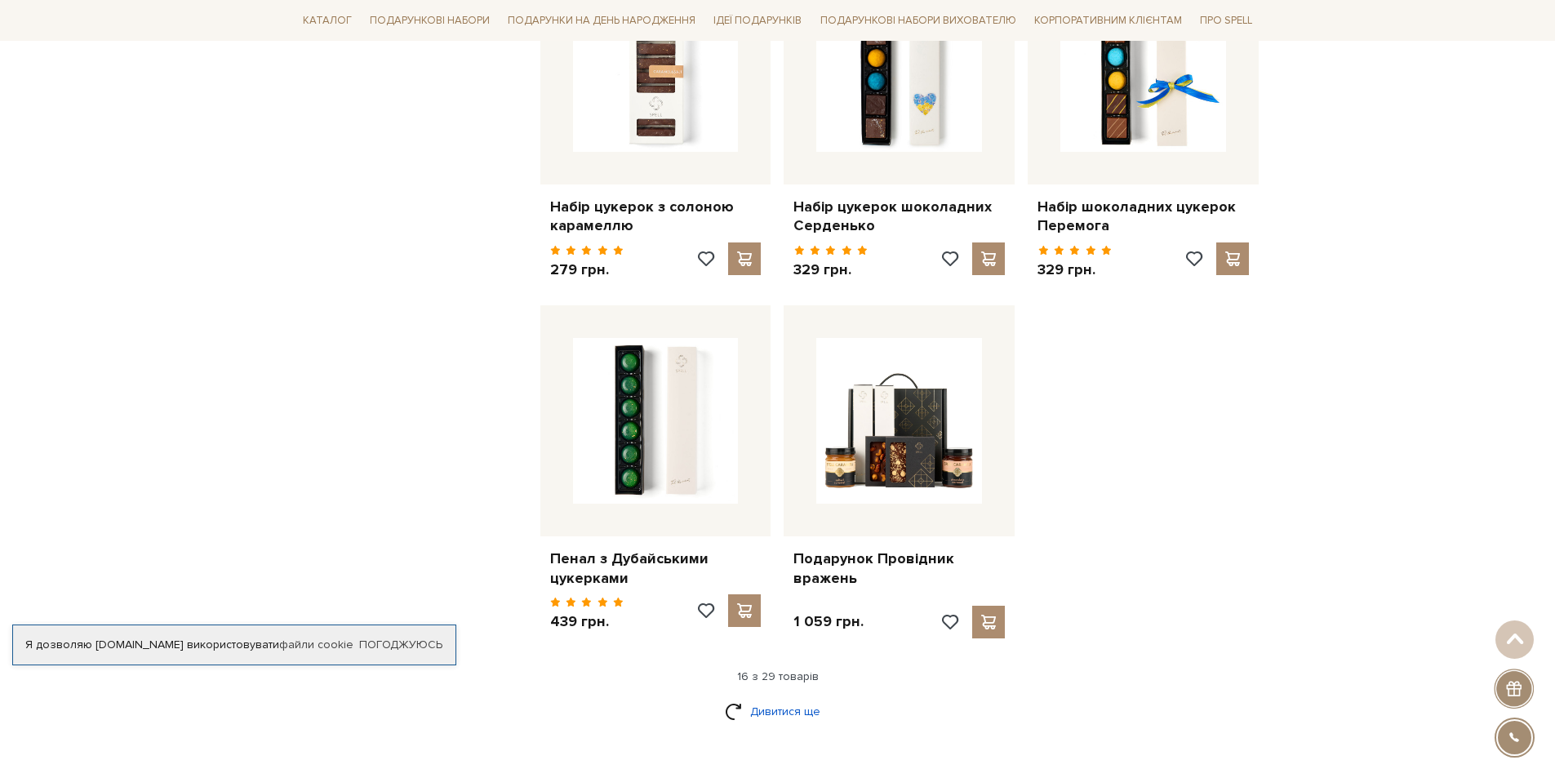
click at [774, 697] on link "Дивитися ще" at bounding box center [778, 711] width 106 height 29
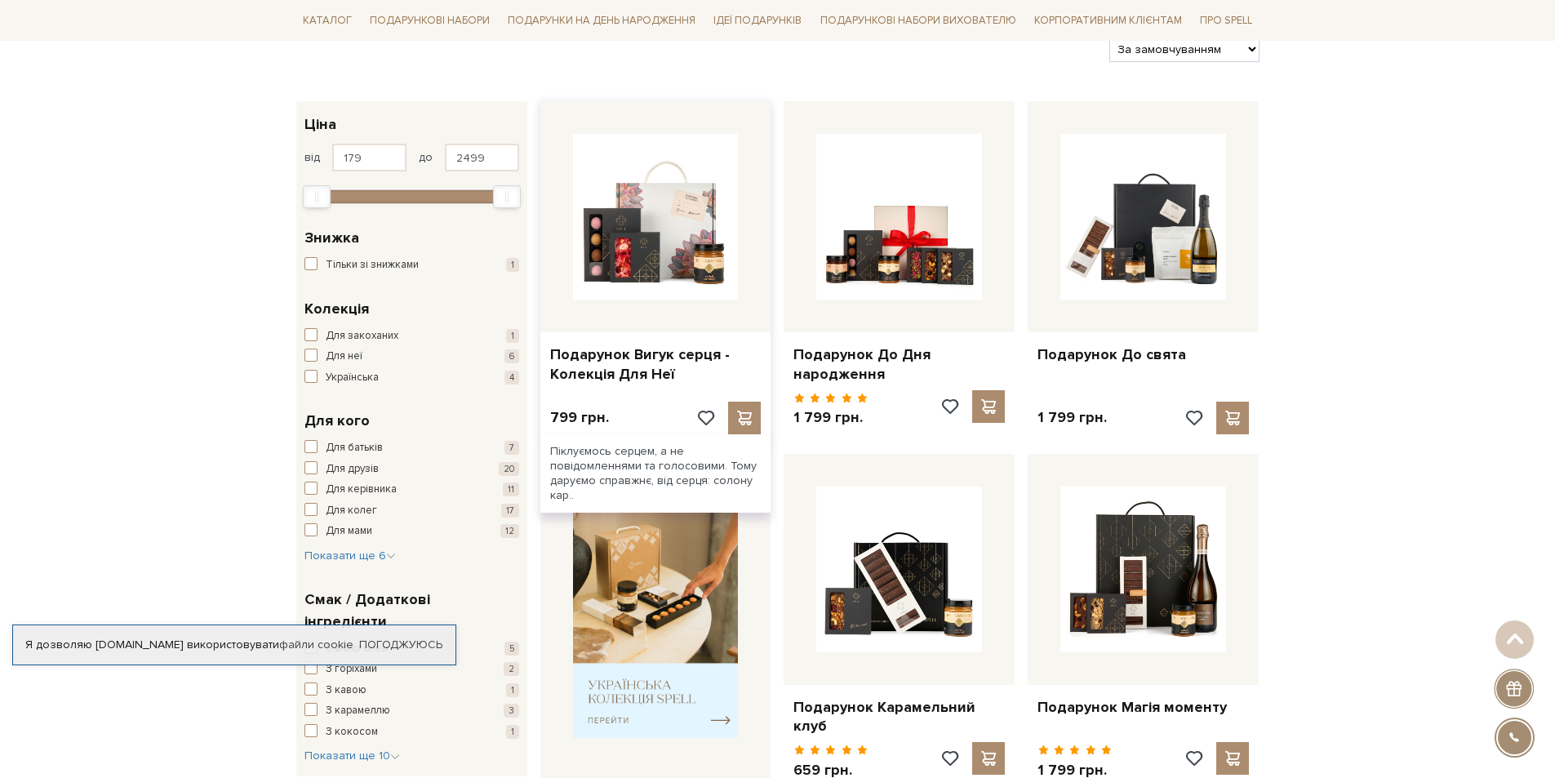
scroll to position [0, 0]
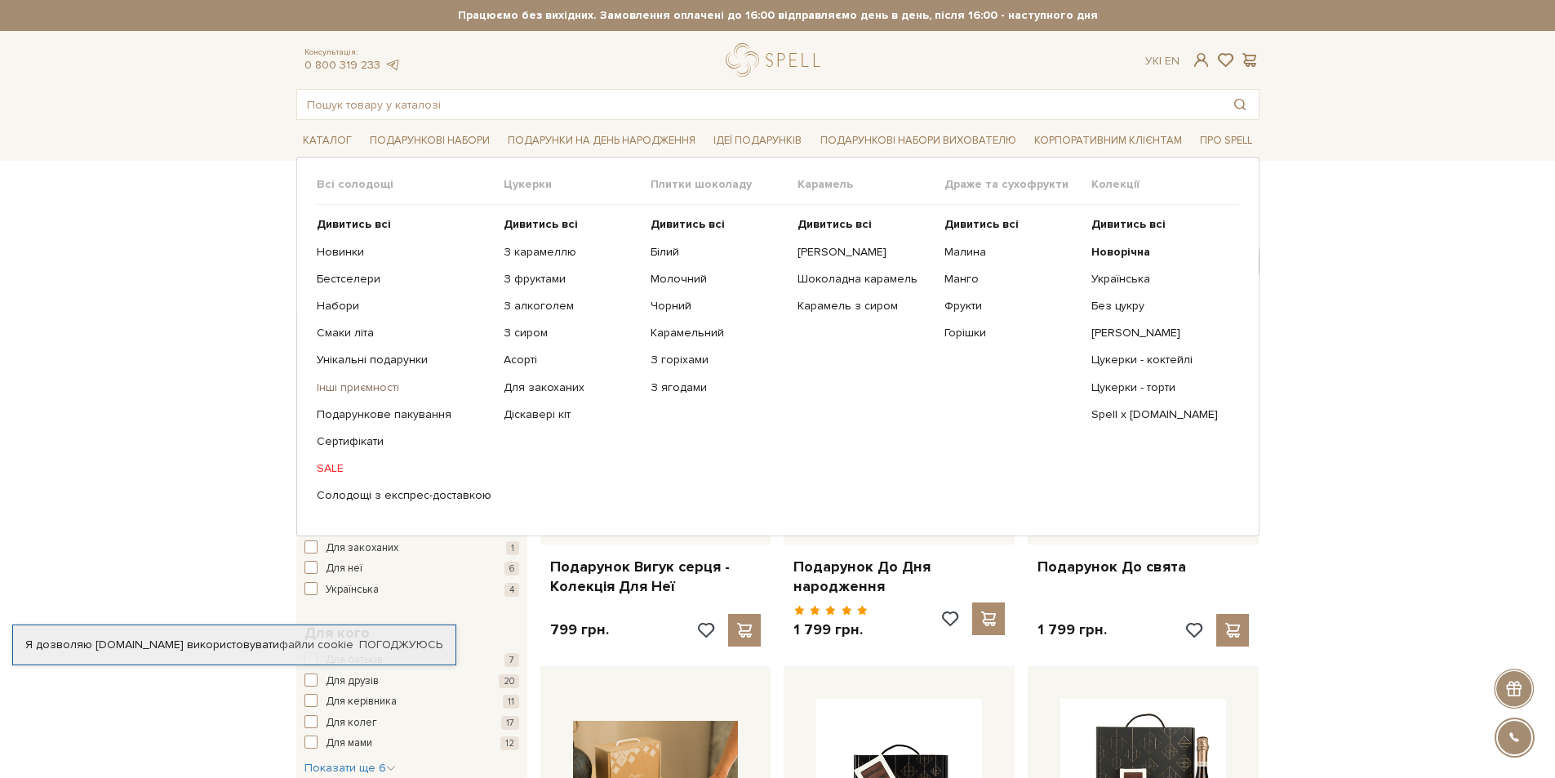
click at [385, 385] on link "Інші приємності" at bounding box center [404, 387] width 175 height 15
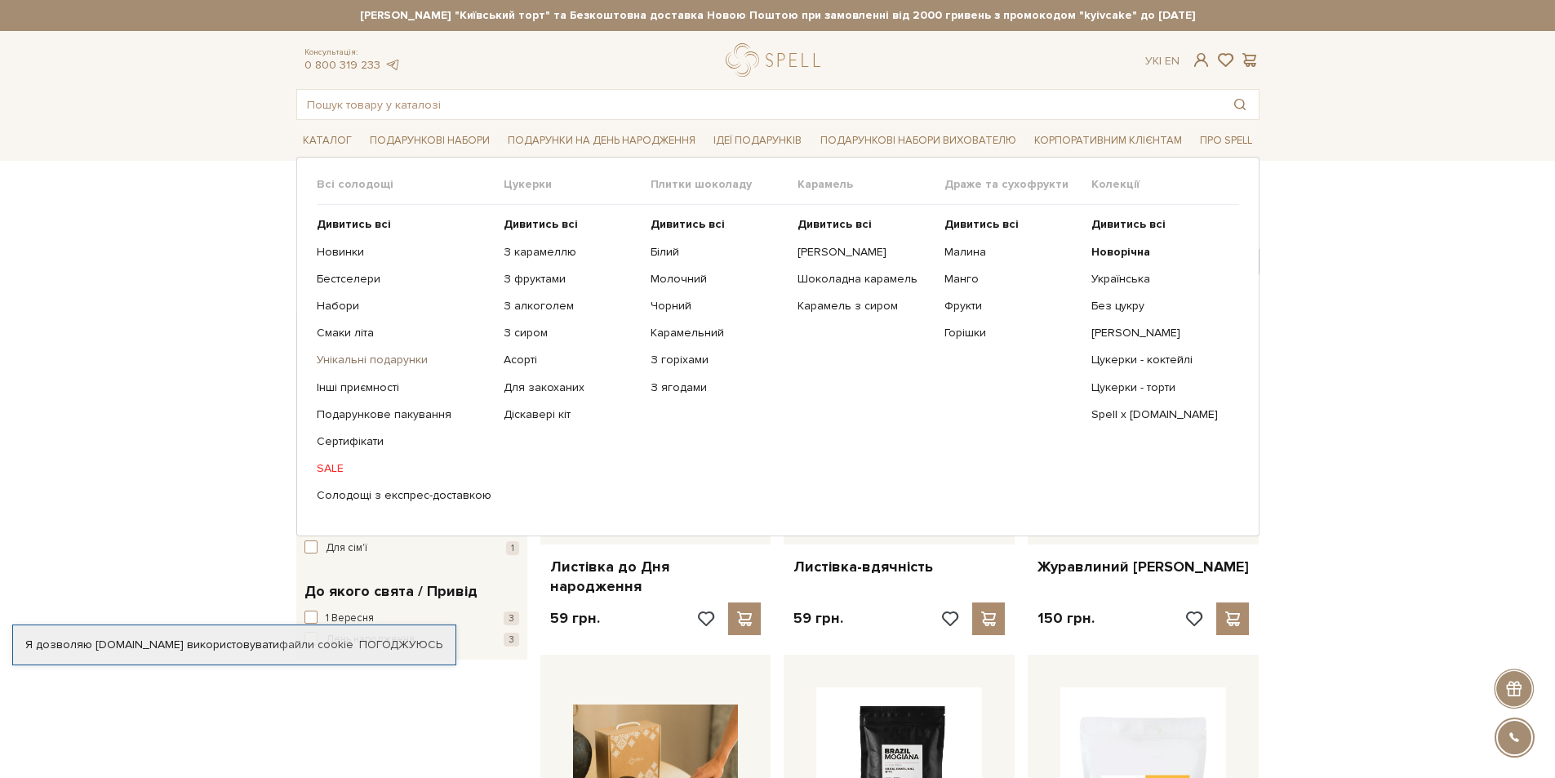
click at [371, 358] on link "Унікальні подарунки" at bounding box center [404, 360] width 175 height 15
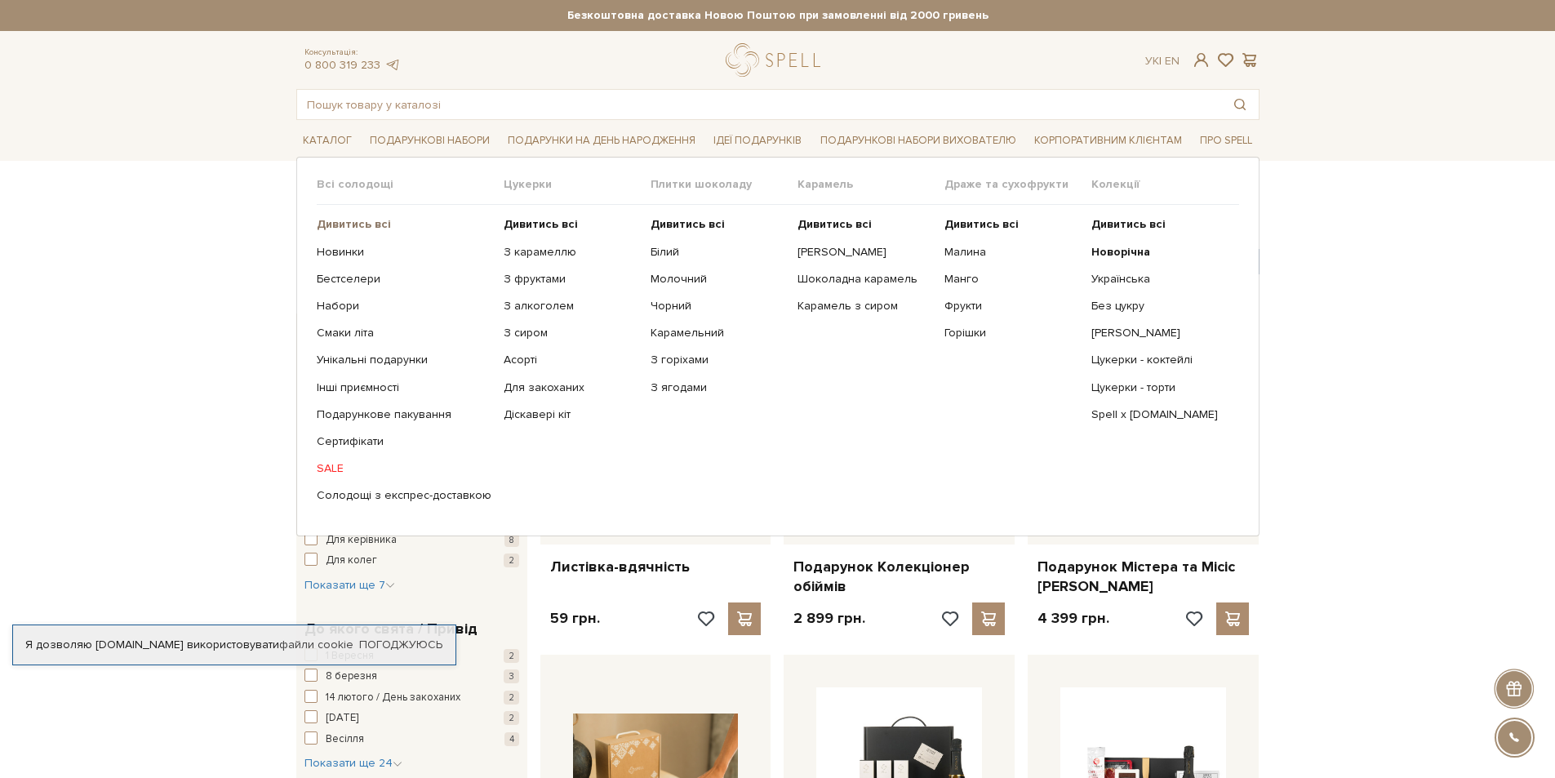
click at [341, 225] on b "Дивитись всі" at bounding box center [354, 224] width 74 height 14
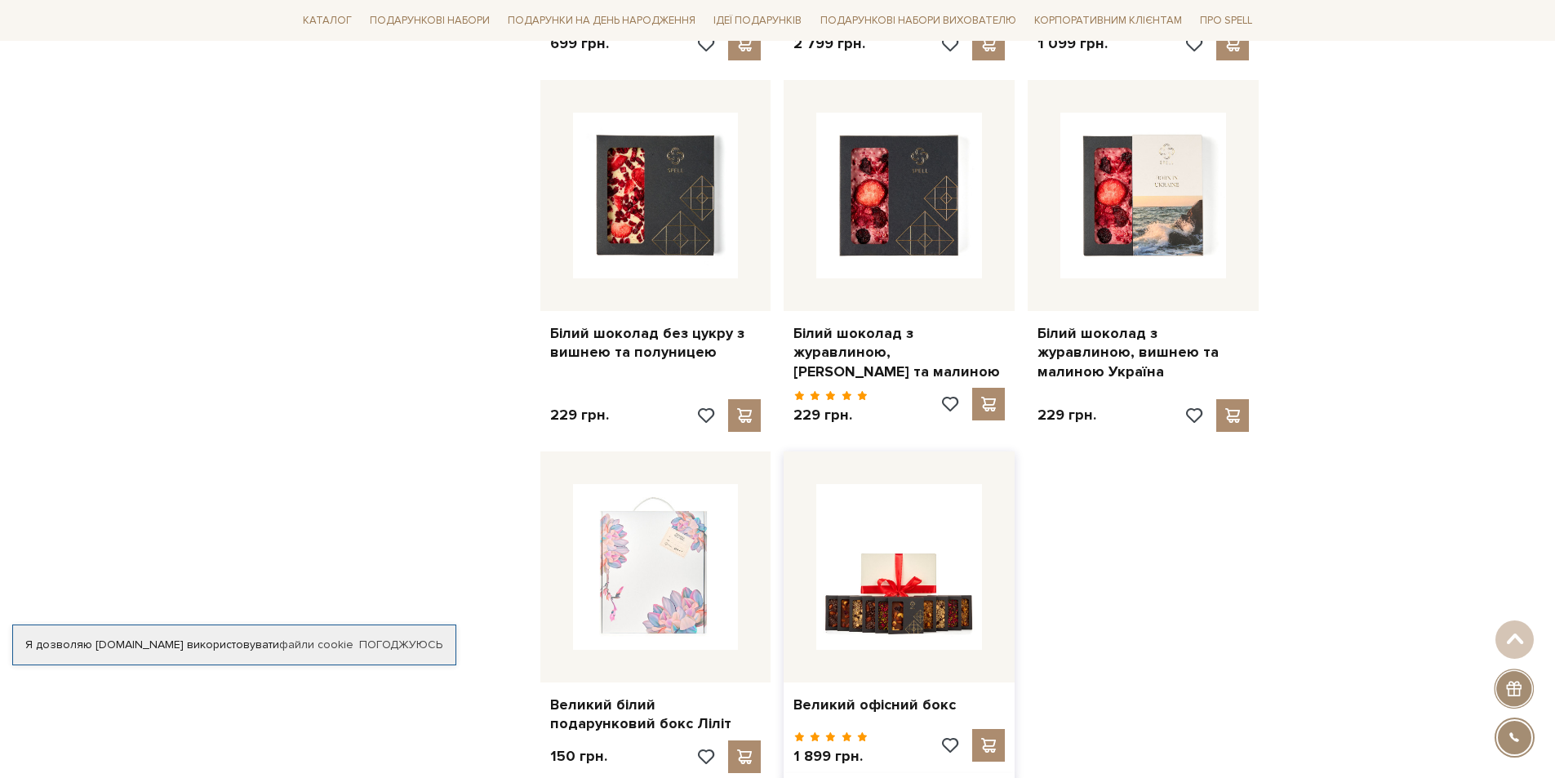
scroll to position [1878, 0]
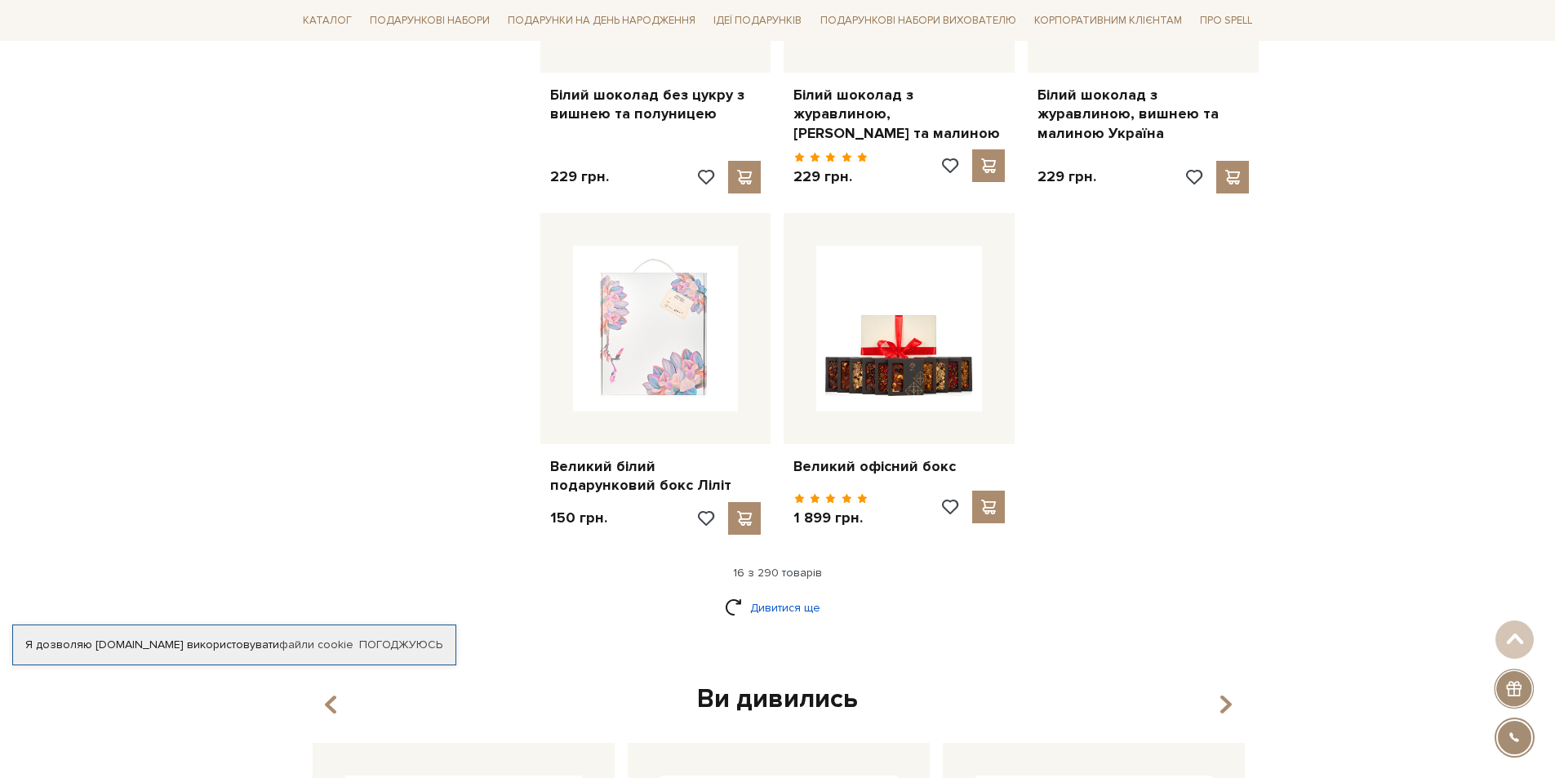
click at [770, 594] on link "Дивитися ще" at bounding box center [778, 608] width 106 height 29
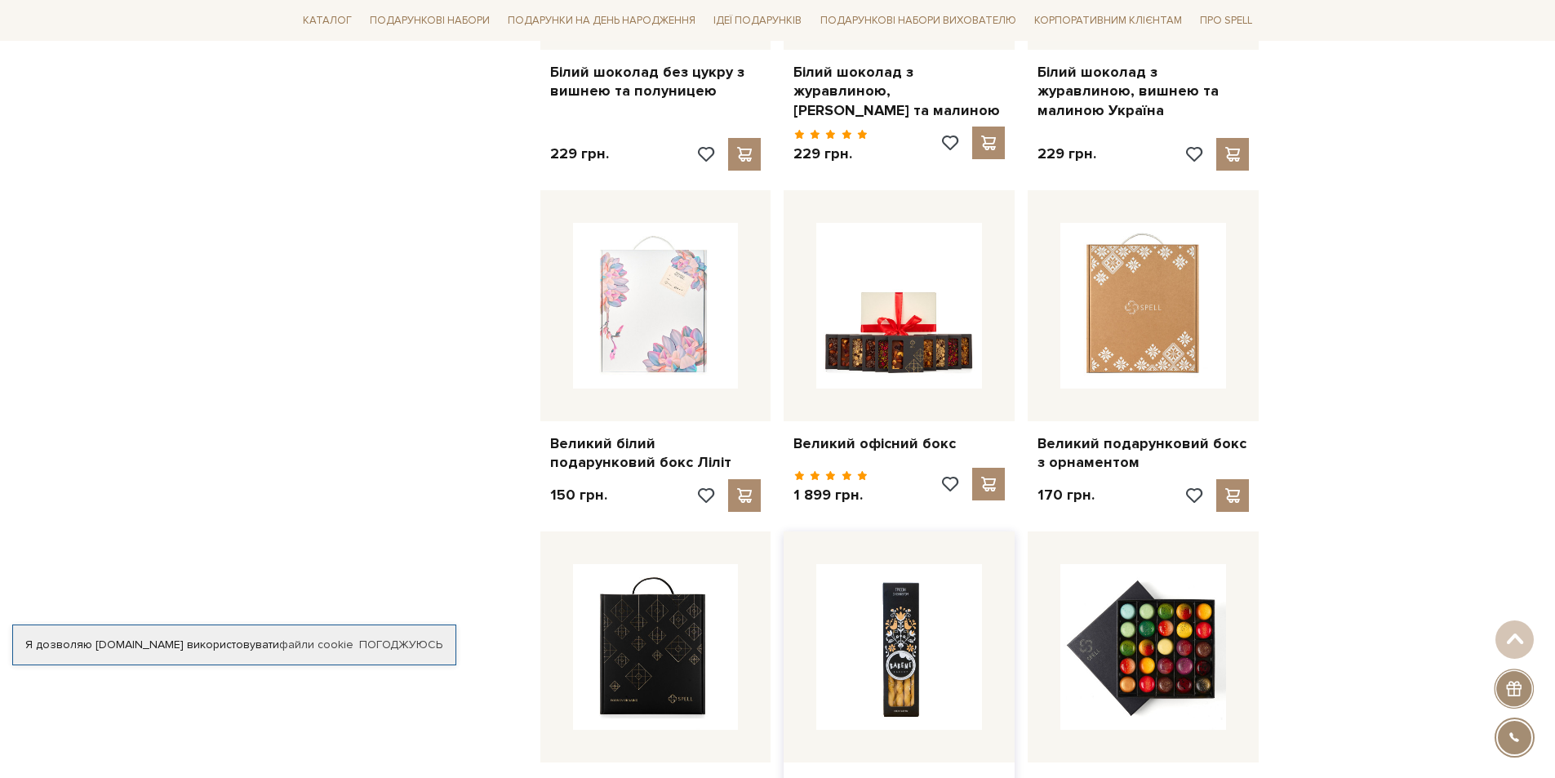
scroll to position [2286, 0]
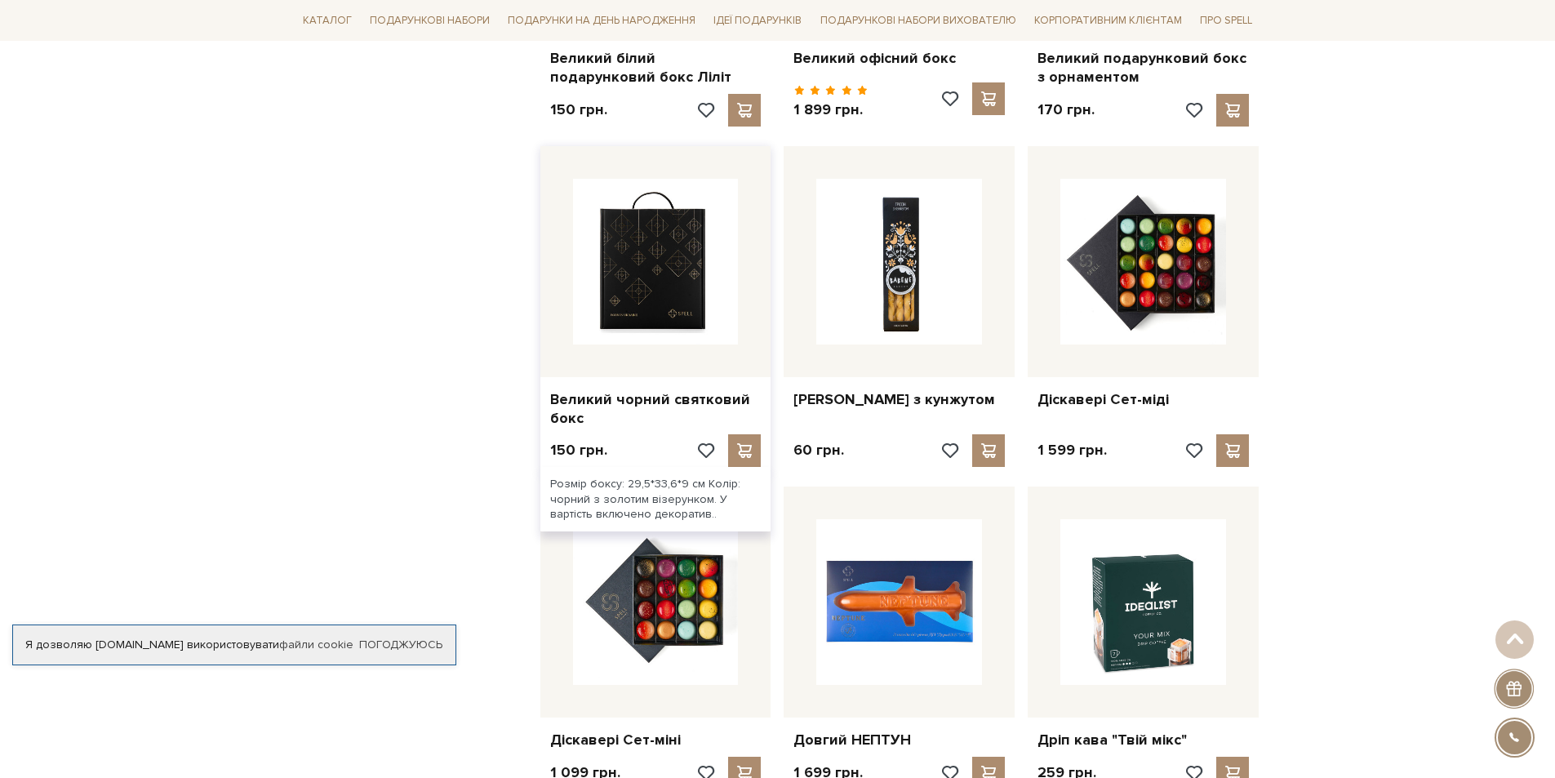
click at [687, 304] on img at bounding box center [656, 262] width 166 height 166
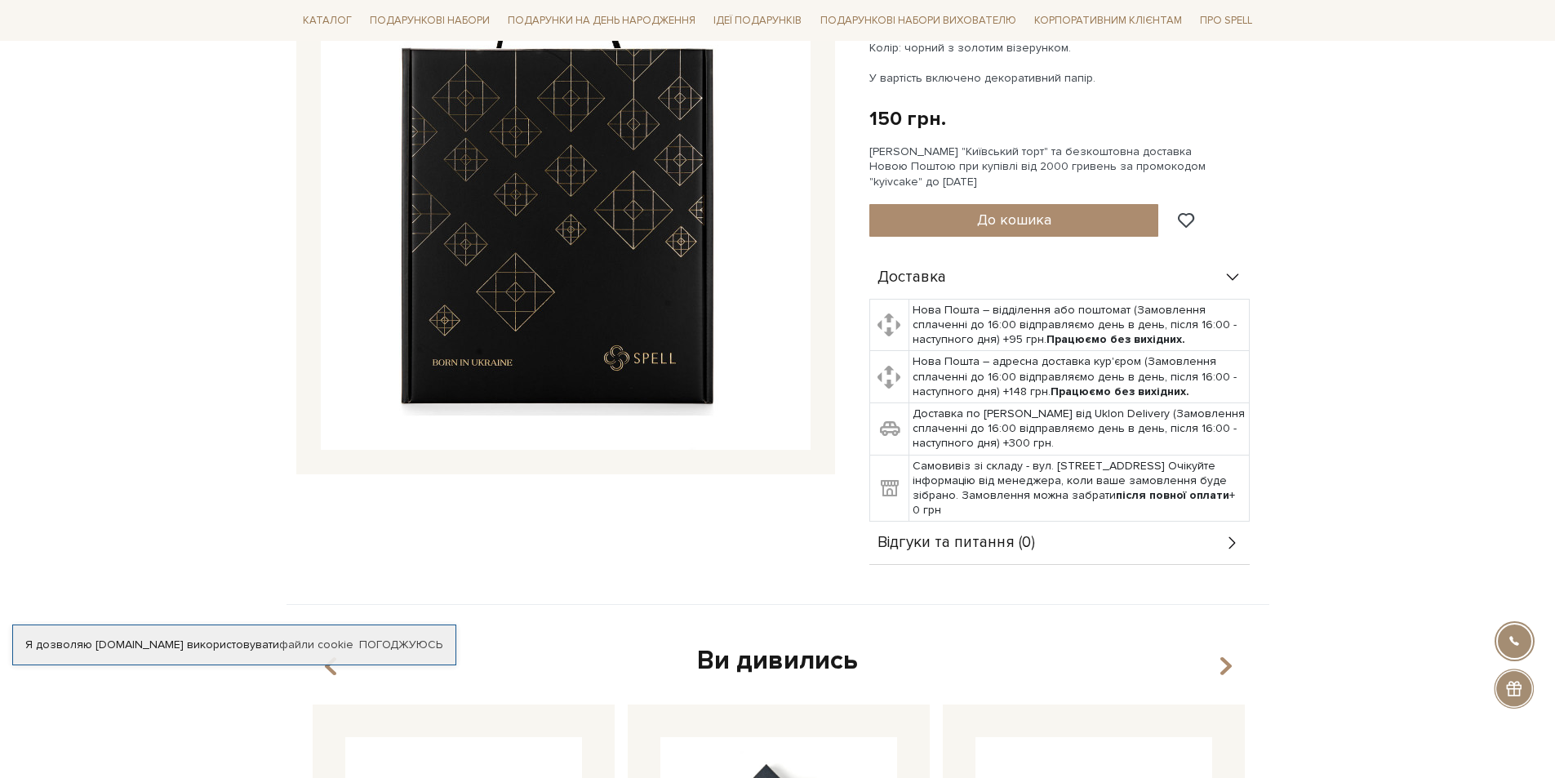
scroll to position [82, 0]
